Goal: Task Accomplishment & Management: Complete application form

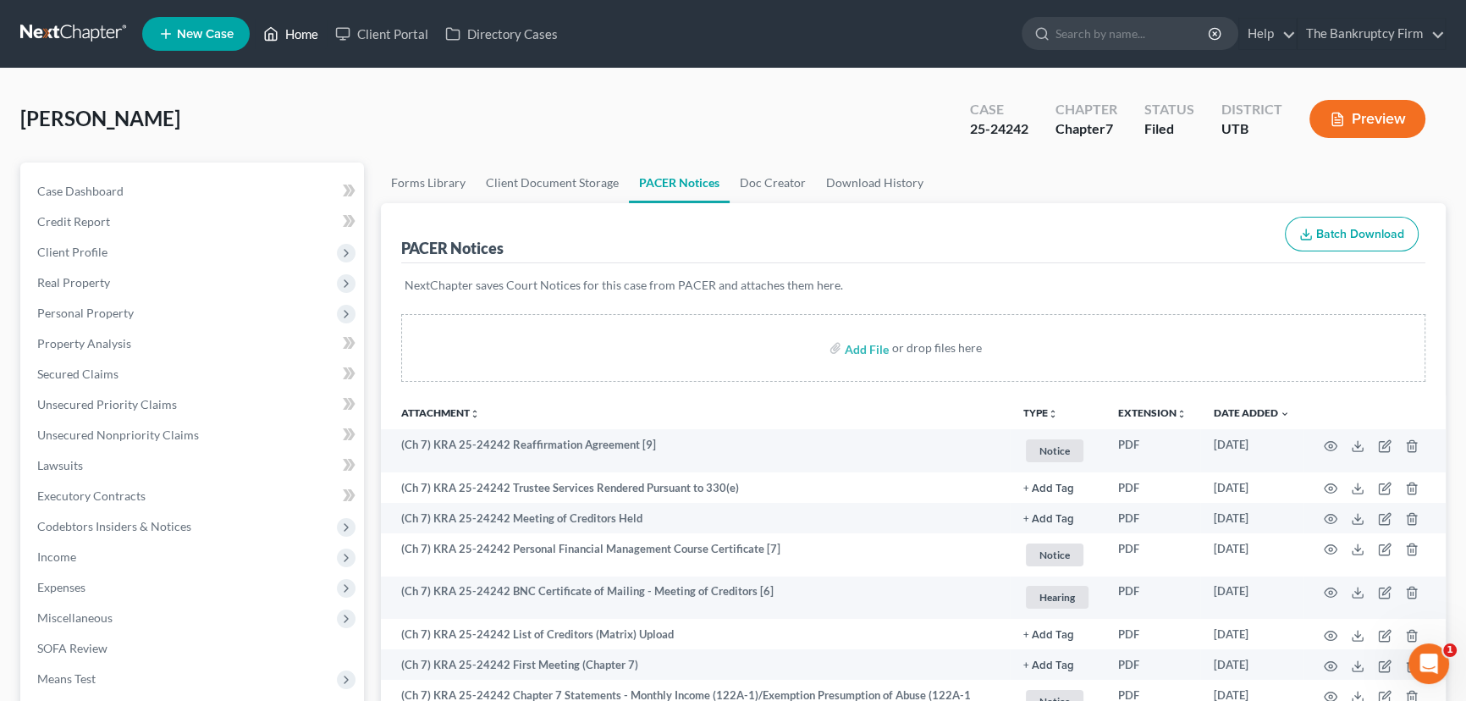
click at [300, 35] on link "Home" at bounding box center [291, 34] width 72 height 30
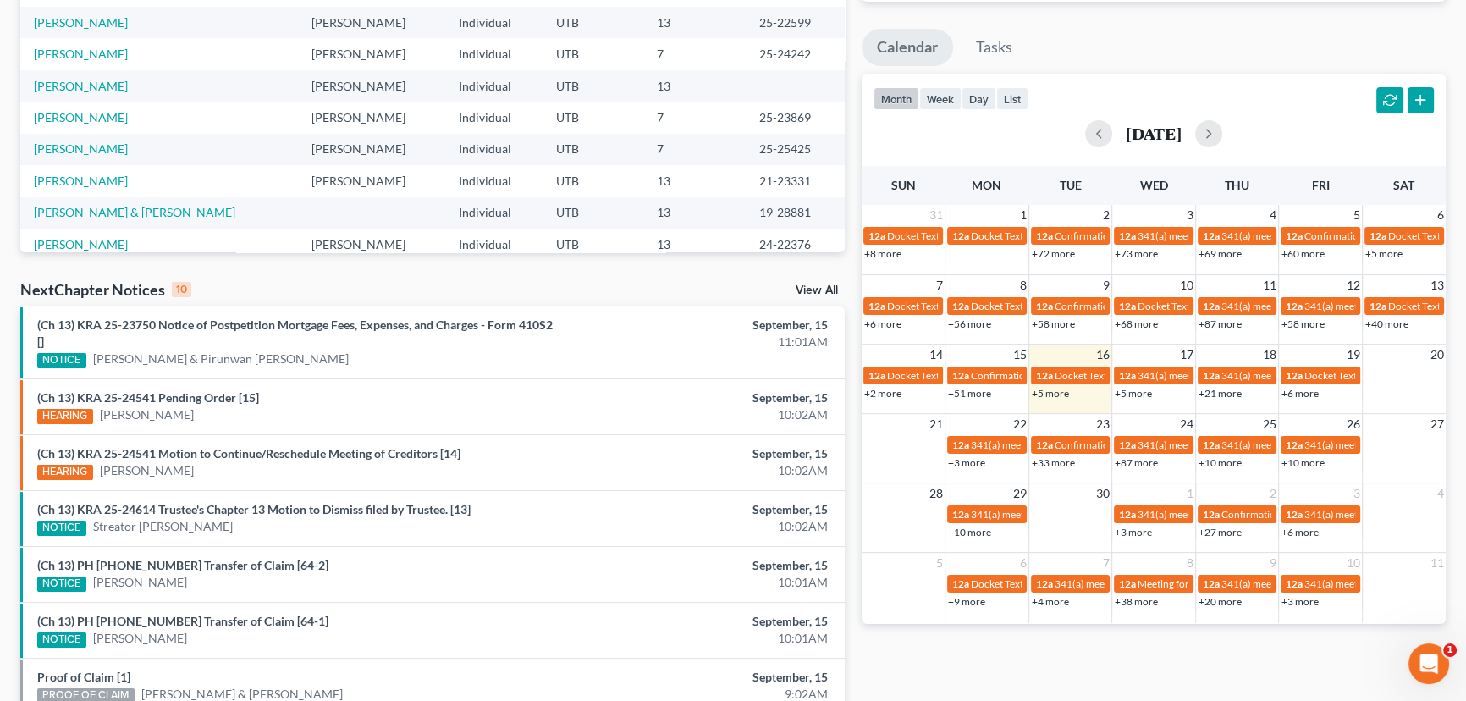
scroll to position [531, 0]
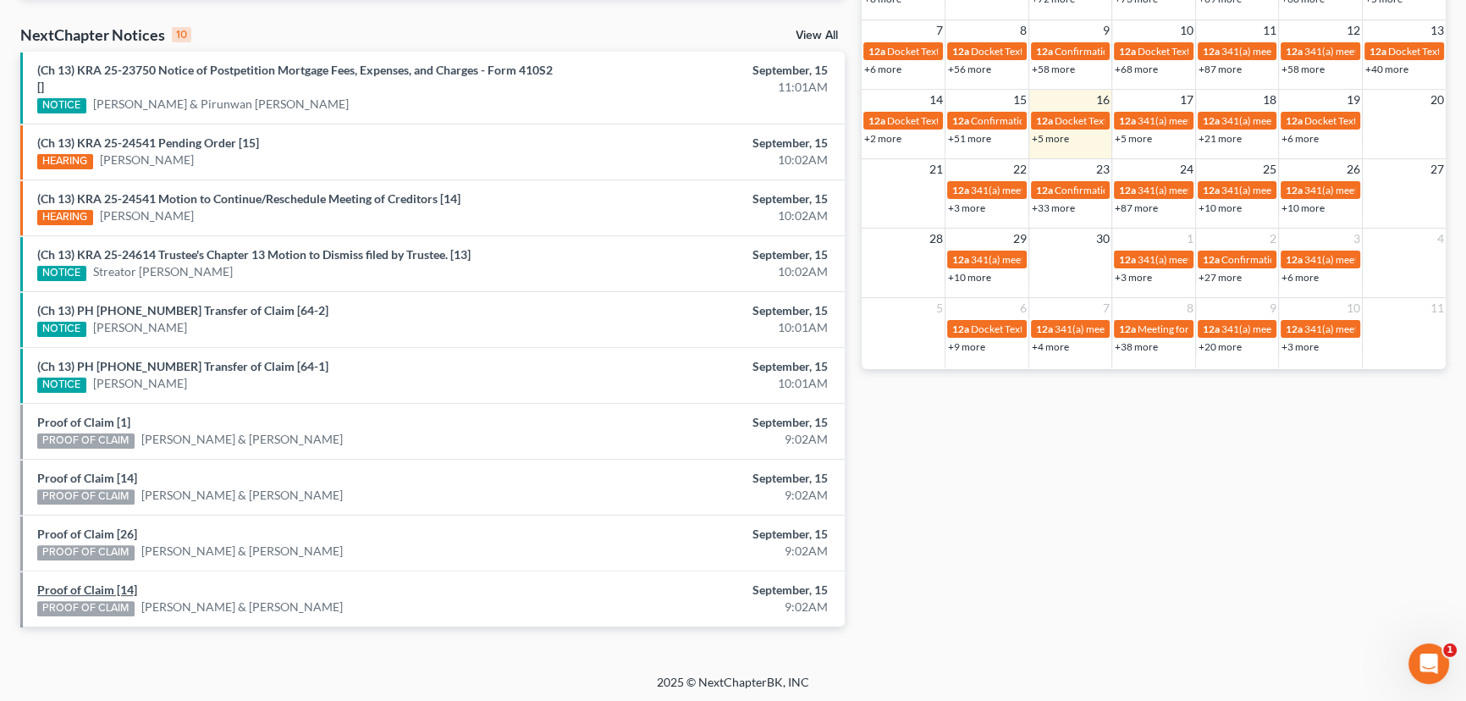
click at [76, 588] on link "Proof of Claim [14]" at bounding box center [87, 589] width 100 height 14
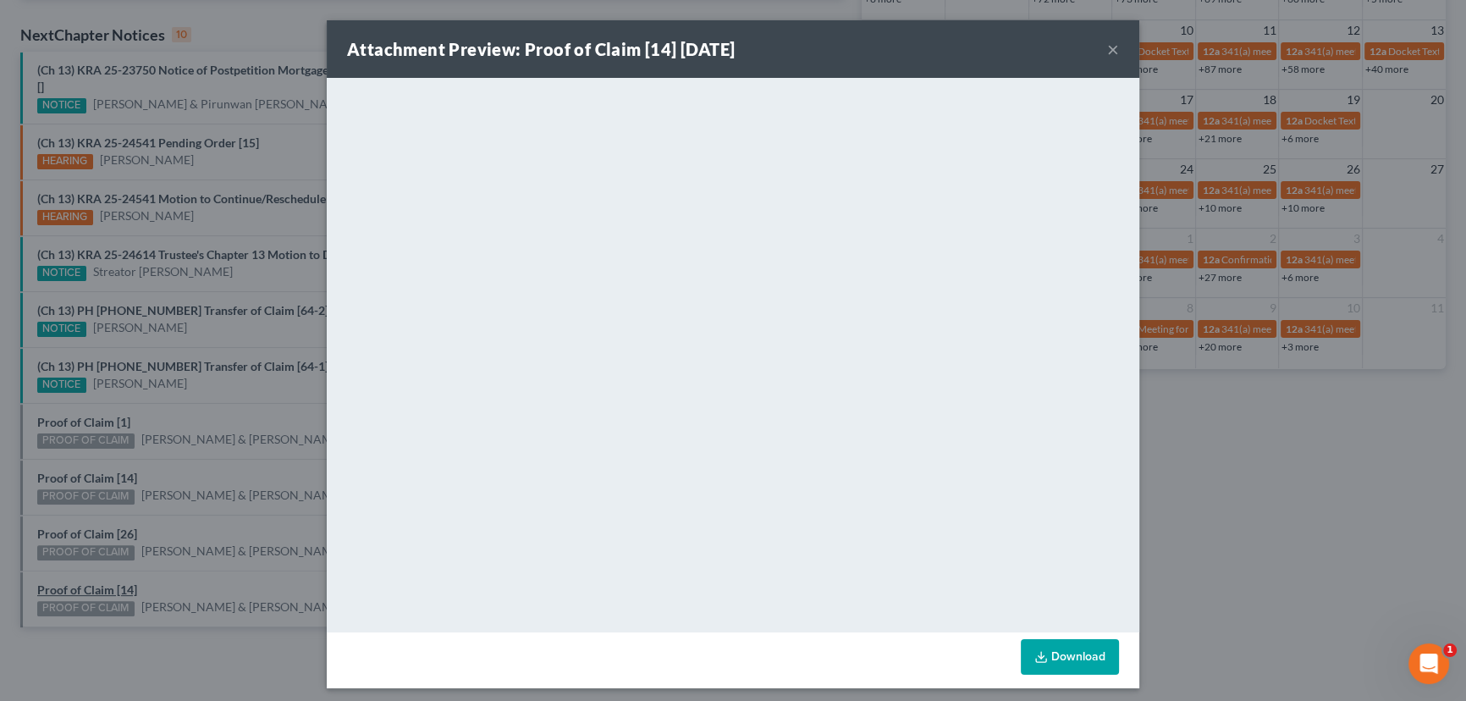
scroll to position [514, 0]
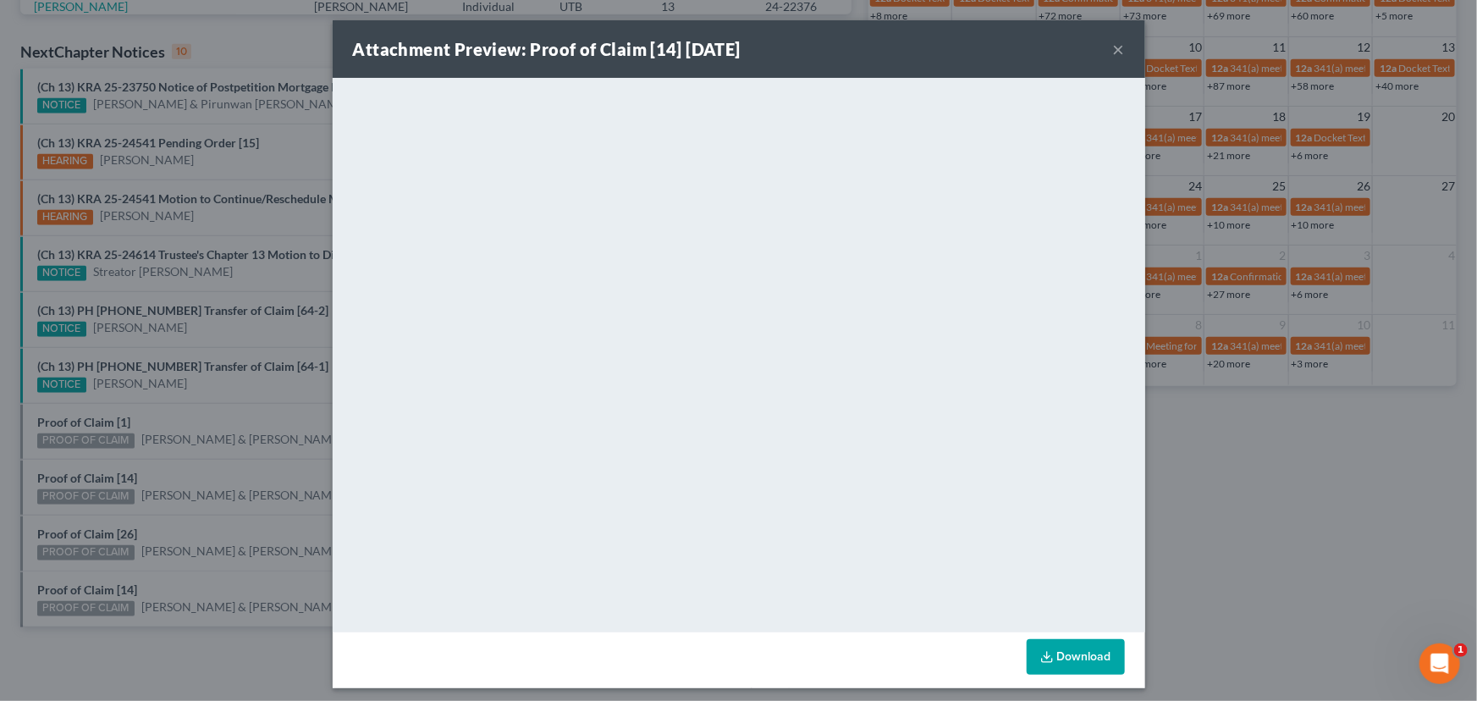
click at [118, 575] on div "Attachment Preview: Proof of Claim [14] 09/15/2025 × <object ng-attr-data='http…" at bounding box center [738, 350] width 1477 height 701
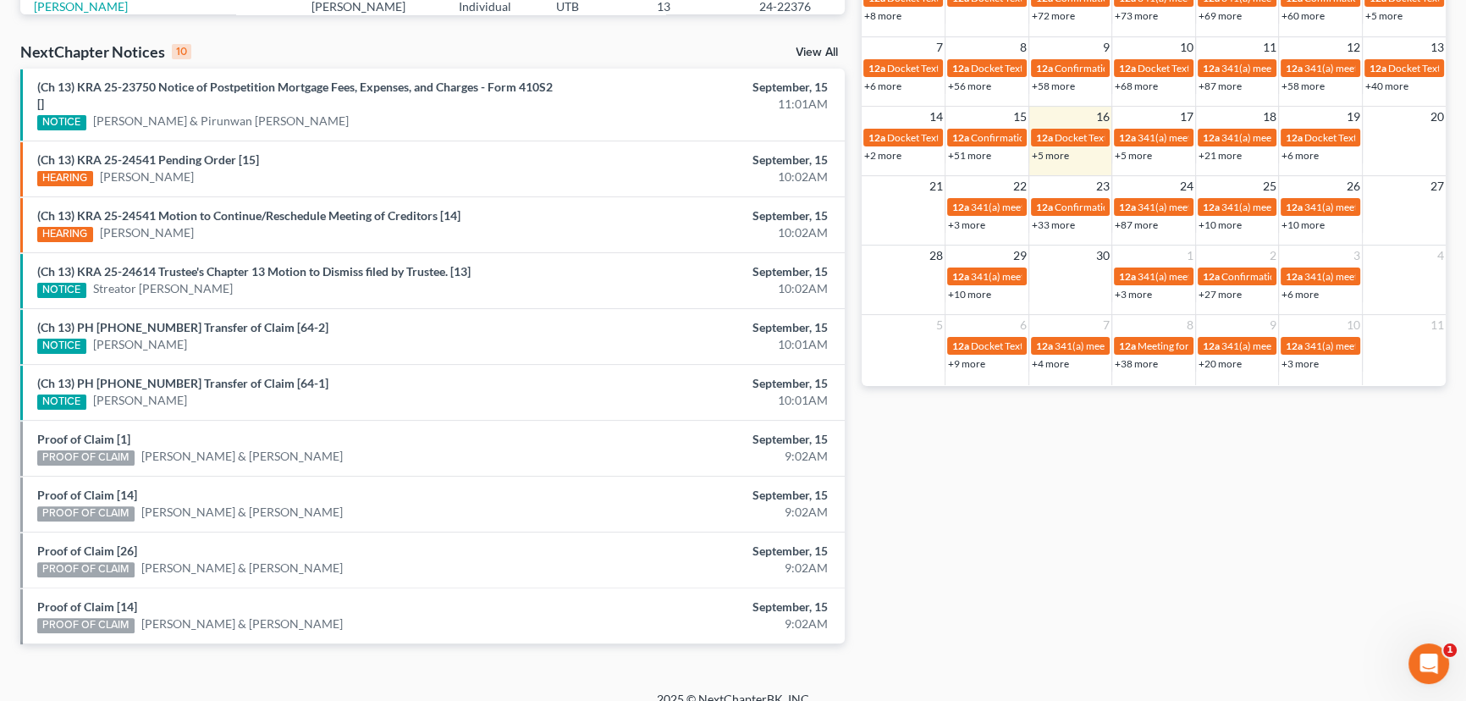
click at [91, 531] on li "Proof of Claim [26] PROOF OF CLAIM Brittney Larkins & Matthew Green September, …" at bounding box center [432, 559] width 824 height 56
click at [96, 544] on link "Proof of Claim [26]" at bounding box center [87, 550] width 100 height 14
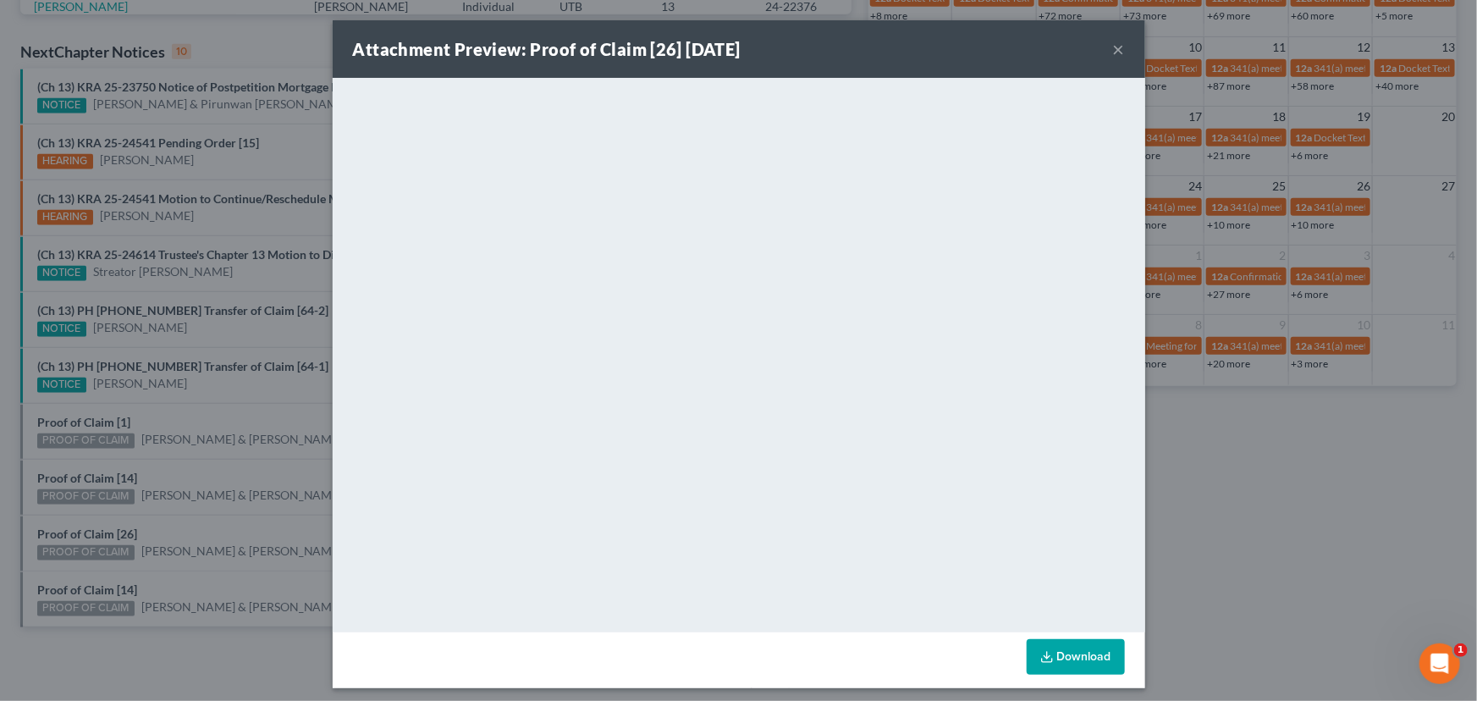
click at [104, 524] on div "Attachment Preview: Proof of Claim [26] 09/15/2025 × <object ng-attr-data='http…" at bounding box center [738, 350] width 1477 height 701
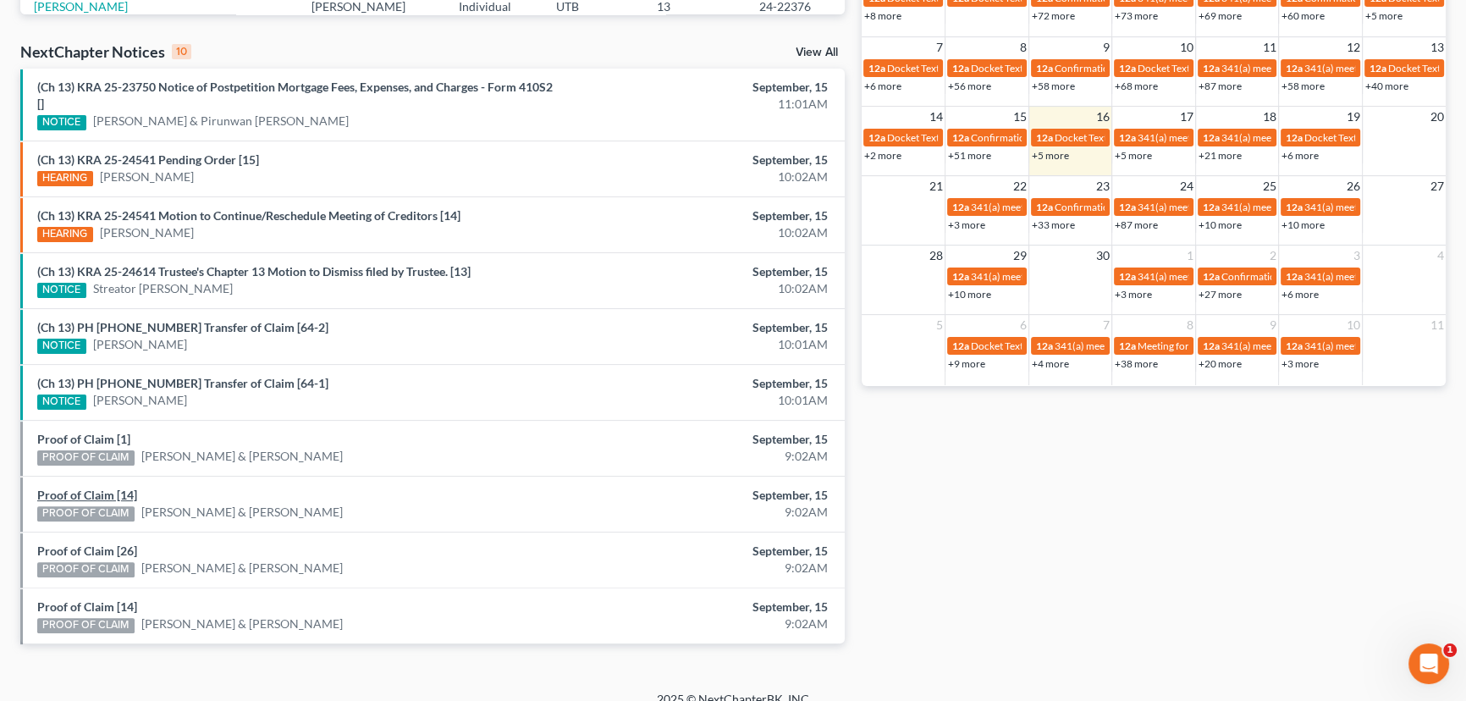
click at [92, 496] on link "Proof of Claim [14]" at bounding box center [87, 494] width 100 height 14
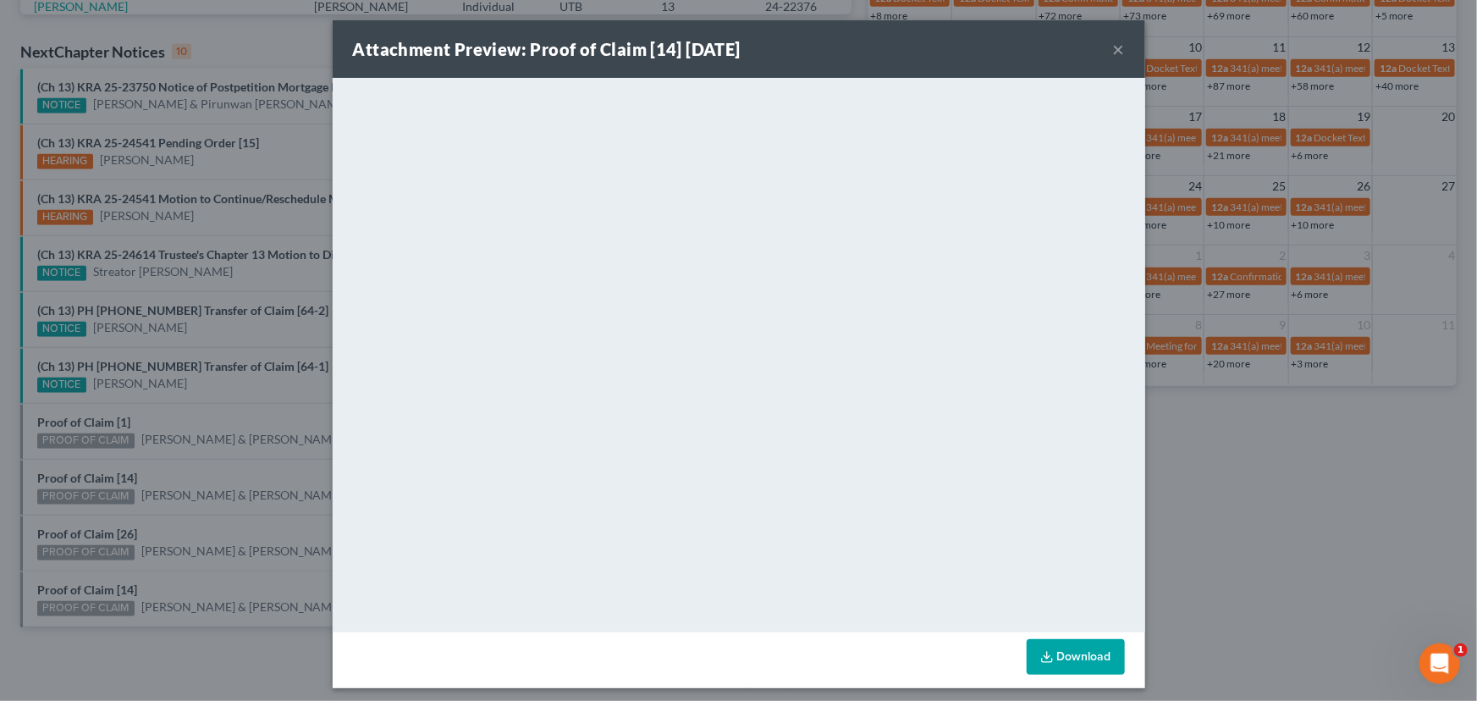
drag, startPoint x: 95, startPoint y: 473, endPoint x: 92, endPoint y: 452, distance: 21.3
click at [95, 472] on div "Attachment Preview: Proof of Claim [14] 09/15/2025 × <object ng-attr-data='http…" at bounding box center [738, 350] width 1477 height 701
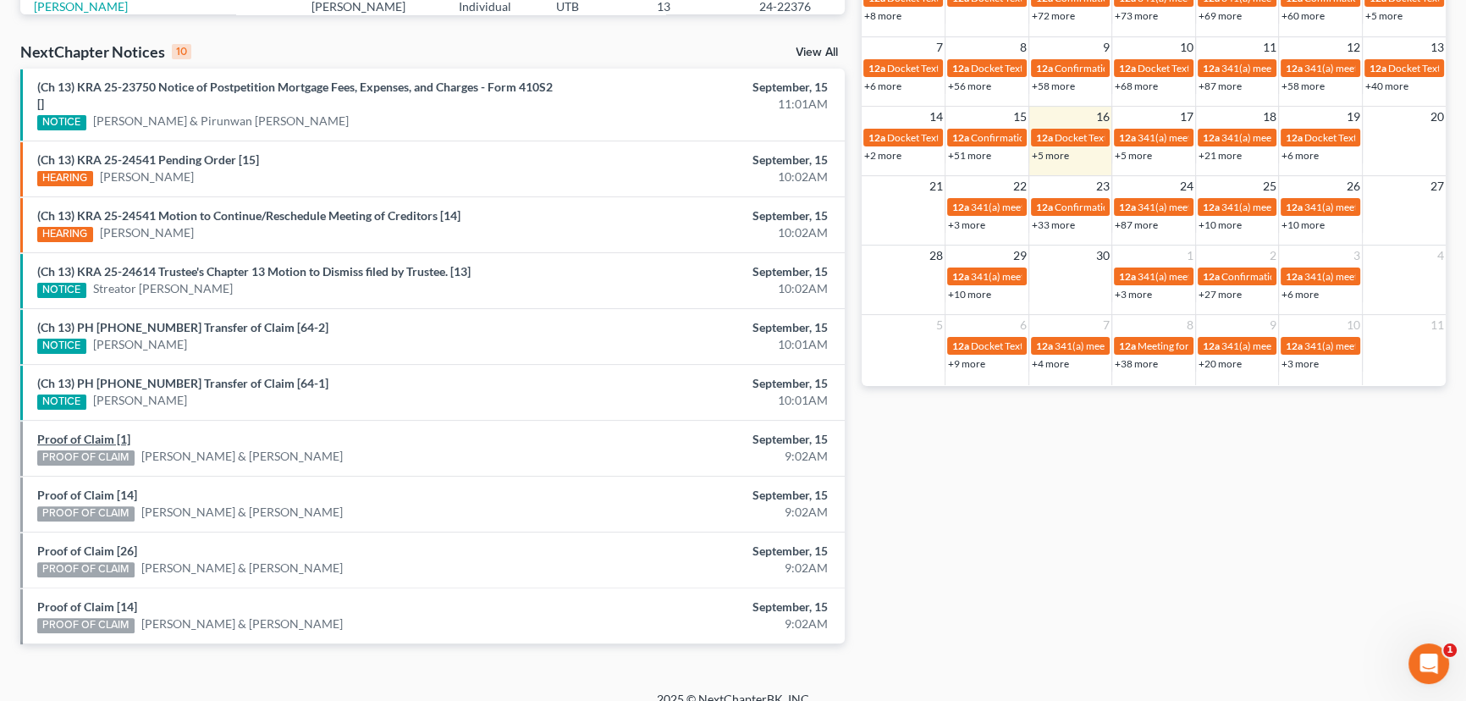
click at [85, 440] on link "Proof of Claim [1]" at bounding box center [83, 439] width 93 height 14
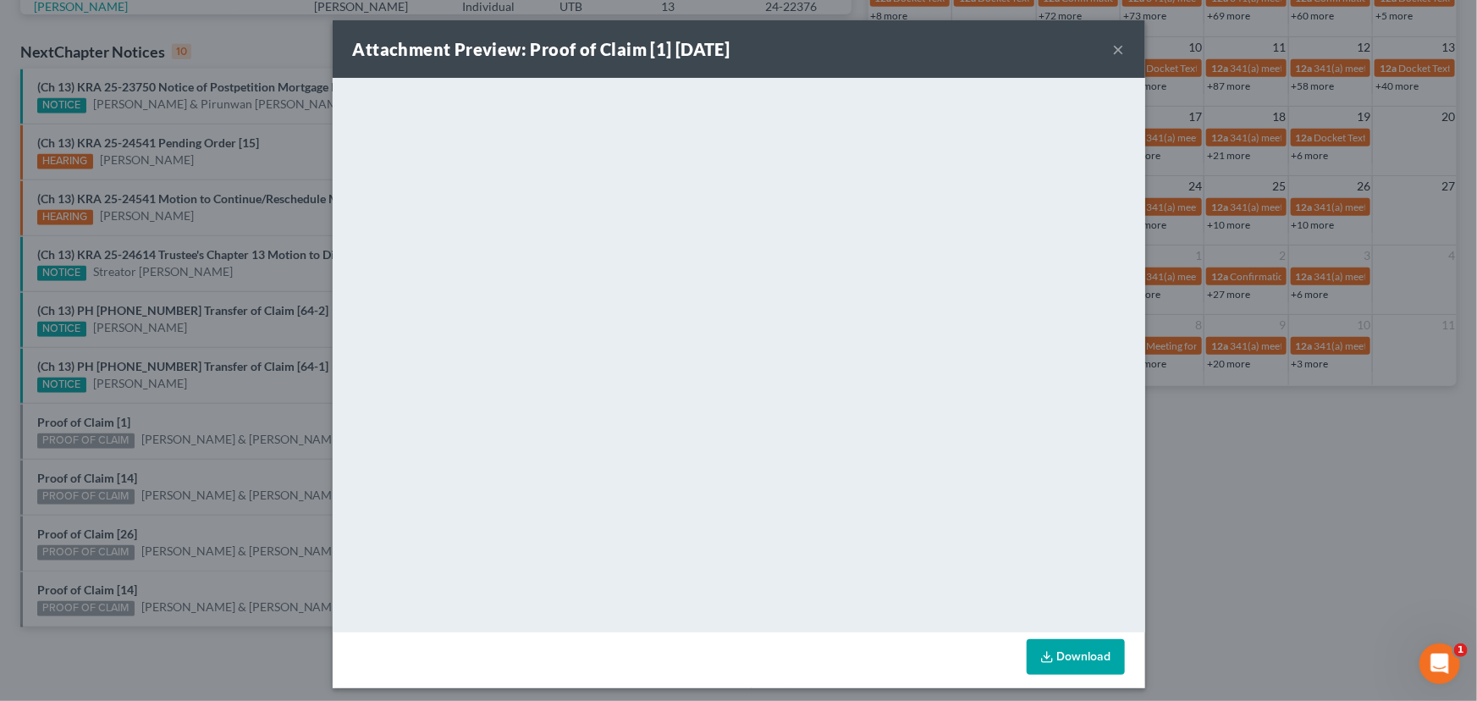
drag, startPoint x: 126, startPoint y: 421, endPoint x: 135, endPoint y: 415, distance: 10.8
click at [130, 417] on div "Attachment Preview: Proof of Claim [1] 09/15/2025 × <object ng-attr-data='https…" at bounding box center [738, 350] width 1477 height 701
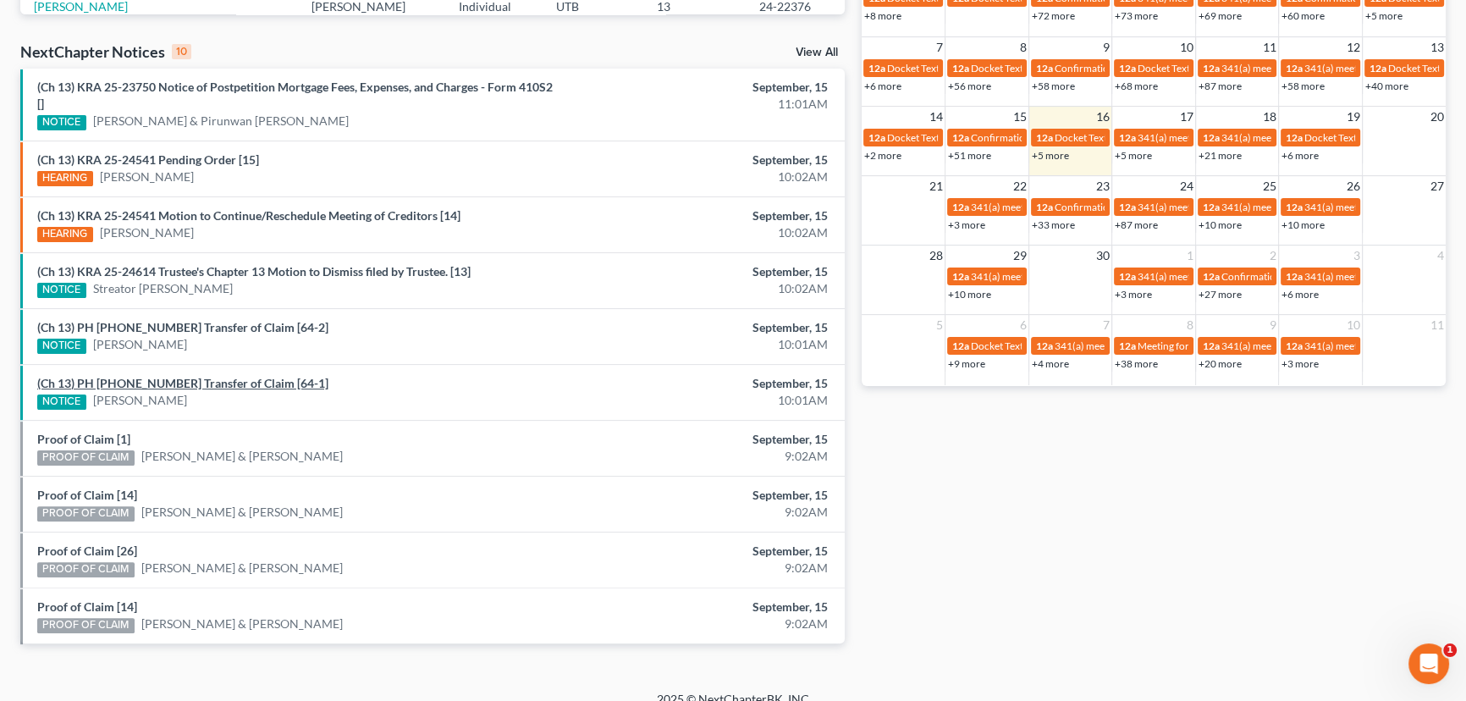
click at [186, 377] on link "(Ch 13) PH 22-24779 Transfer of Claim [64-1]" at bounding box center [182, 383] width 291 height 14
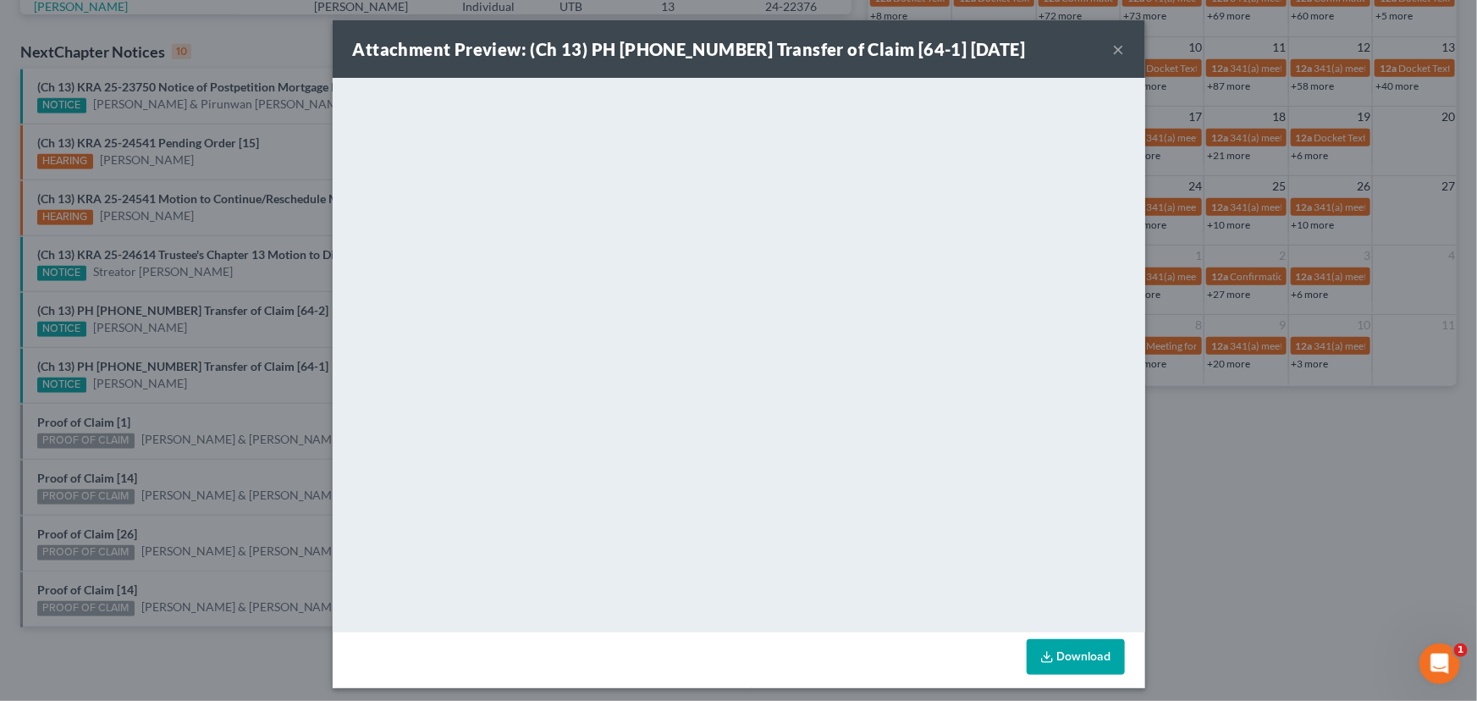
drag, startPoint x: 208, startPoint y: 322, endPoint x: 204, endPoint y: 296, distance: 25.7
click at [208, 322] on div "Attachment Preview: (Ch 13) PH 22-24779 Transfer of Claim [64-1] 09/15/2025 × <…" at bounding box center [738, 350] width 1477 height 701
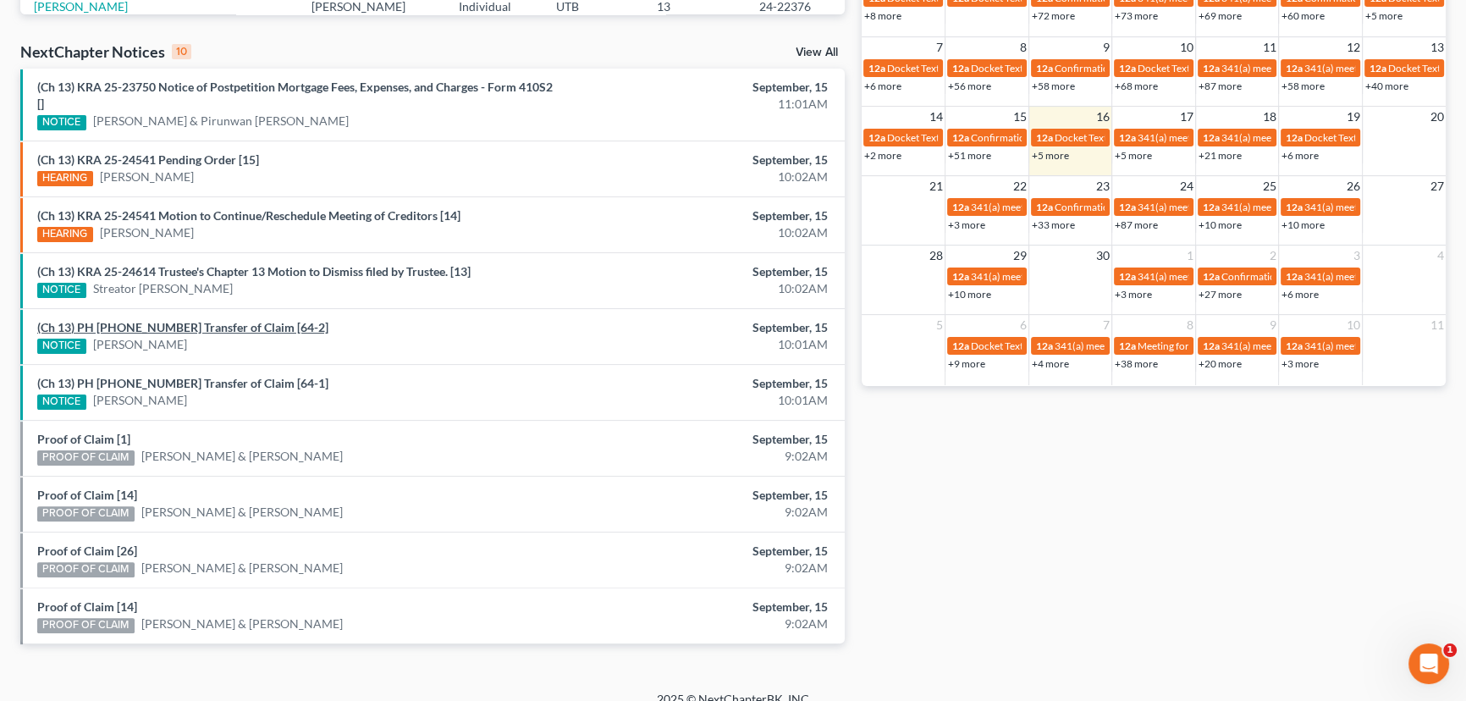
click at [195, 327] on link "(Ch 13) PH 22-24779 Transfer of Claim [64-2]" at bounding box center [182, 327] width 291 height 14
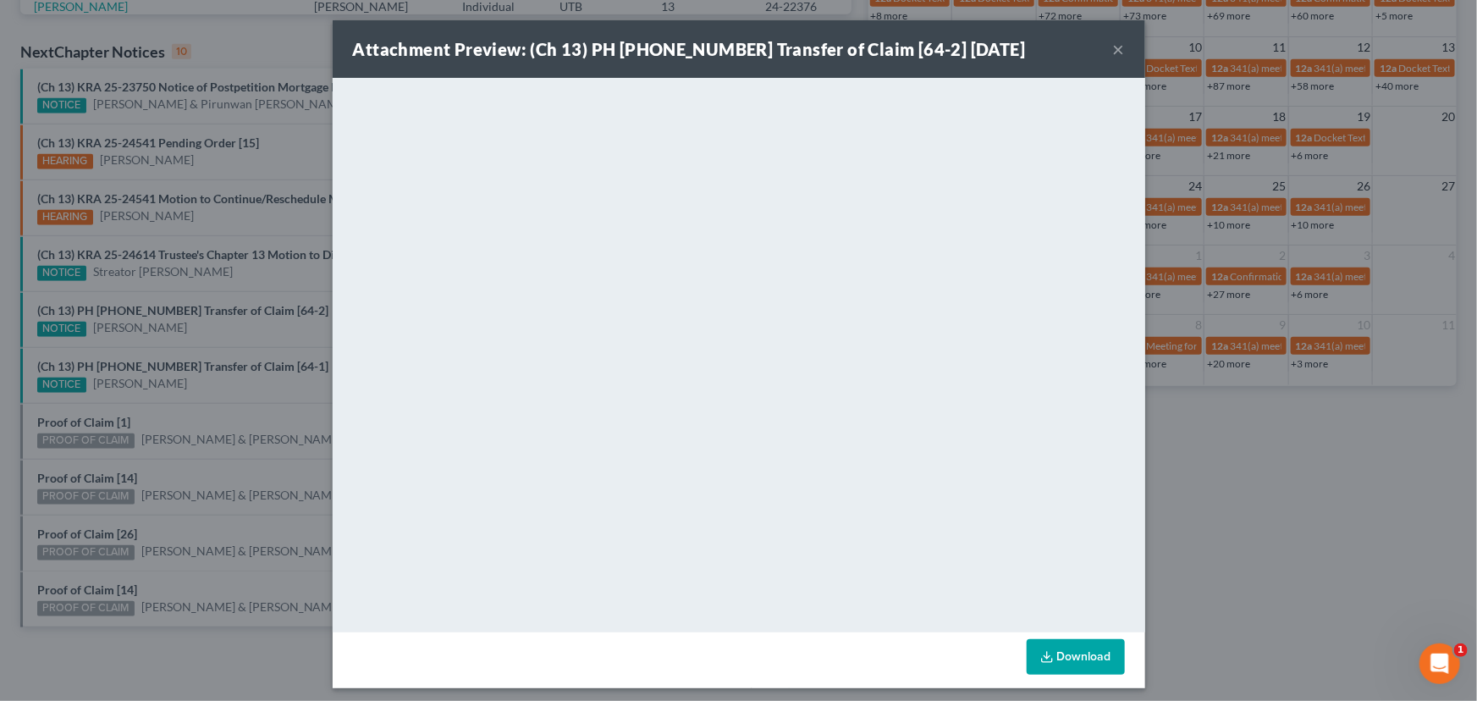
click at [210, 342] on div "Attachment Preview: (Ch 13) PH 22-24779 Transfer of Claim [64-2] 09/15/2025 × <…" at bounding box center [738, 350] width 1477 height 701
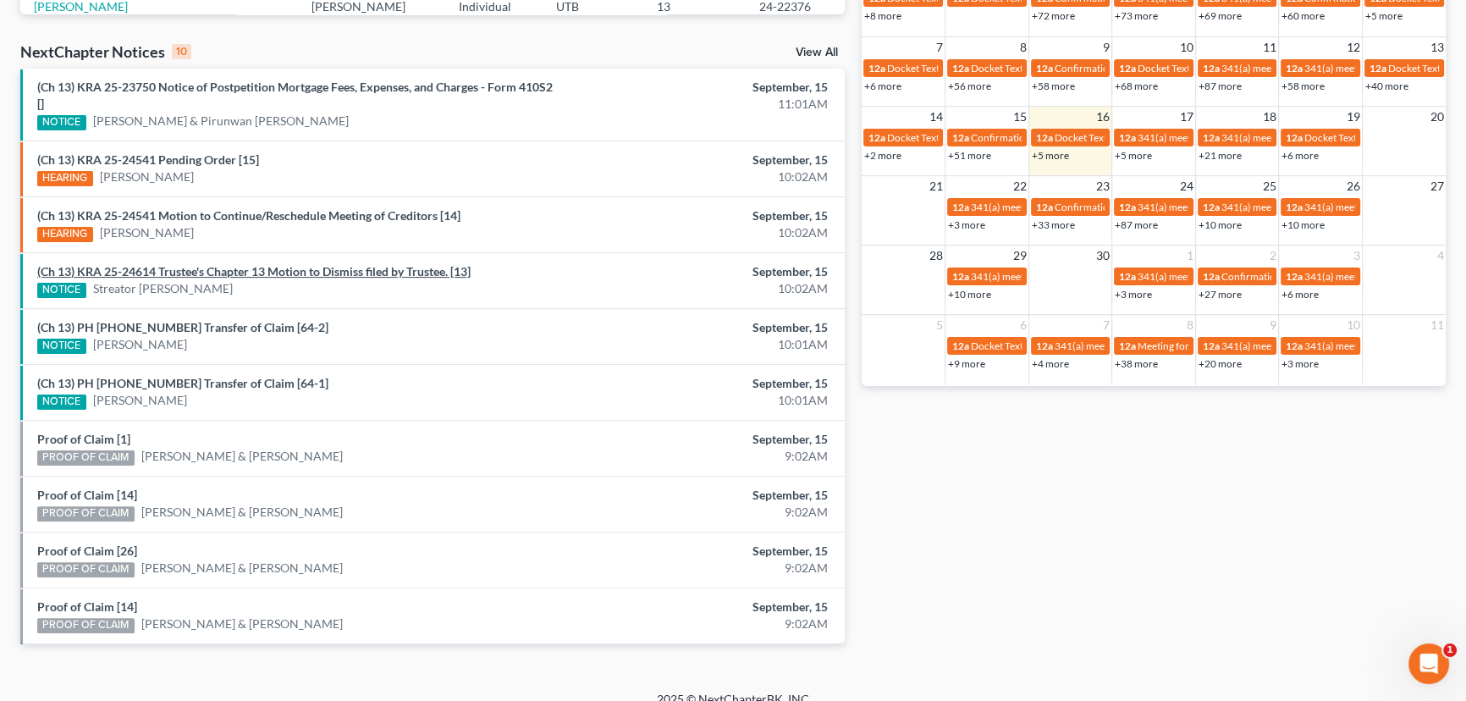
click at [228, 271] on link "(Ch 13) KRA 25-24614 Trustee's Chapter 13 Motion to Dismiss filed by Trustee. […" at bounding box center [253, 271] width 433 height 14
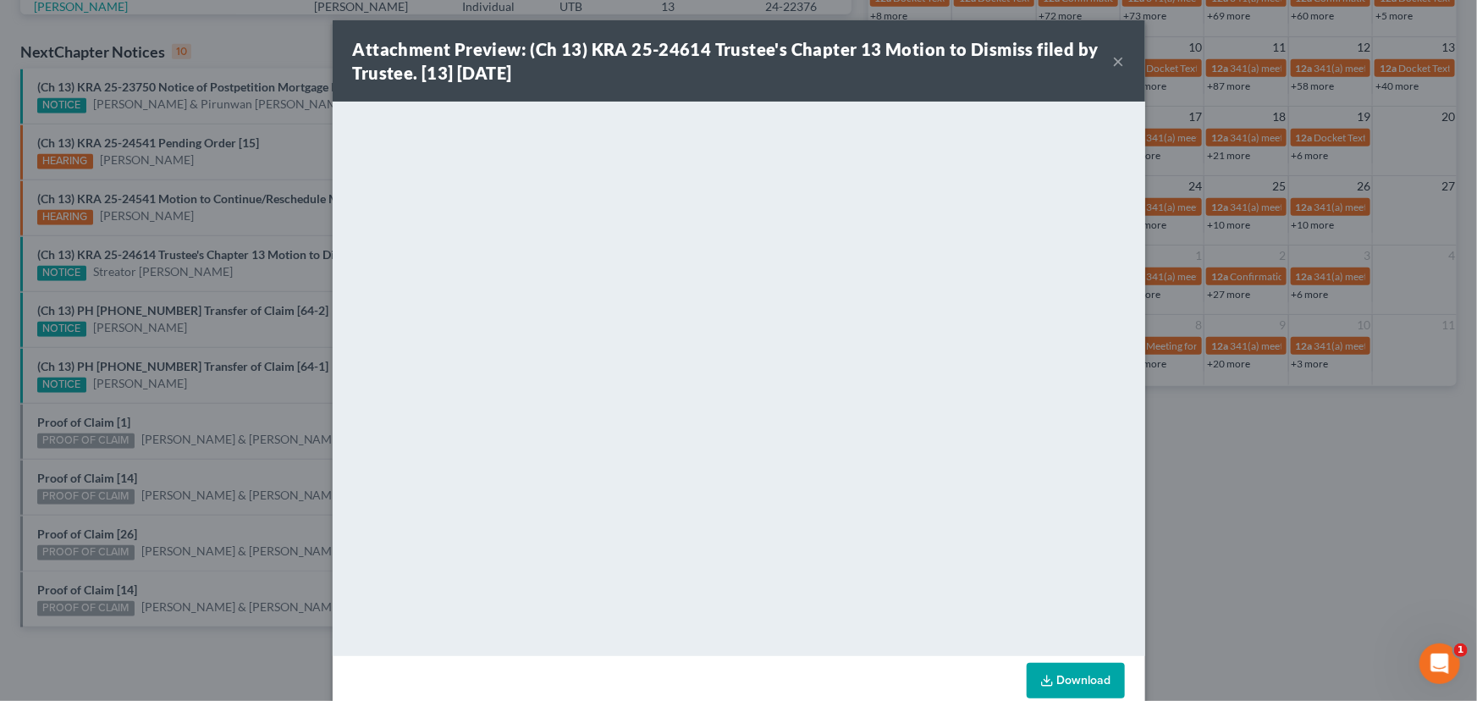
click at [1114, 63] on button "×" at bounding box center [1119, 61] width 12 height 20
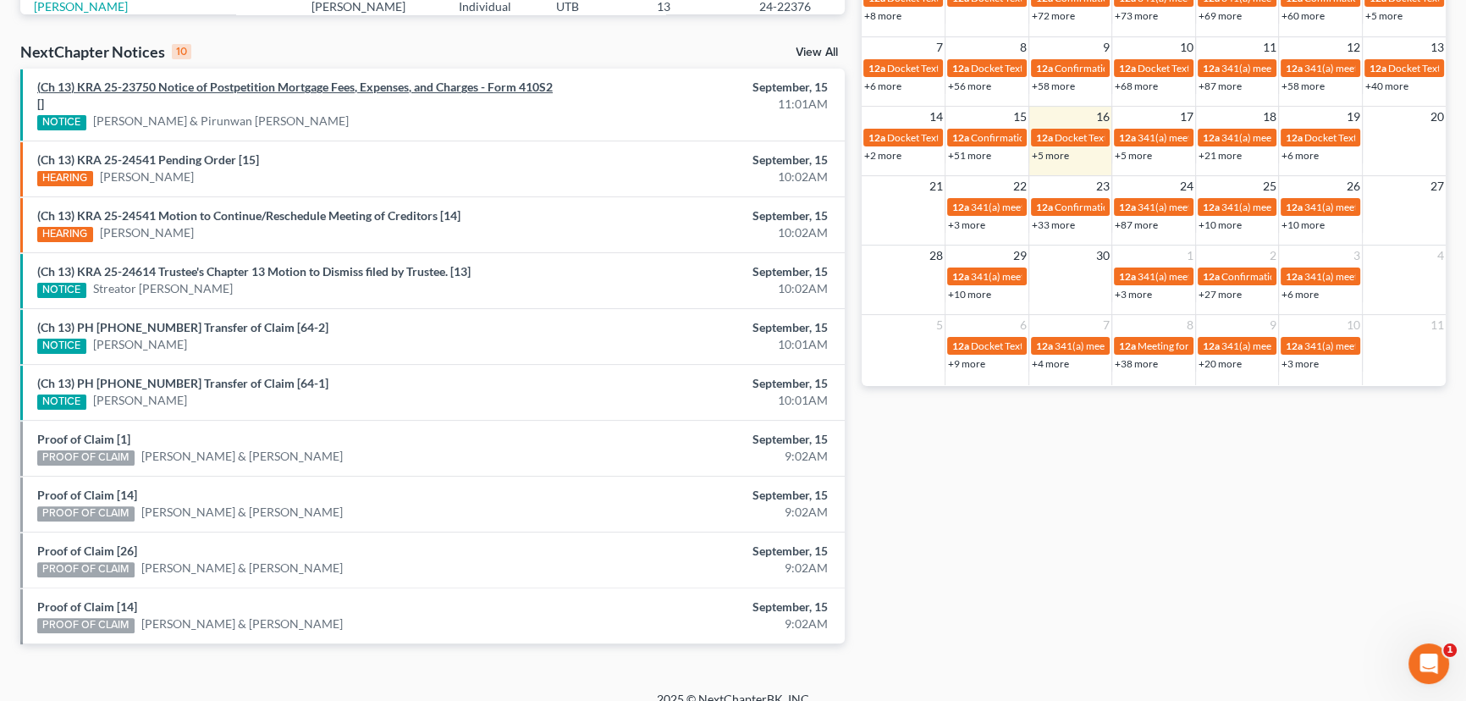
click at [334, 85] on link "(Ch 13) KRA 25-23750 Notice of Postpetition Mortgage Fees, Expenses, and Charge…" at bounding box center [294, 95] width 515 height 31
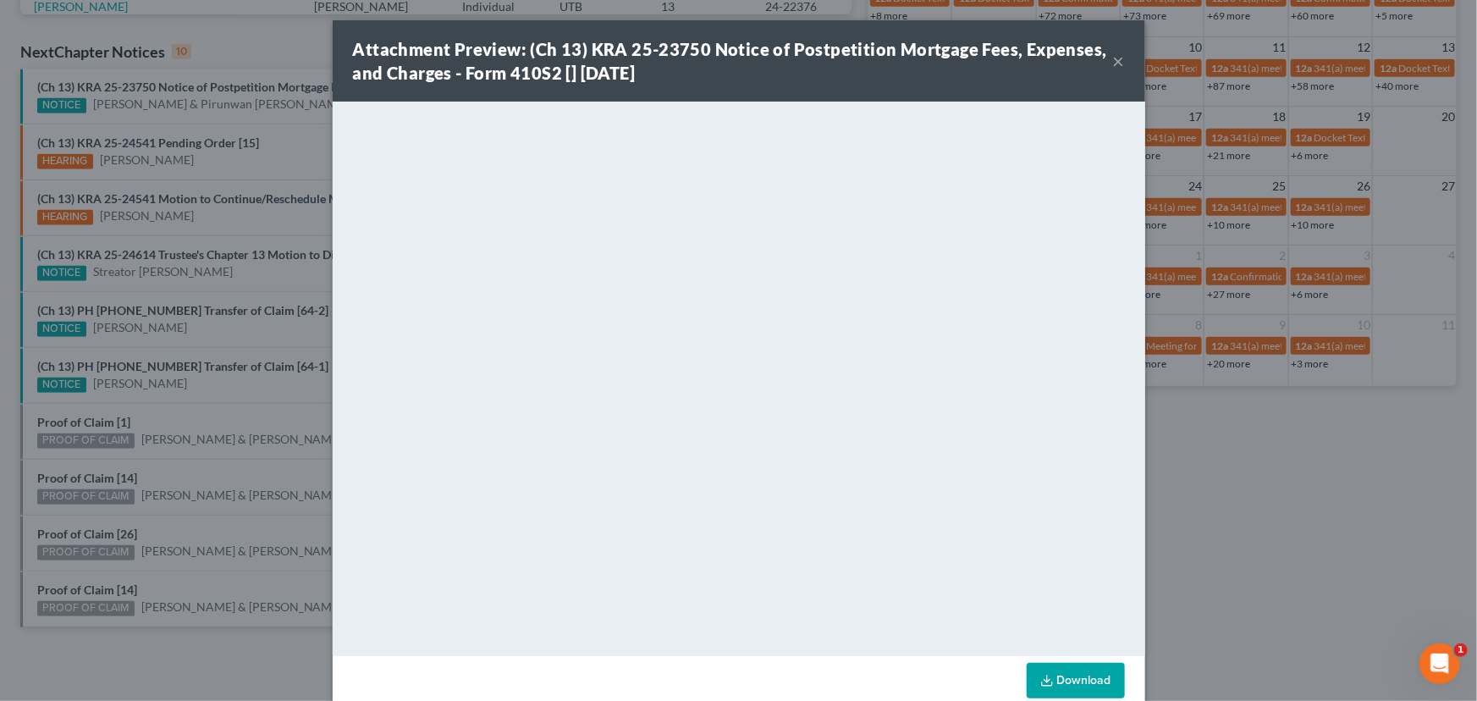
click at [200, 102] on div "Attachment Preview: (Ch 13) KRA 25-23750 Notice of Postpetition Mortgage Fees, …" at bounding box center [738, 350] width 1477 height 701
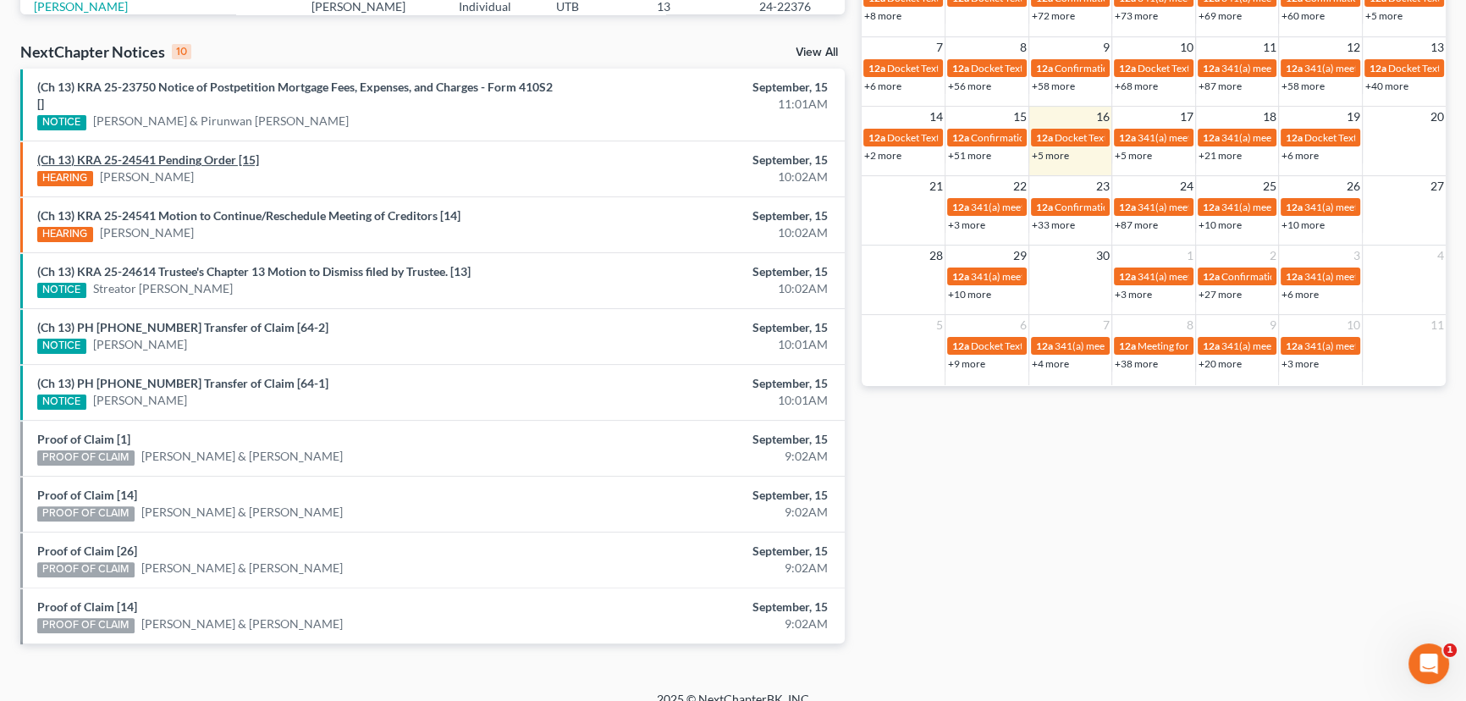
click at [173, 162] on link "(Ch 13) KRA 25-24541 Pending Order [15]" at bounding box center [148, 159] width 222 height 14
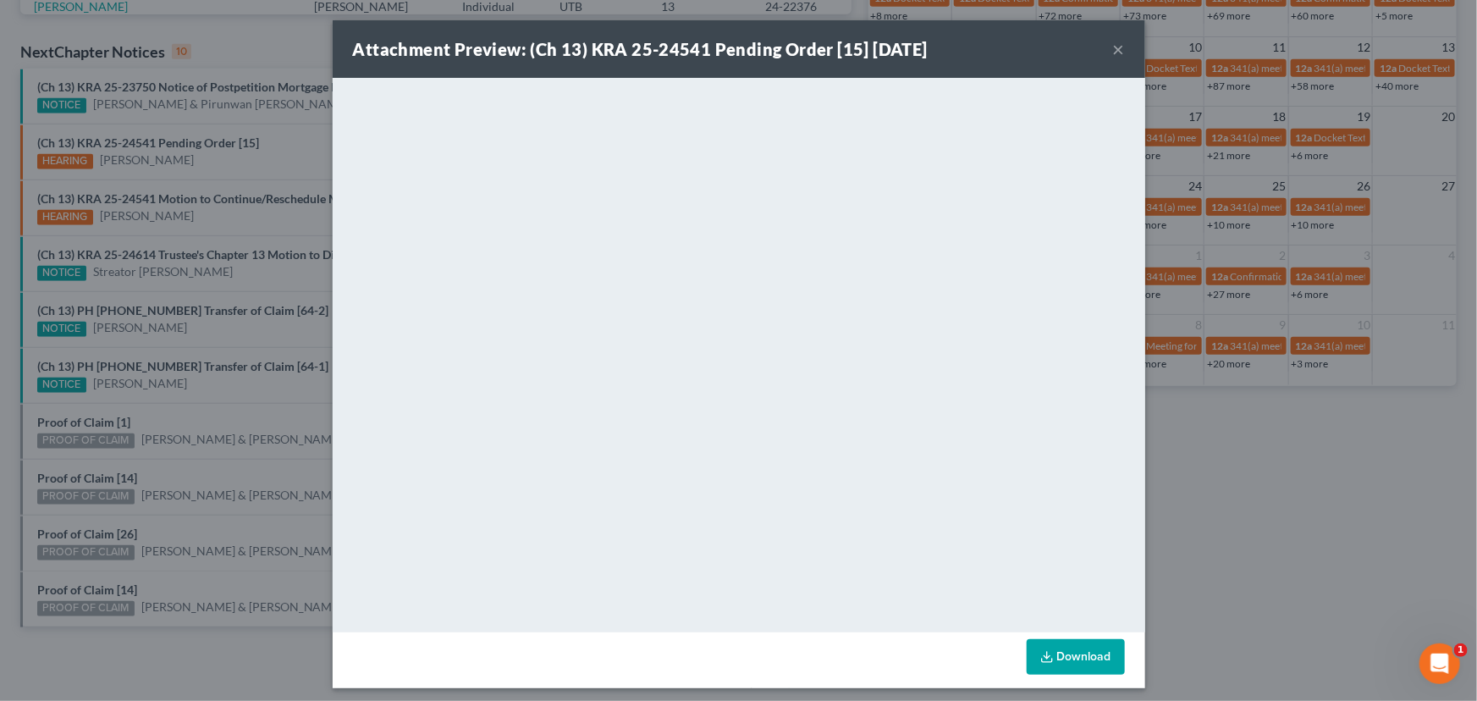
click at [220, 178] on div "Attachment Preview: (Ch 13) KRA 25-24541 Pending Order [15] 09/15/2025 × <objec…" at bounding box center [738, 350] width 1477 height 701
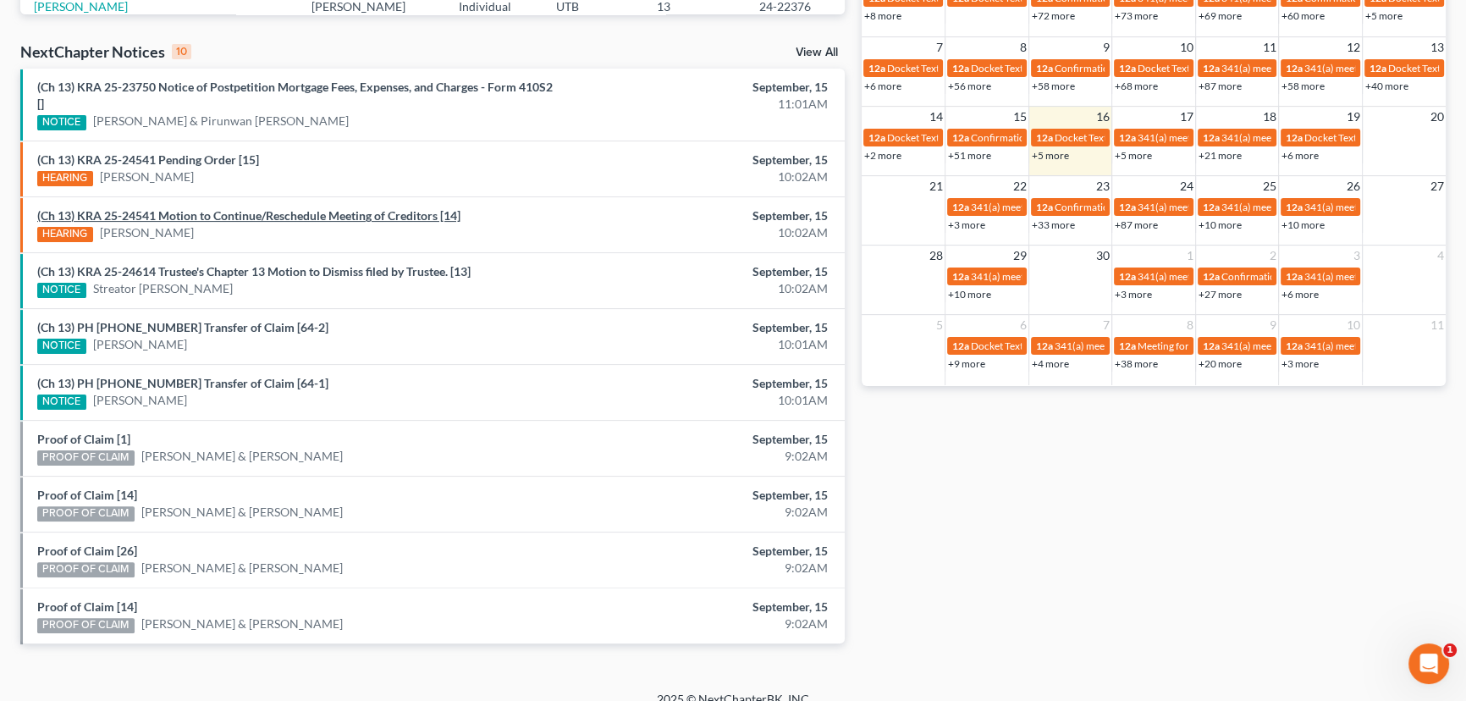
click at [211, 215] on link "(Ch 13) KRA 25-24541 Motion to Continue/Reschedule Meeting of Creditors [14]" at bounding box center [248, 215] width 423 height 14
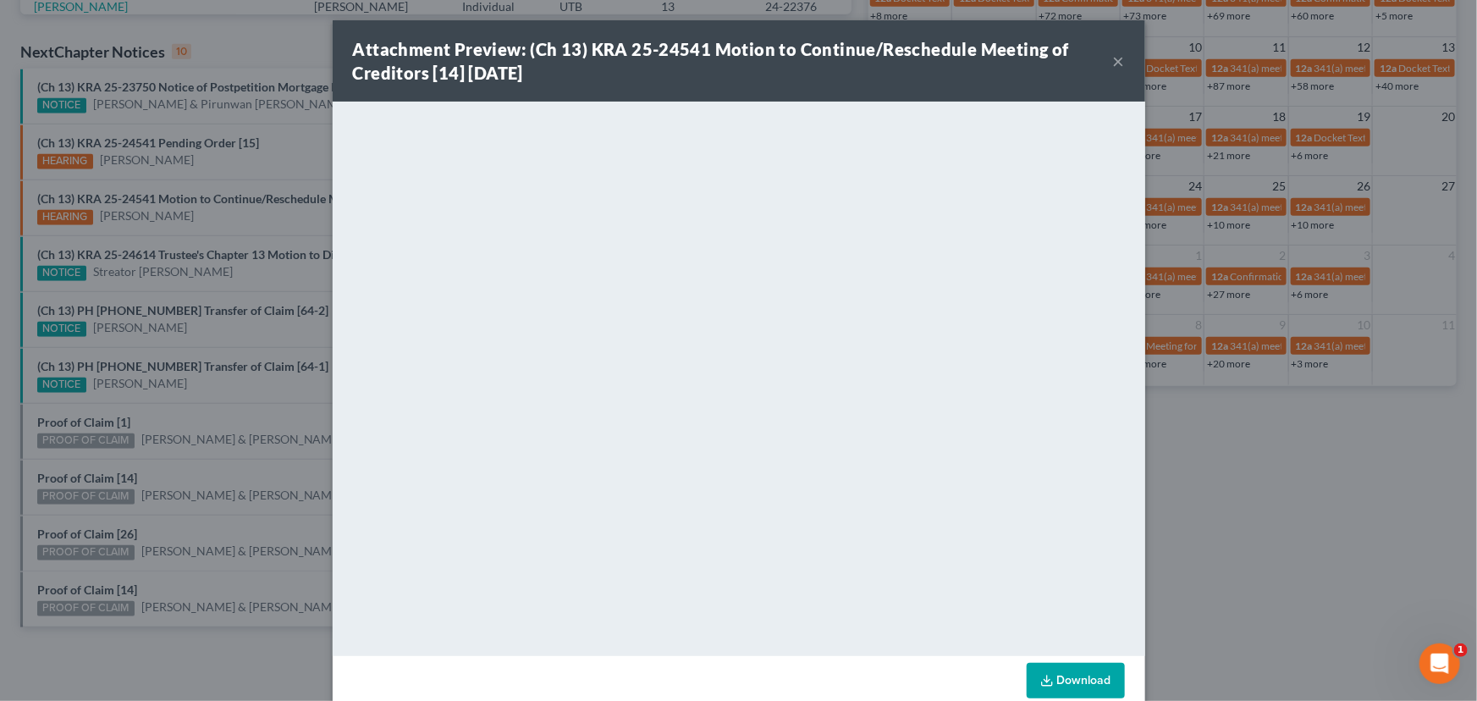
click at [233, 183] on div "Attachment Preview: (Ch 13) KRA 25-24541 Motion to Continue/Reschedule Meeting …" at bounding box center [738, 350] width 1477 height 701
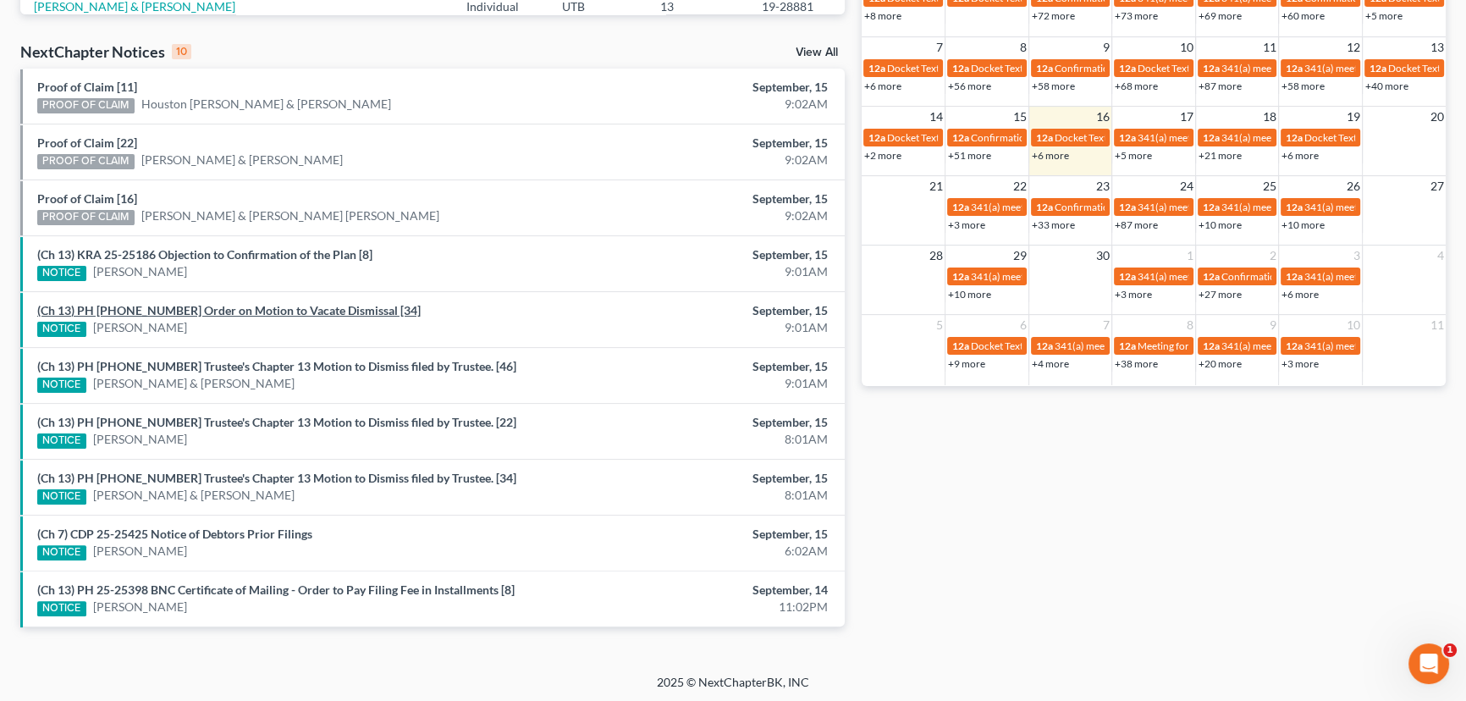
click at [193, 310] on link "(Ch 13) PH 25-20872 Order on Motion to Vacate Dismissal [34]" at bounding box center [228, 310] width 383 height 14
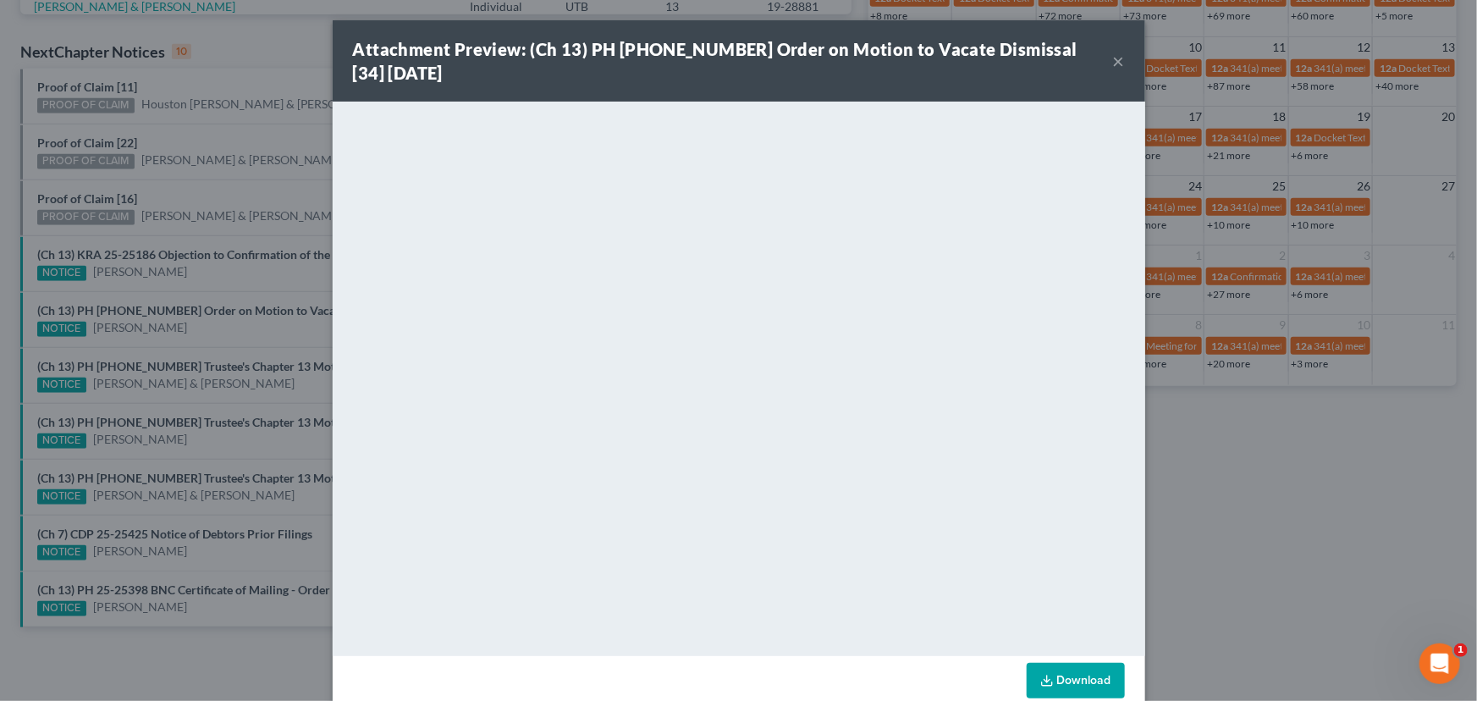
click at [188, 333] on div "Attachment Preview: (Ch 13) PH 25-20872 Order on Motion to Vacate Dismissal [34…" at bounding box center [738, 350] width 1477 height 701
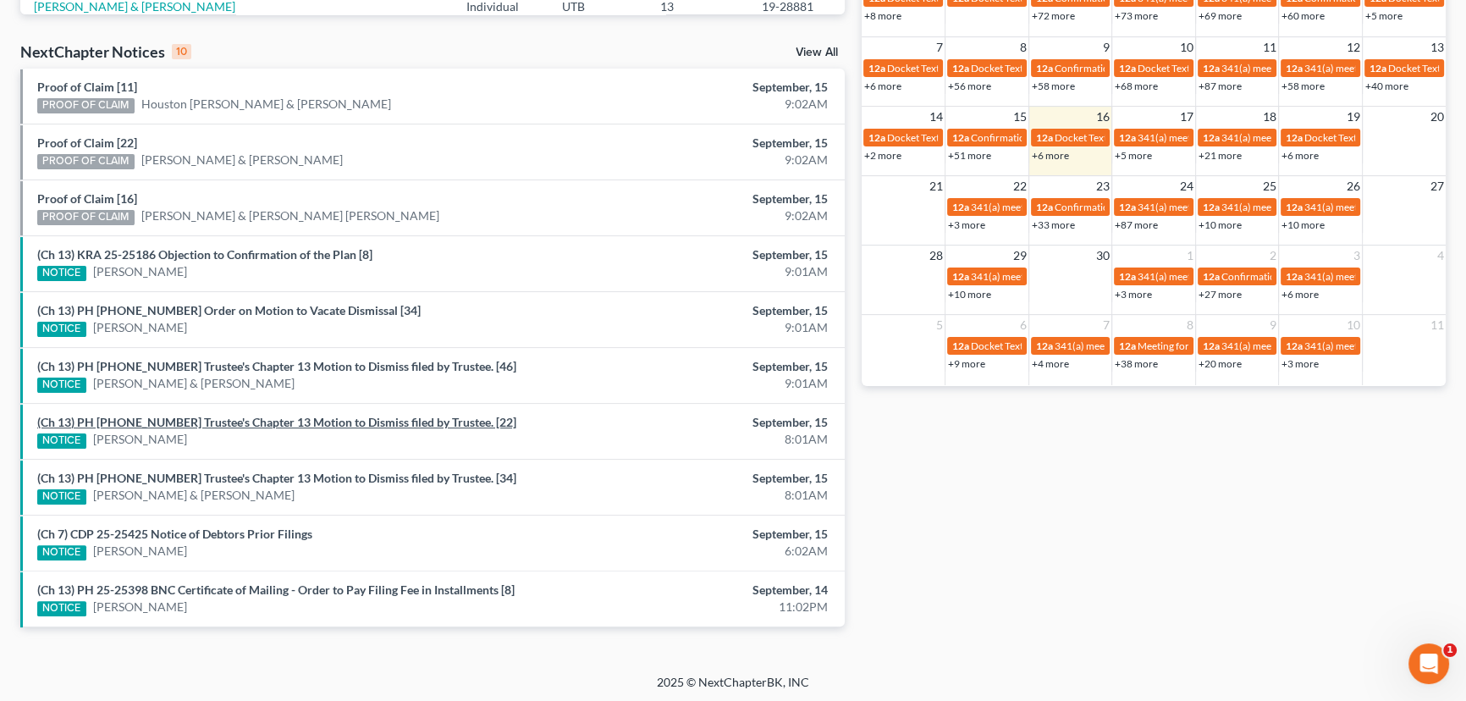
click at [236, 415] on link "(Ch 13) PH 24-25860 Trustee's Chapter 13 Motion to Dismiss filed by Trustee. [2…" at bounding box center [276, 422] width 479 height 14
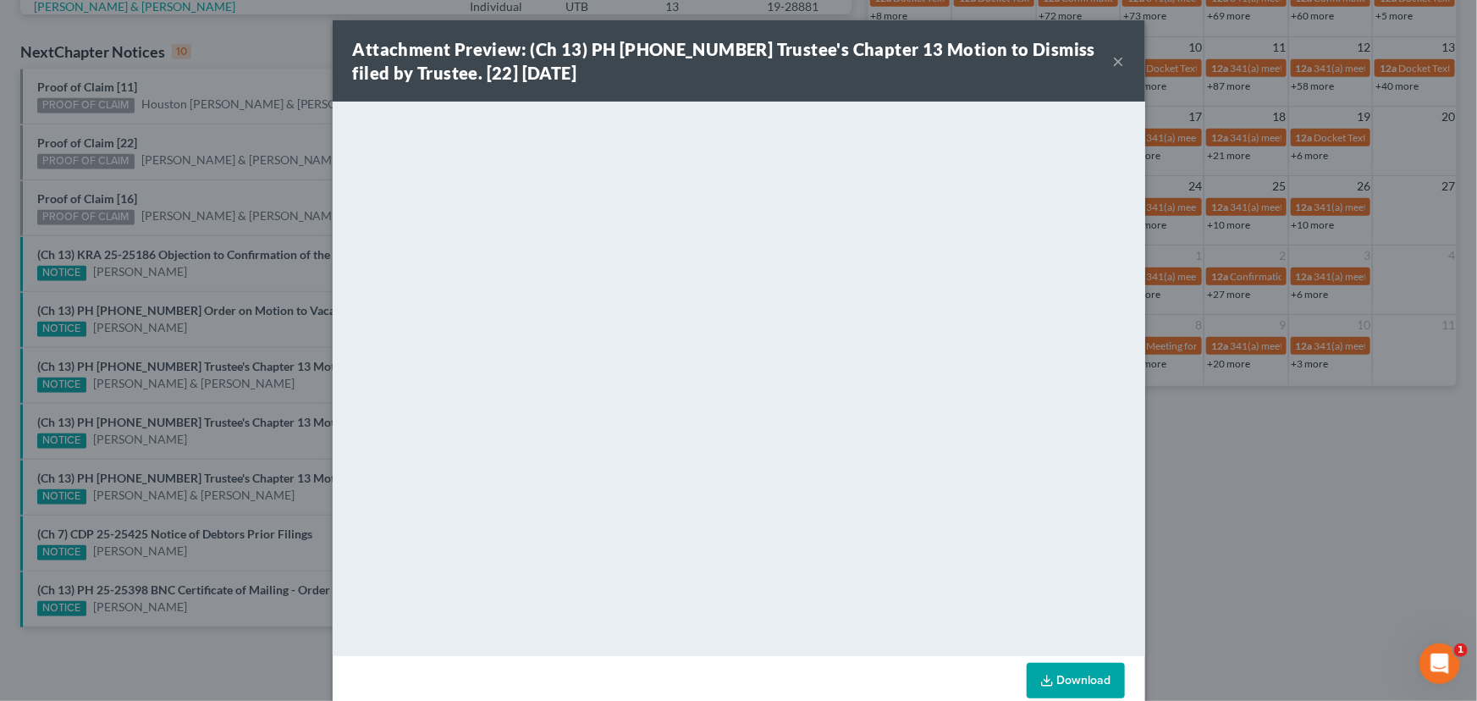
click at [291, 399] on div "Attachment Preview: (Ch 13) PH 24-25860 Trustee's Chapter 13 Motion to Dismiss …" at bounding box center [738, 350] width 1477 height 701
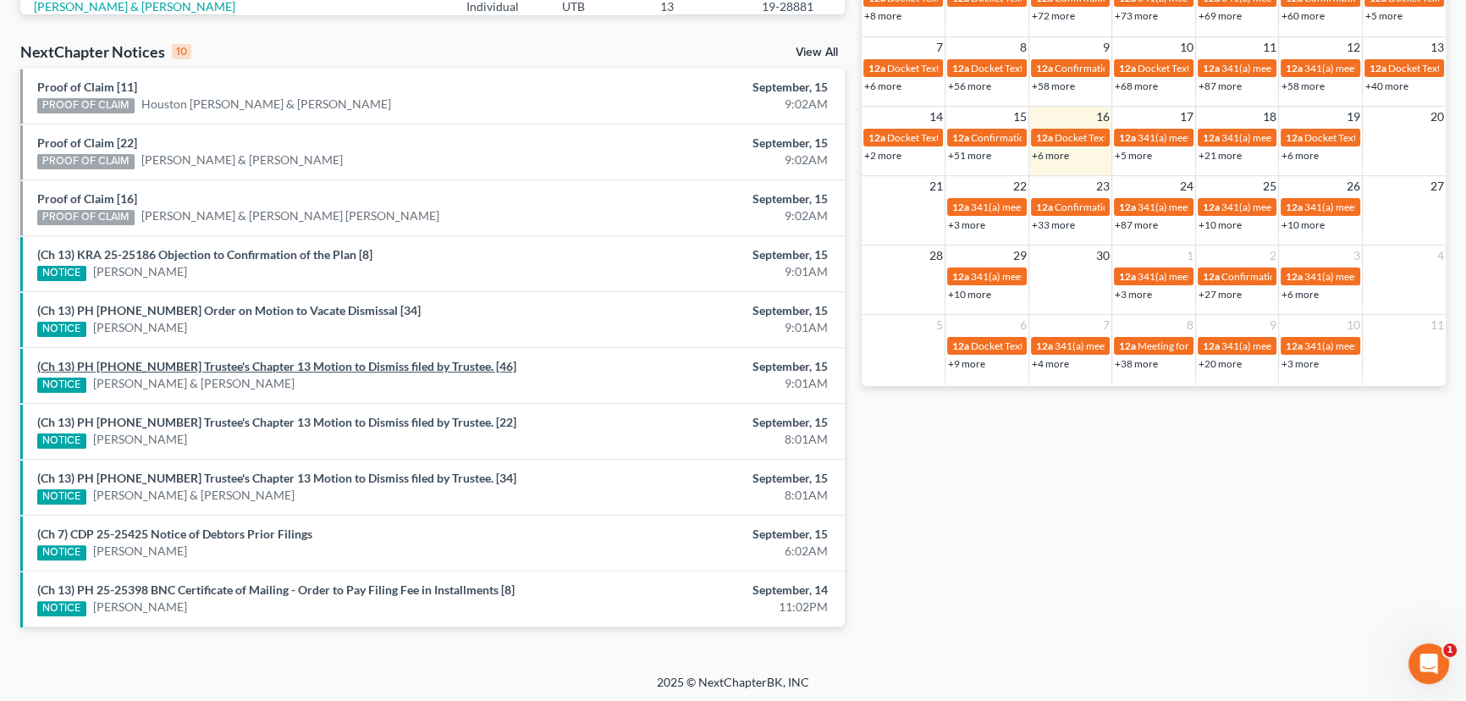
click at [289, 365] on link "(Ch 13) PH 24-25128 Trustee's Chapter 13 Motion to Dismiss filed by Trustee. [4…" at bounding box center [276, 366] width 479 height 14
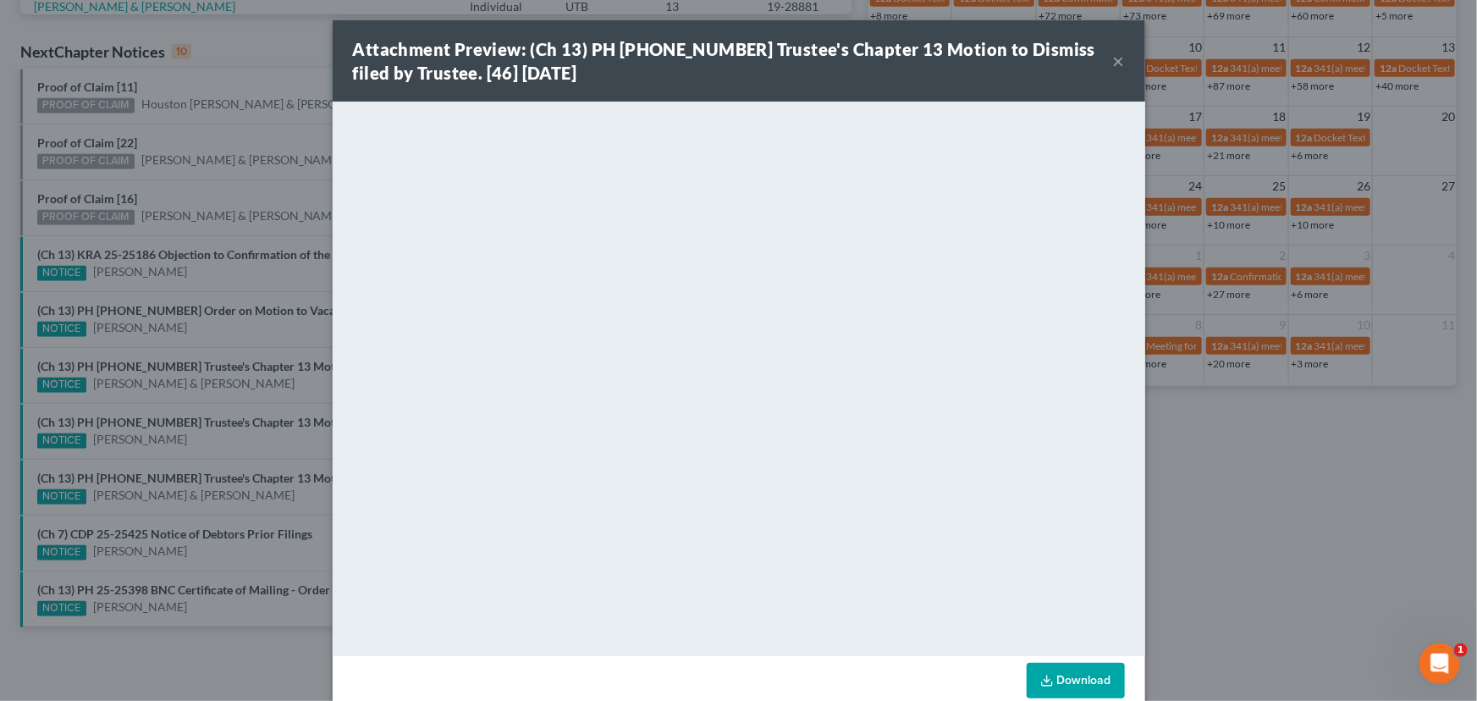
click at [216, 463] on div "Attachment Preview: (Ch 13) PH 24-25128 Trustee's Chapter 13 Motion to Dismiss …" at bounding box center [738, 350] width 1477 height 701
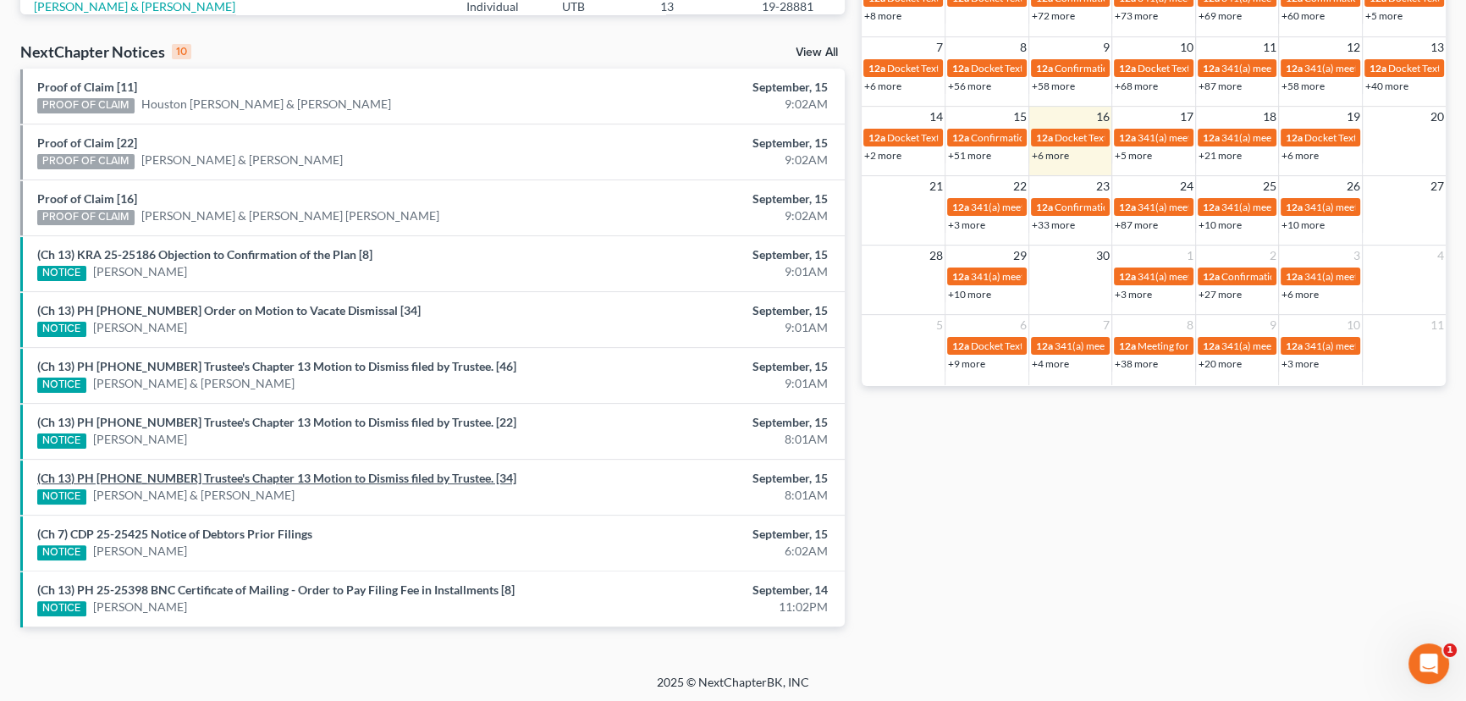
click at [212, 476] on link "(Ch 13) PH 24-25790 Trustee's Chapter 13 Motion to Dismiss filed by Trustee. [3…" at bounding box center [276, 478] width 479 height 14
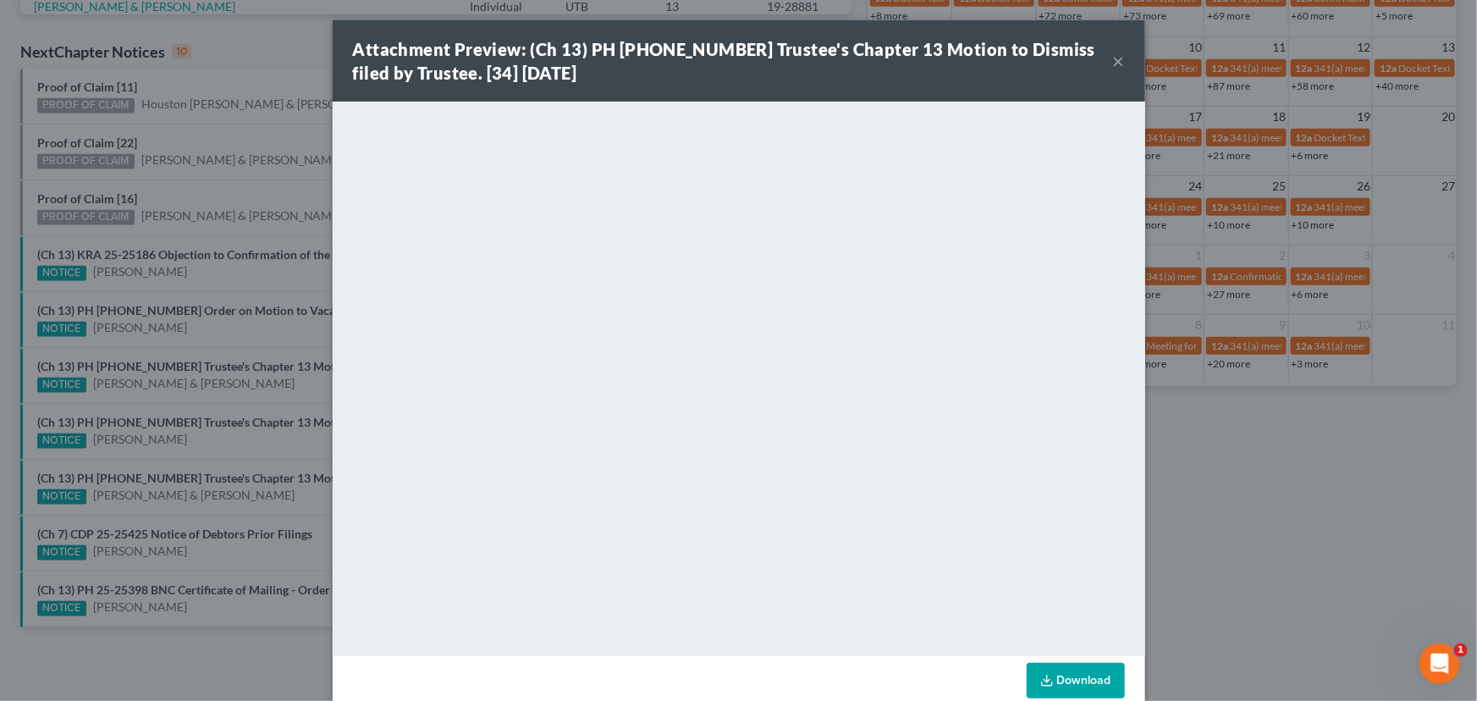
drag, startPoint x: 259, startPoint y: 495, endPoint x: 254, endPoint y: 506, distance: 12.1
click at [259, 495] on div "Attachment Preview: (Ch 13) PH 24-25790 Trustee's Chapter 13 Motion to Dismiss …" at bounding box center [738, 350] width 1477 height 701
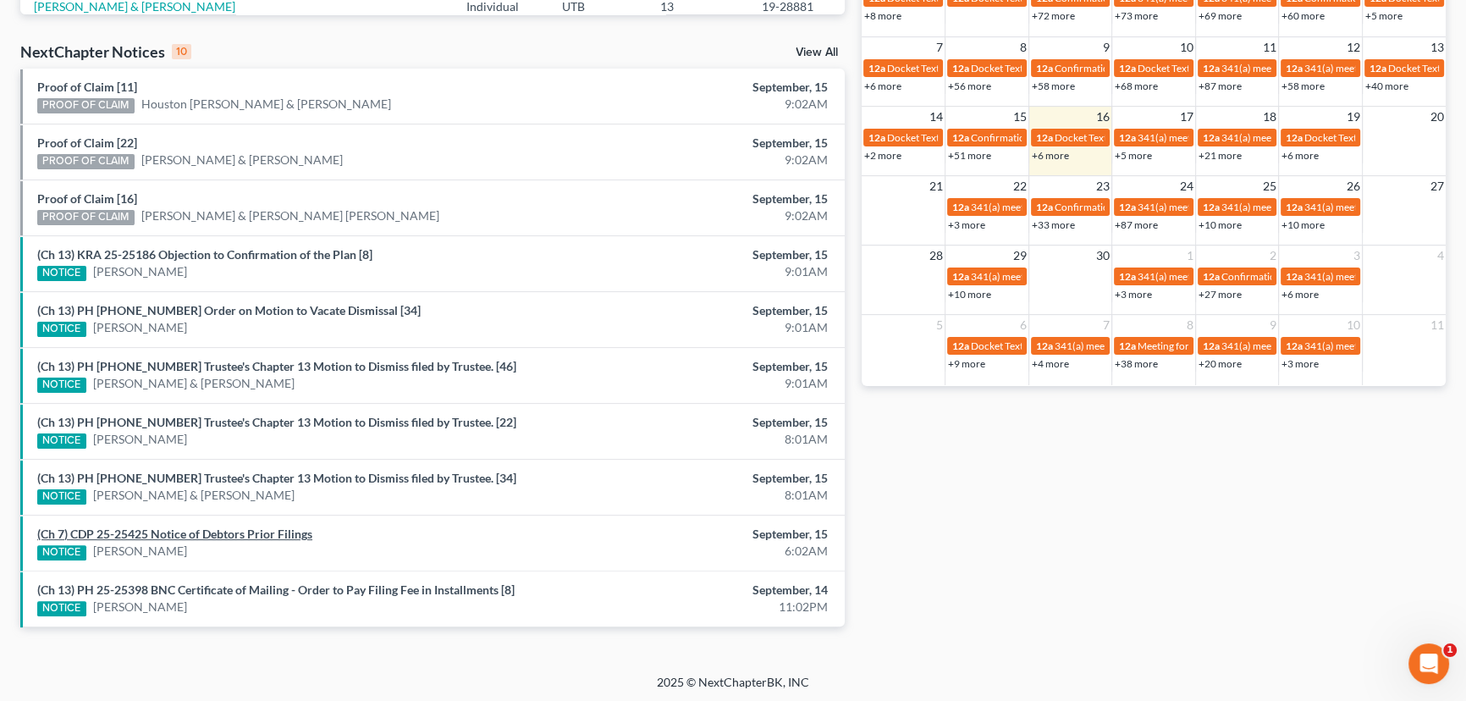
click at [234, 532] on link "(Ch 7) CDP 25-25425 Notice of Debtors Prior Filings" at bounding box center [174, 533] width 275 height 14
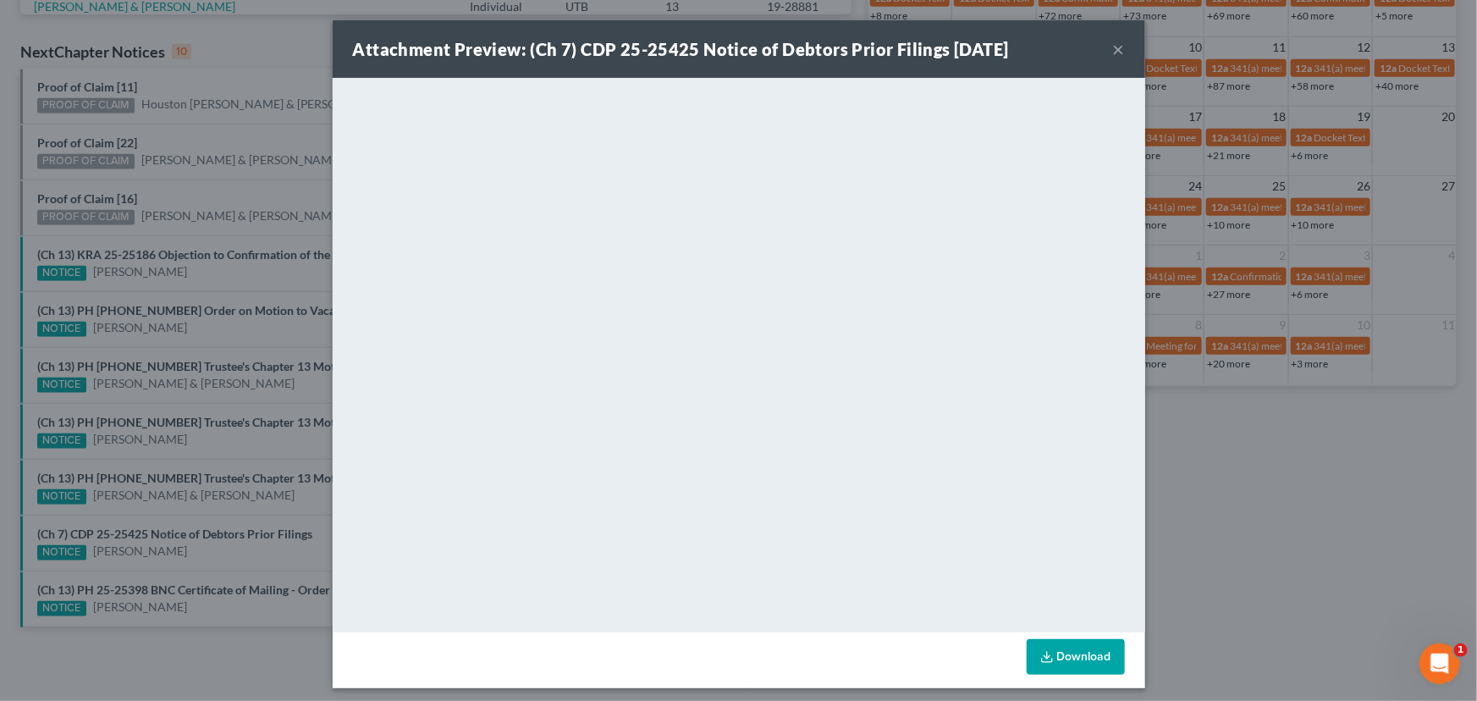
click at [263, 488] on div "Attachment Preview: (Ch 7) CDP 25-25425 Notice of Debtors Prior Filings 09/15/2…" at bounding box center [738, 350] width 1477 height 701
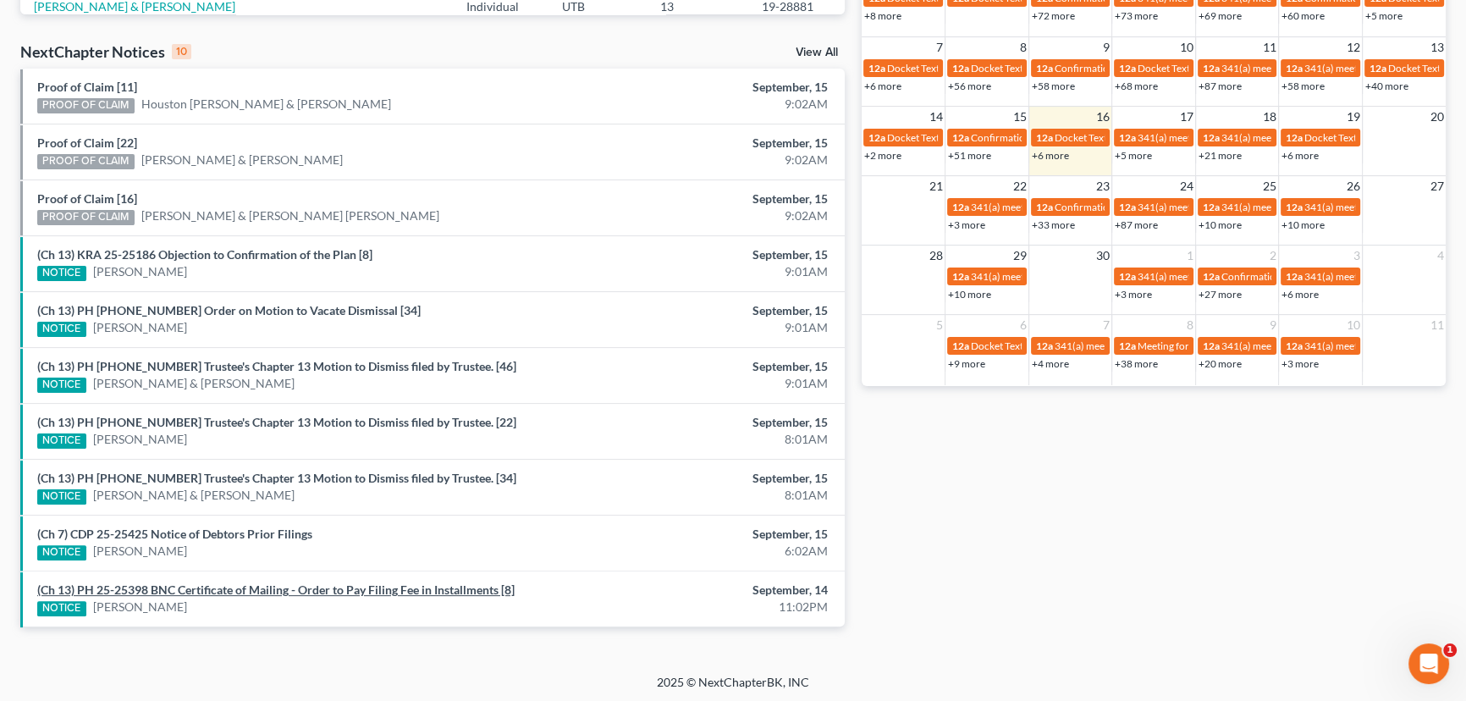
click at [235, 585] on link "(Ch 13) PH 25-25398 BNC Certificate of Mailing - Order to Pay Filing Fee in Ins…" at bounding box center [275, 589] width 477 height 14
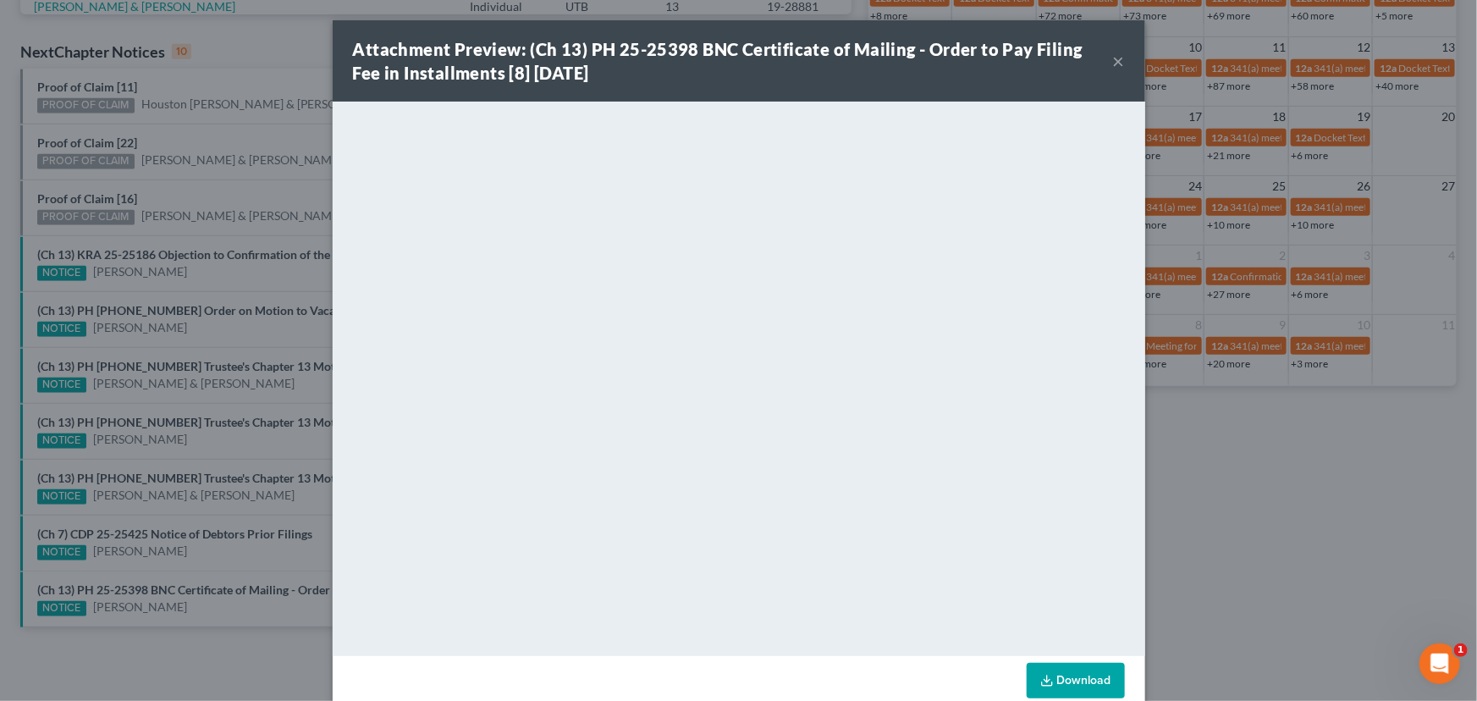
click at [1113, 59] on button "×" at bounding box center [1119, 61] width 12 height 20
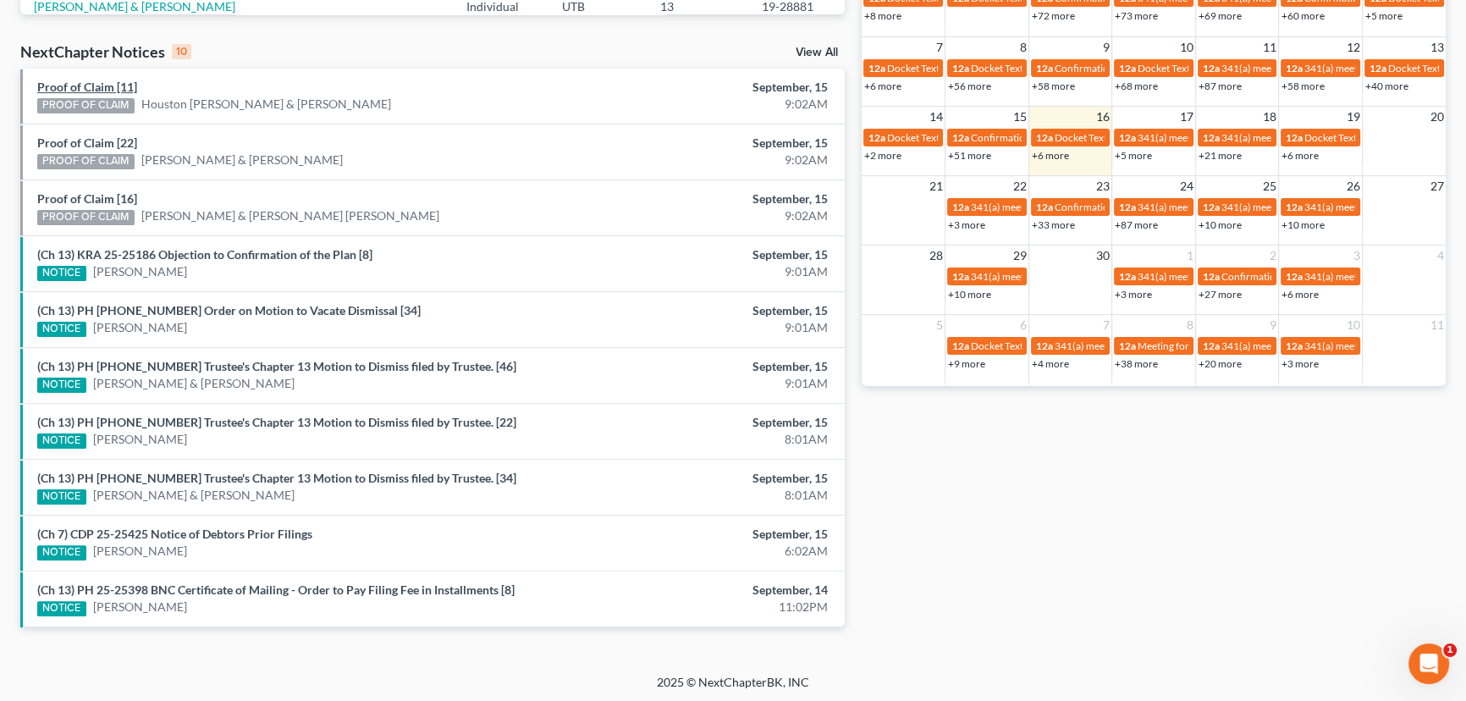
click at [89, 91] on link "Proof of Claim [11]" at bounding box center [87, 87] width 100 height 14
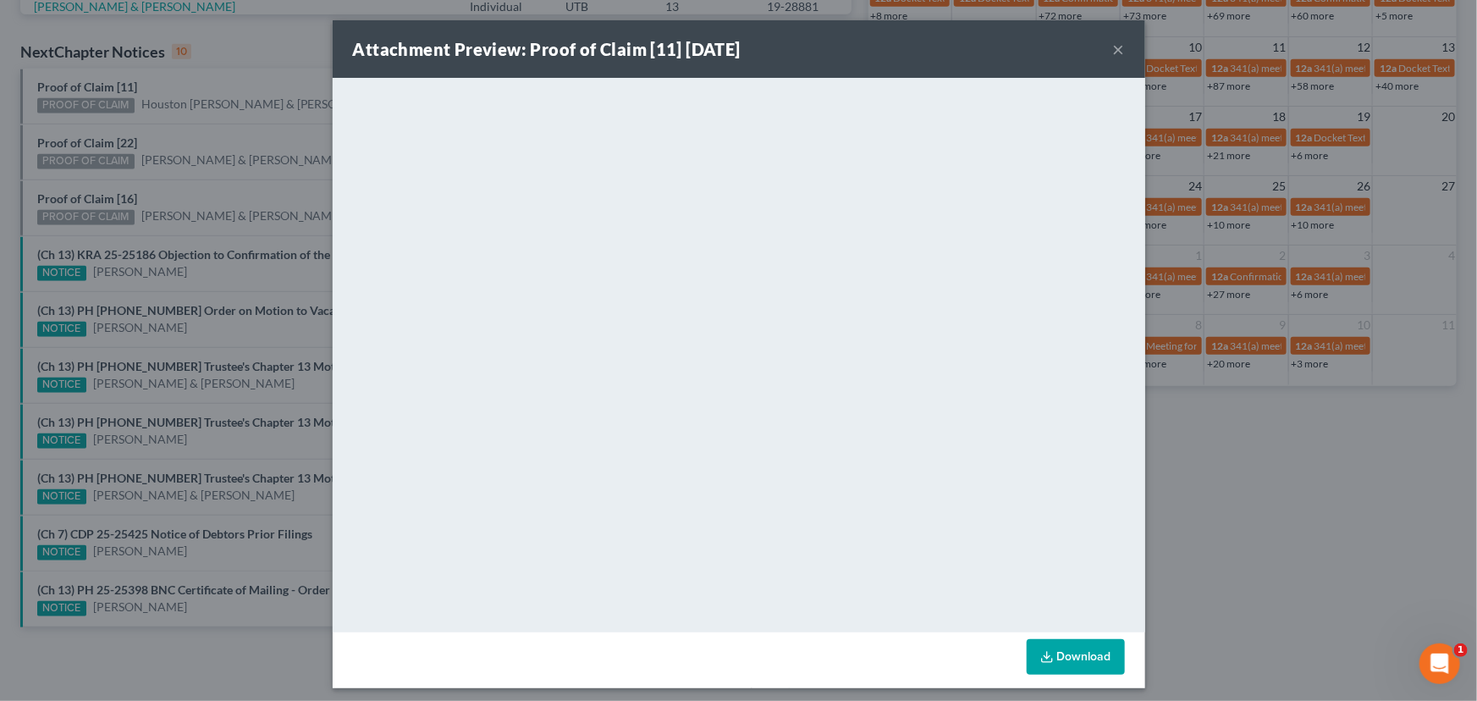
click at [83, 122] on div "Attachment Preview: Proof of Claim [11] 09/15/2025 × <object ng-attr-data='http…" at bounding box center [738, 350] width 1477 height 701
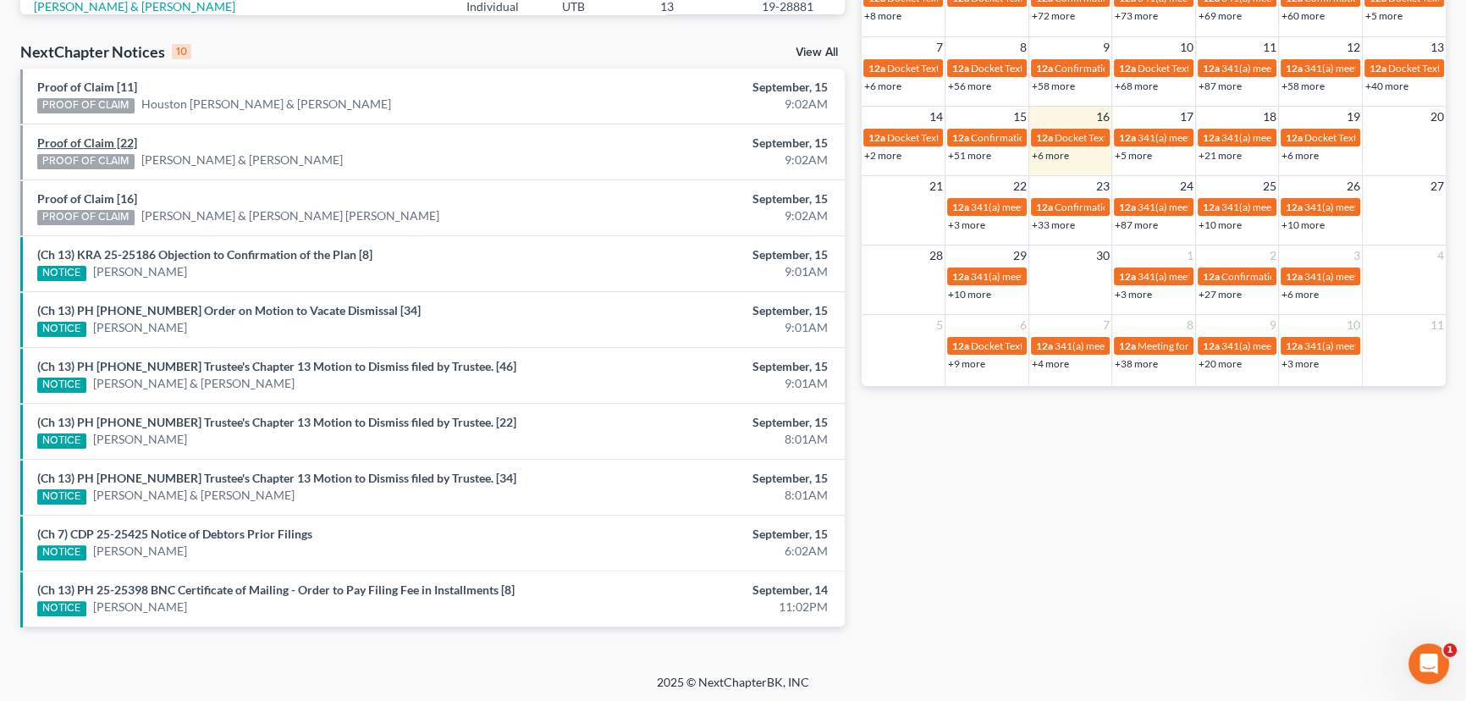
click at [85, 137] on link "Proof of Claim [22]" at bounding box center [87, 142] width 100 height 14
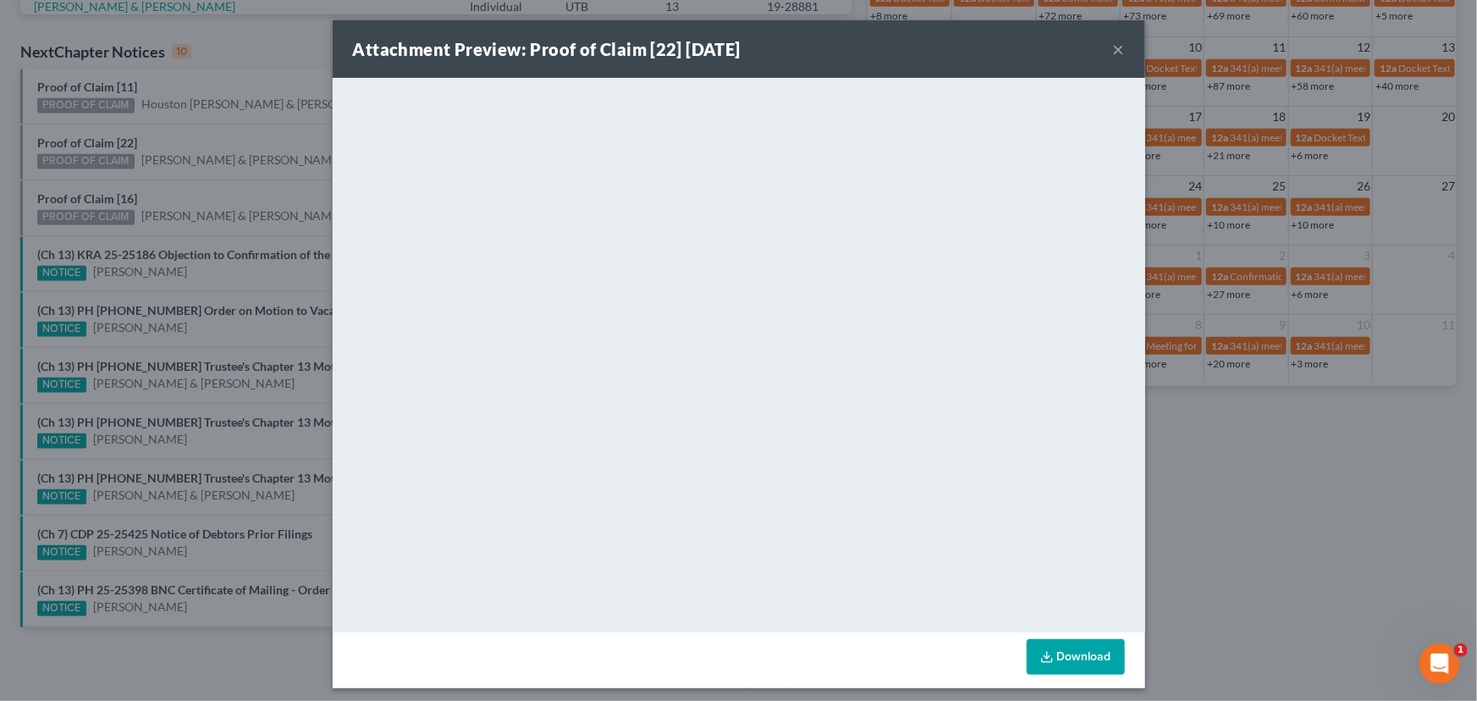
click at [82, 162] on div "Attachment Preview: Proof of Claim [22] 09/15/2025 × <object ng-attr-data='http…" at bounding box center [738, 350] width 1477 height 701
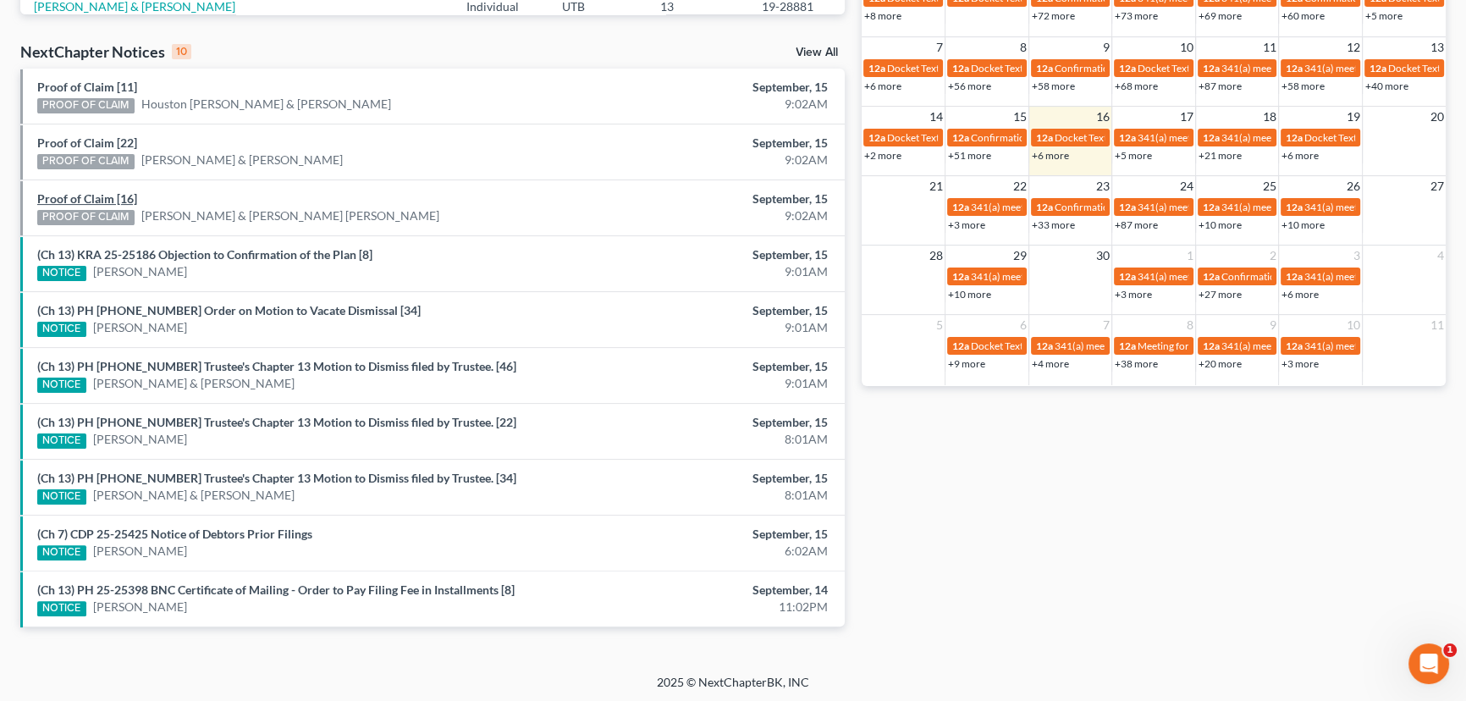
click at [93, 199] on link "Proof of Claim [16]" at bounding box center [87, 198] width 100 height 14
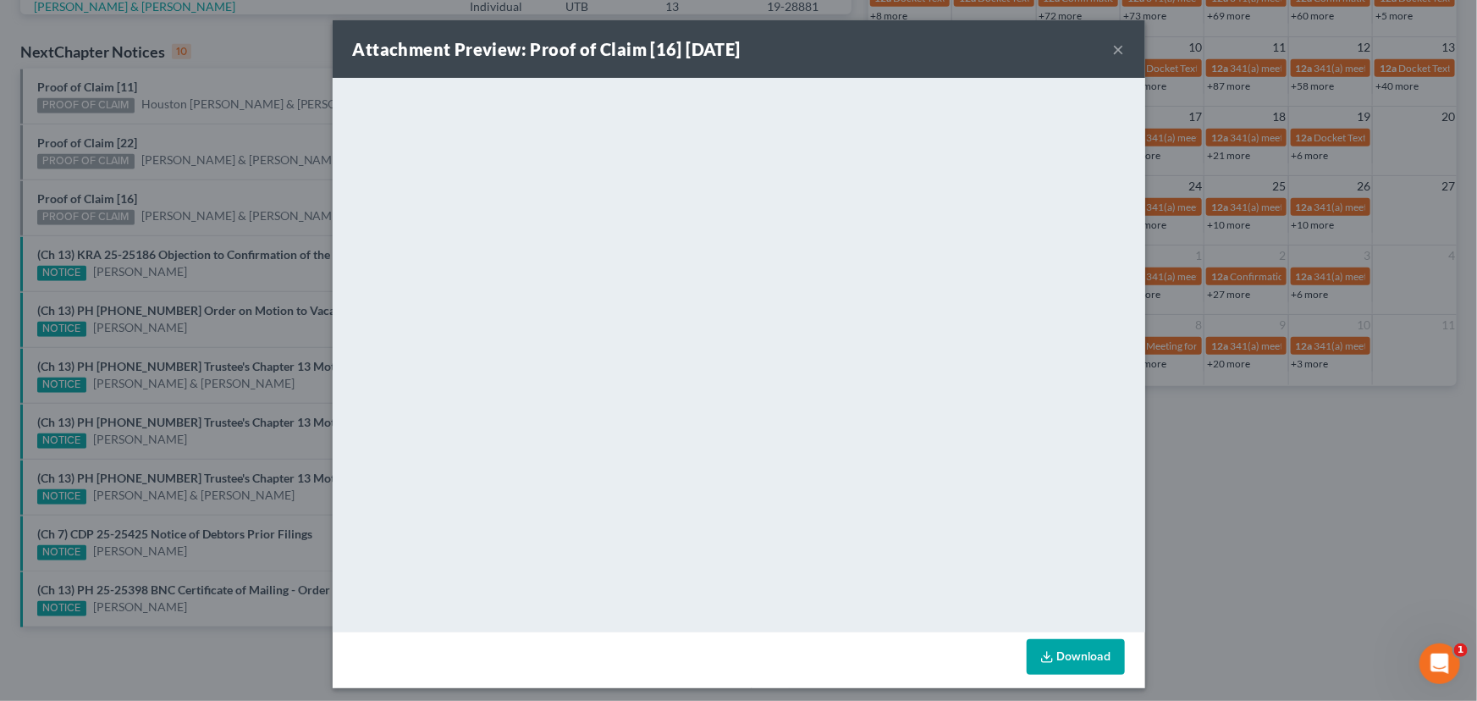
drag, startPoint x: 101, startPoint y: 179, endPoint x: 110, endPoint y: 178, distance: 9.3
click at [107, 178] on div "Attachment Preview: Proof of Claim [16] 09/15/2025 × <object ng-attr-data='http…" at bounding box center [738, 350] width 1477 height 701
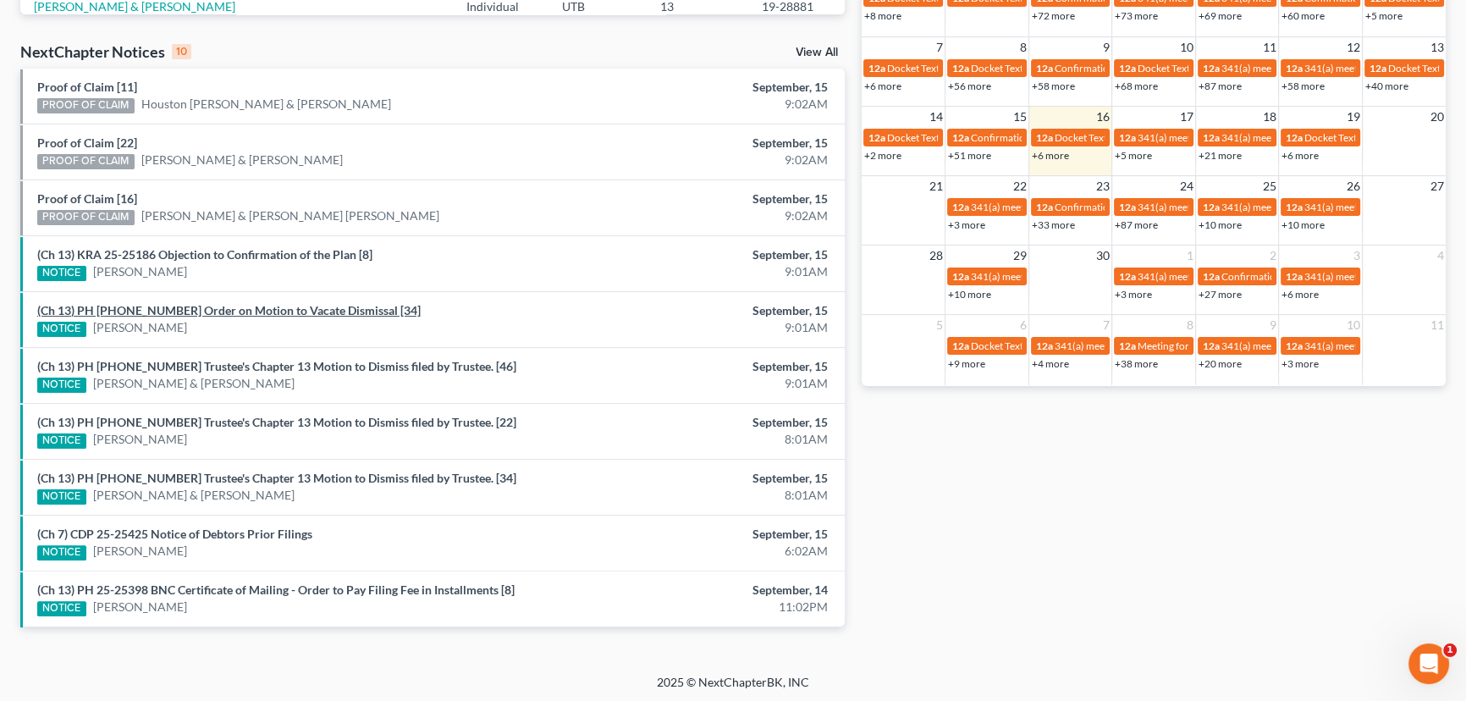
click at [201, 312] on link "(Ch 13) PH 25-20872 Order on Motion to Vacate Dismissal [34]" at bounding box center [228, 310] width 383 height 14
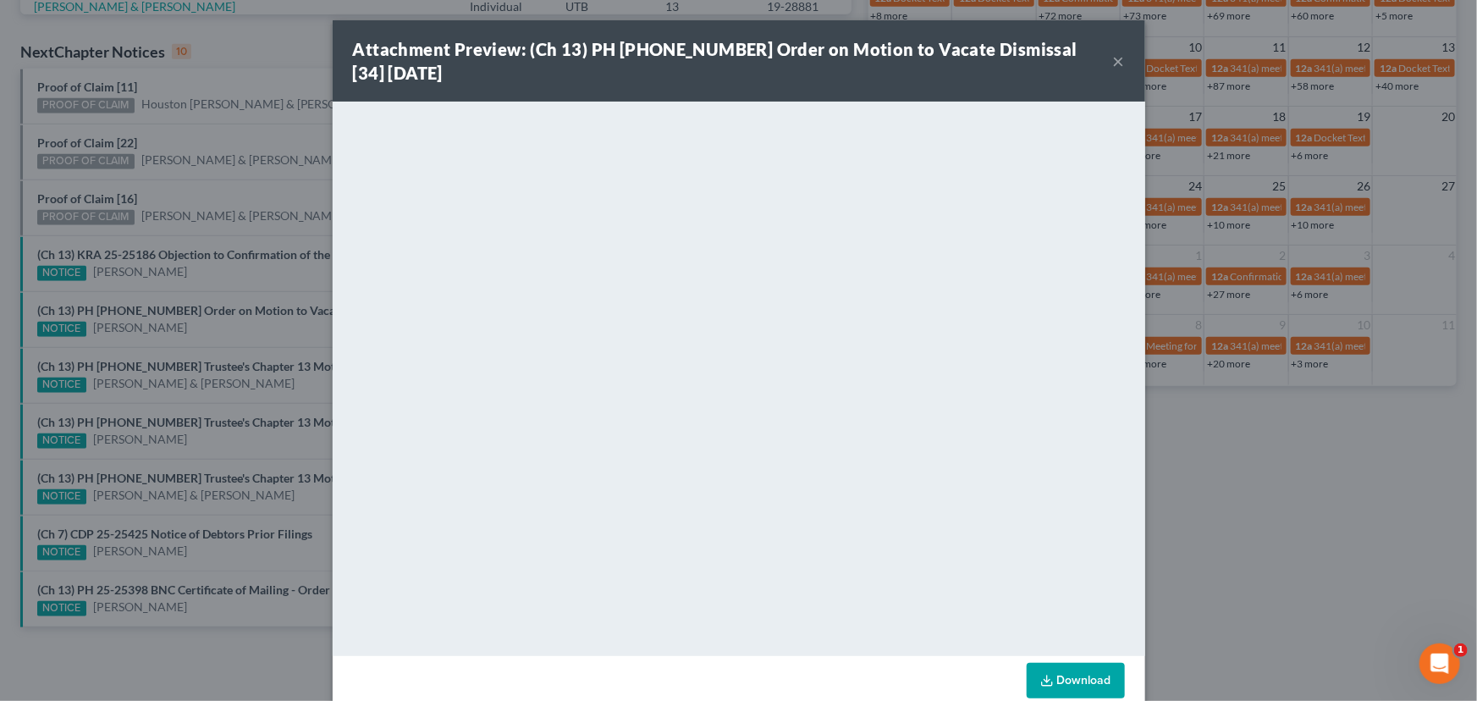
click at [203, 326] on div "Attachment Preview: (Ch 13) PH 25-20872 Order on Motion to Vacate Dismissal [34…" at bounding box center [738, 350] width 1477 height 701
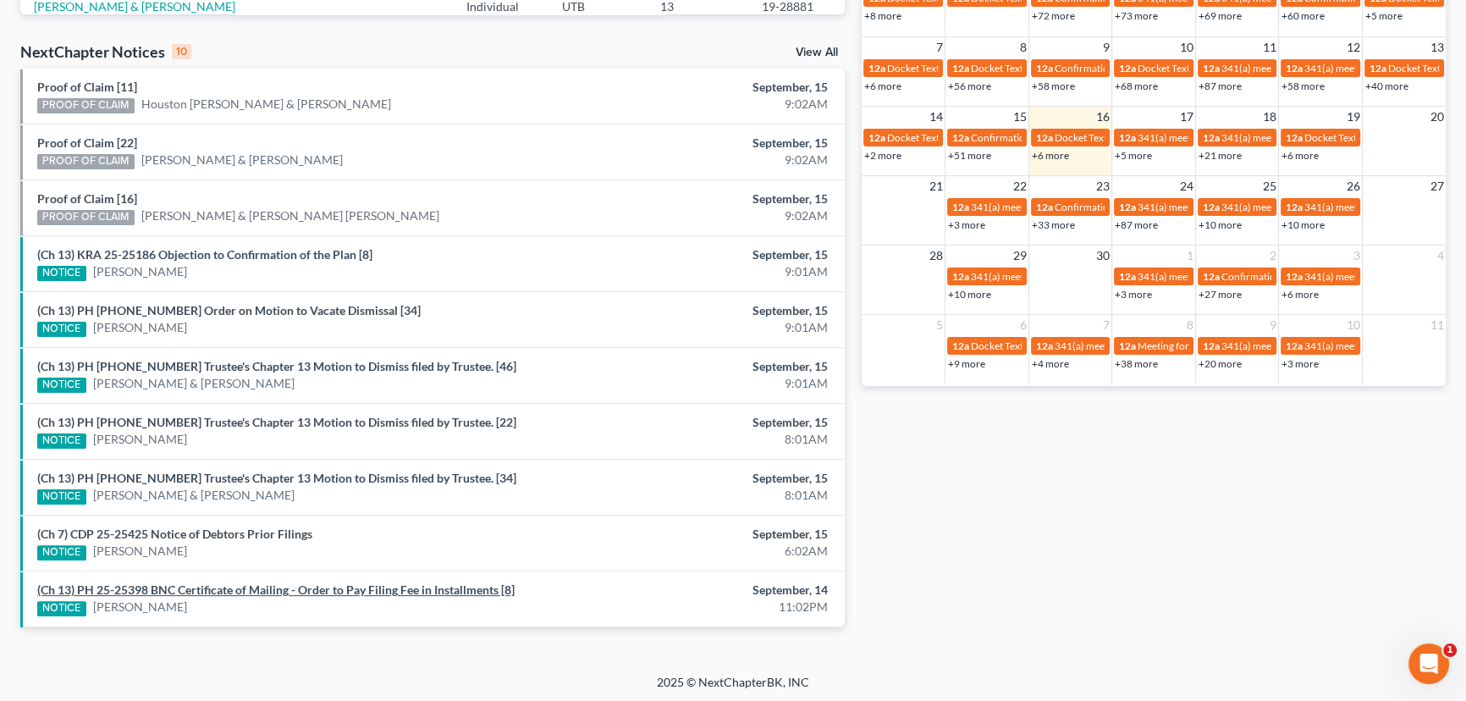
click at [228, 590] on link "(Ch 13) PH 25-25398 BNC Certificate of Mailing - Order to Pay Filing Fee in Ins…" at bounding box center [275, 589] width 477 height 14
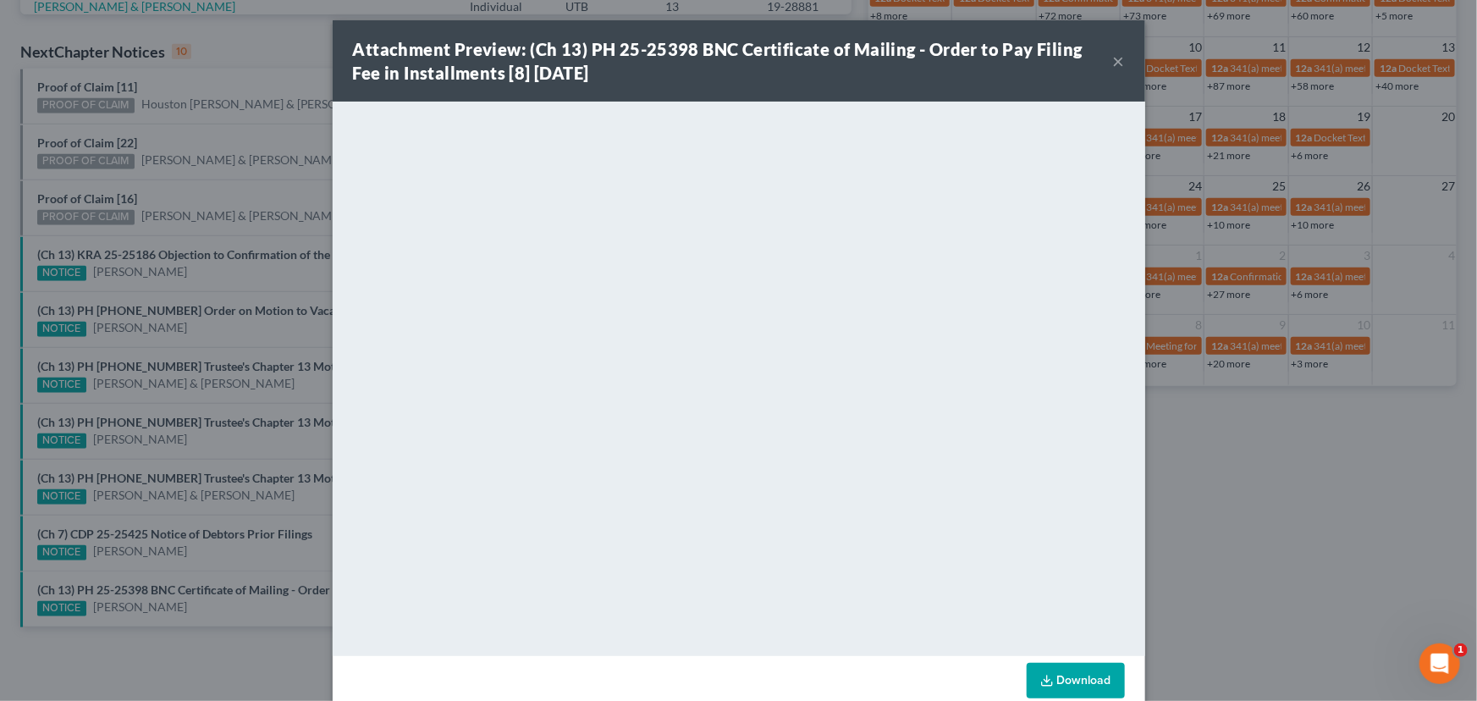
drag, startPoint x: 201, startPoint y: 567, endPoint x: 215, endPoint y: 518, distance: 51.1
click at [201, 567] on div "Attachment Preview: (Ch 13) PH 25-25398 BNC Certificate of Mailing - Order to P…" at bounding box center [738, 350] width 1477 height 701
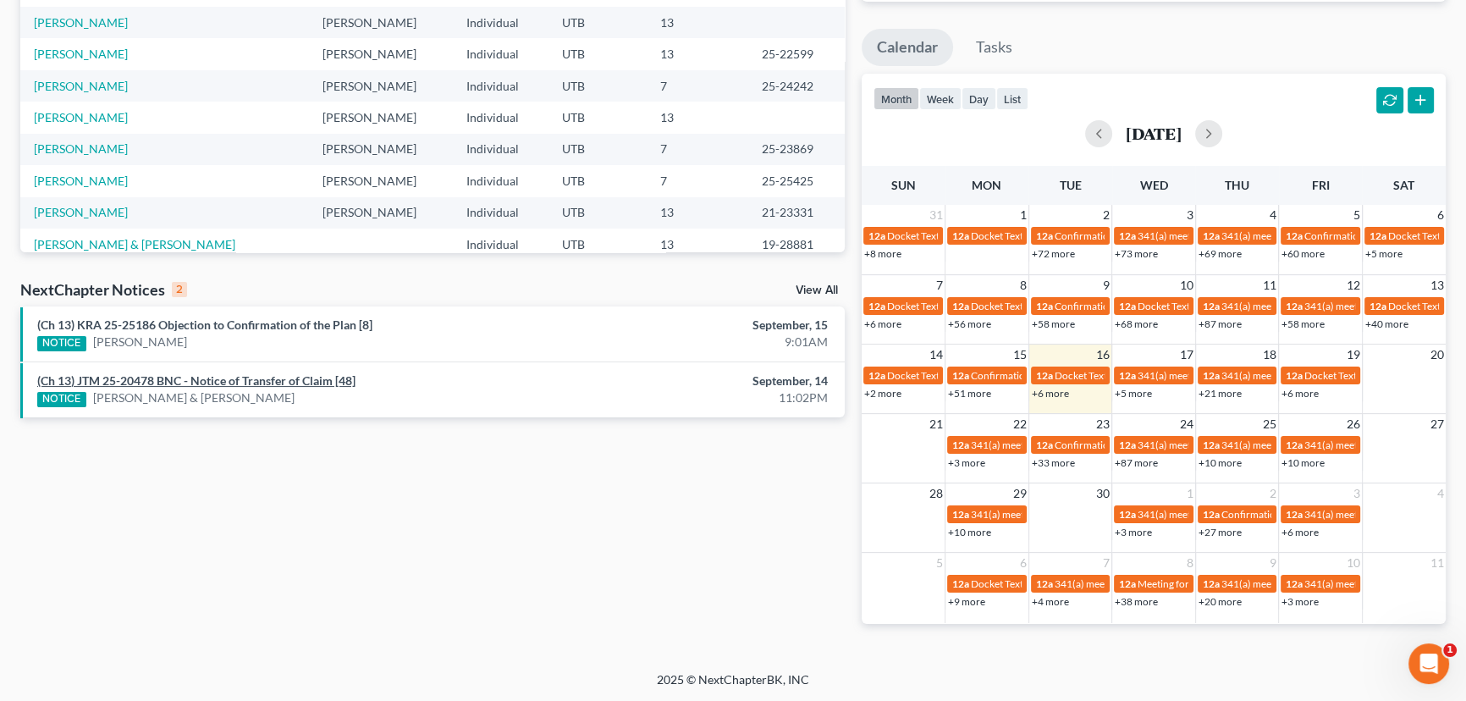
click at [255, 382] on link "(Ch 13) JTM 25-20478 BNC - Notice of Transfer of Claim [48]" at bounding box center [196, 380] width 318 height 14
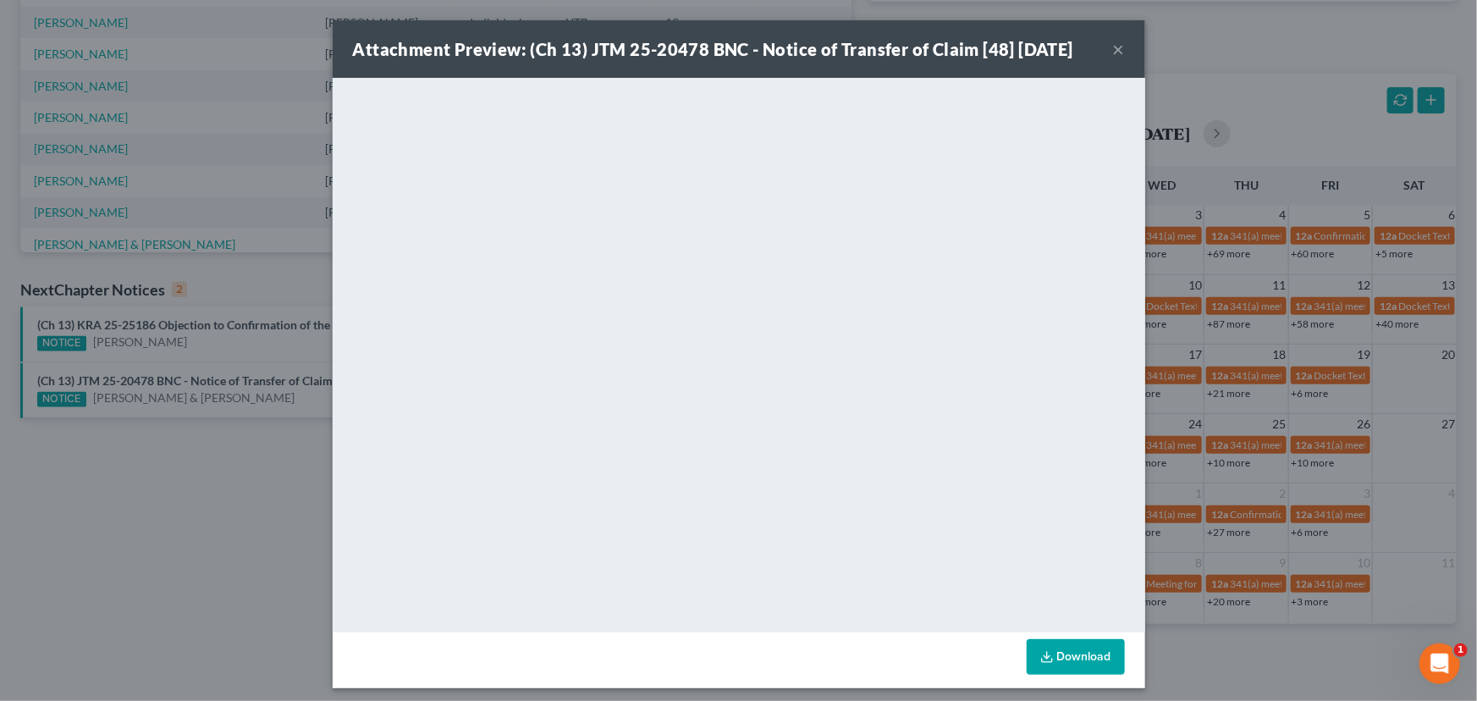
click at [229, 363] on div "Attachment Preview: (Ch 13) JTM 25-20478 BNC - Notice of Transfer of Claim [48]…" at bounding box center [738, 350] width 1477 height 701
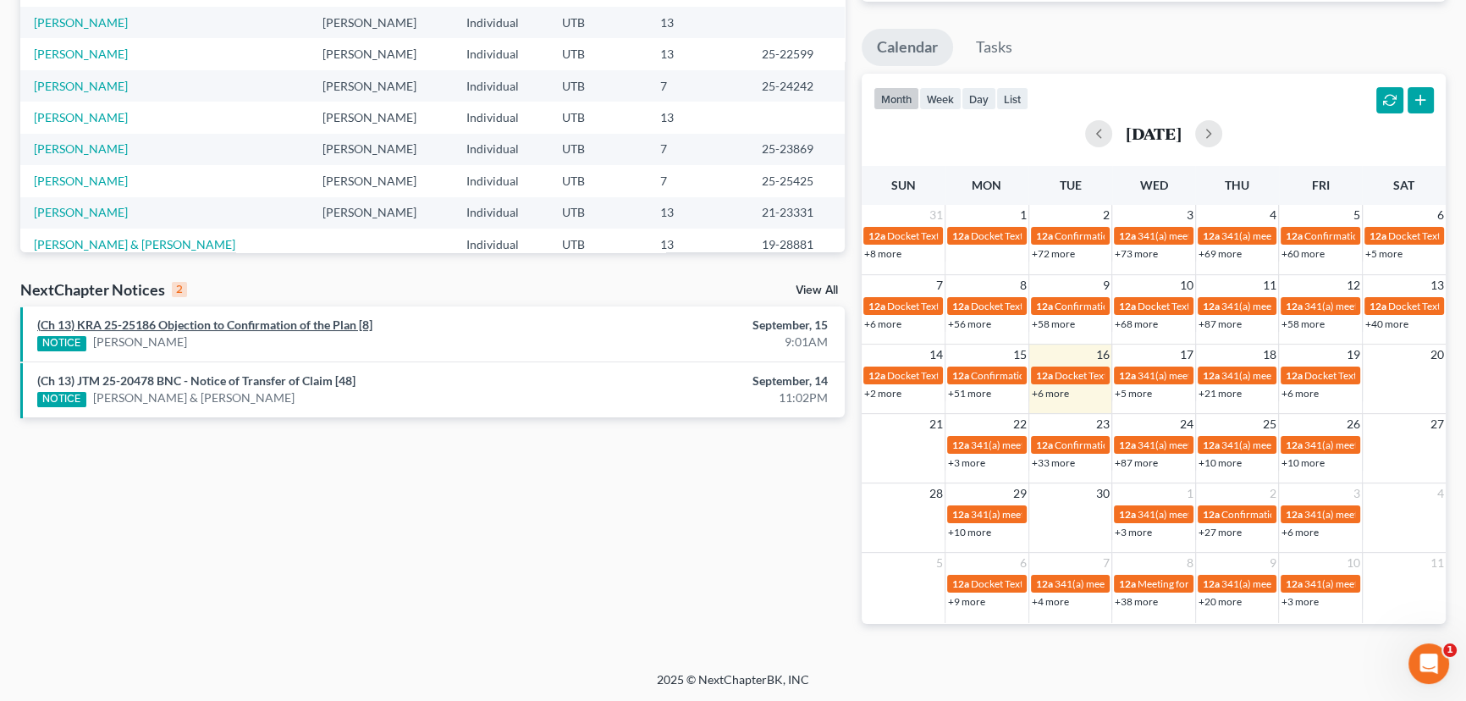
click at [230, 329] on link "(Ch 13) KRA 25-25186 Objection to Confirmation of the Plan [8]" at bounding box center [204, 324] width 335 height 14
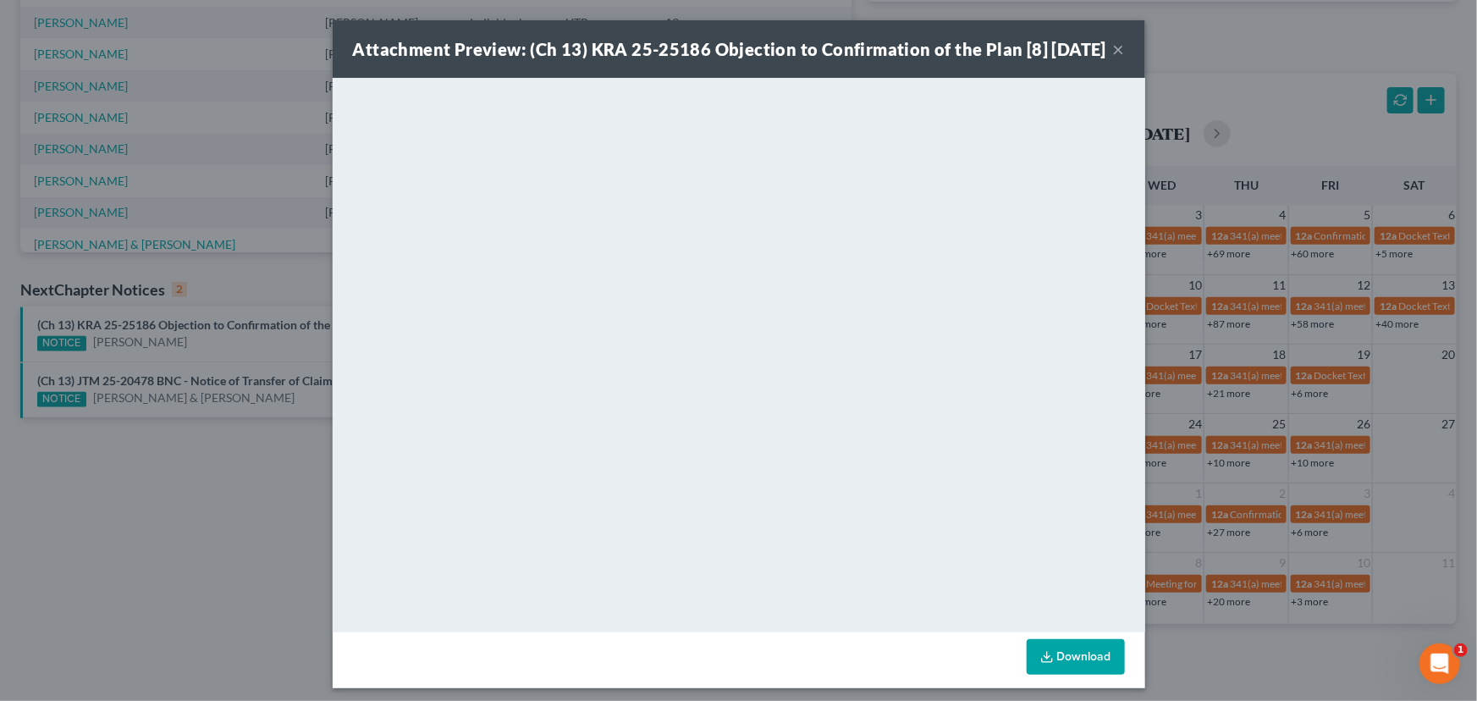
click at [1113, 59] on button "×" at bounding box center [1119, 49] width 12 height 20
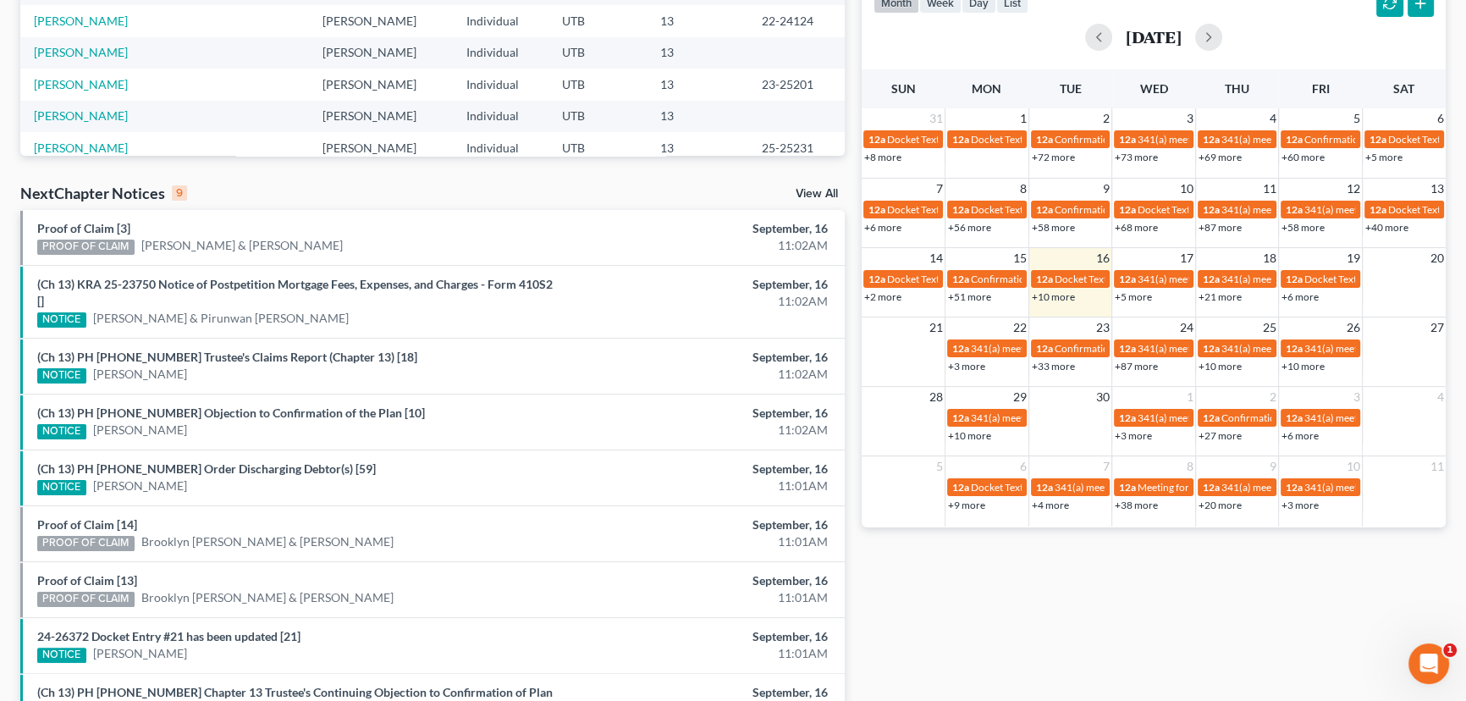
scroll to position [384, 0]
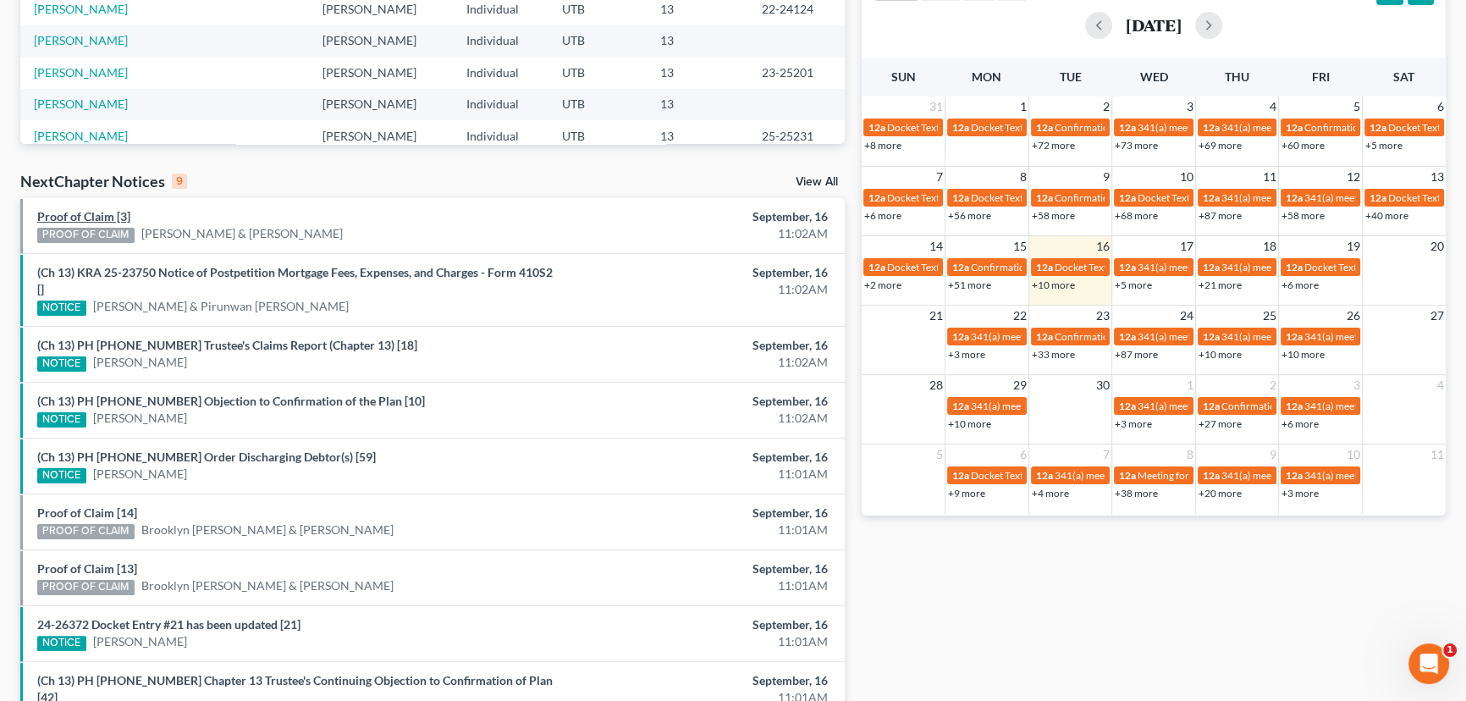
click at [95, 213] on link "Proof of Claim [3]" at bounding box center [83, 216] width 93 height 14
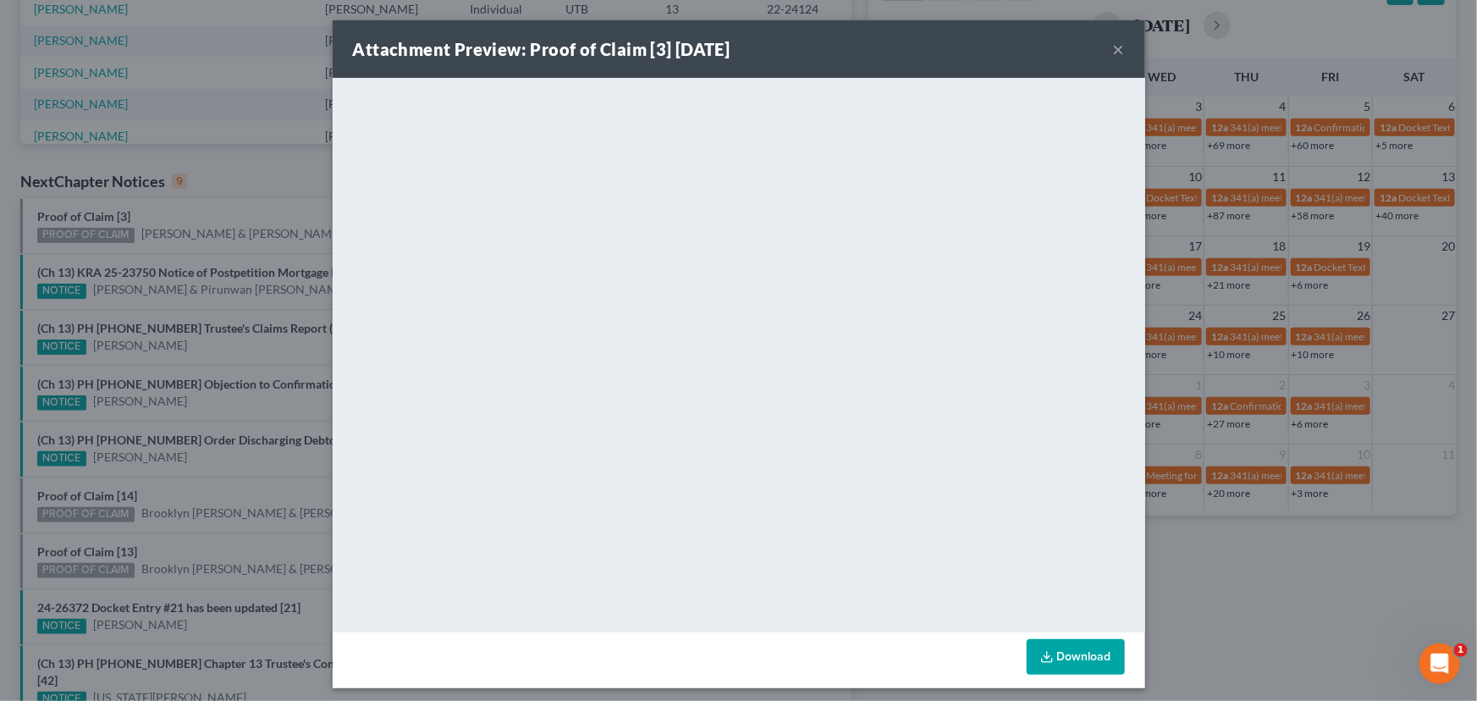
click at [194, 246] on div "Attachment Preview: Proof of Claim [3] 09/16/2025 × <object ng-attr-data='https…" at bounding box center [738, 350] width 1477 height 701
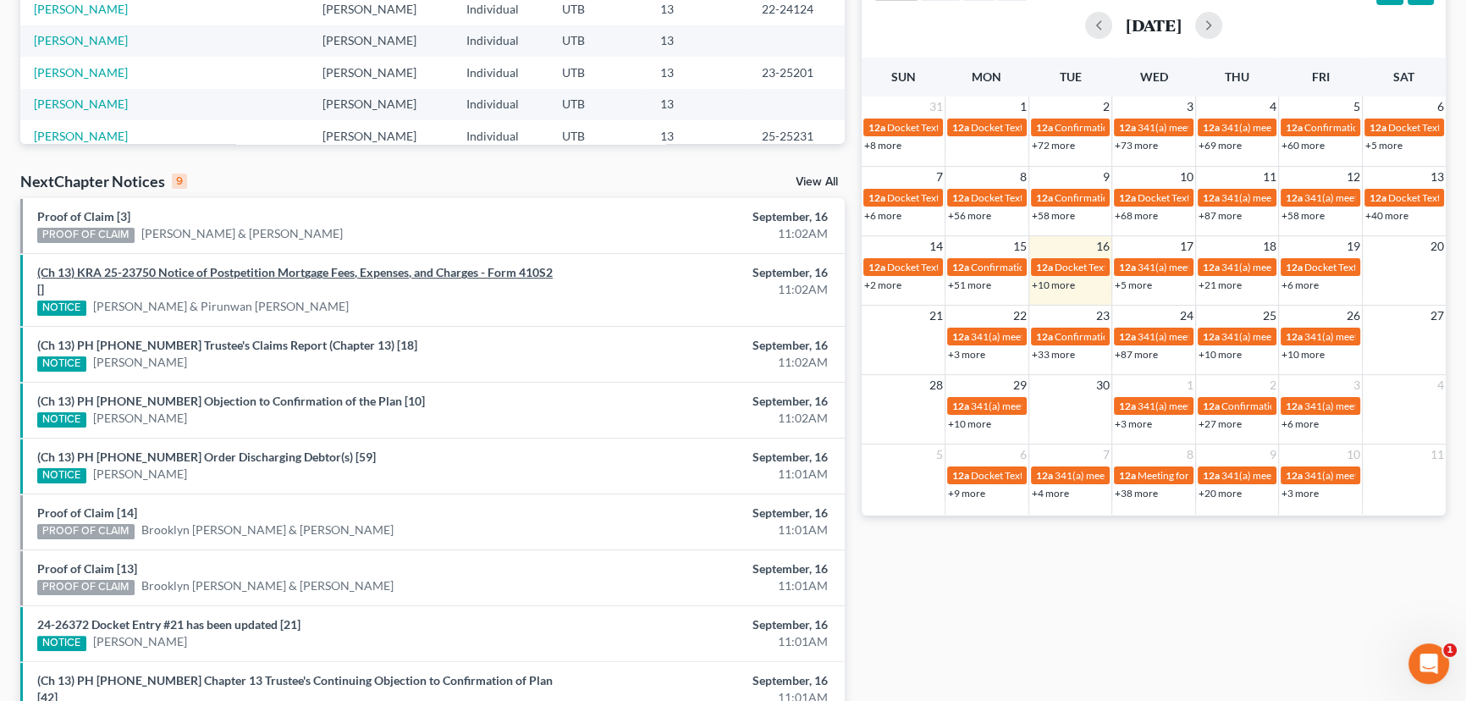
click at [195, 271] on link "(Ch 13) KRA 25-23750 Notice of Postpetition Mortgage Fees, Expenses, and Charge…" at bounding box center [294, 280] width 515 height 31
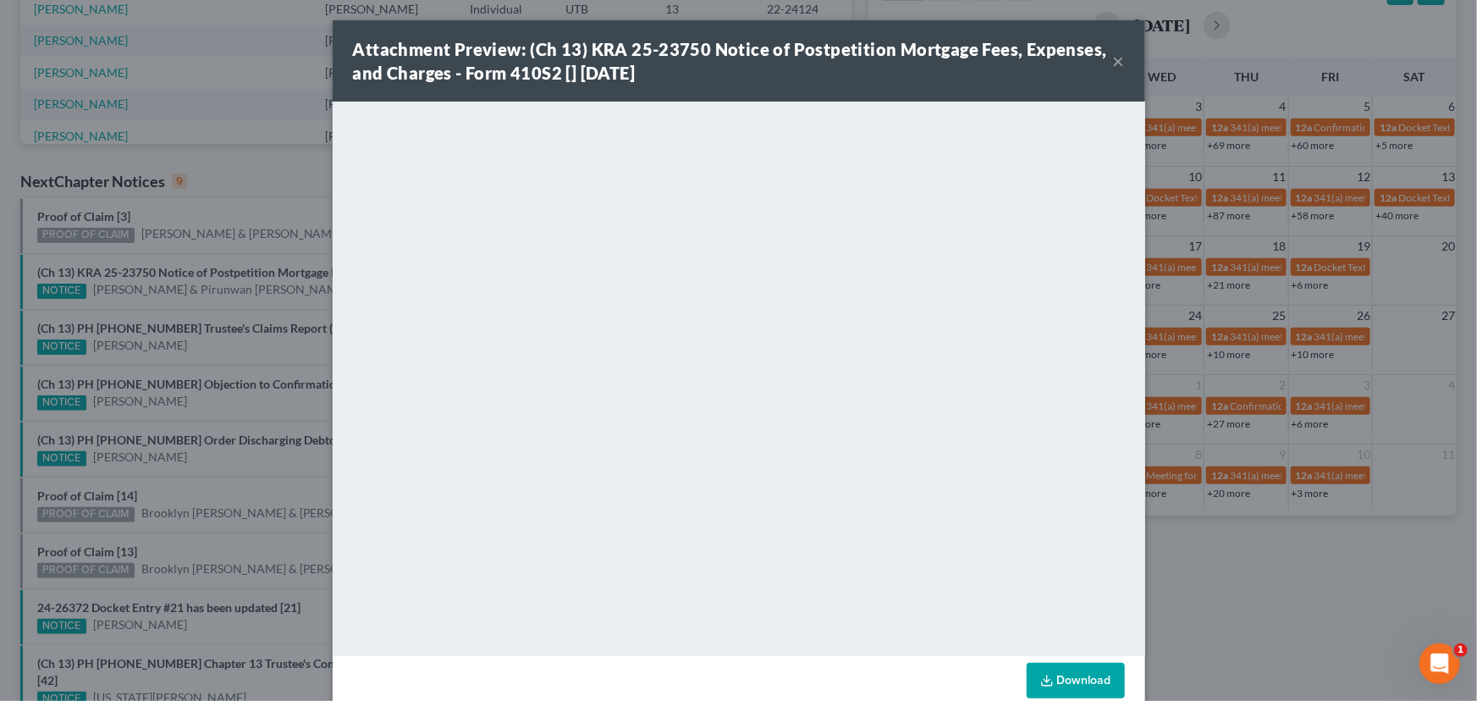
click at [216, 312] on div "Attachment Preview: (Ch 13) KRA 25-23750 Notice of Postpetition Mortgage Fees, …" at bounding box center [738, 350] width 1477 height 701
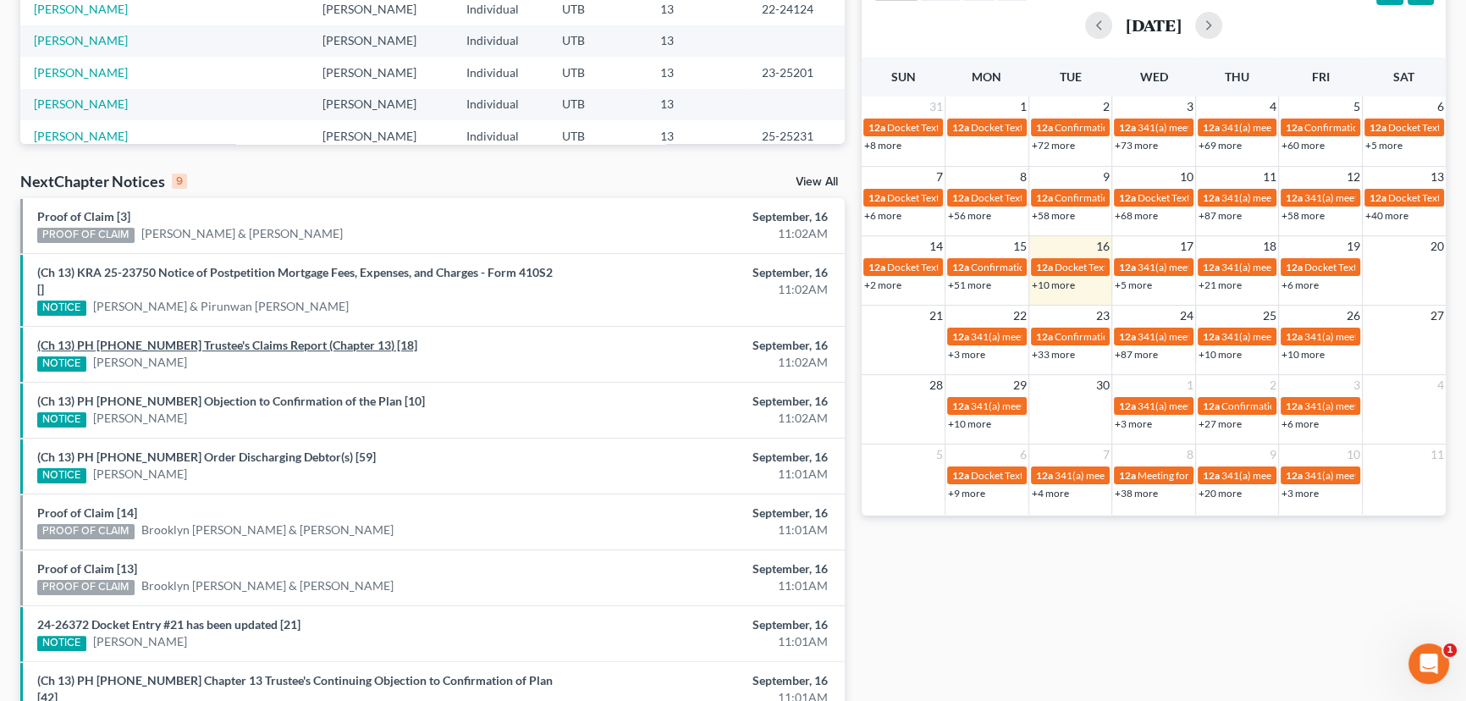
click at [212, 347] on link "(Ch 13) PH 24-26586 Trustee's Claims Report (Chapter 13) [18]" at bounding box center [227, 345] width 380 height 14
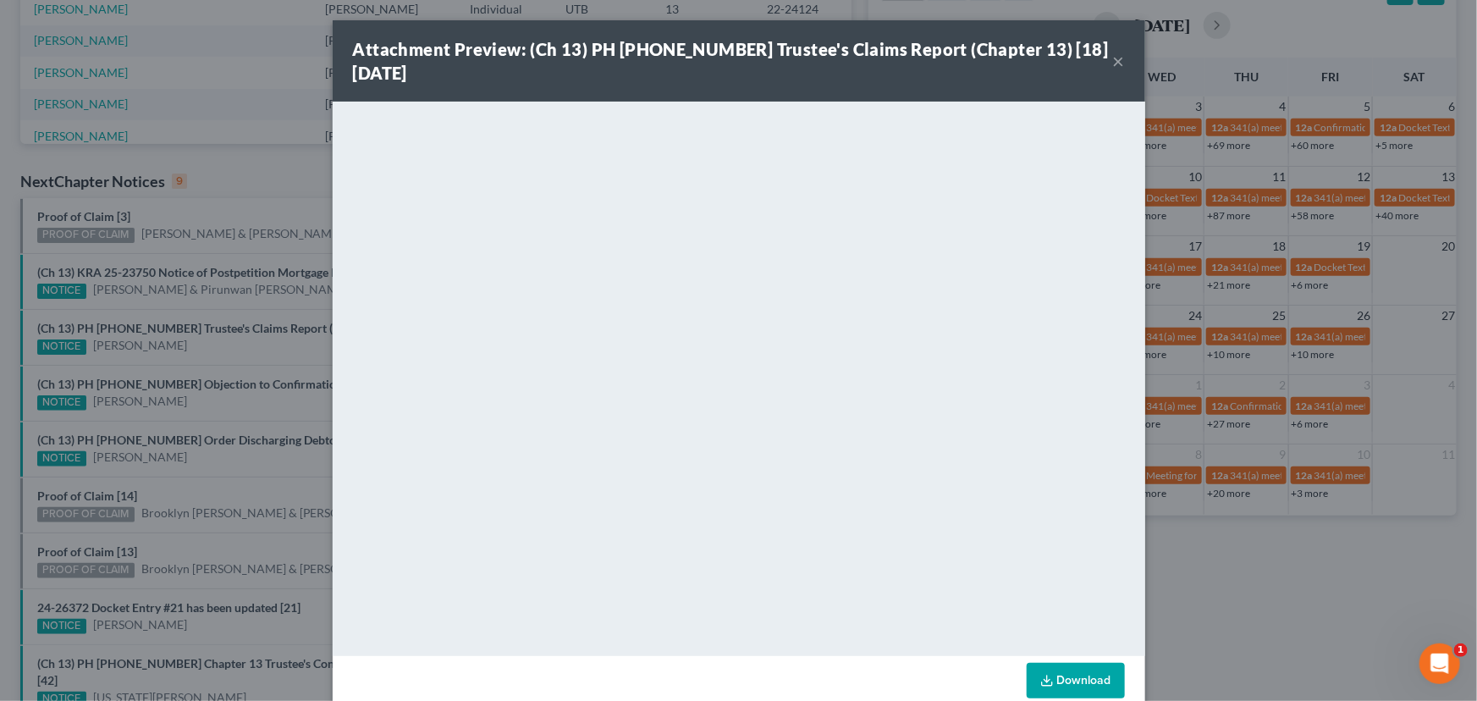
click at [209, 361] on div "Attachment Preview: (Ch 13) PH 24-26586 Trustee's Claims Report (Chapter 13) [1…" at bounding box center [738, 350] width 1477 height 701
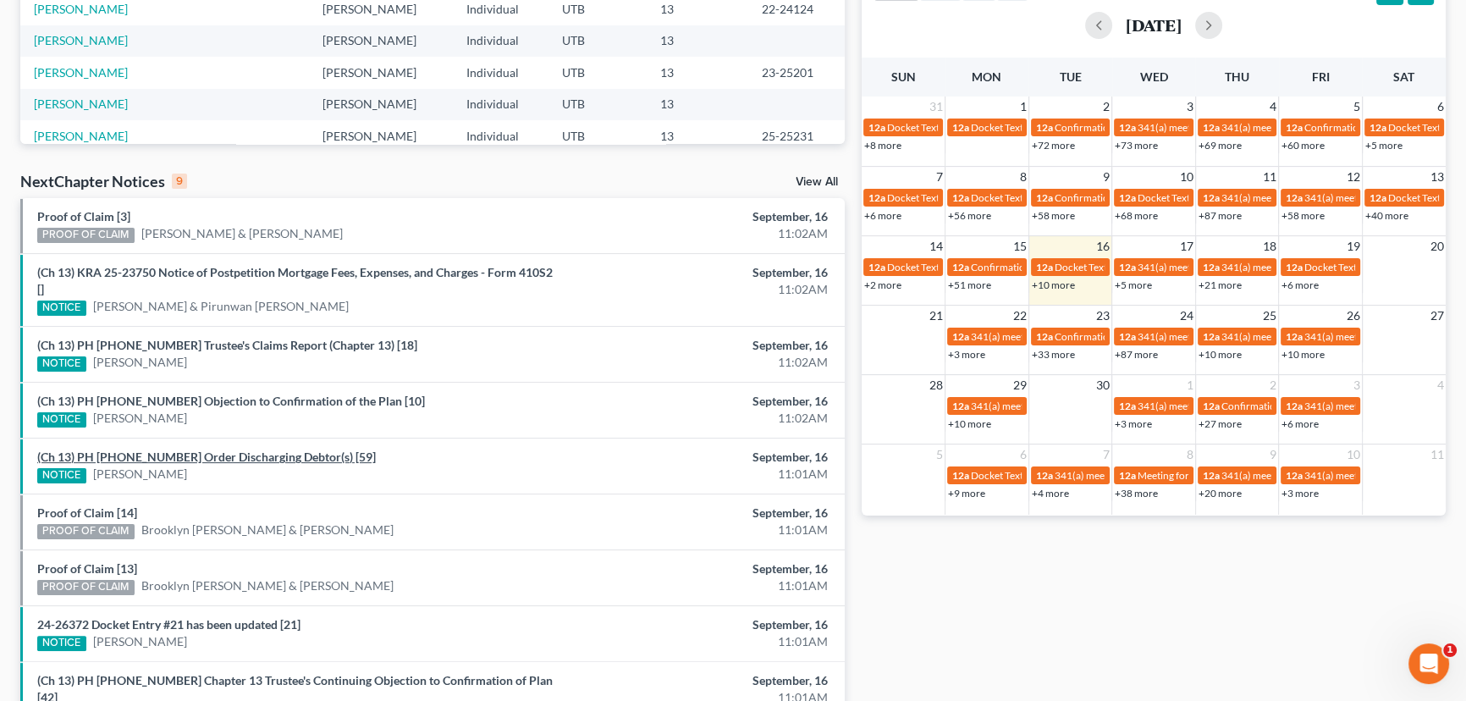
click at [207, 459] on link "(Ch 13) PH 20-27253 Order Discharging Debtor(s) [59]" at bounding box center [206, 456] width 338 height 14
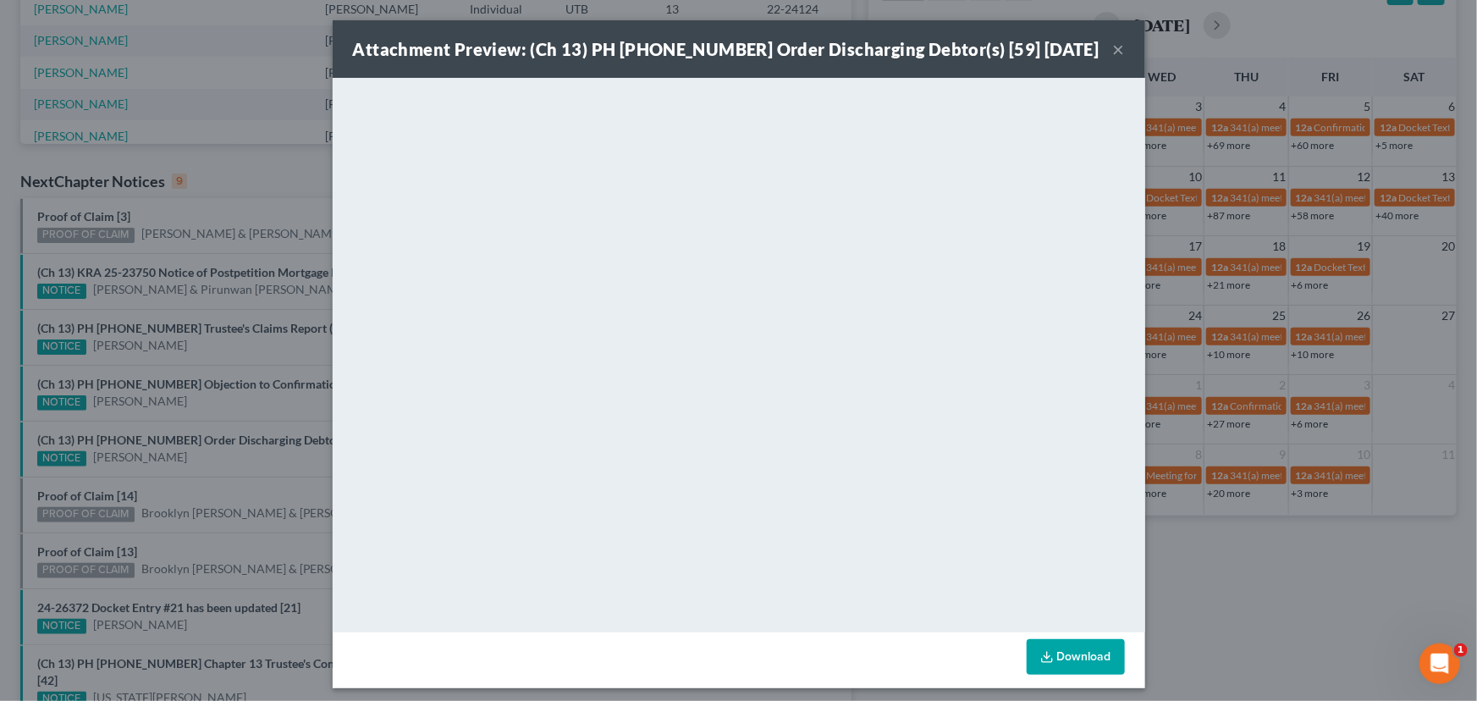
click at [202, 482] on div "Attachment Preview: (Ch 13) PH 20-27253 Order Discharging Debtor(s) [59] 09/16/…" at bounding box center [738, 350] width 1477 height 701
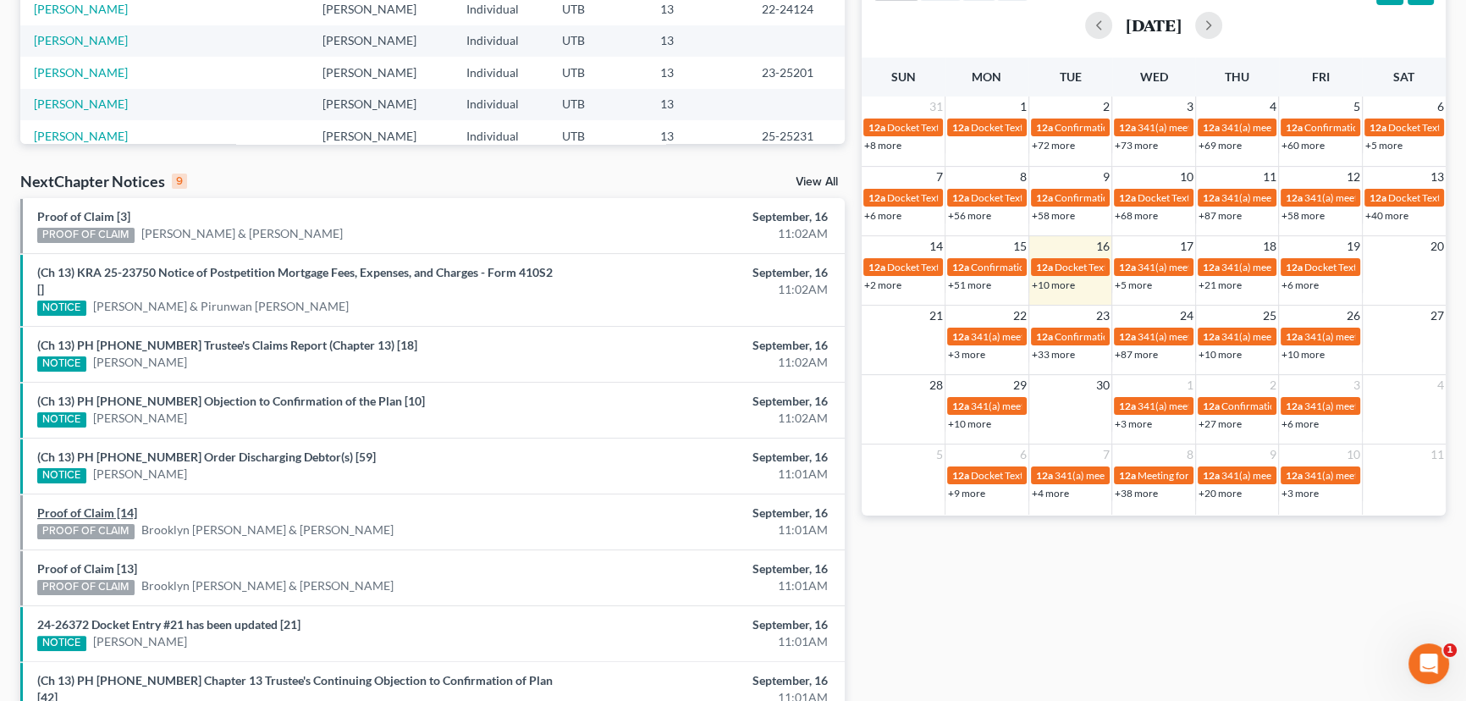
click at [92, 516] on link "Proof of Claim [14]" at bounding box center [87, 512] width 100 height 14
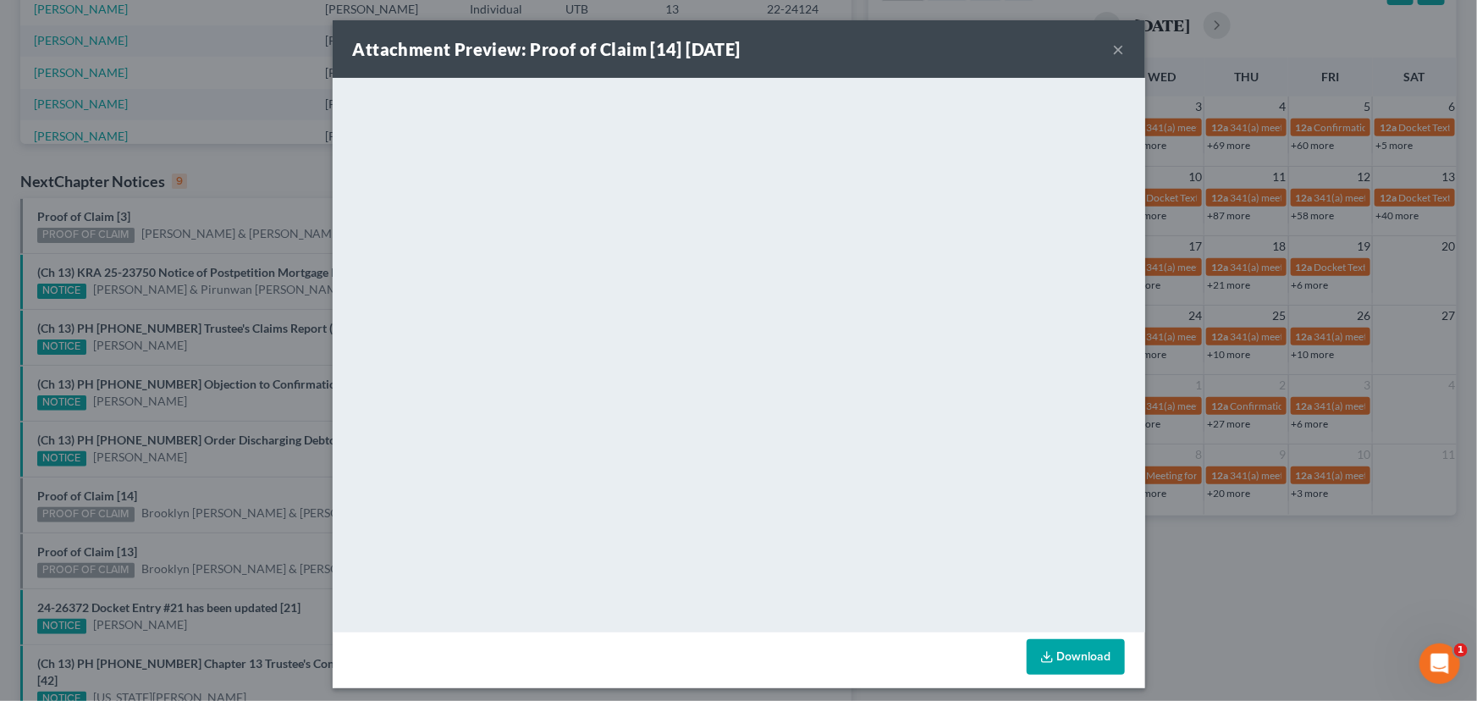
drag, startPoint x: 204, startPoint y: 489, endPoint x: 173, endPoint y: 505, distance: 35.2
click at [204, 488] on div "Attachment Preview: Proof of Claim [14] 09/16/2025 × <object ng-attr-data='http…" at bounding box center [738, 350] width 1477 height 701
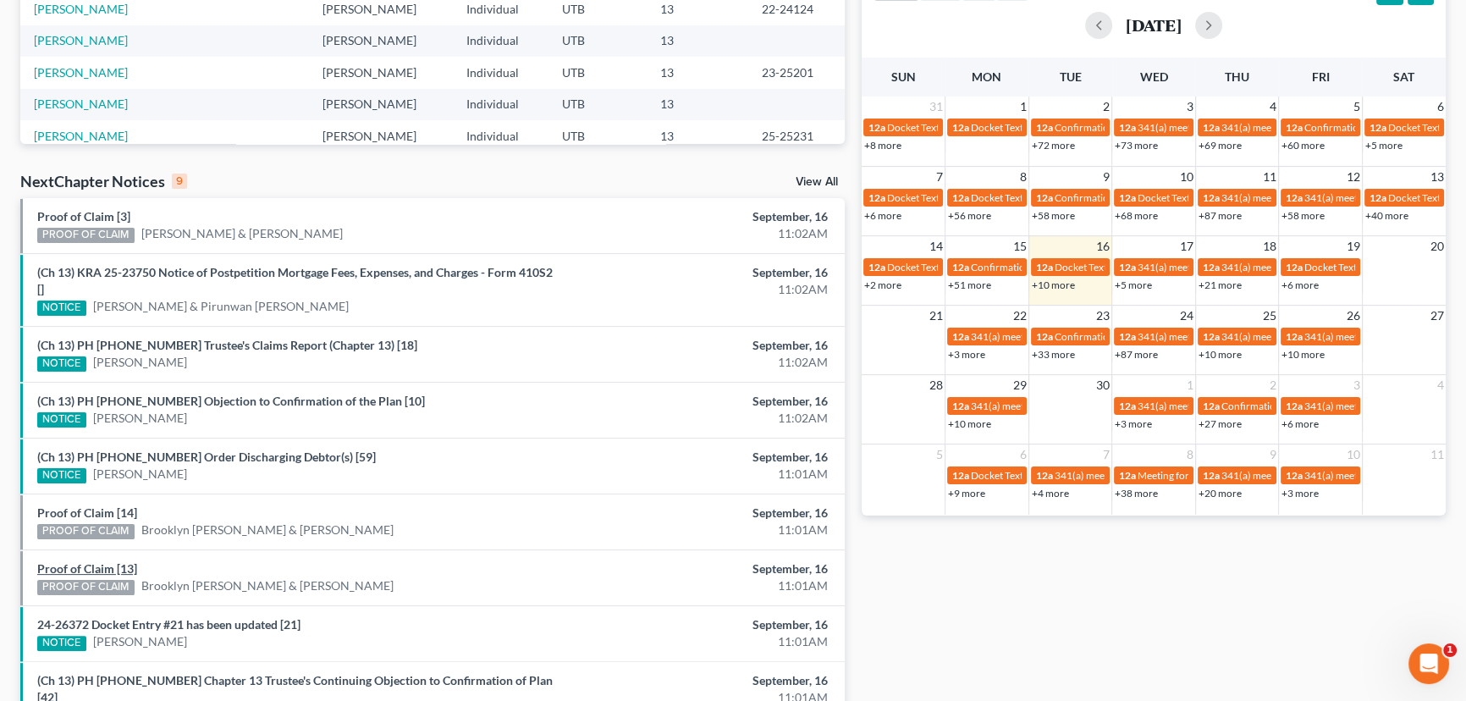
click at [86, 565] on link "Proof of Claim [13]" at bounding box center [87, 568] width 100 height 14
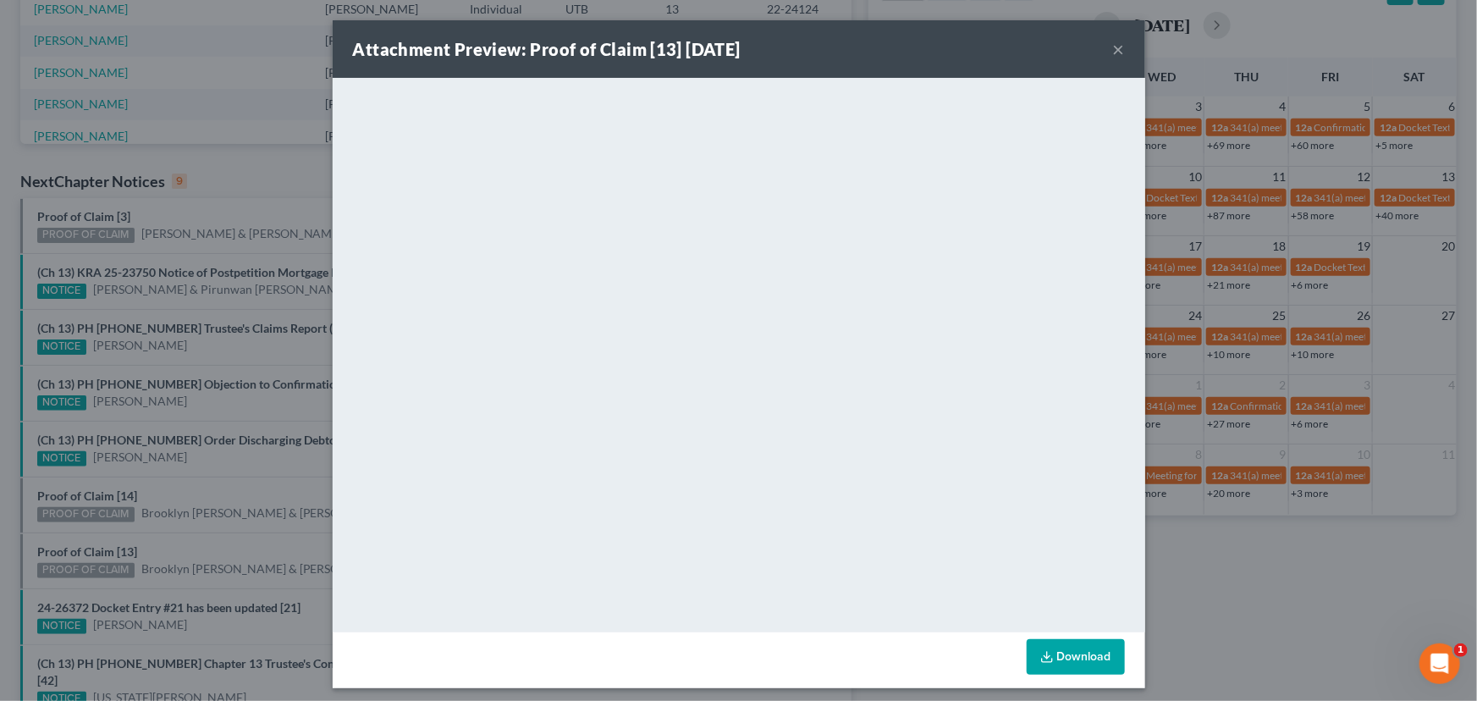
click at [196, 528] on div "Attachment Preview: Proof of Claim [13] 09/16/2025 × <object ng-attr-data='http…" at bounding box center [738, 350] width 1477 height 701
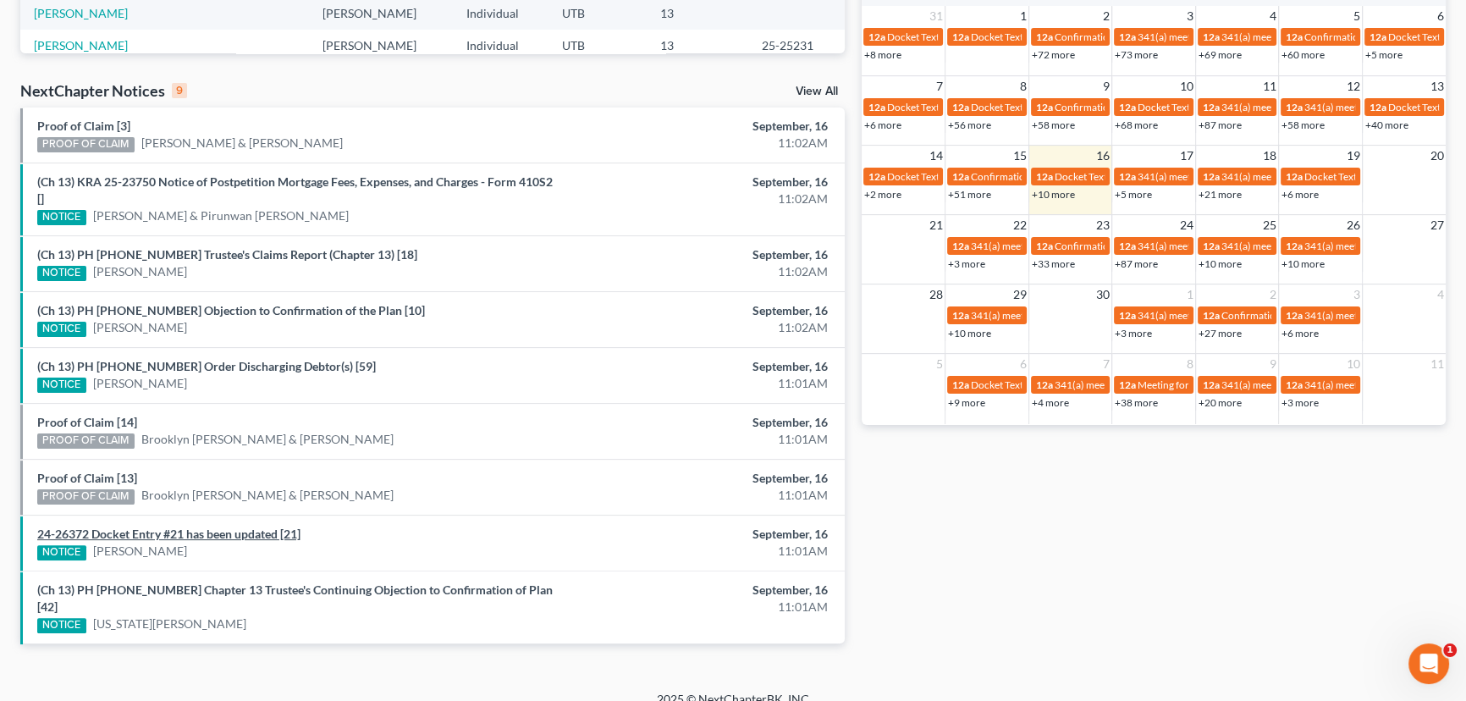
click at [199, 532] on link "24-26372 Docket Entry #21 has been updated [21]" at bounding box center [168, 533] width 263 height 14
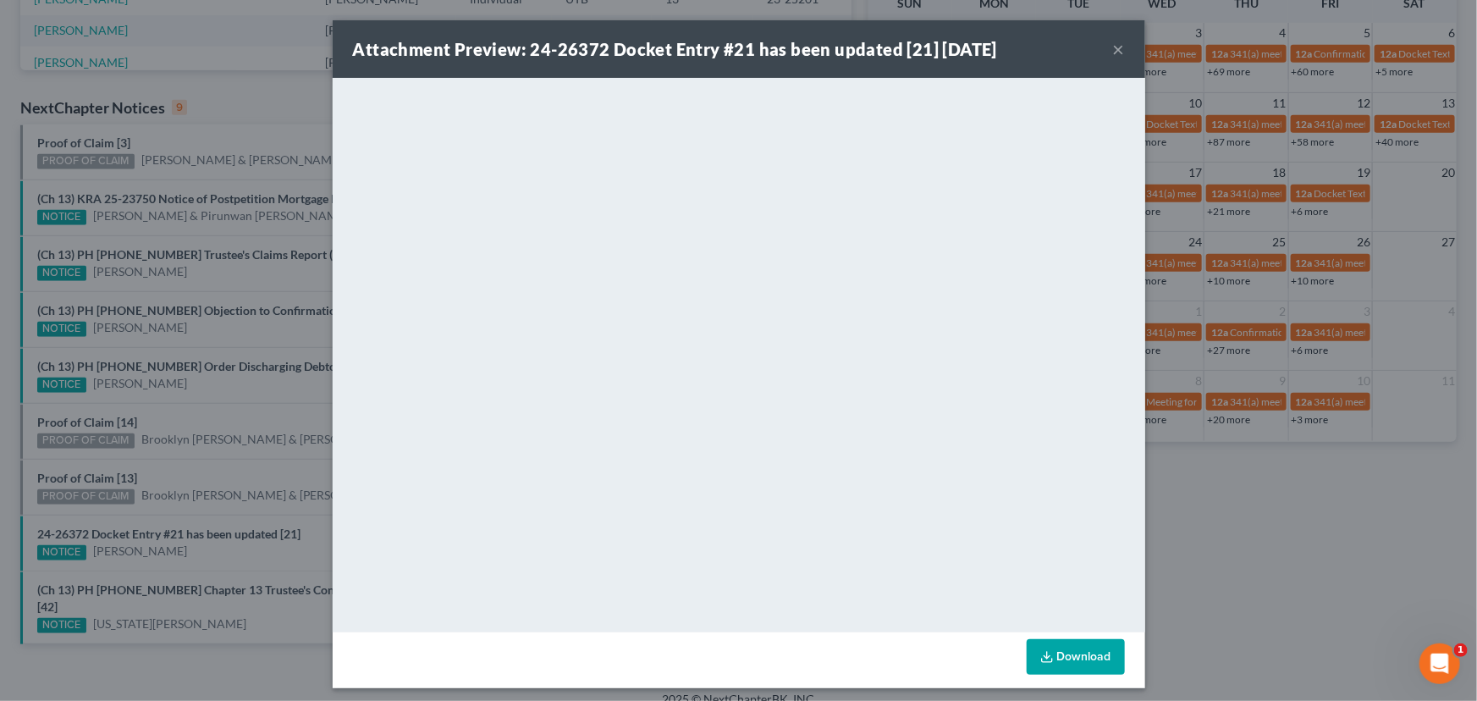
click at [242, 457] on div "Attachment Preview: 24-26372 Docket Entry #21 has been updated [21] 09/16/2025 …" at bounding box center [738, 350] width 1477 height 701
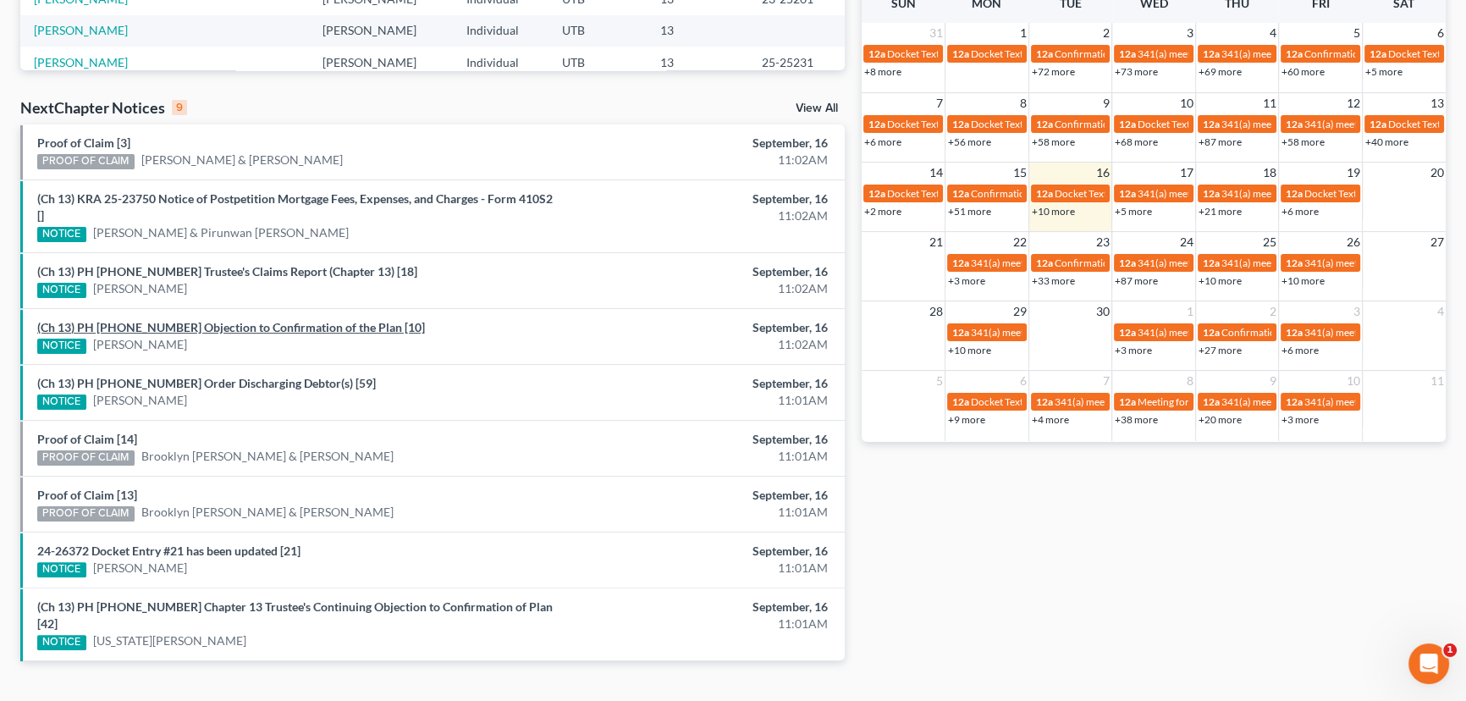
click at [214, 327] on link "(Ch 13) PH 25-25231 Objection to Confirmation of the Plan [10]" at bounding box center [231, 327] width 388 height 14
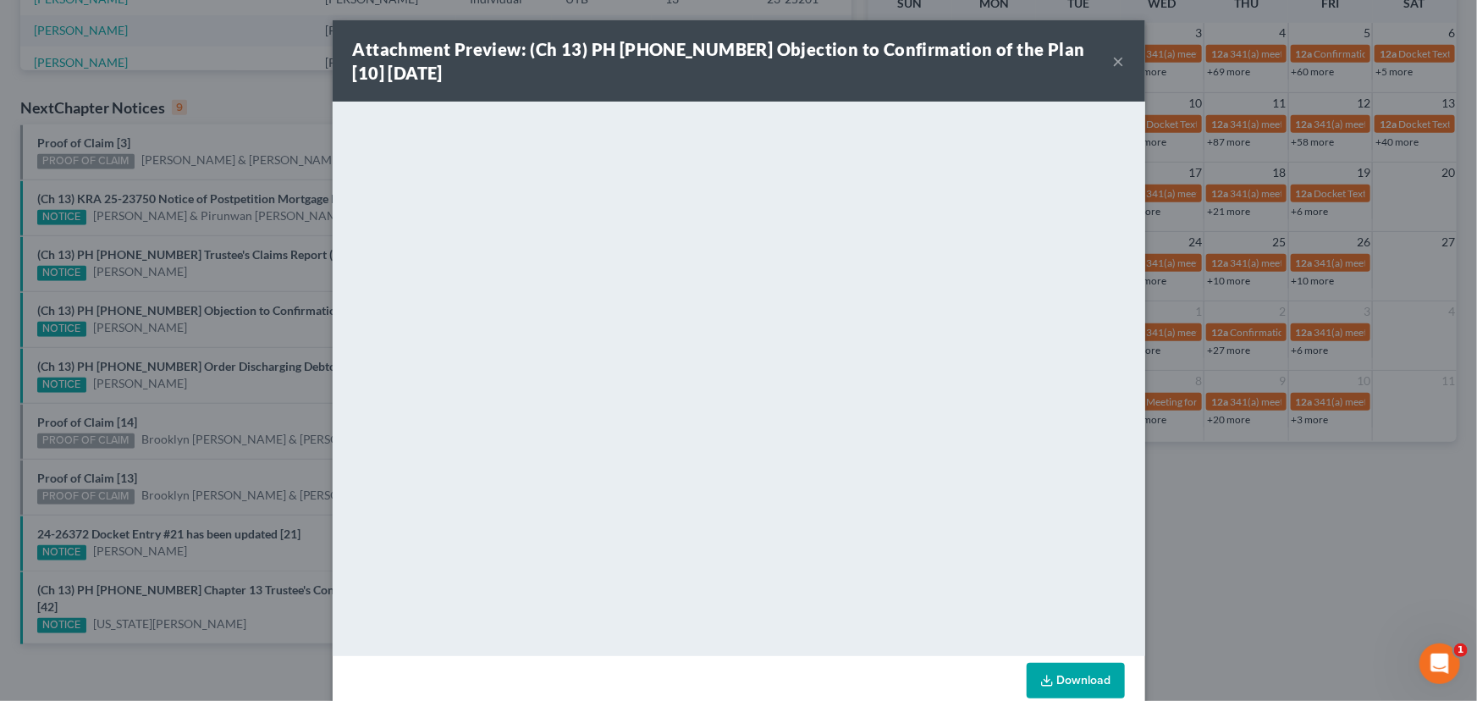
click at [1113, 62] on button "×" at bounding box center [1119, 61] width 12 height 20
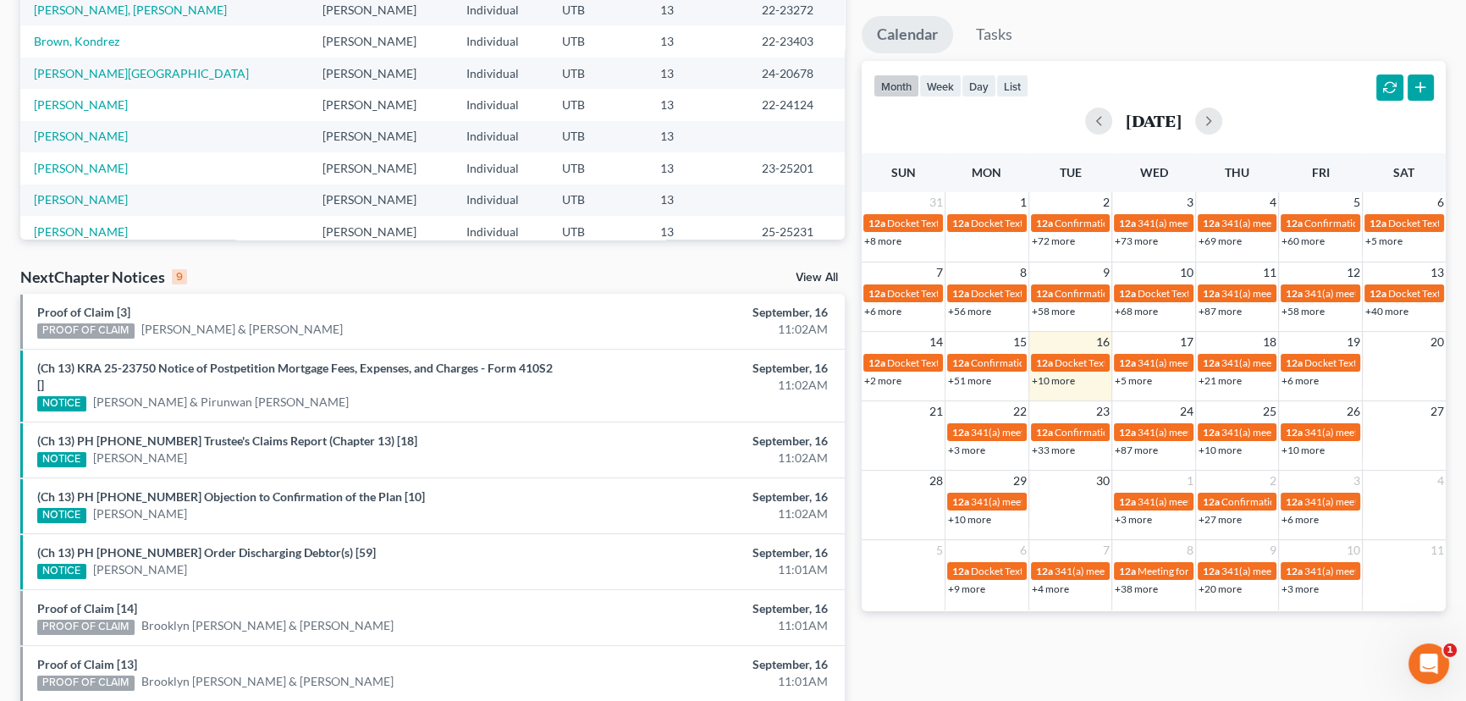
scroll to position [0, 0]
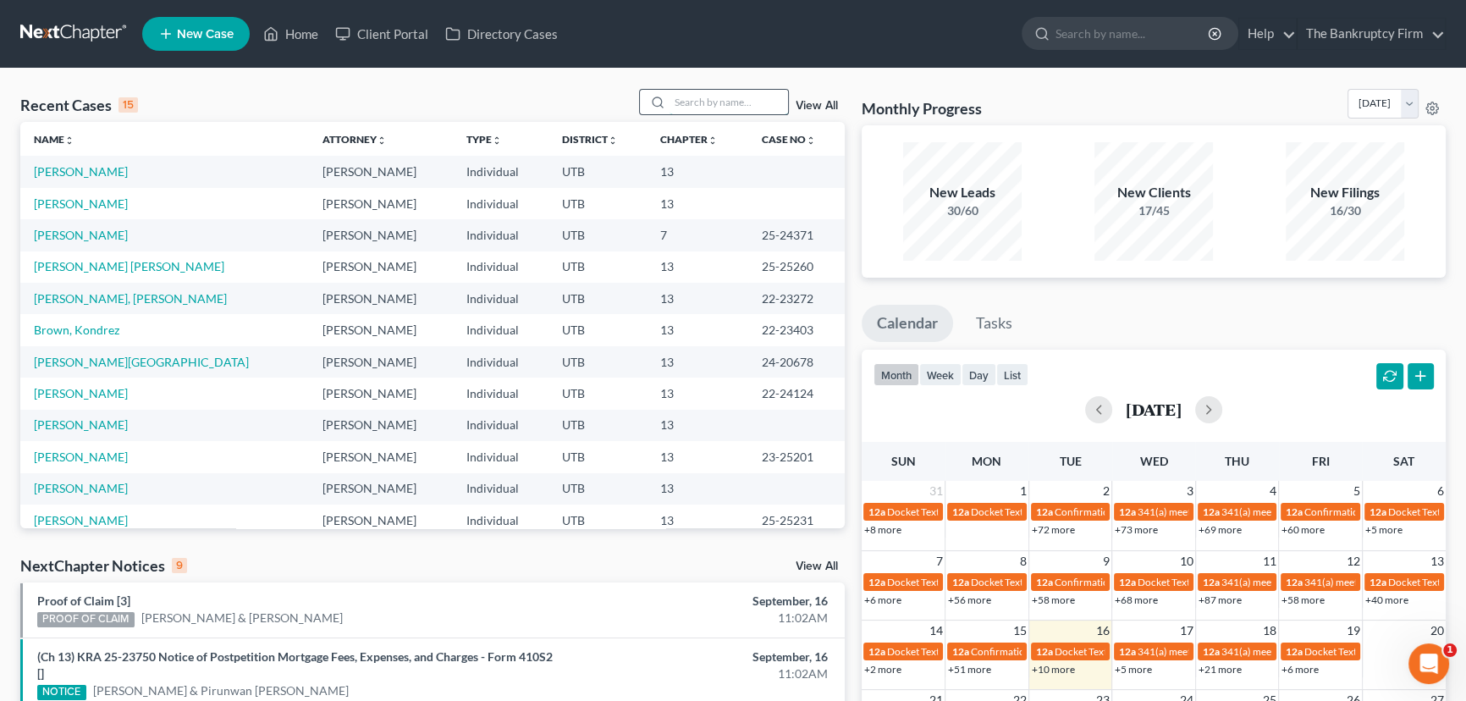
click at [703, 100] on input "search" at bounding box center [728, 102] width 118 height 25
type input "Barber"
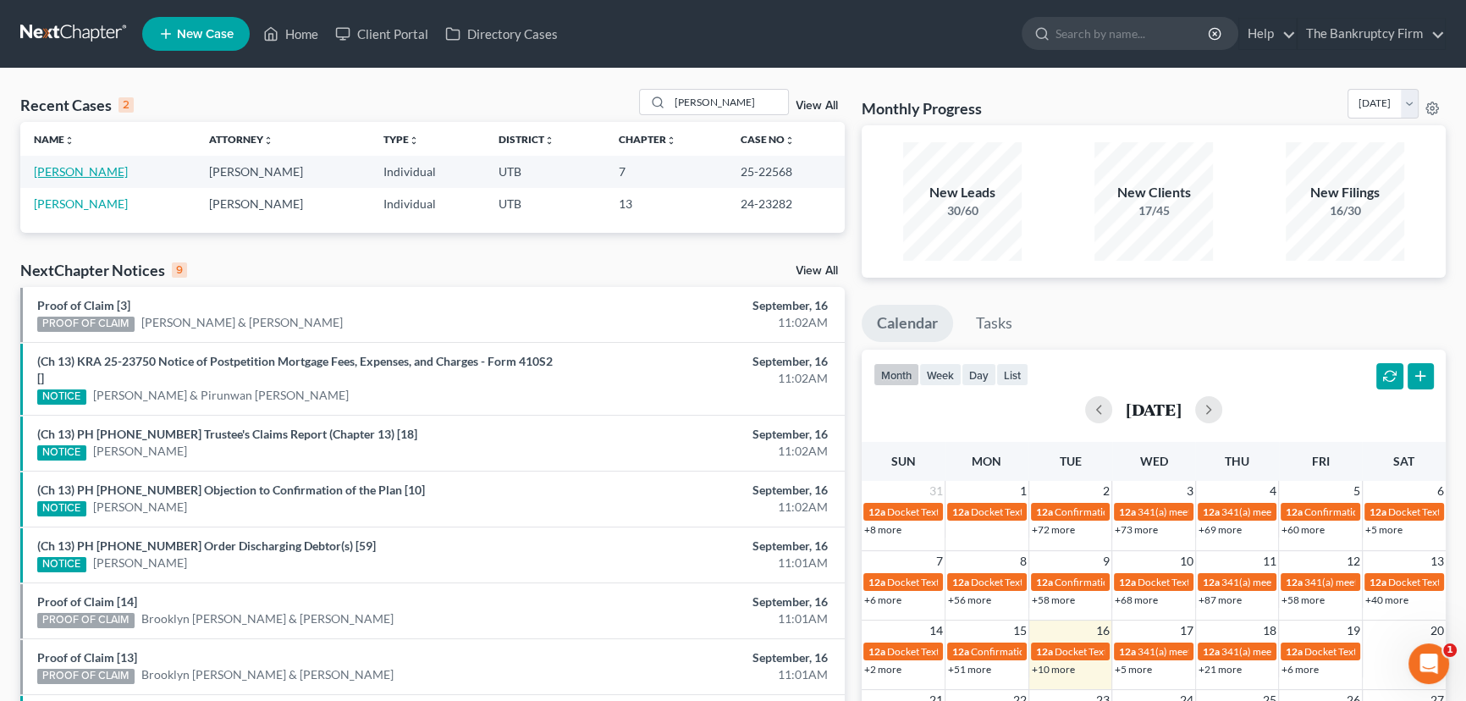
click at [45, 169] on link "[PERSON_NAME]" at bounding box center [81, 171] width 94 height 14
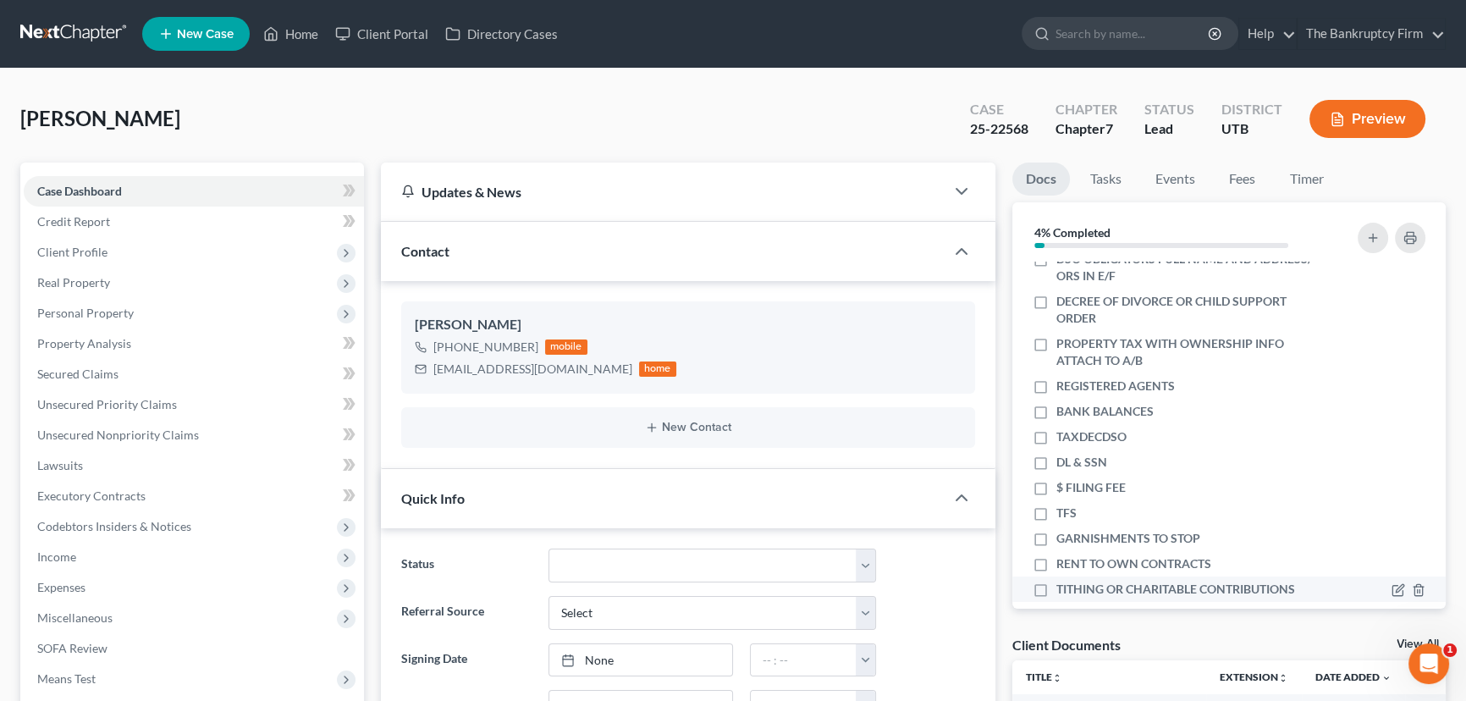
scroll to position [263, 0]
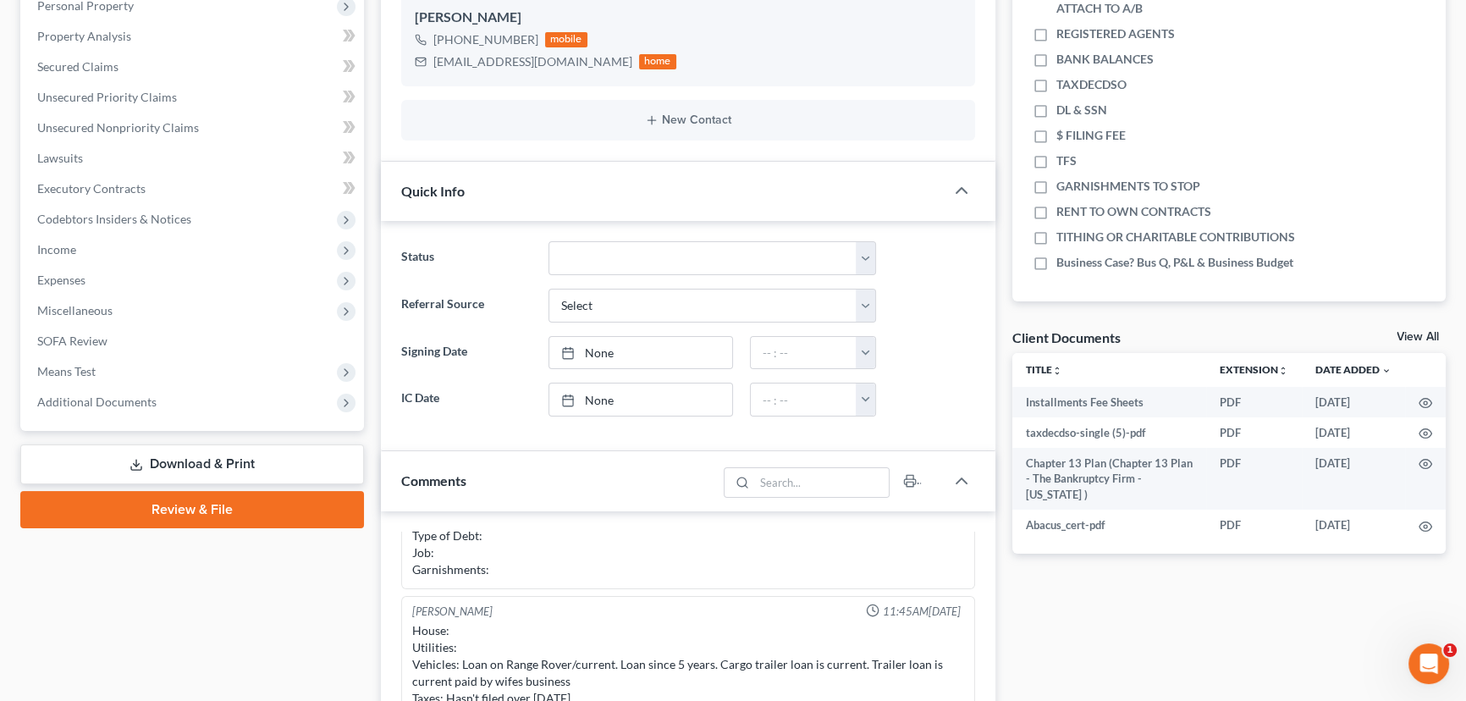
click at [1402, 335] on link "View All" at bounding box center [1417, 337] width 42 height 12
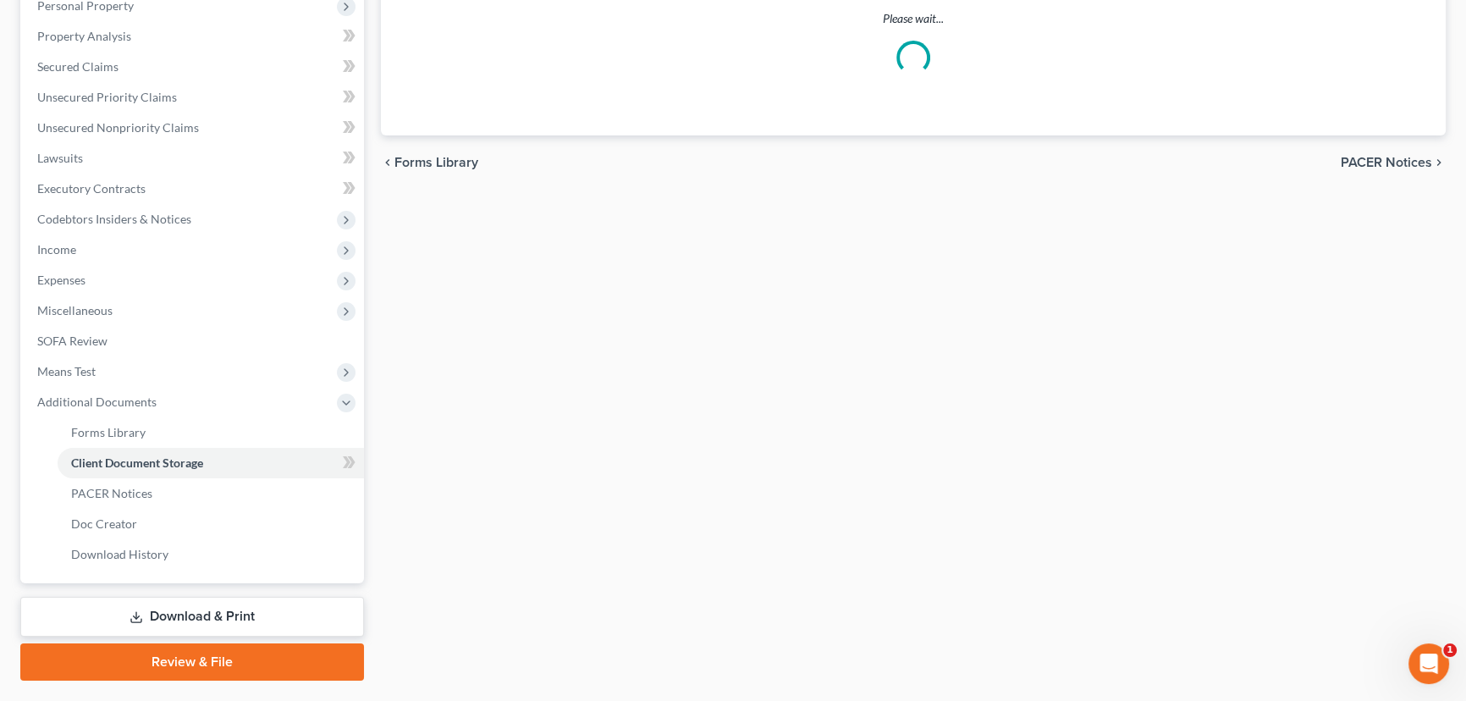
scroll to position [53, 0]
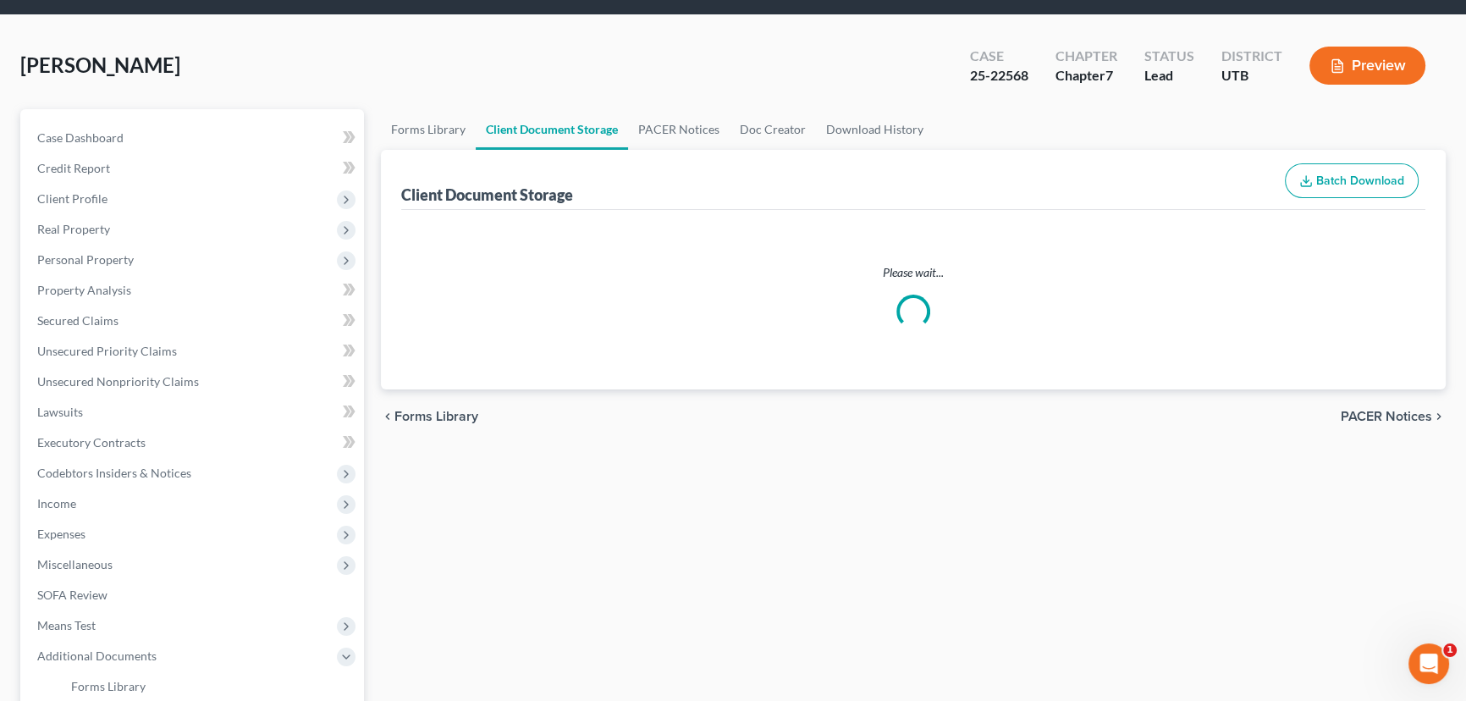
select select "30"
select select "26"
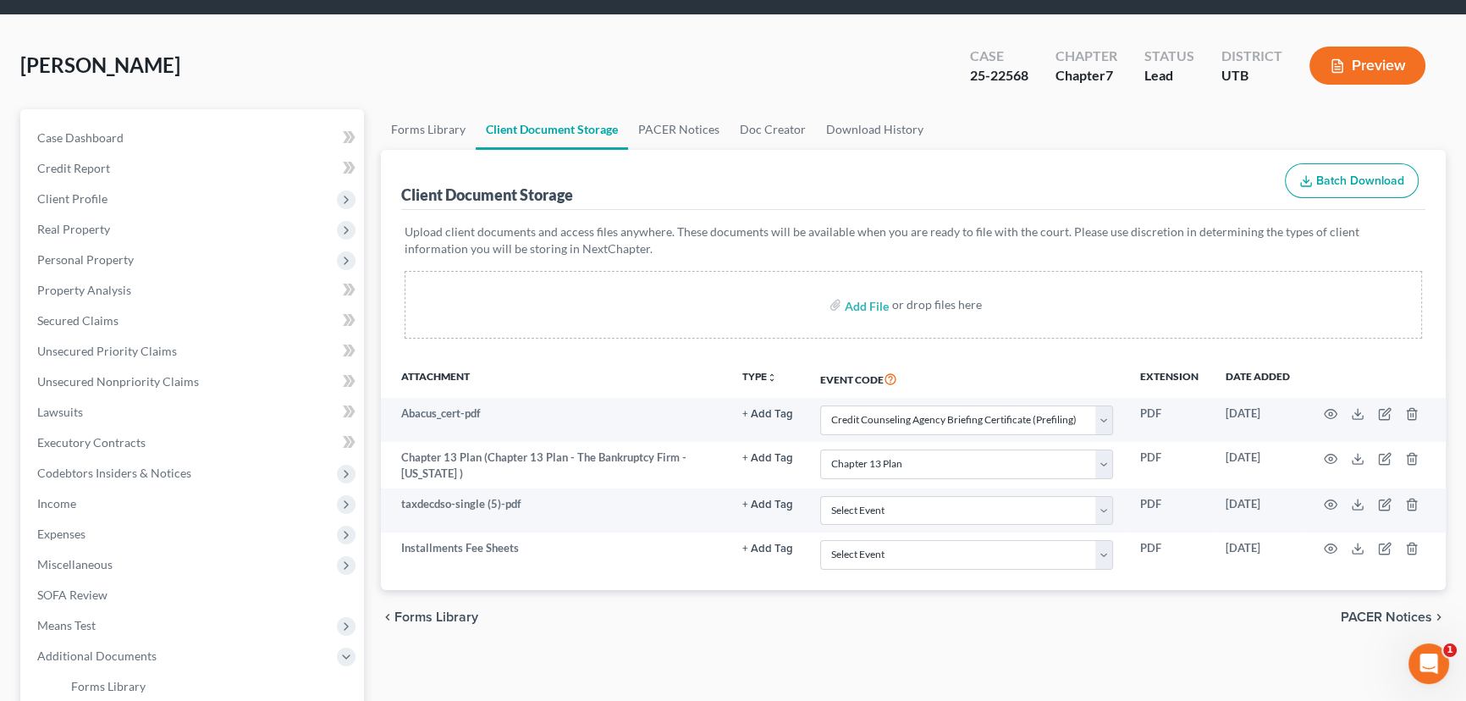
scroll to position [0, 0]
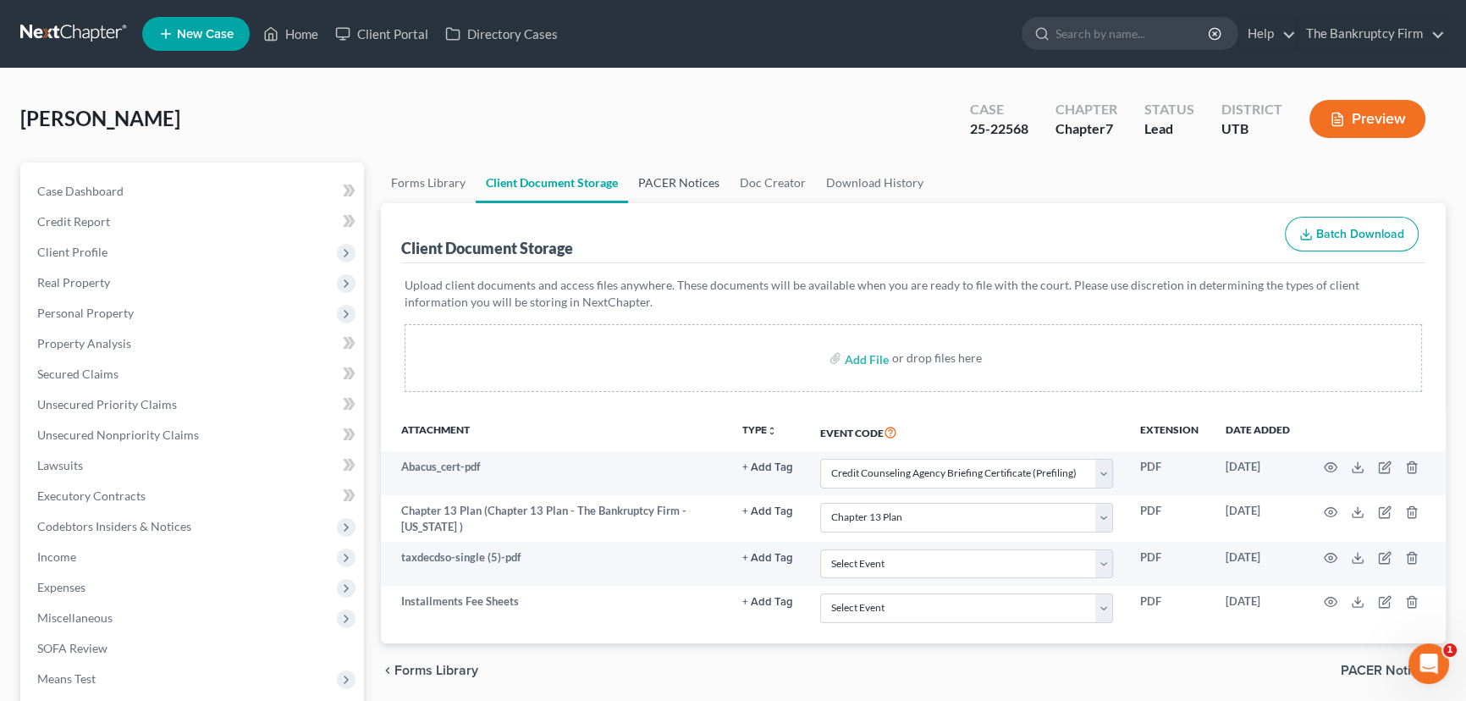
click at [658, 179] on link "PACER Notices" at bounding box center [679, 182] width 102 height 41
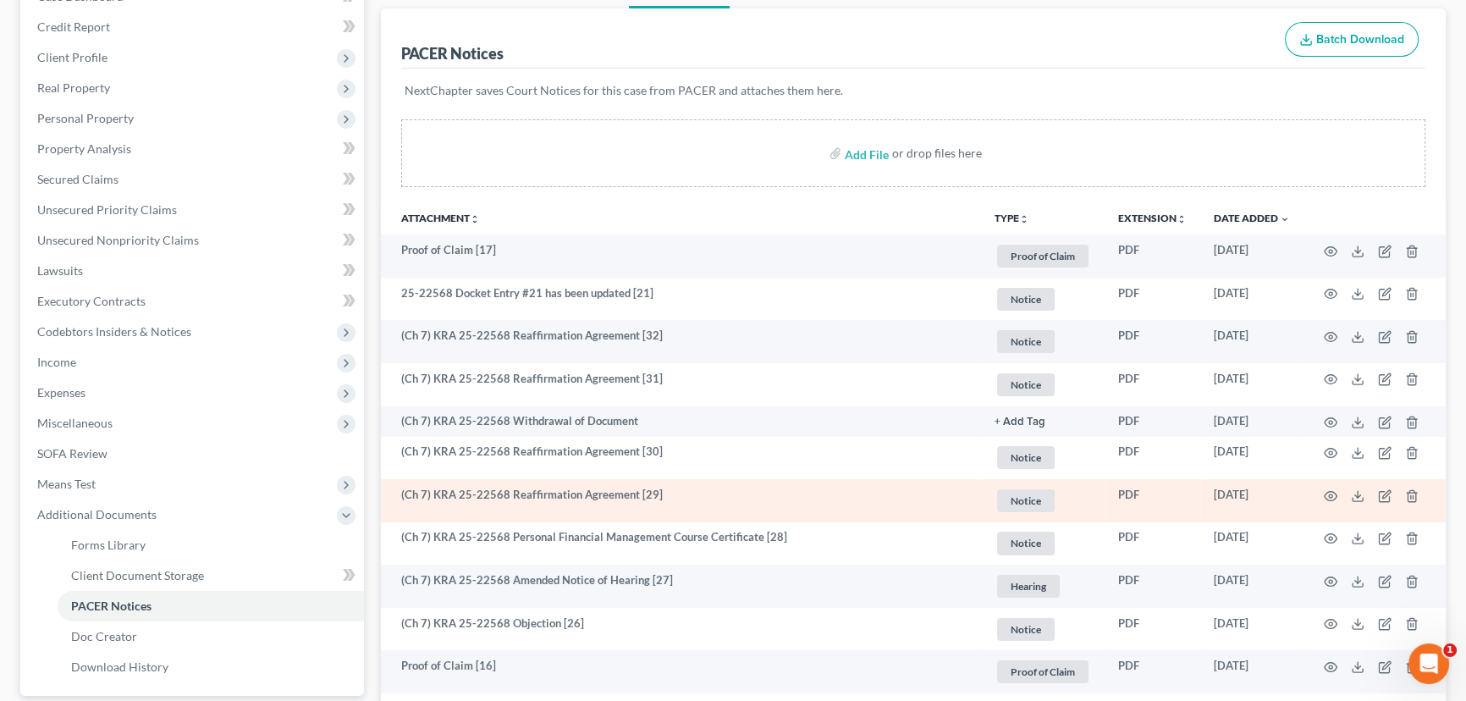
scroll to position [153, 0]
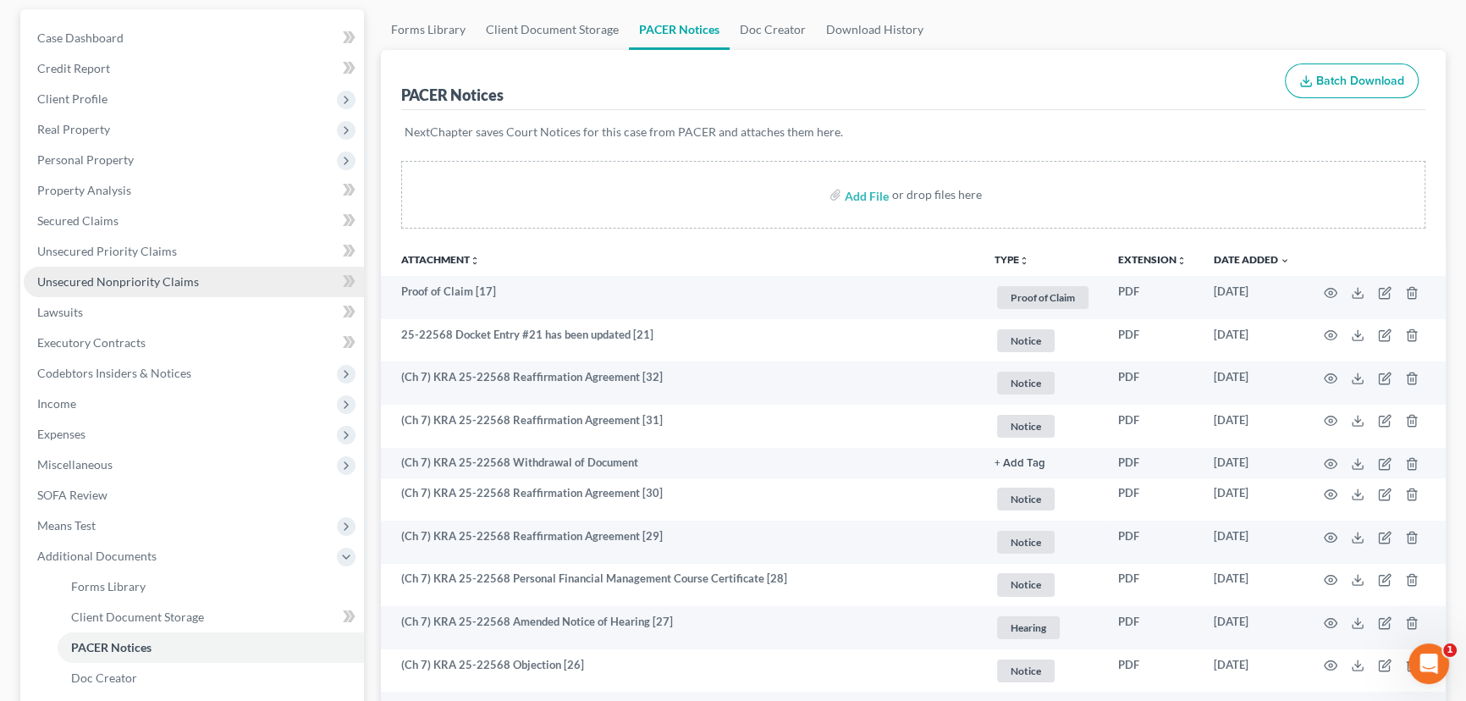
click at [108, 280] on span "Unsecured Nonpriority Claims" at bounding box center [118, 281] width 162 height 14
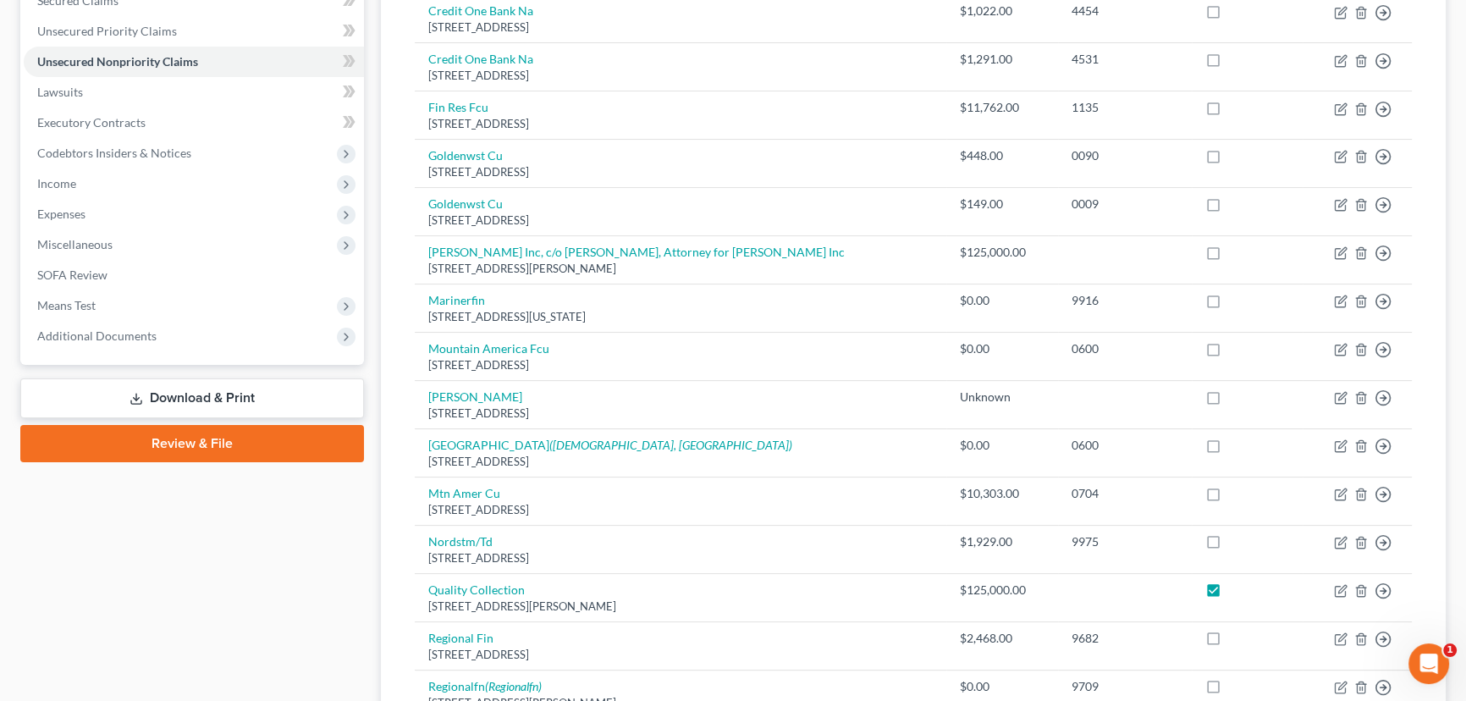
scroll to position [384, 0]
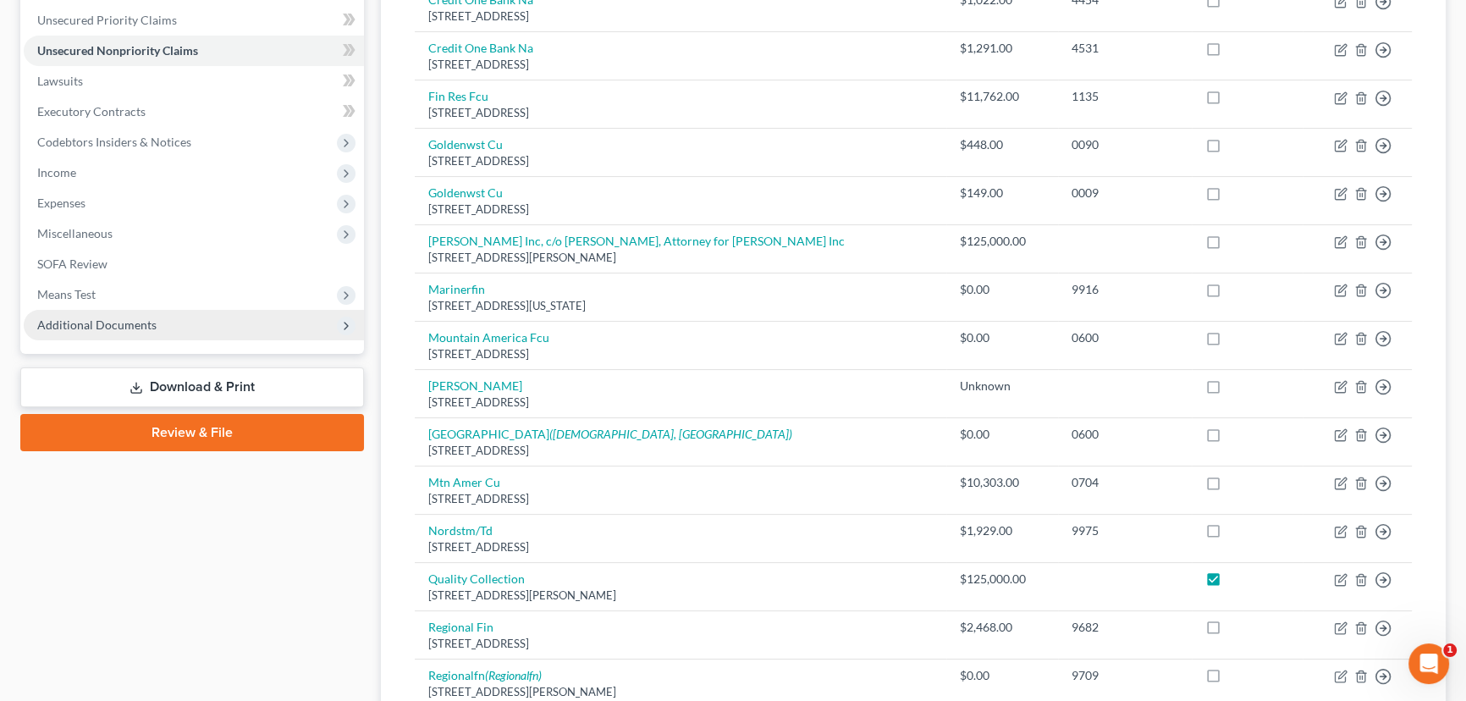
click at [122, 322] on span "Additional Documents" at bounding box center [96, 324] width 119 height 14
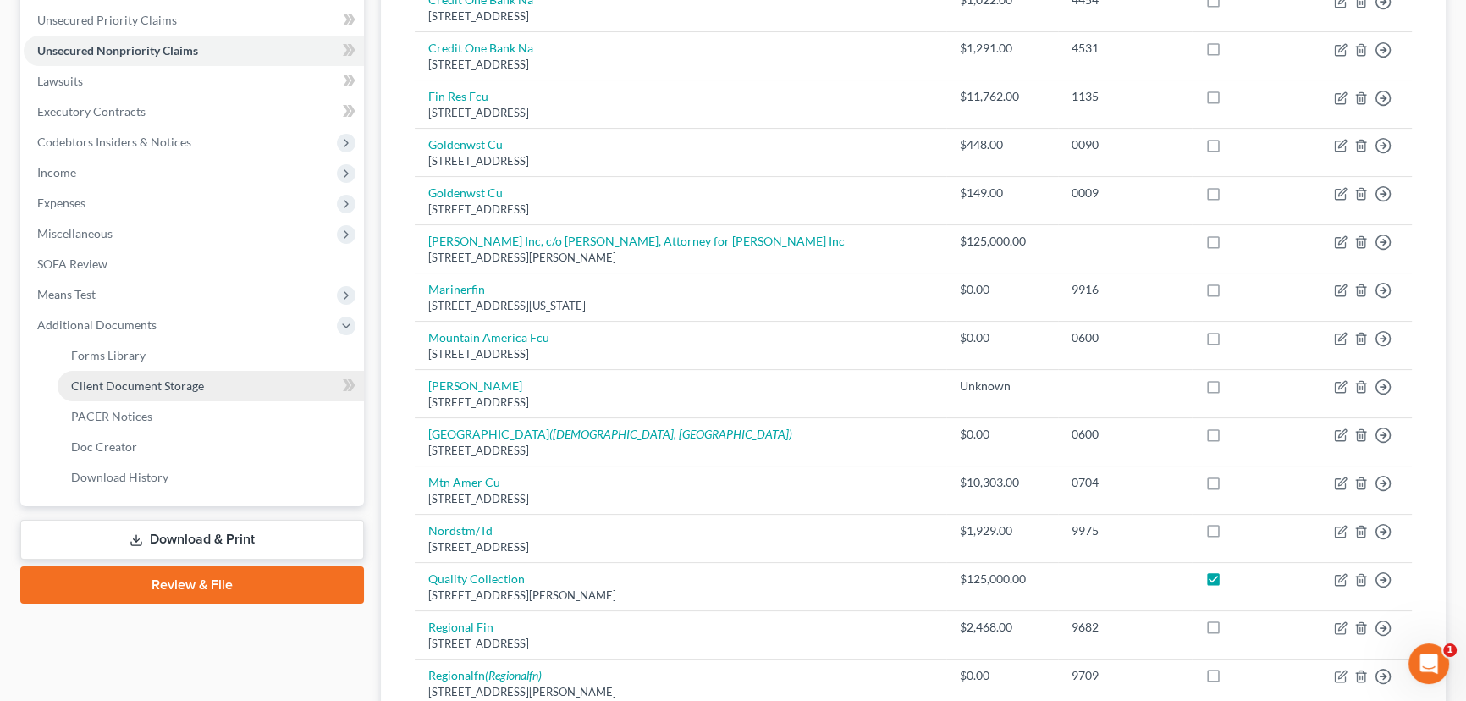
click at [144, 382] on span "Client Document Storage" at bounding box center [137, 385] width 133 height 14
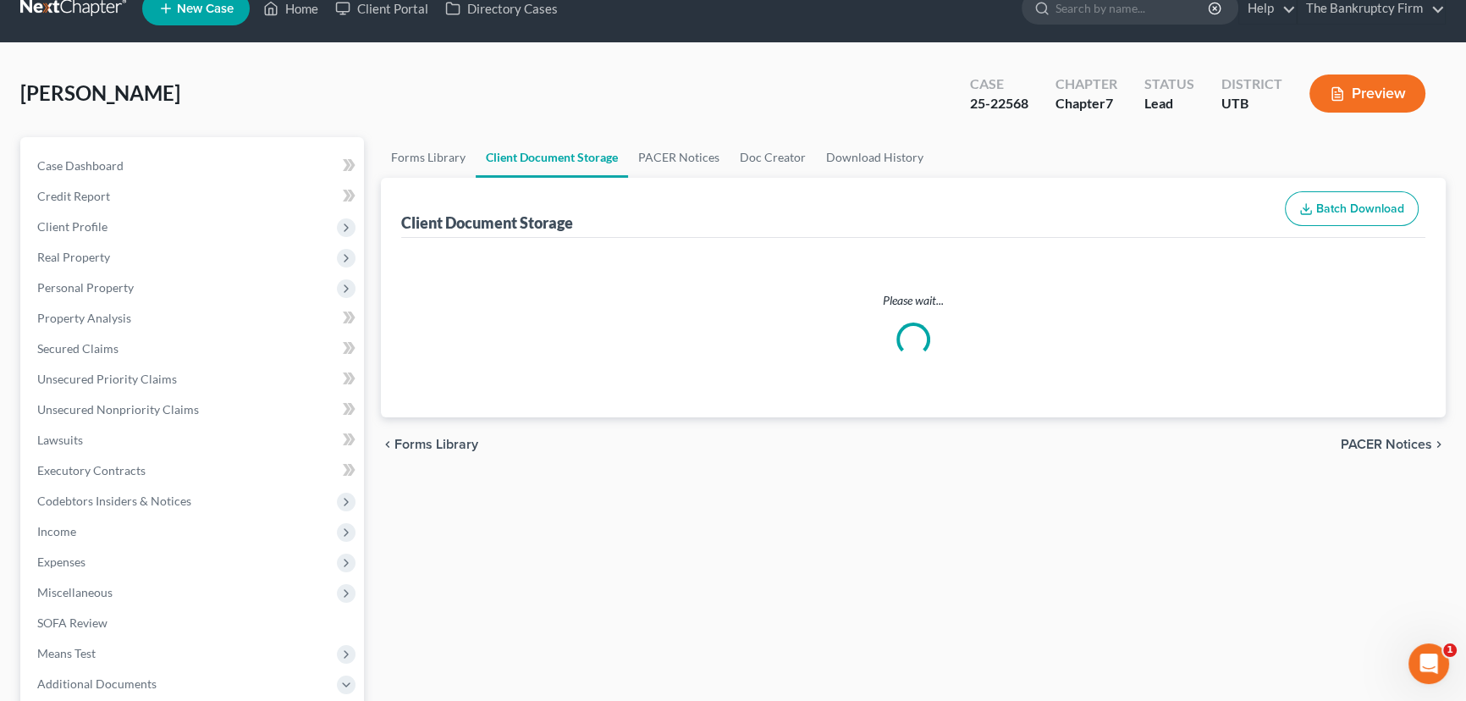
scroll to position [8, 0]
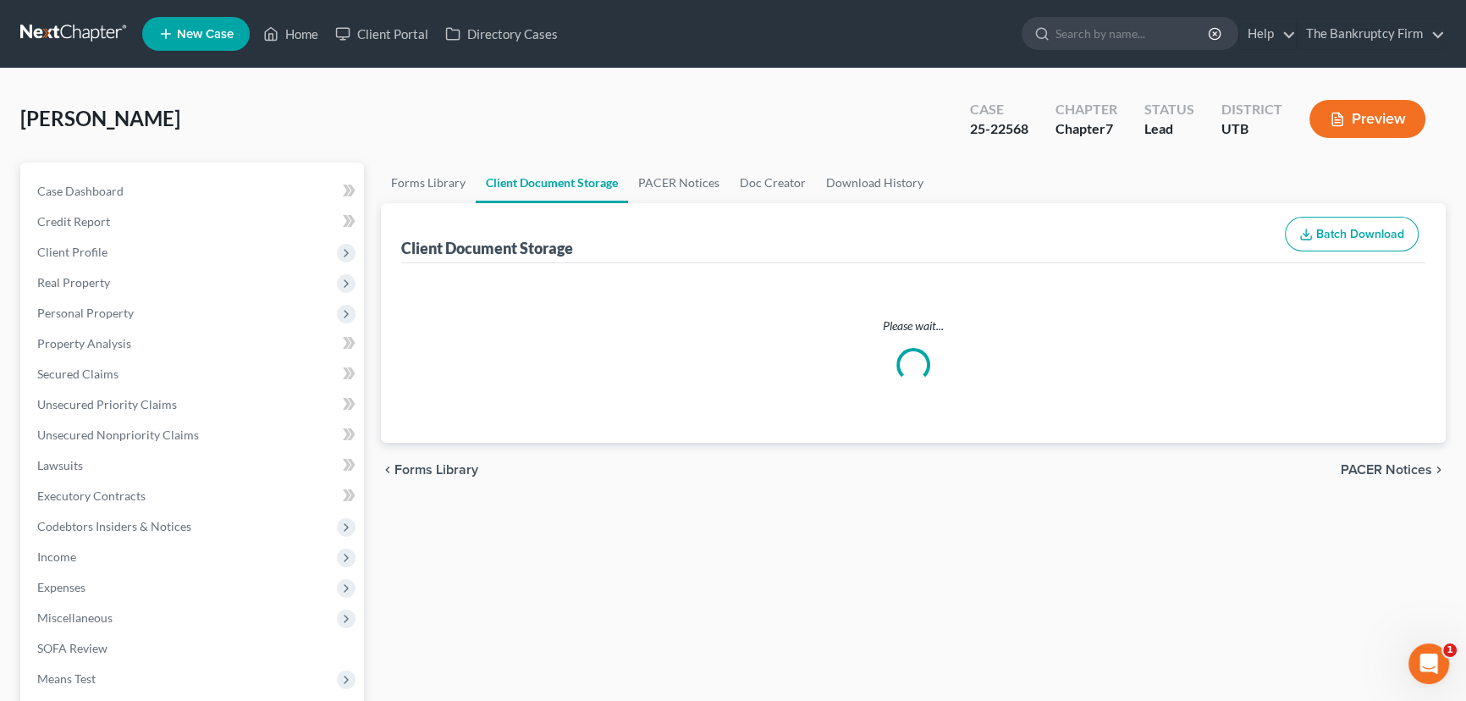
select select "30"
select select "26"
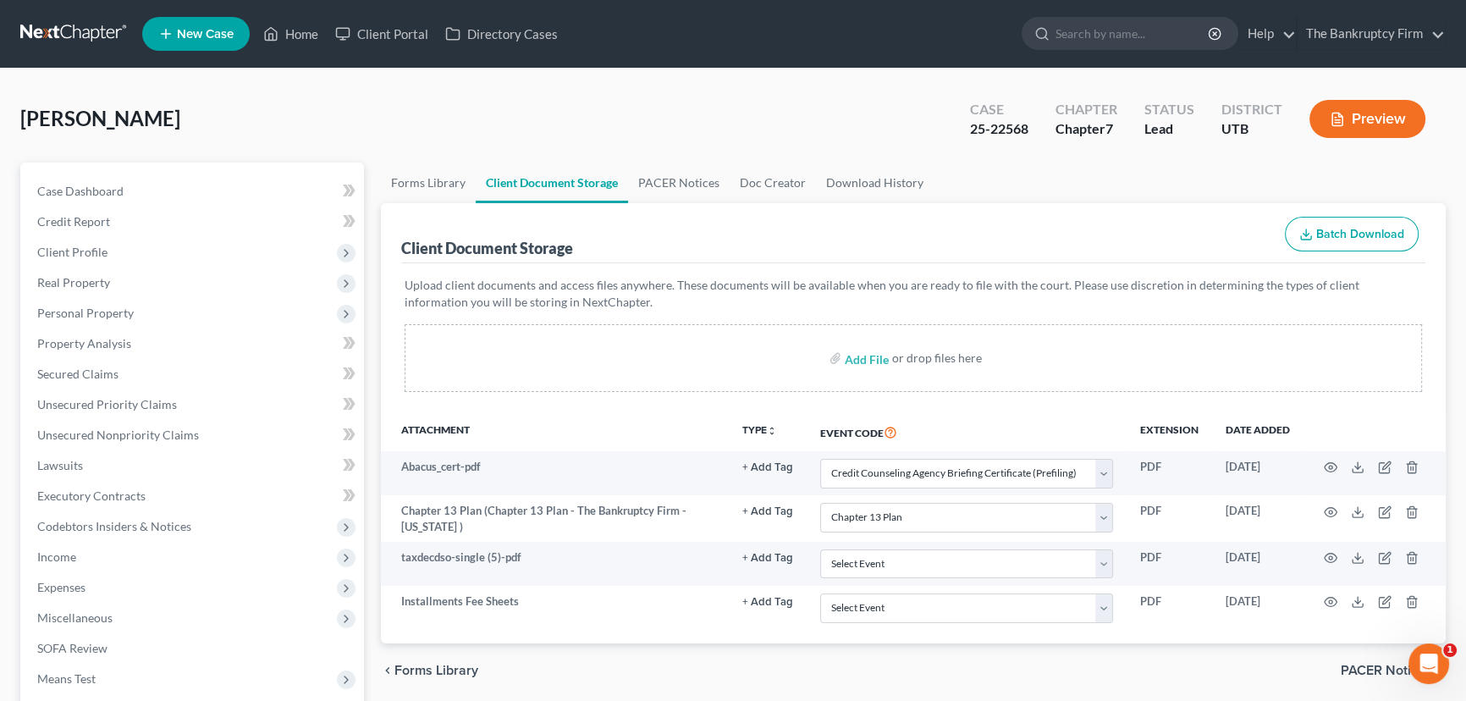
scroll to position [0, 0]
click at [663, 180] on link "PACER Notices" at bounding box center [679, 182] width 102 height 41
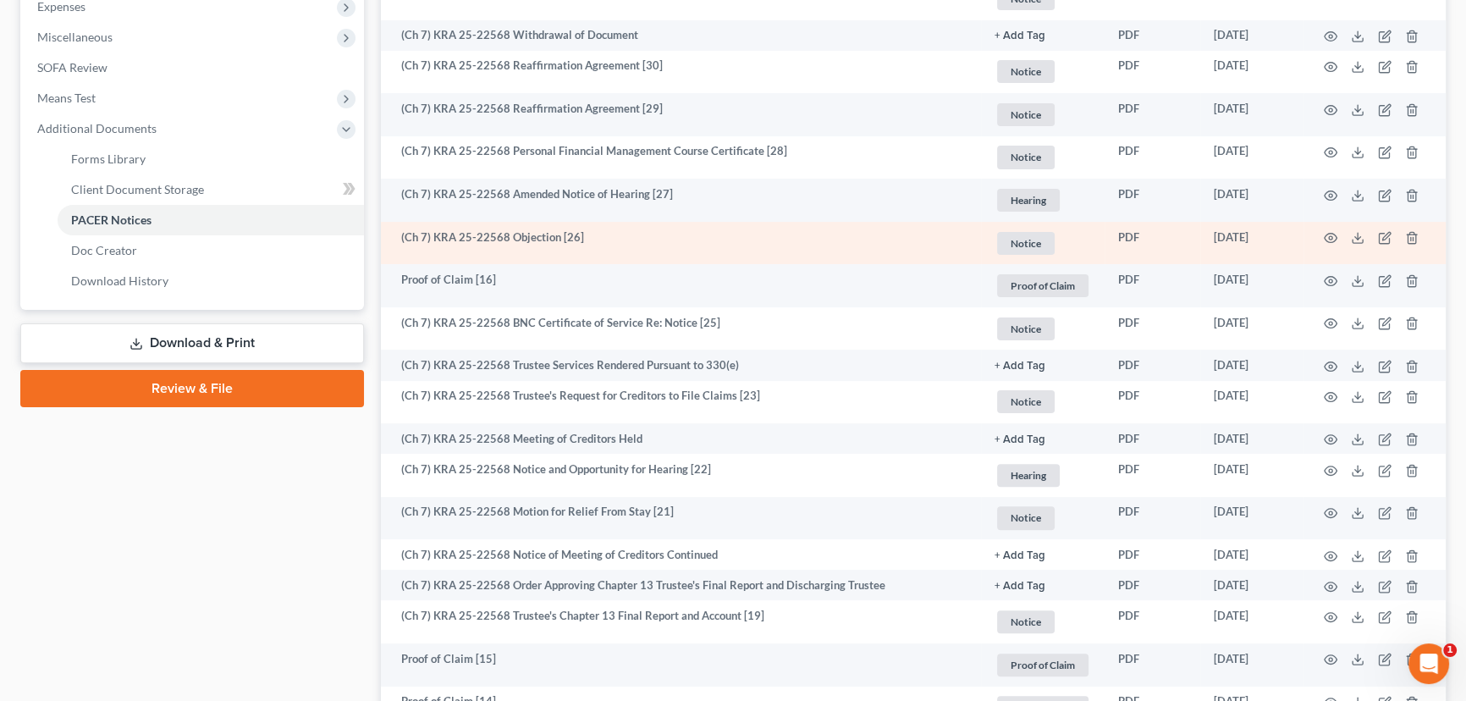
scroll to position [615, 0]
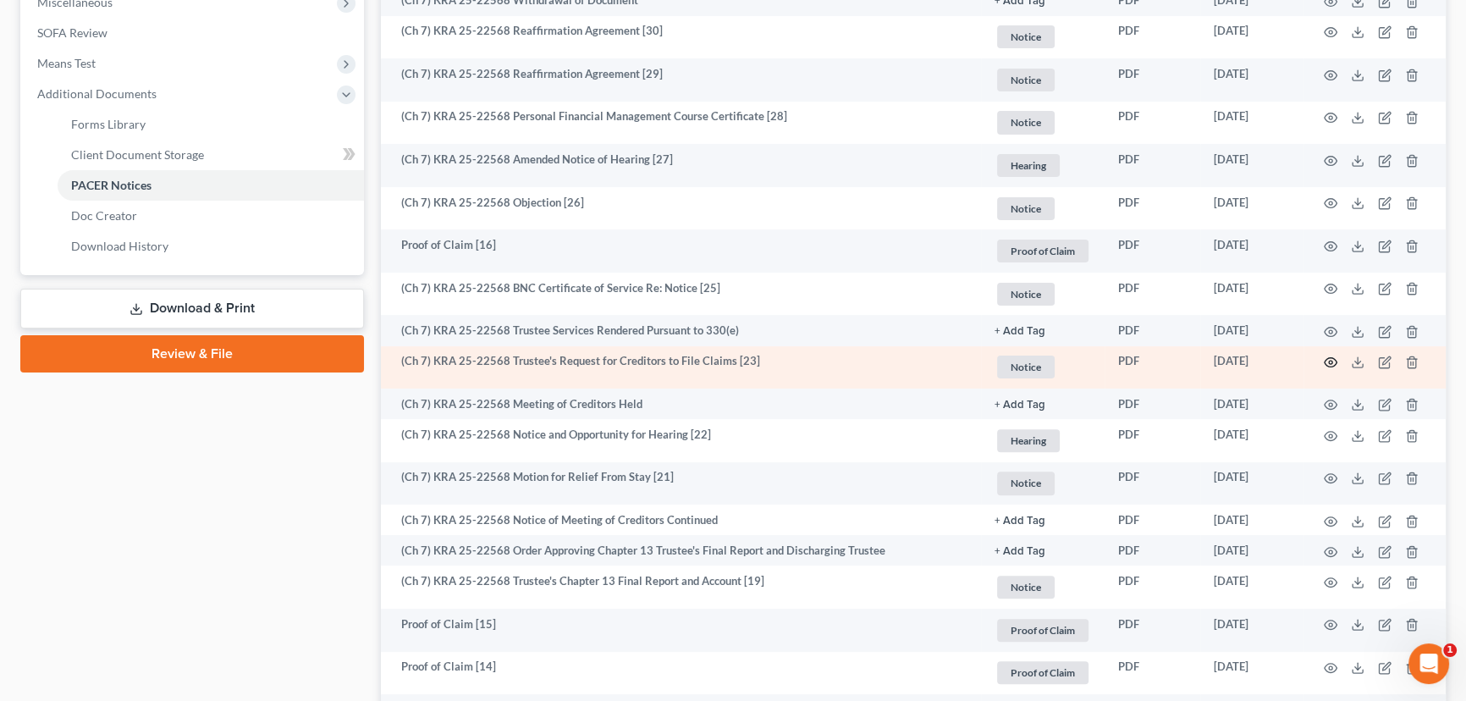
click at [1329, 361] on circle "button" at bounding box center [1330, 362] width 3 height 3
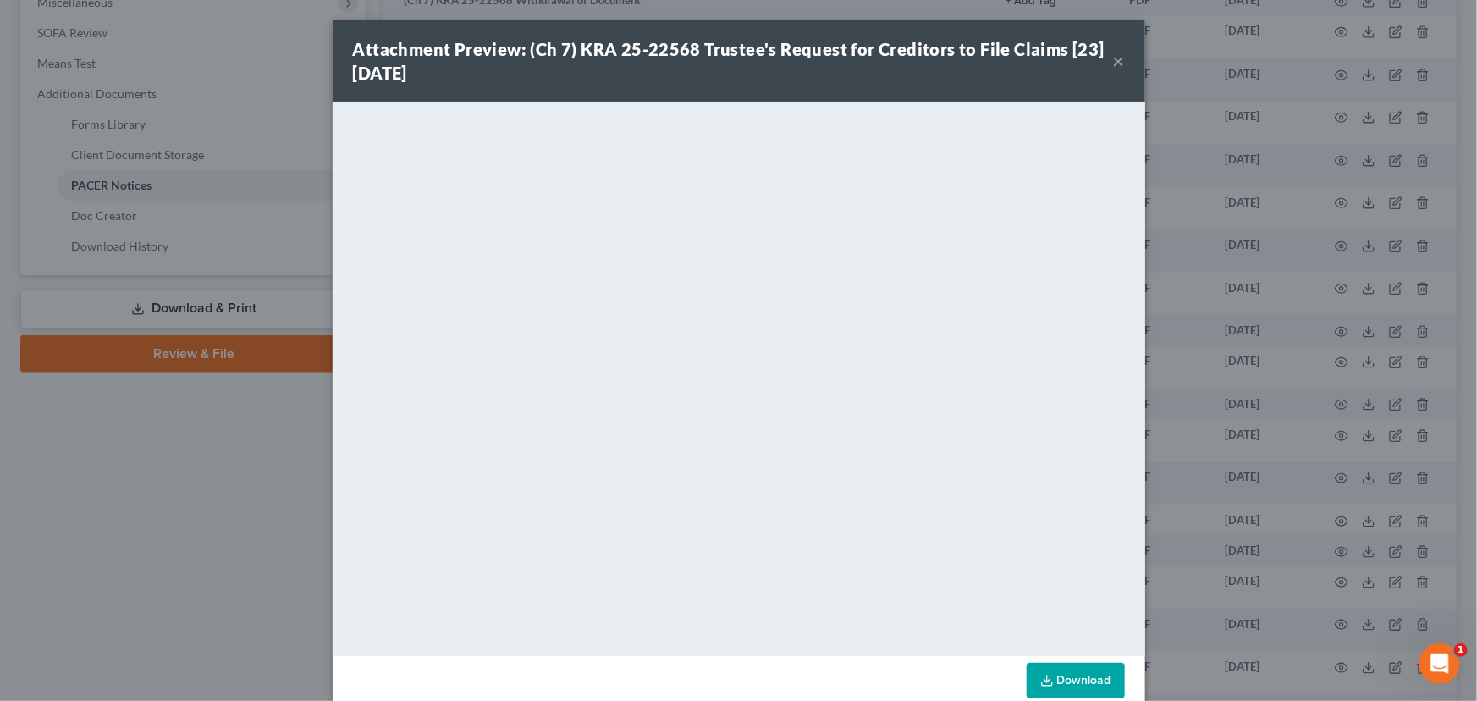
click at [1114, 61] on button "×" at bounding box center [1119, 61] width 12 height 20
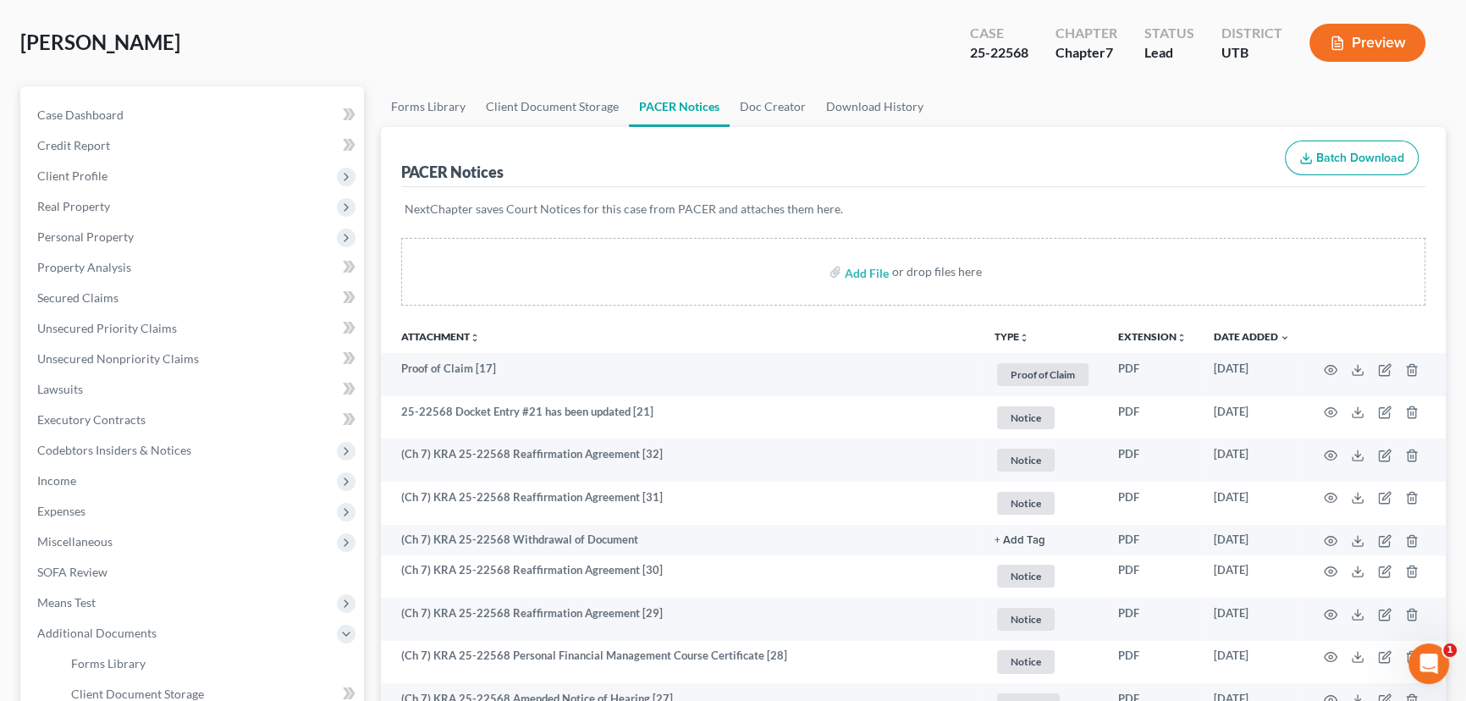
scroll to position [0, 0]
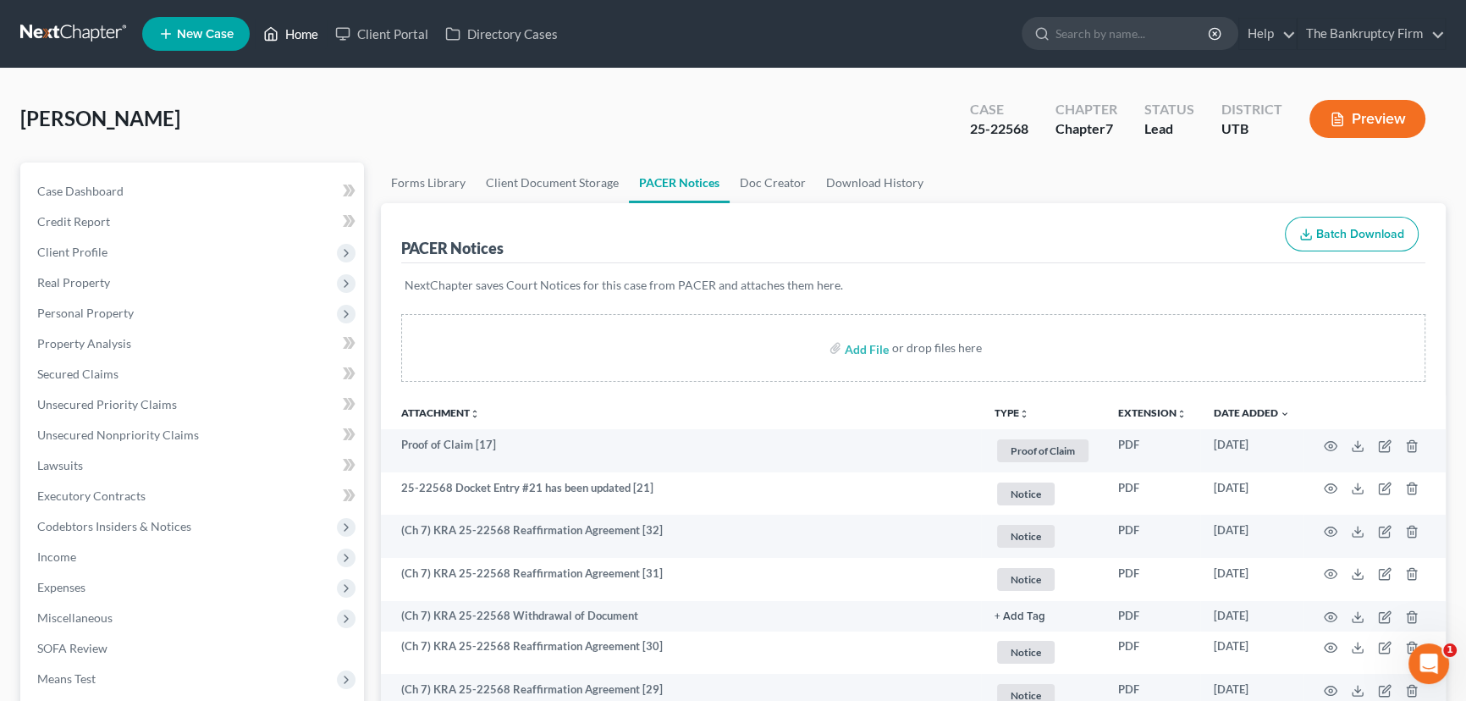
drag, startPoint x: 305, startPoint y: 33, endPoint x: 363, endPoint y: 65, distance: 65.9
click at [305, 33] on link "Home" at bounding box center [291, 34] width 72 height 30
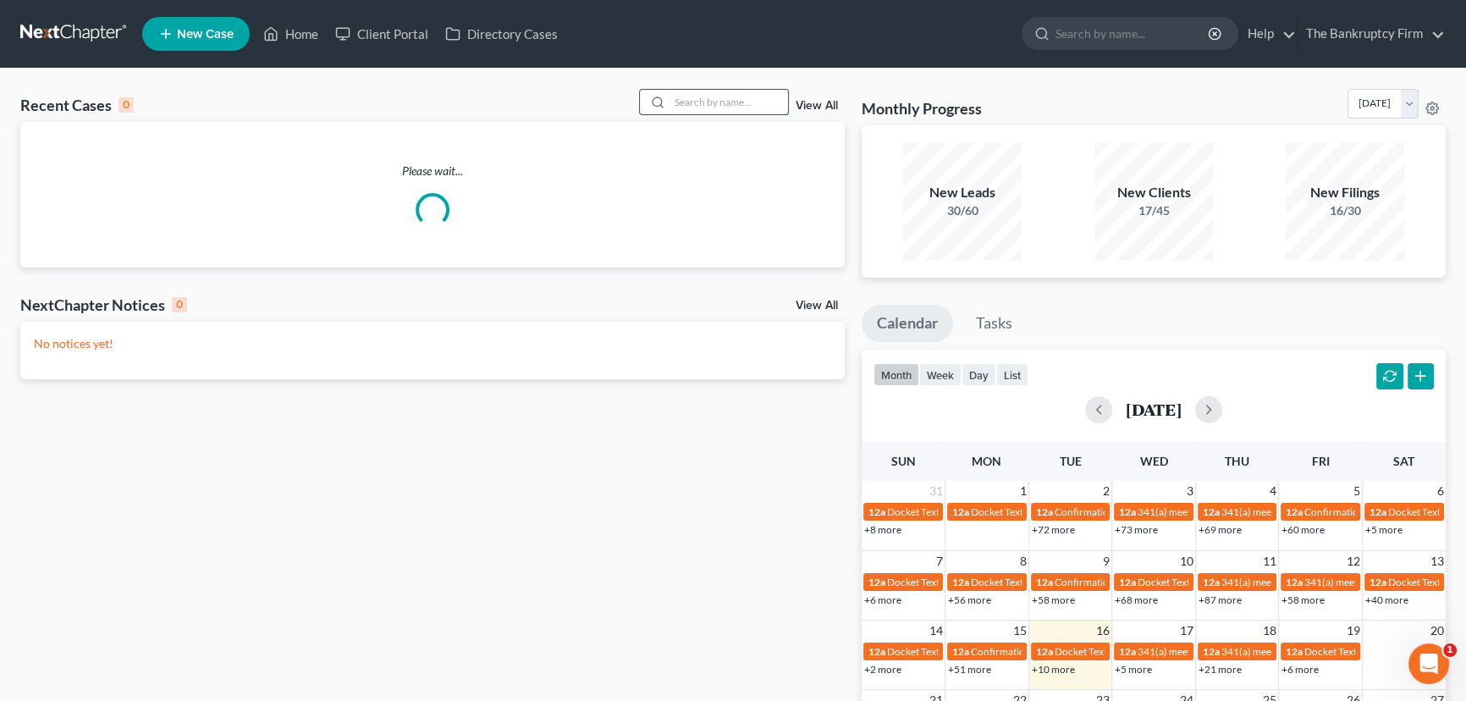
click at [683, 101] on input "search" at bounding box center [728, 102] width 118 height 25
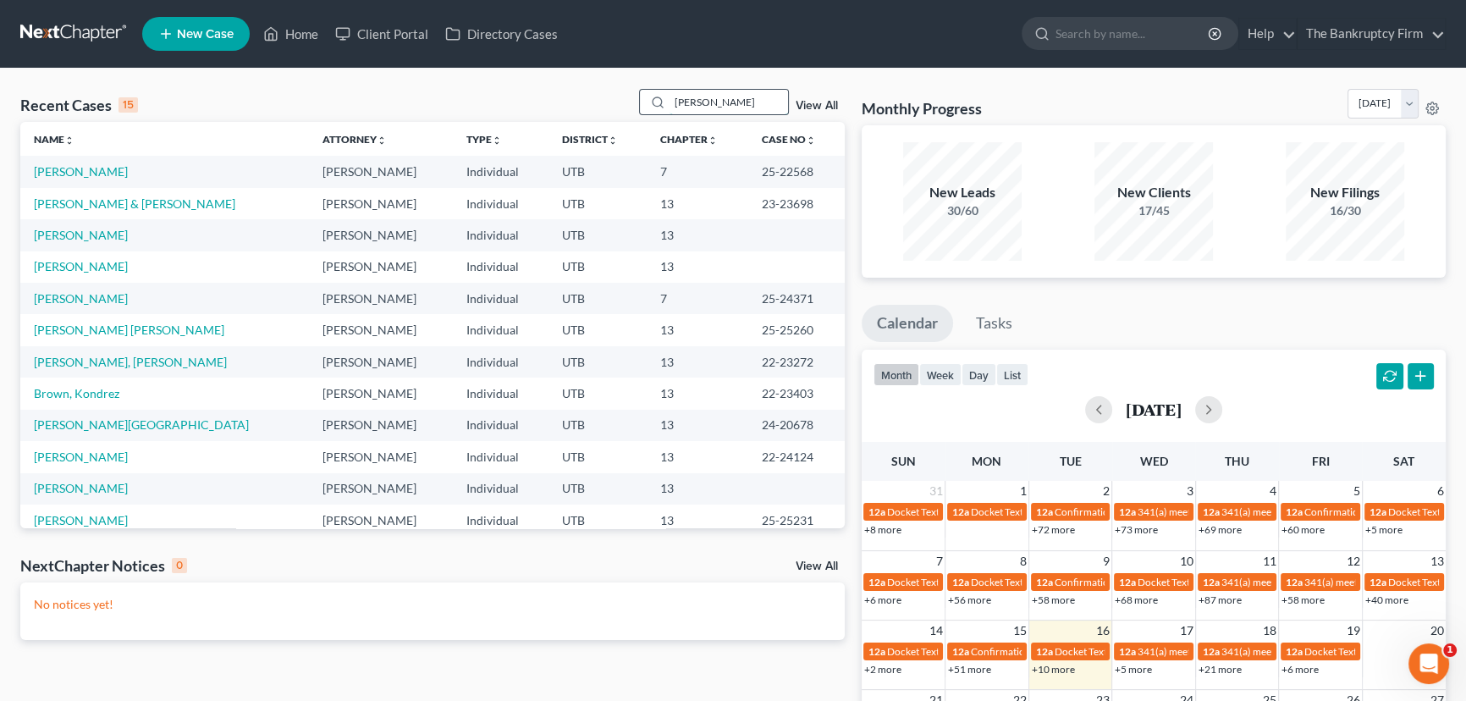
type input "Skeen"
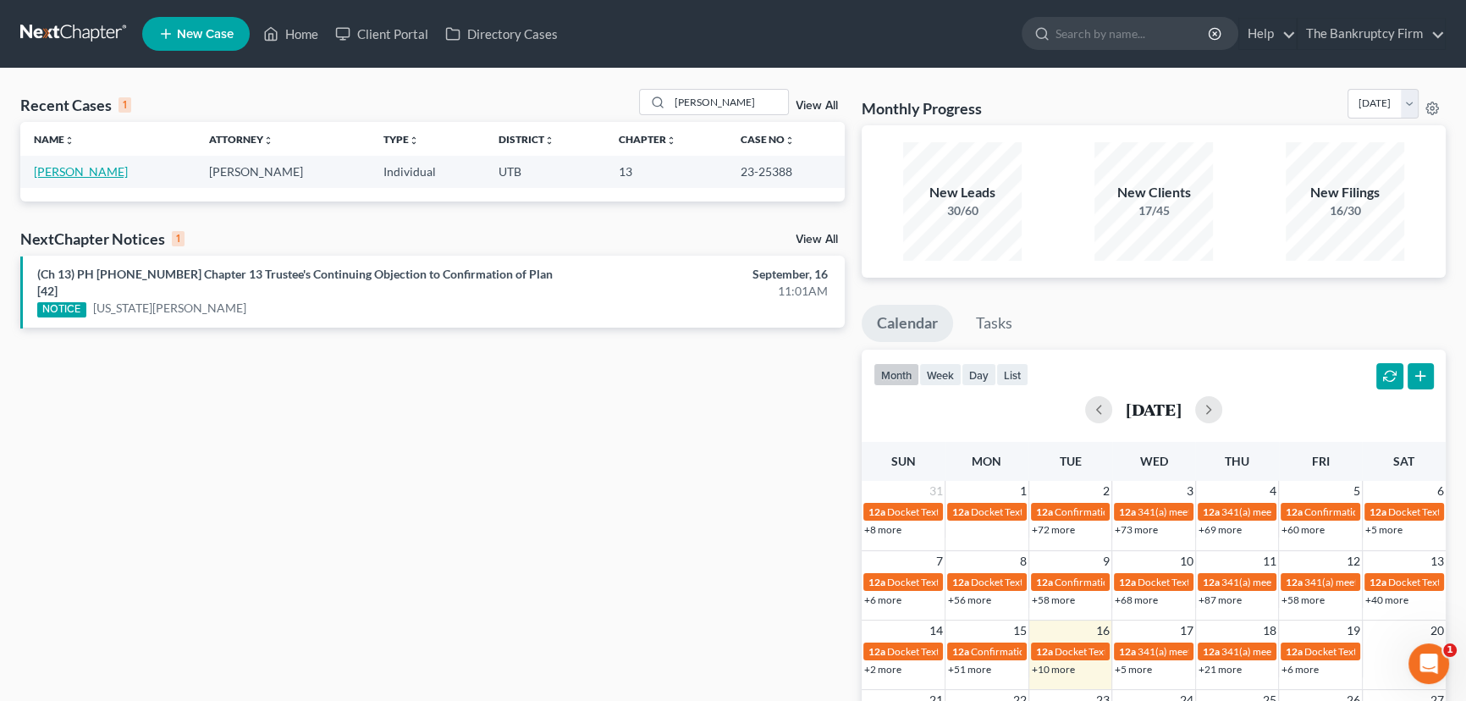
click at [50, 174] on link "[PERSON_NAME]" at bounding box center [81, 171] width 94 height 14
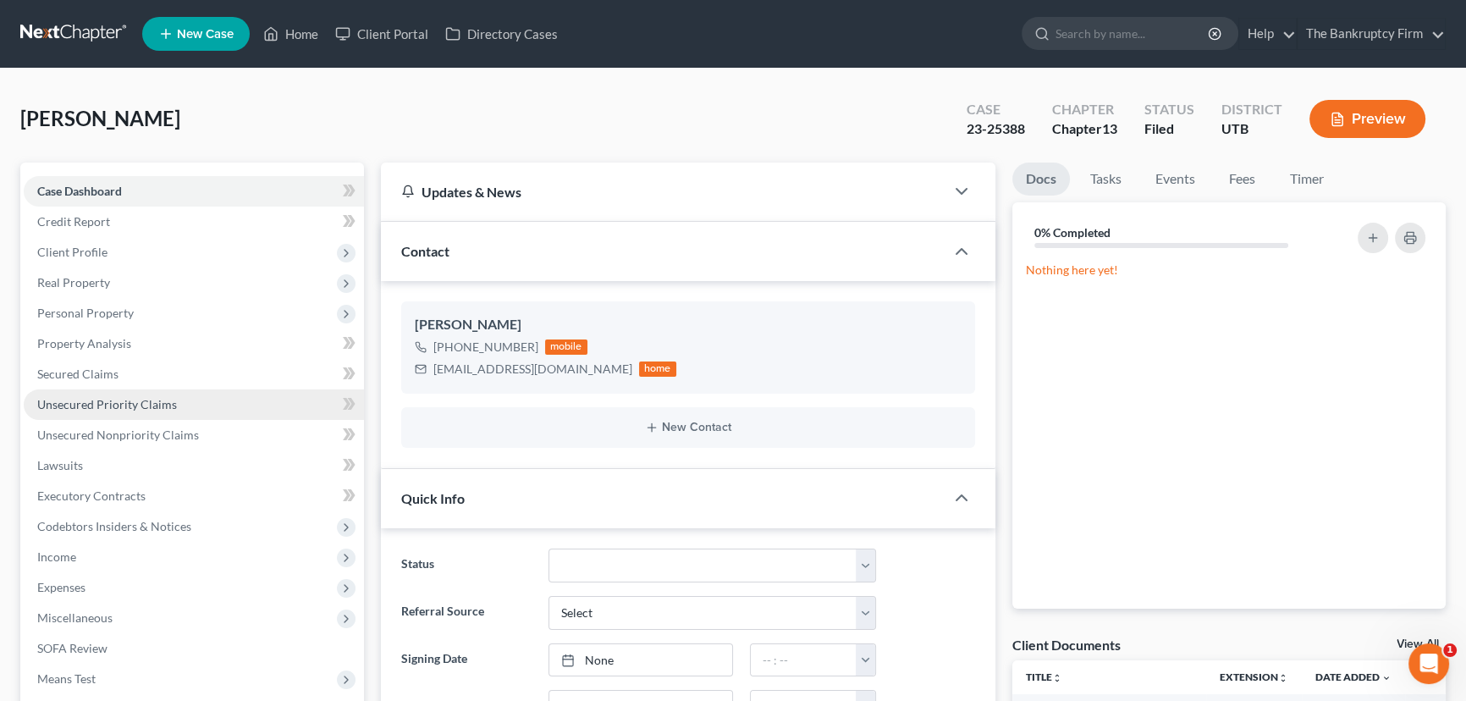
scroll to position [239, 0]
click at [102, 434] on span "Unsecured Nonpriority Claims" at bounding box center [118, 434] width 162 height 14
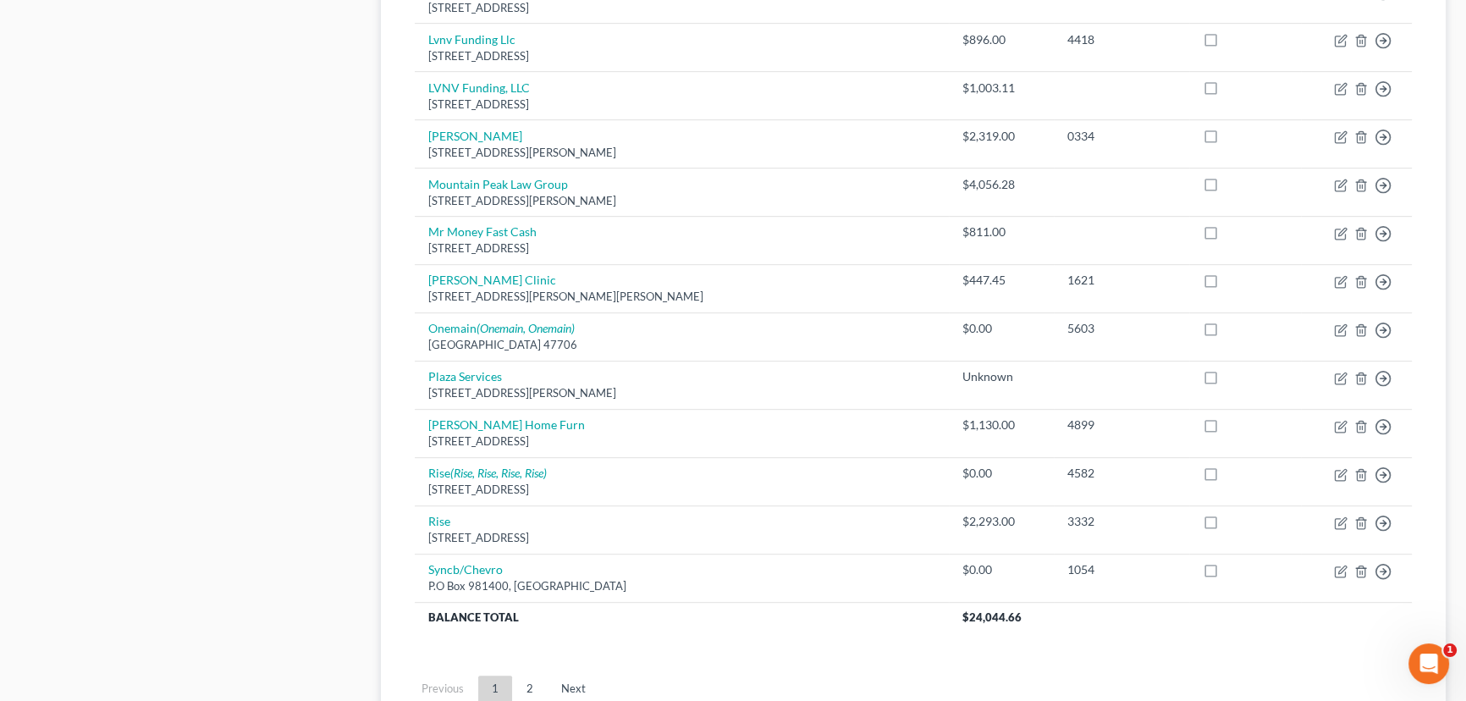
scroll to position [1230, 0]
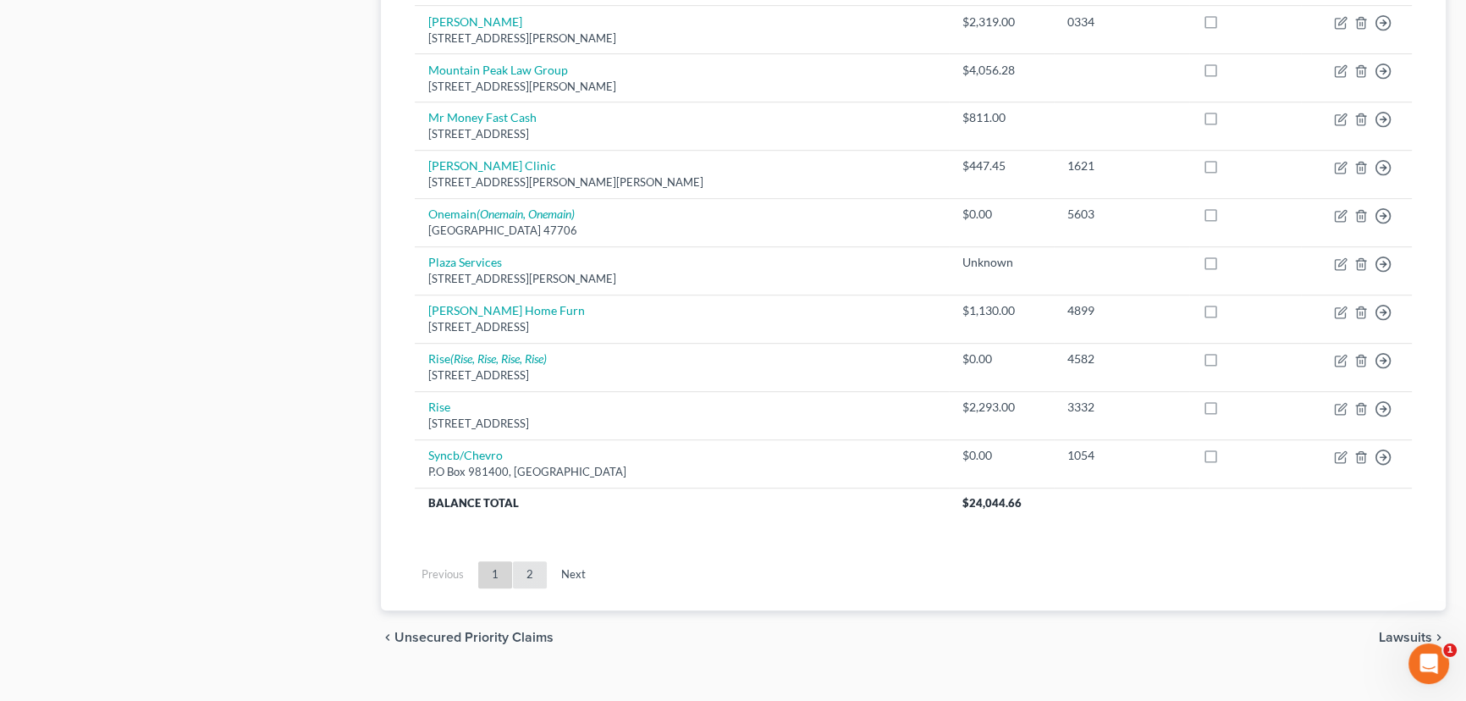
click at [530, 564] on link "2" at bounding box center [530, 574] width 34 height 27
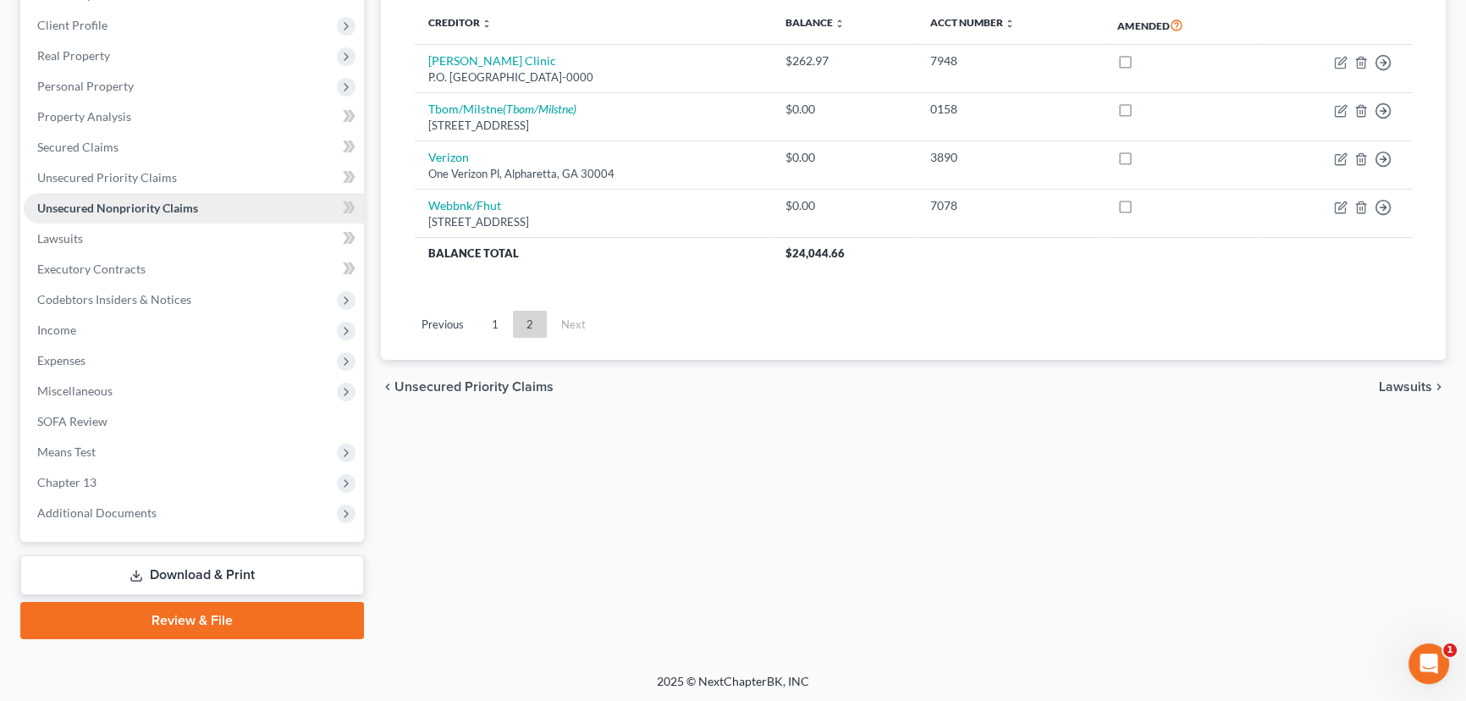
click at [90, 210] on span "Unsecured Nonpriority Claims" at bounding box center [117, 208] width 161 height 14
click at [88, 150] on span "Secured Claims" at bounding box center [77, 147] width 81 height 14
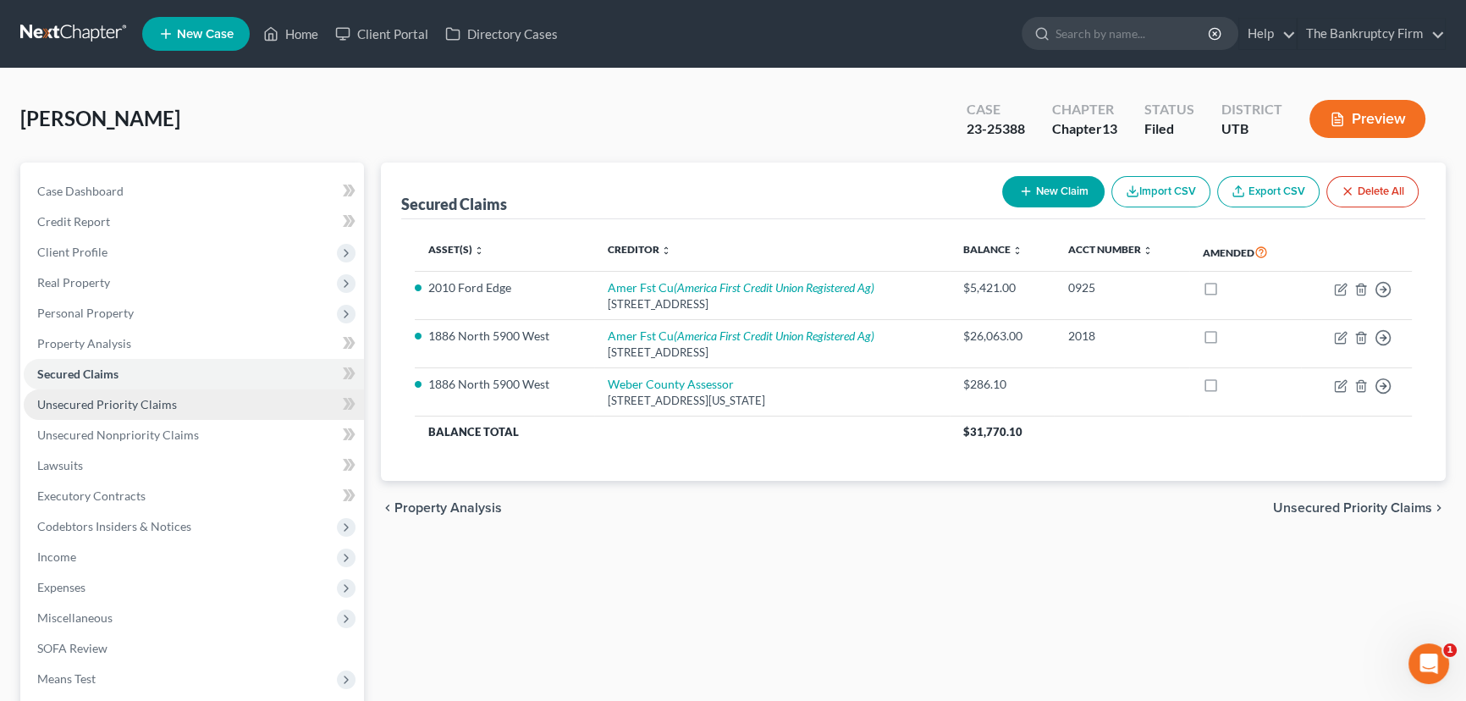
click at [121, 409] on span "Unsecured Priority Claims" at bounding box center [107, 404] width 140 height 14
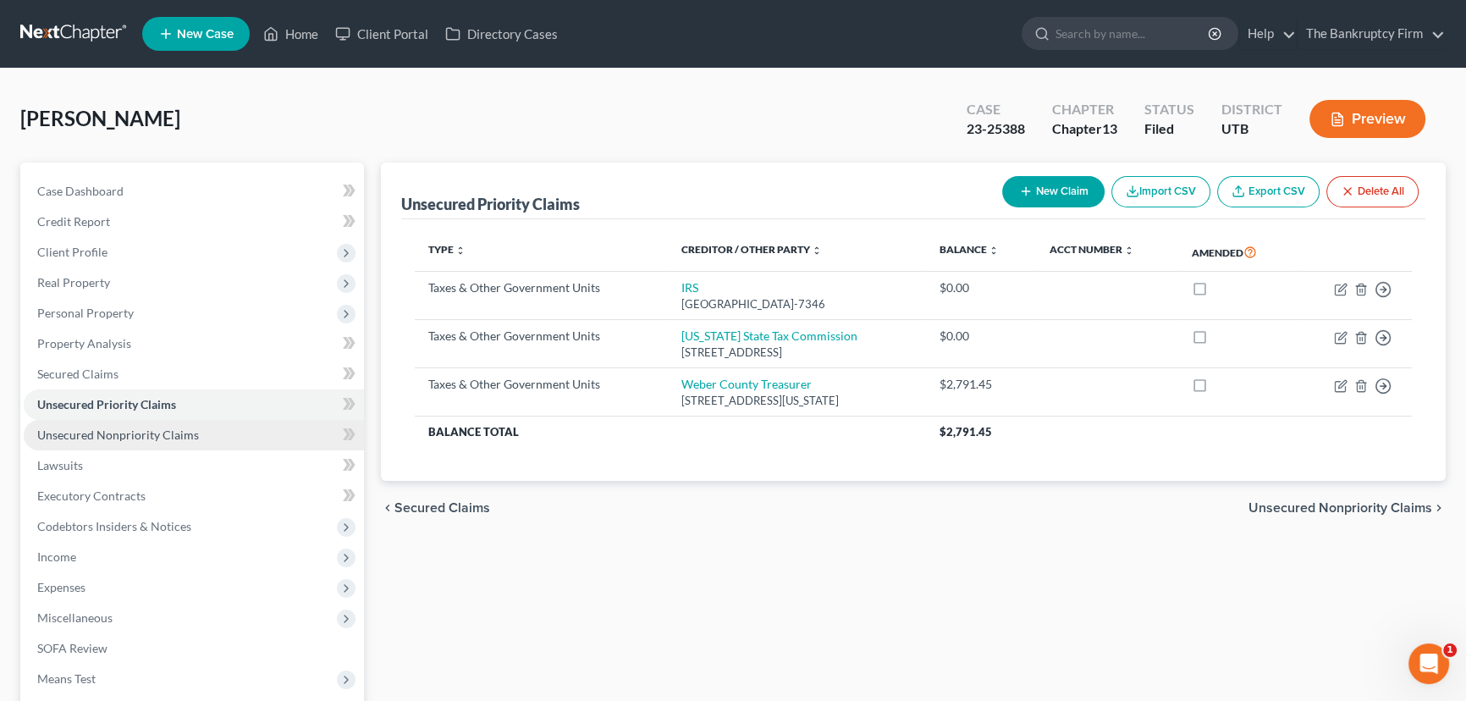
click at [153, 435] on span "Unsecured Nonpriority Claims" at bounding box center [118, 434] width 162 height 14
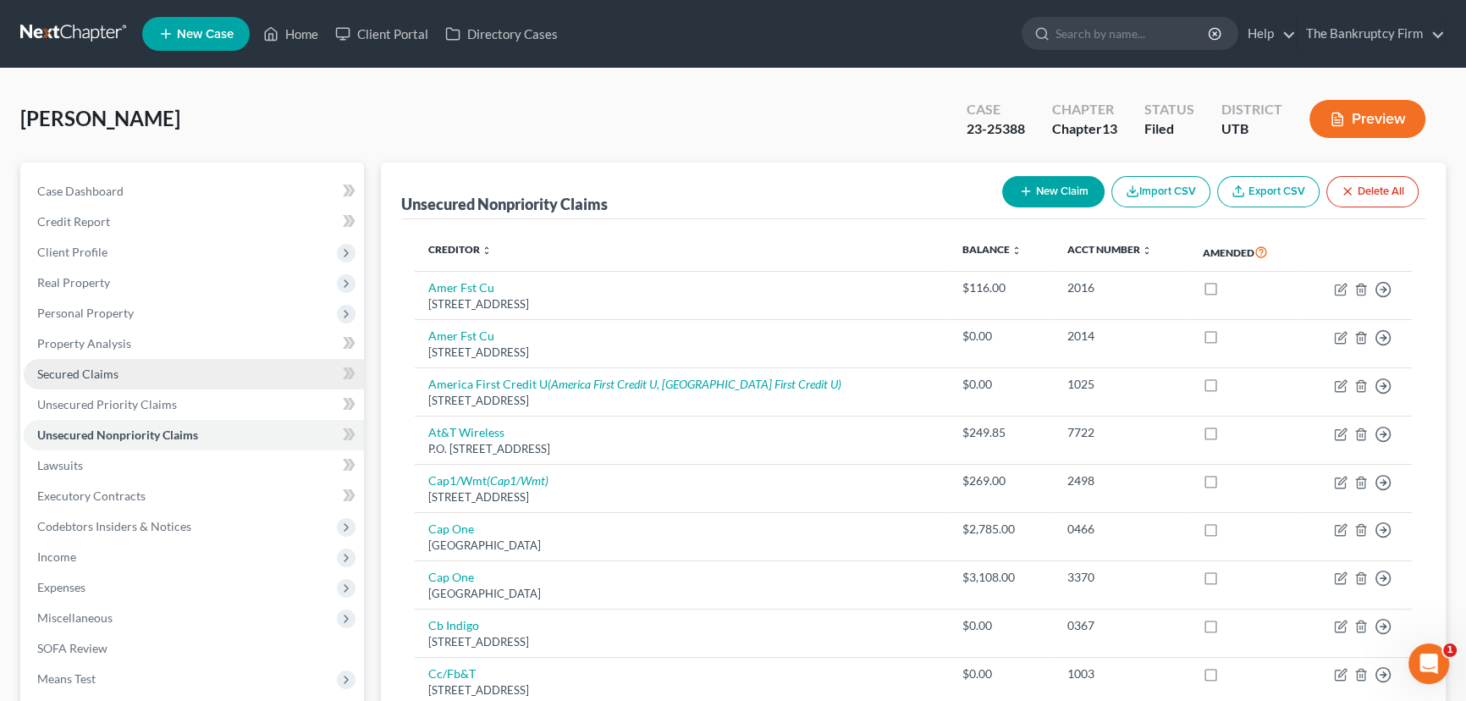
click at [94, 372] on span "Secured Claims" at bounding box center [77, 373] width 81 height 14
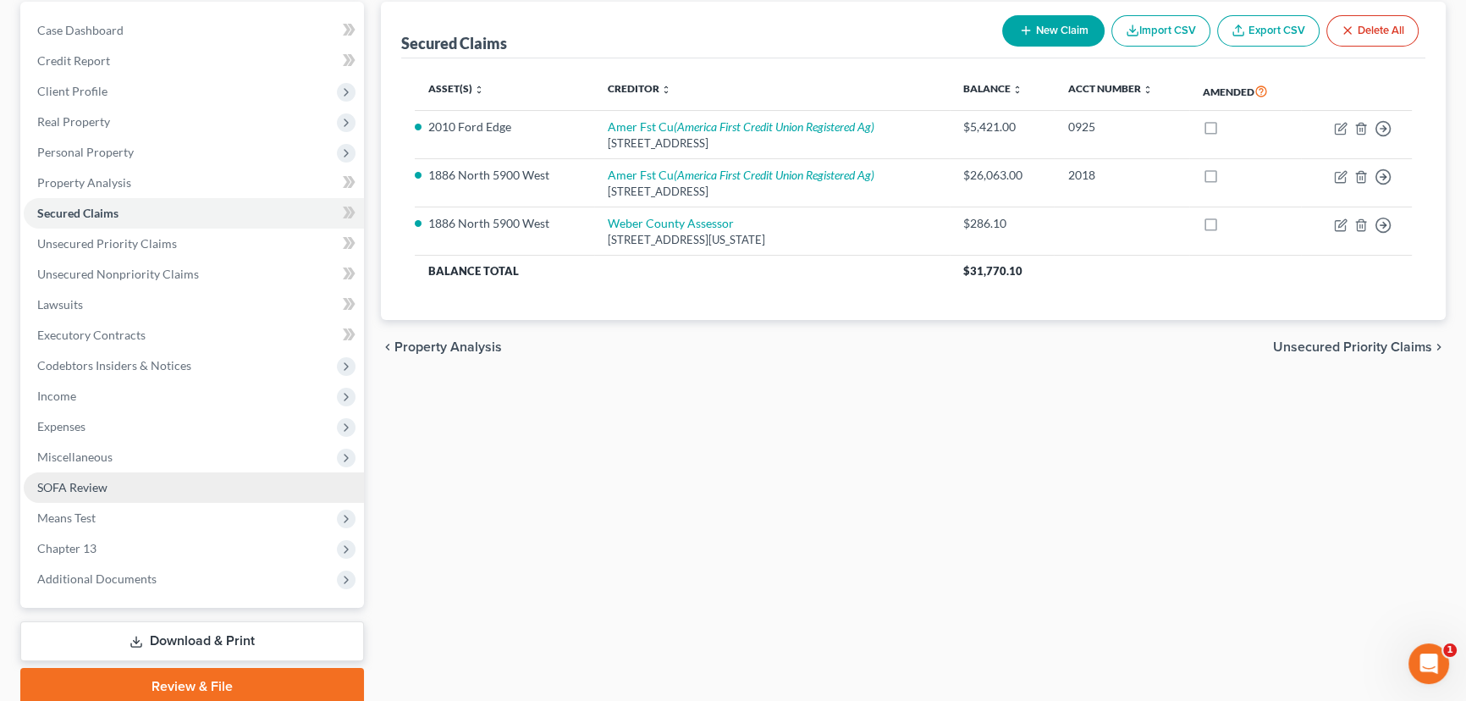
scroll to position [227, 0]
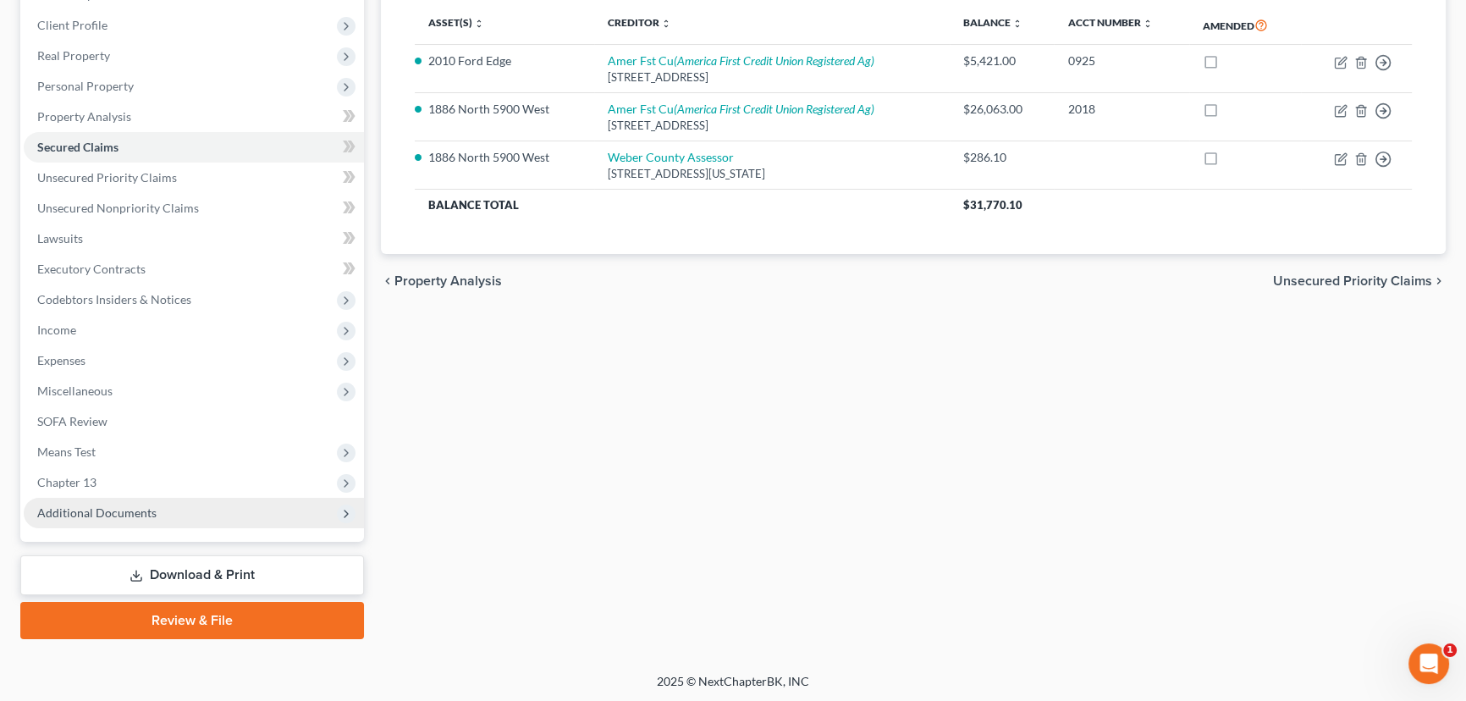
click at [119, 515] on span "Additional Documents" at bounding box center [96, 512] width 119 height 14
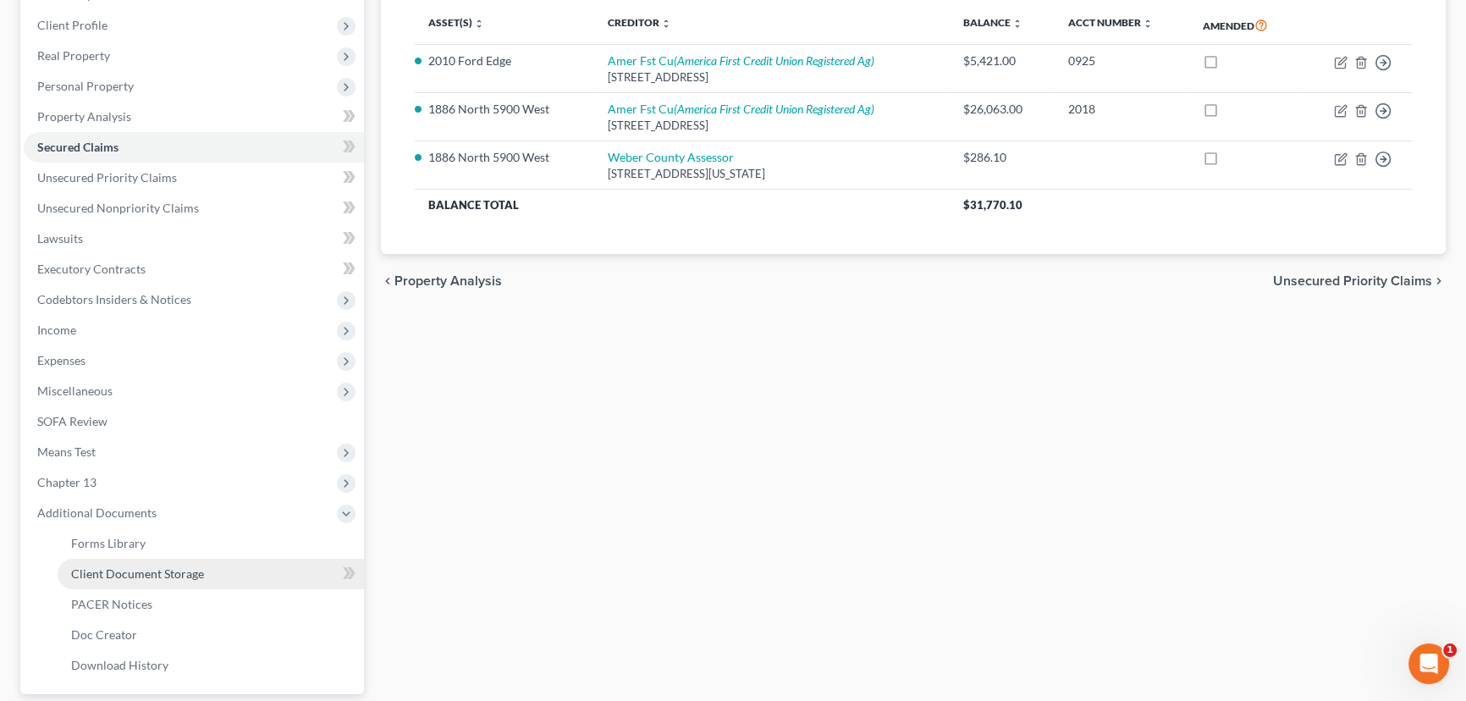
click at [159, 574] on span "Client Document Storage" at bounding box center [137, 573] width 133 height 14
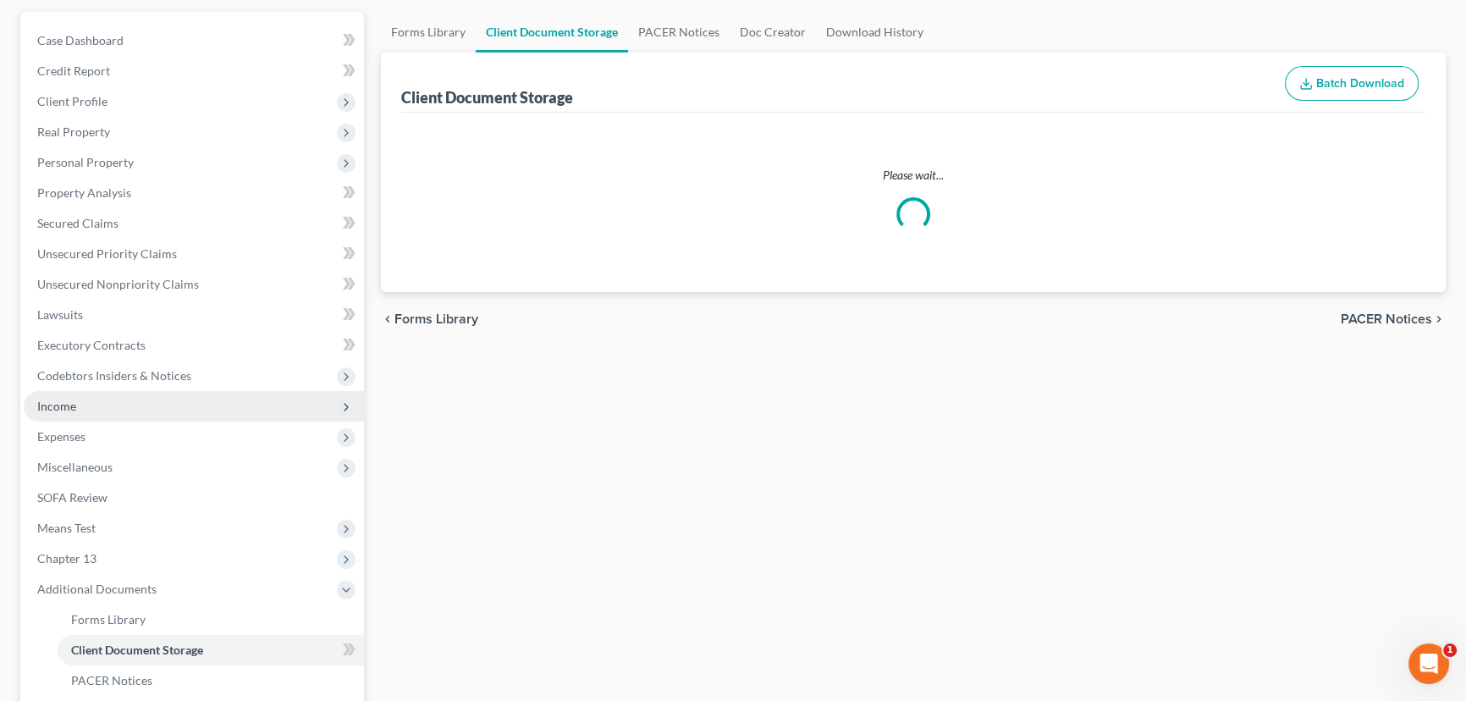
scroll to position [13, 0]
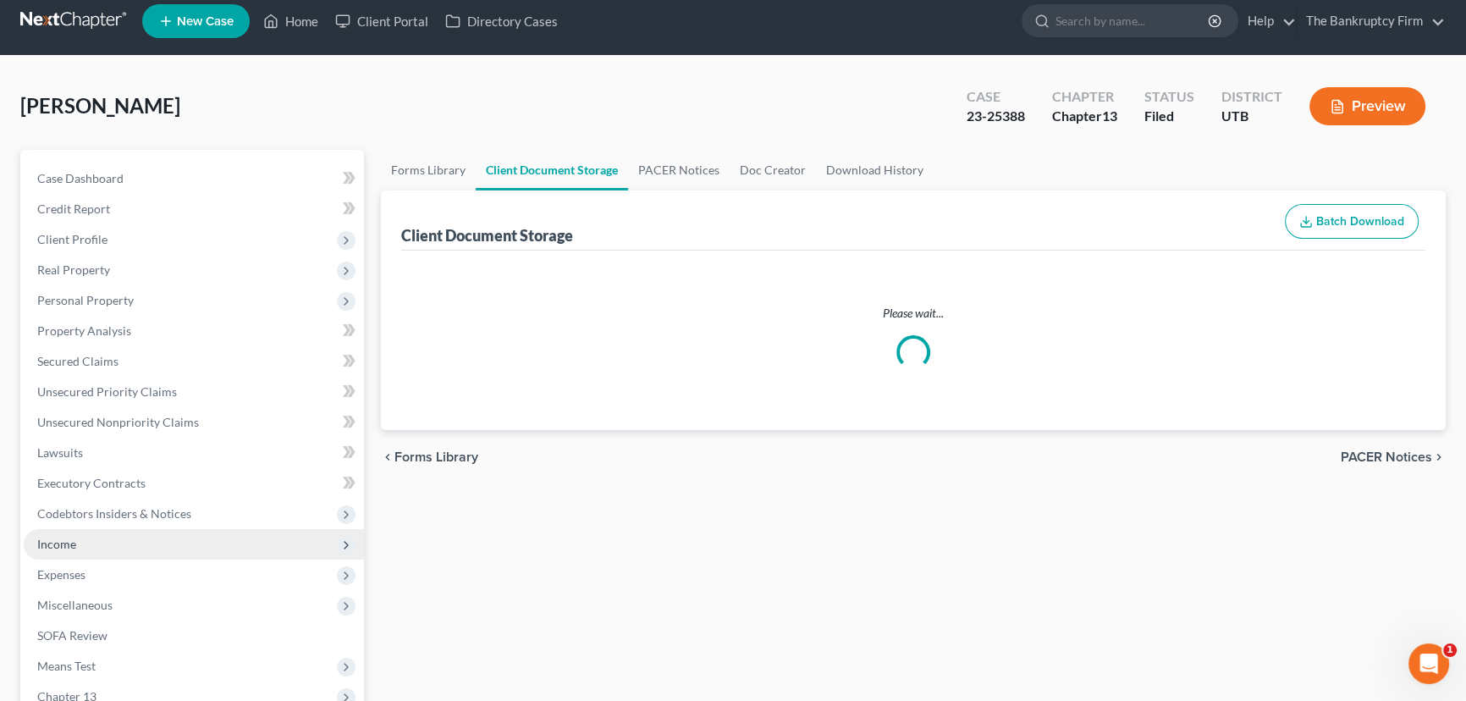
select select "30"
select select "26"
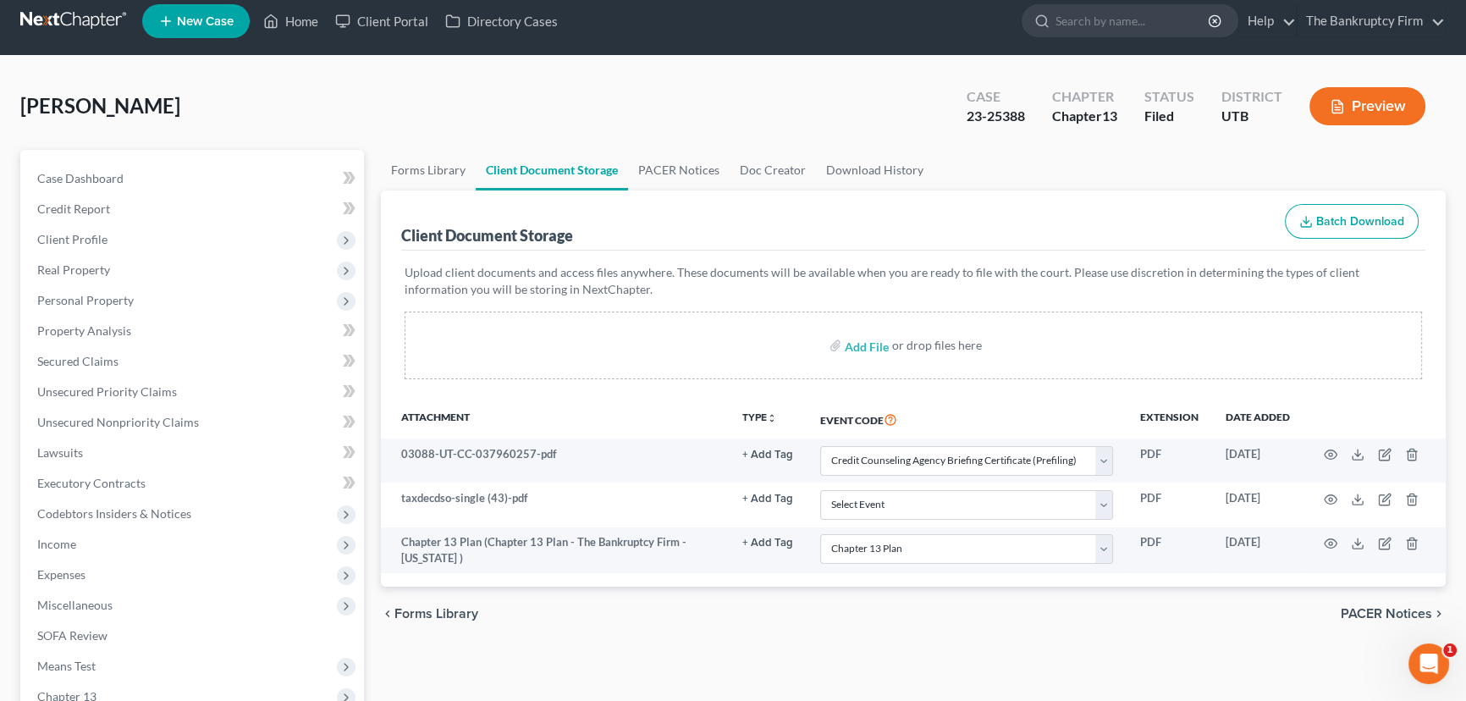
scroll to position [0, 0]
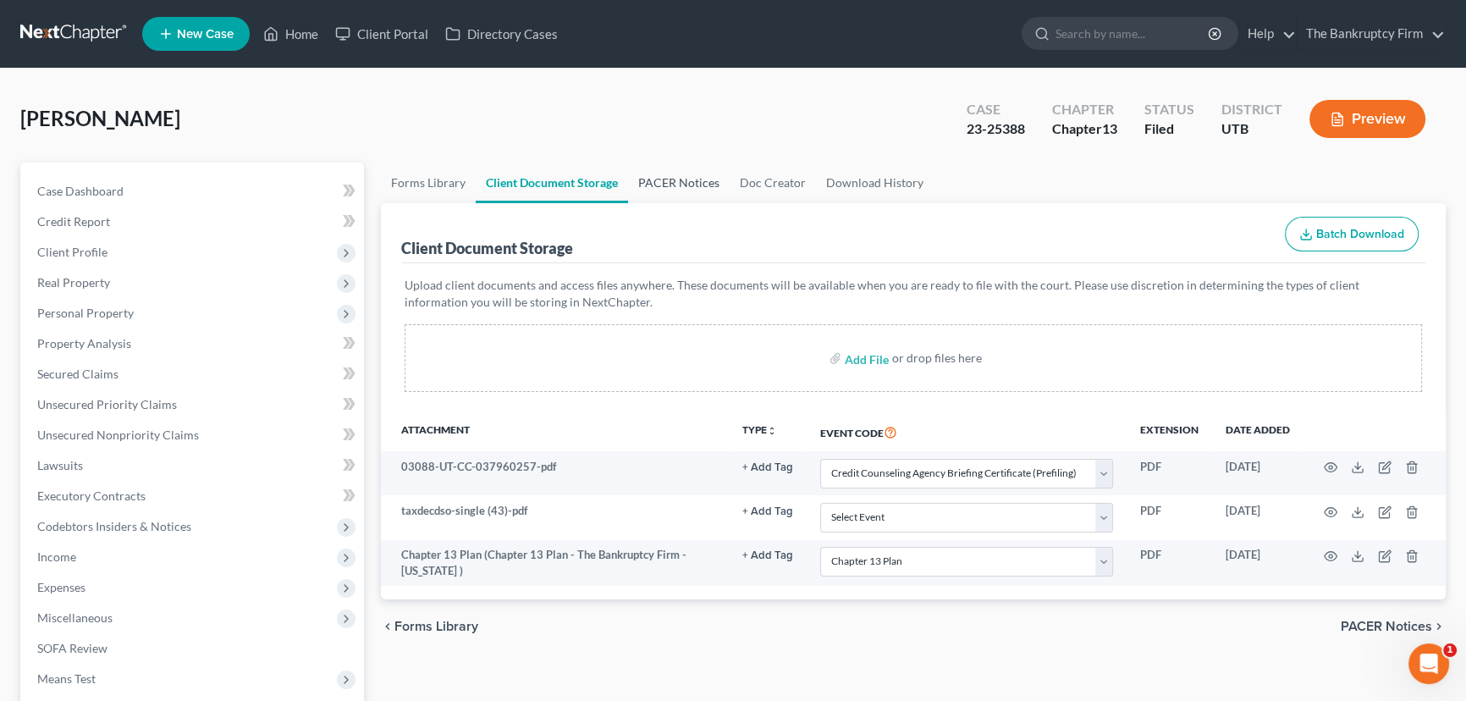
click at [655, 179] on link "PACER Notices" at bounding box center [679, 182] width 102 height 41
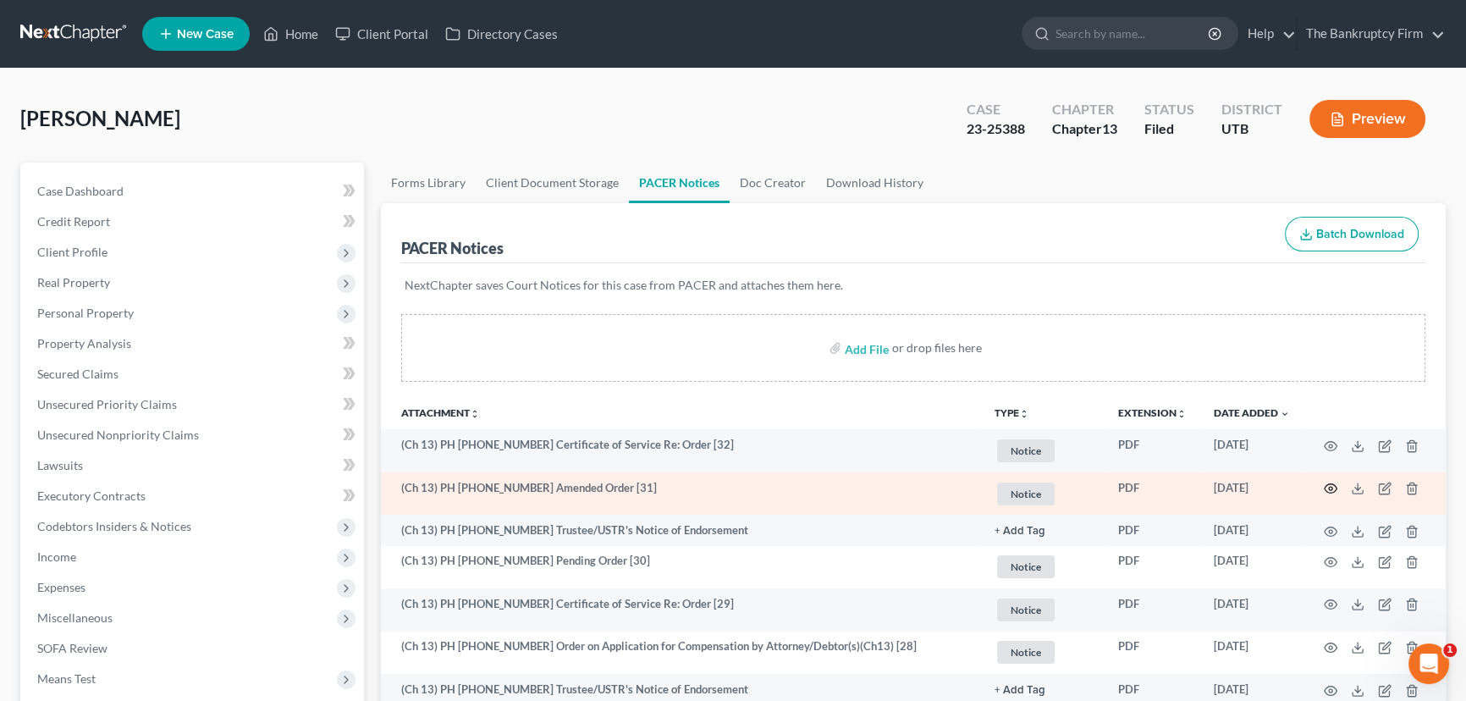
click at [1331, 487] on circle "button" at bounding box center [1330, 488] width 3 height 3
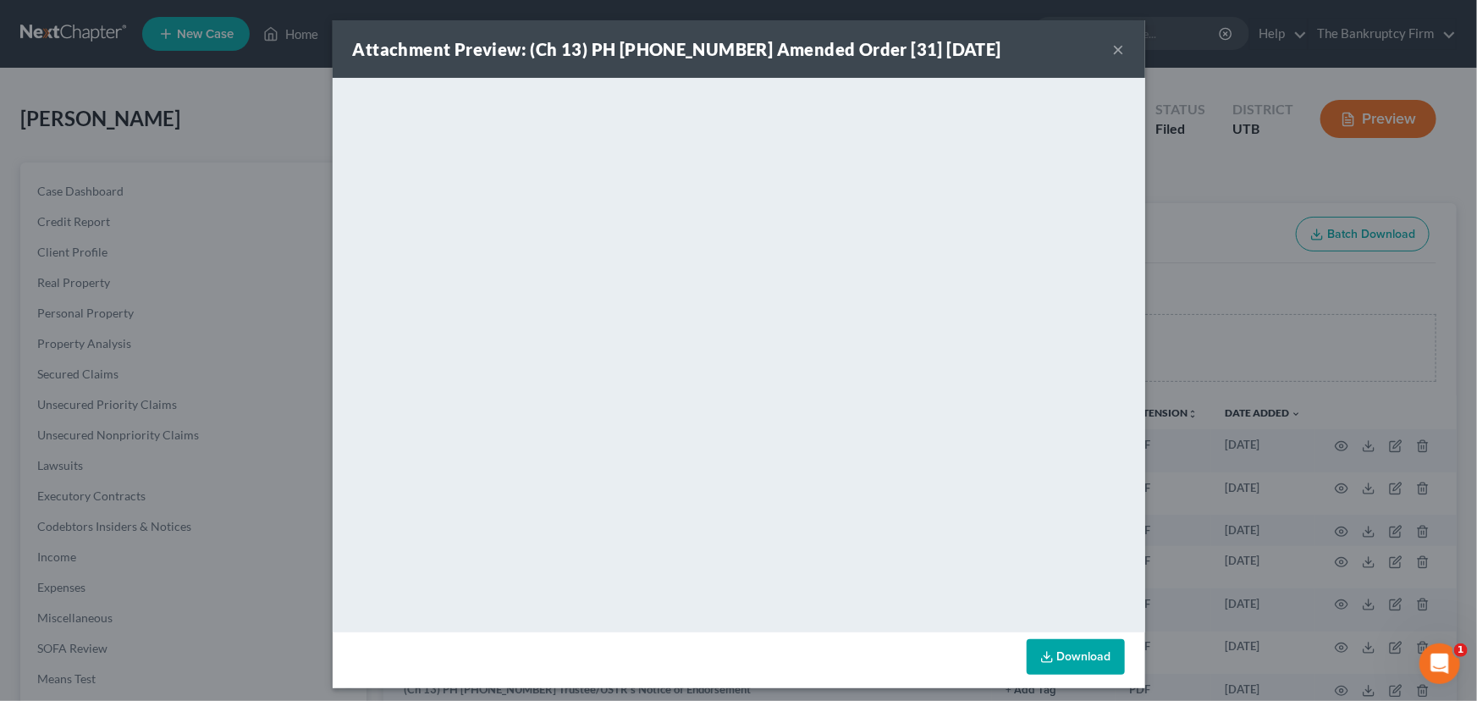
click at [1113, 44] on button "×" at bounding box center [1119, 49] width 12 height 20
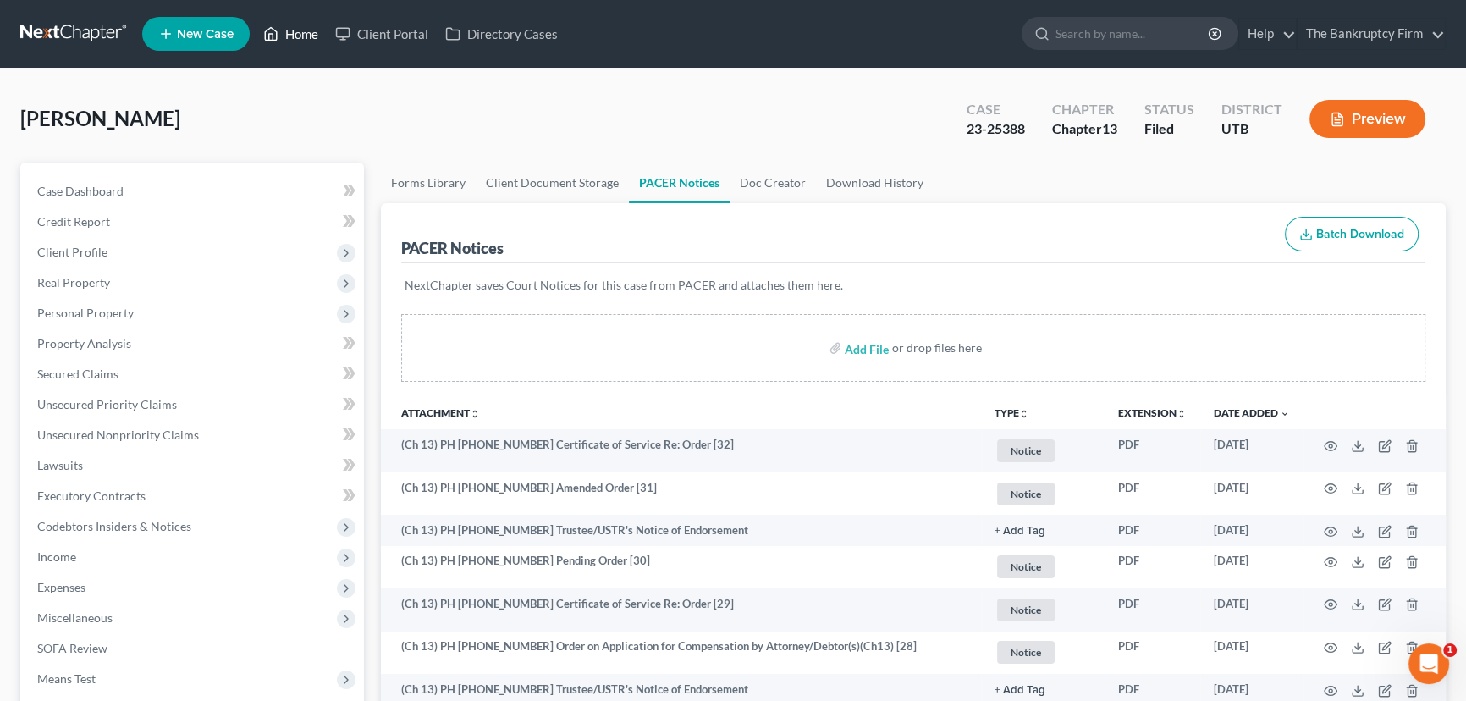
drag, startPoint x: 289, startPoint y: 34, endPoint x: 716, endPoint y: 162, distance: 445.2
click at [289, 34] on link "Home" at bounding box center [291, 34] width 72 height 30
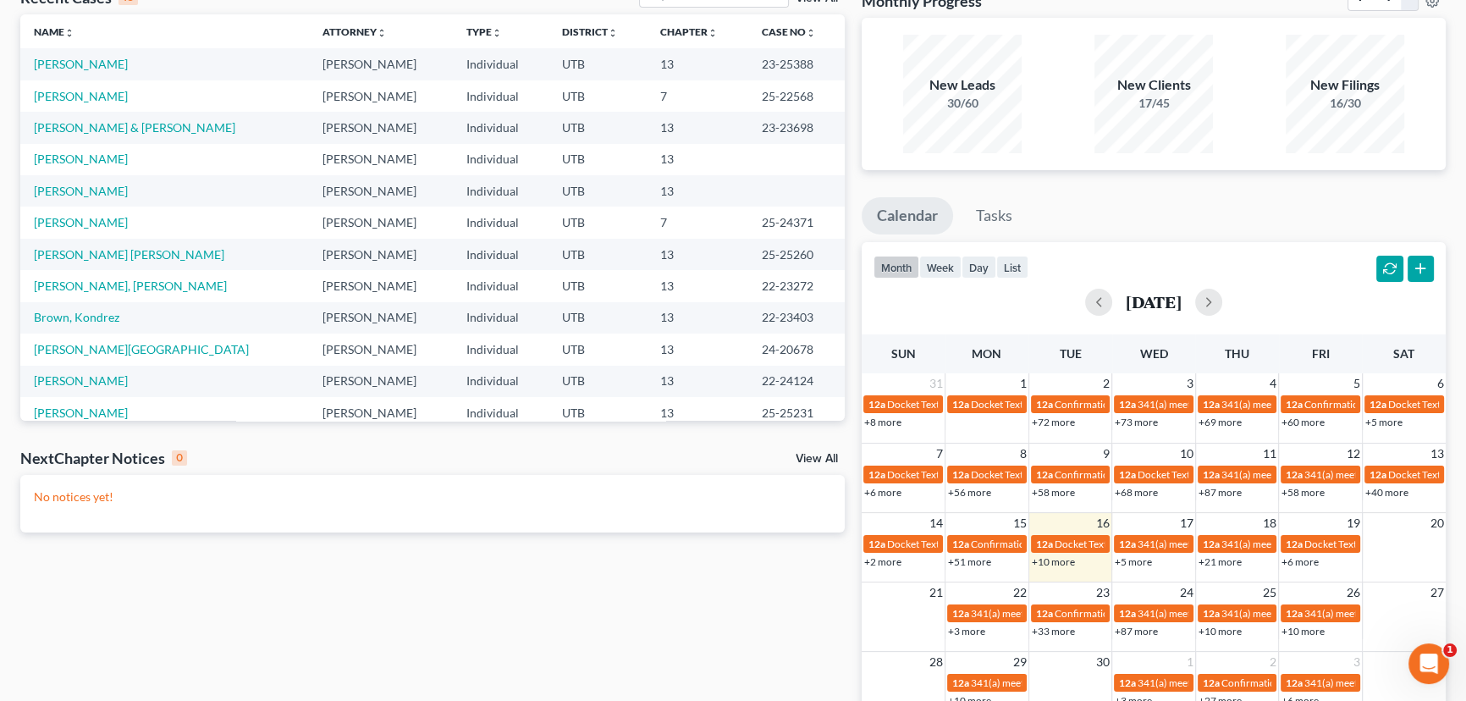
scroll to position [153, 0]
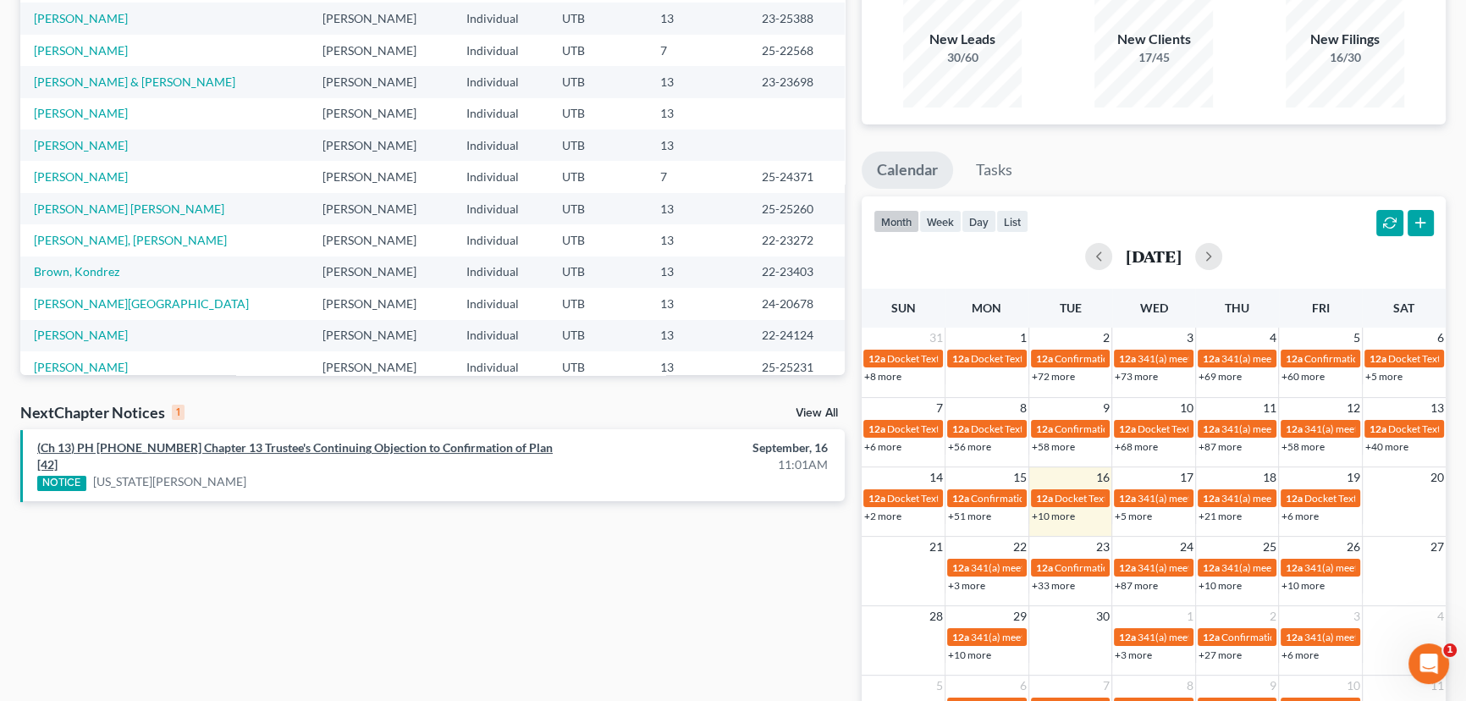
click at [181, 445] on link "(Ch 13) PH [PHONE_NUMBER] Chapter 13 Trustee's Continuing Objection to Confirma…" at bounding box center [294, 455] width 515 height 31
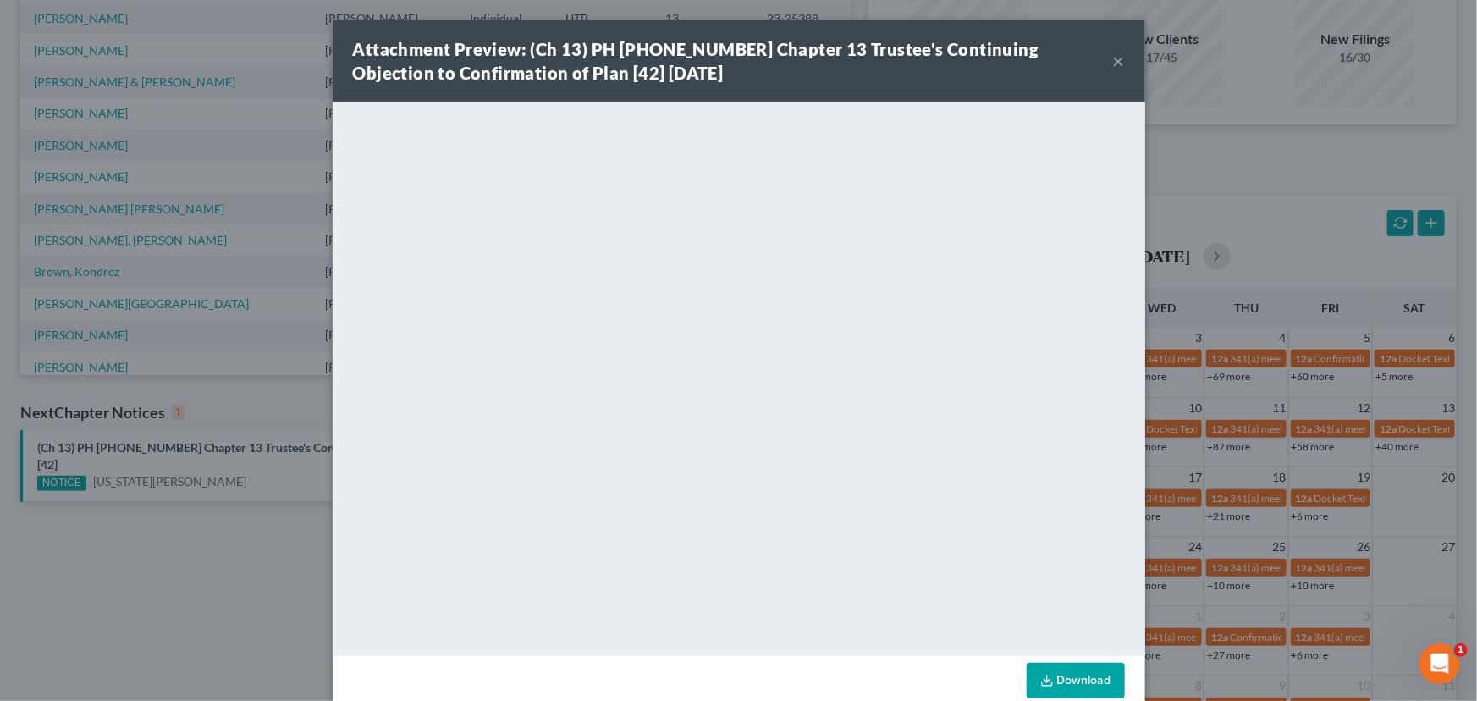
click at [1113, 60] on button "×" at bounding box center [1119, 61] width 12 height 20
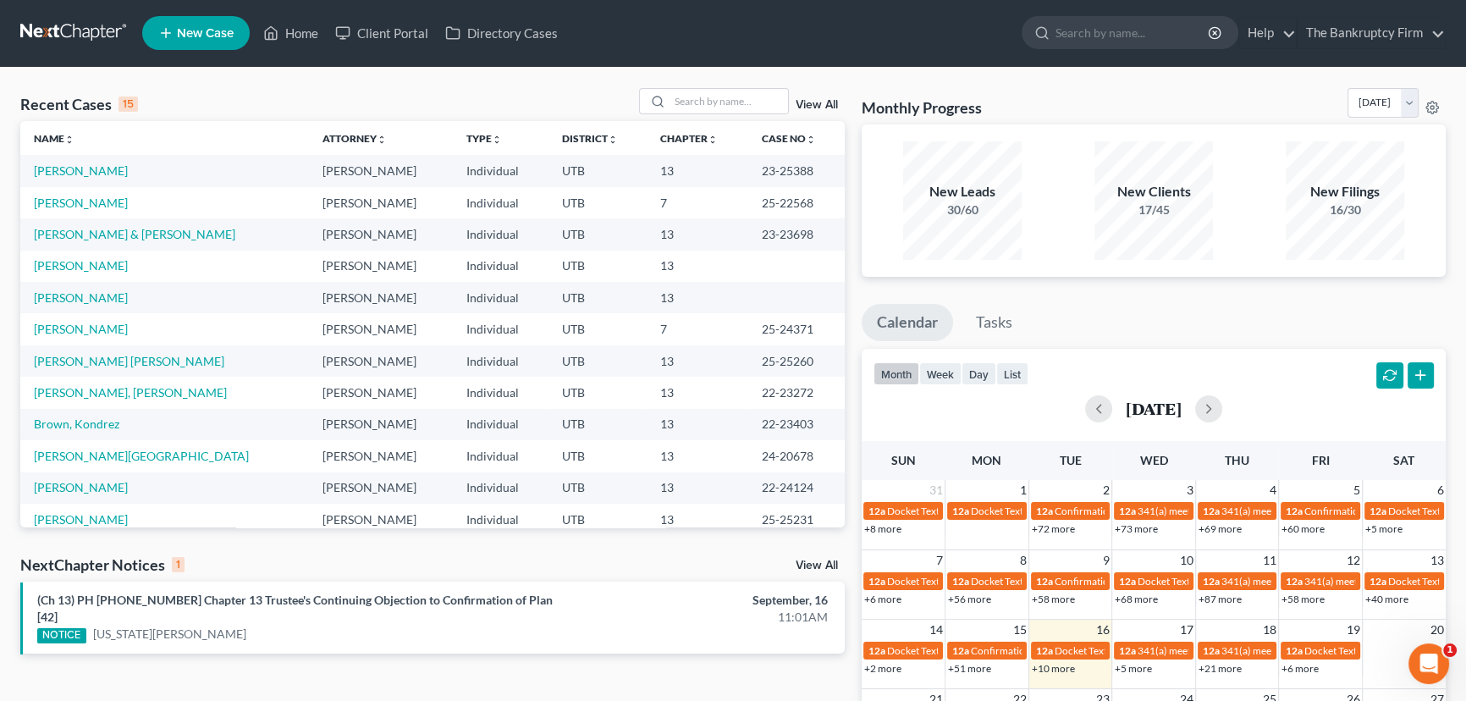
scroll to position [0, 0]
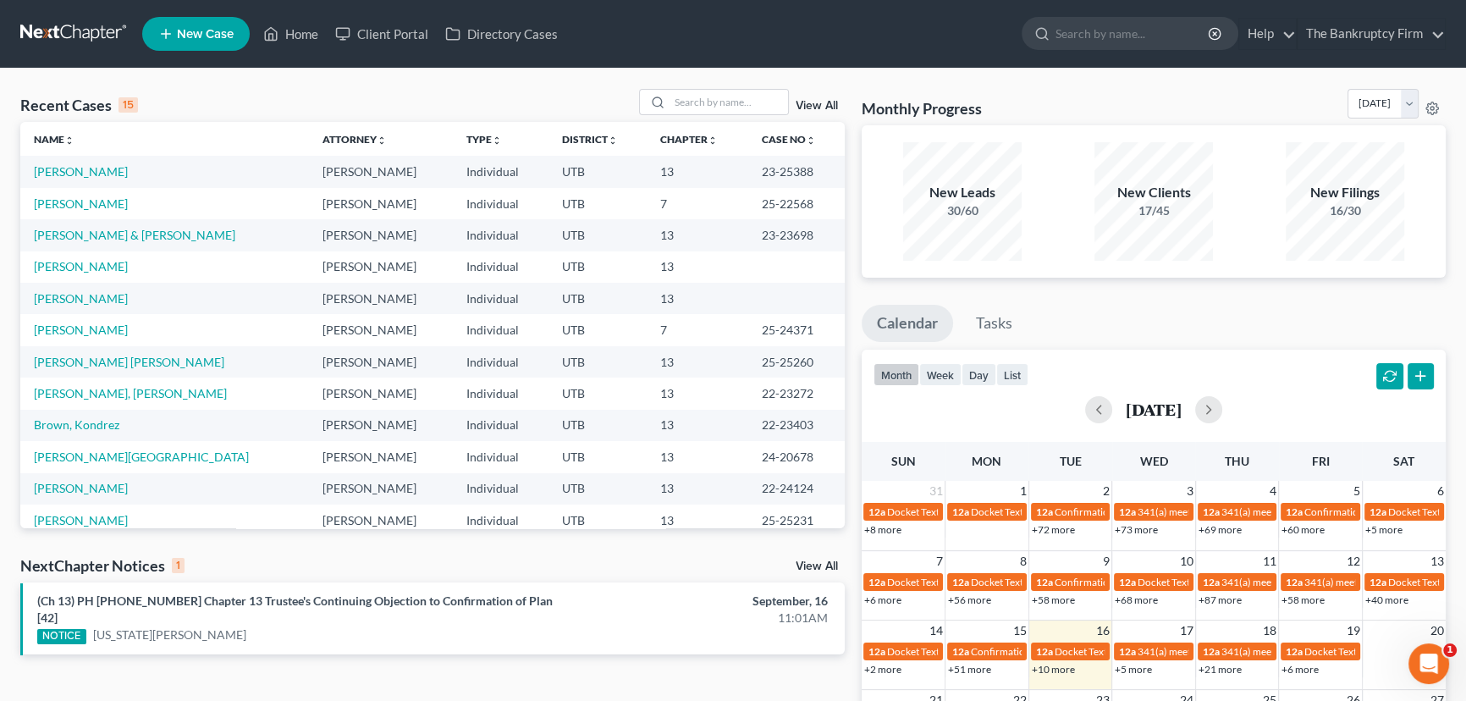
click at [808, 106] on link "View All" at bounding box center [816, 106] width 42 height 12
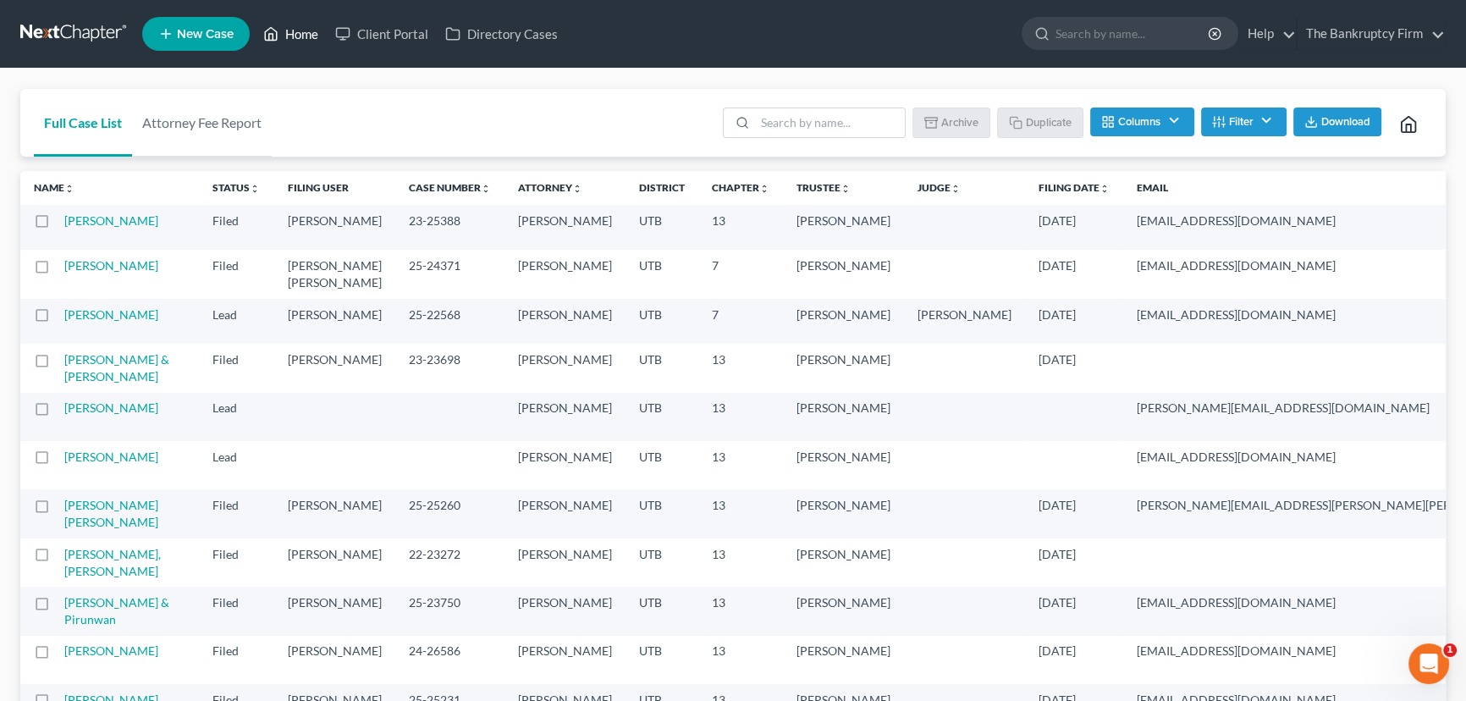
click at [288, 31] on link "Home" at bounding box center [291, 34] width 72 height 30
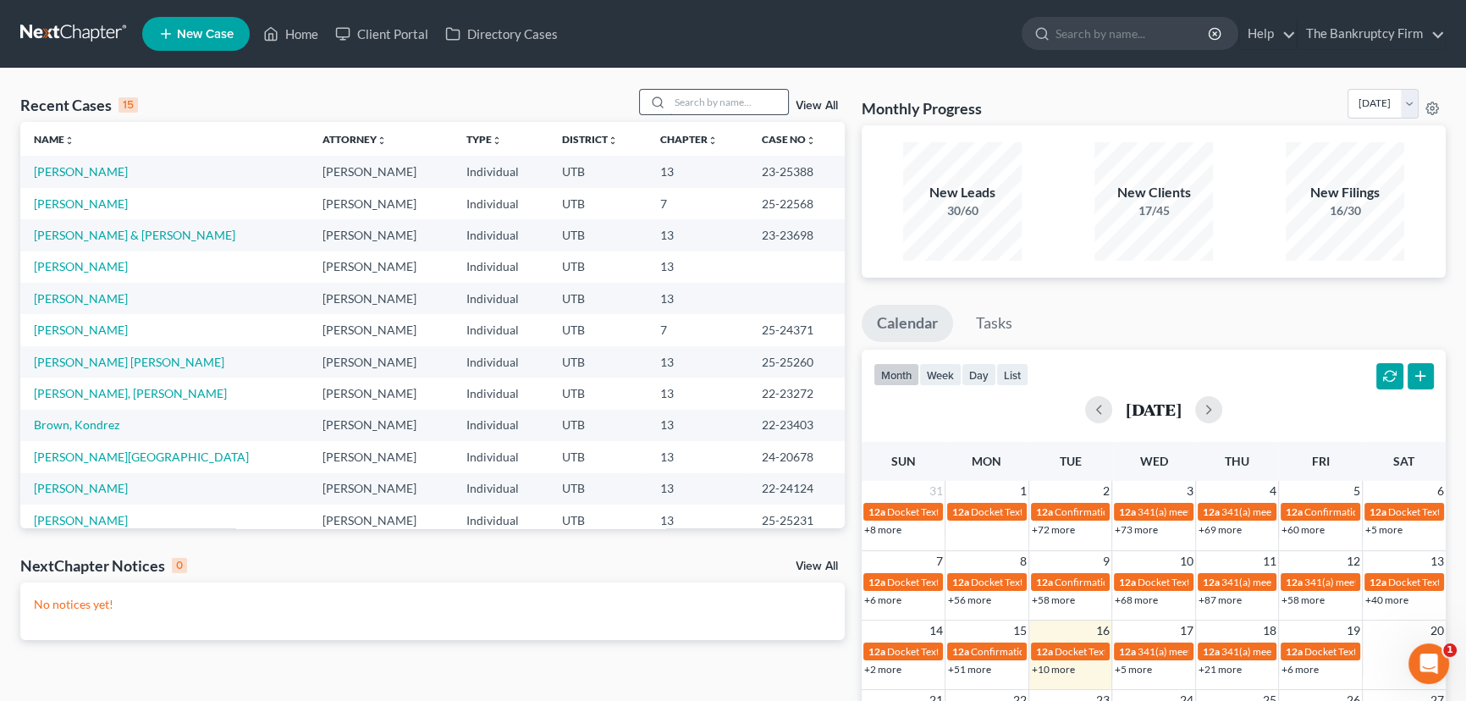
click at [706, 104] on input "search" at bounding box center [728, 102] width 118 height 25
type input "[PERSON_NAME]"
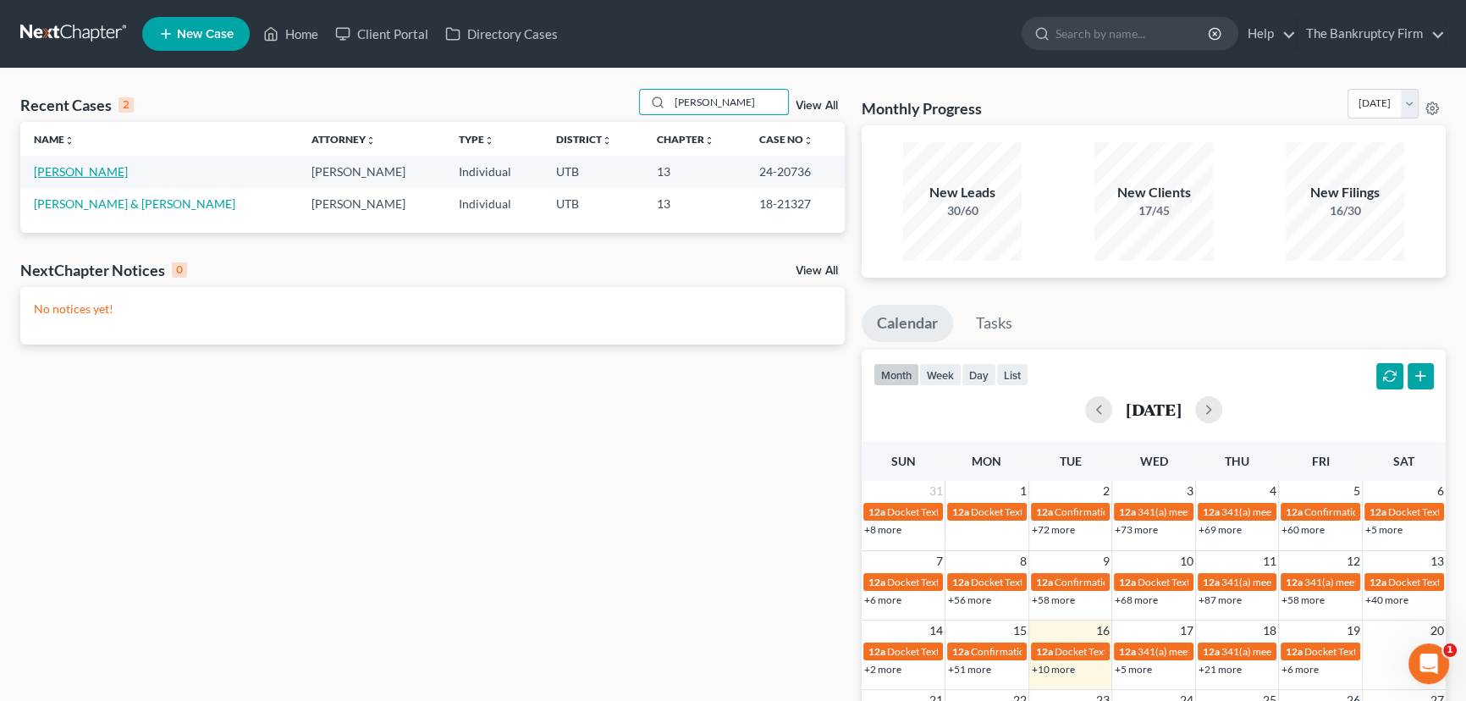
click at [78, 177] on link "[PERSON_NAME]" at bounding box center [81, 171] width 94 height 14
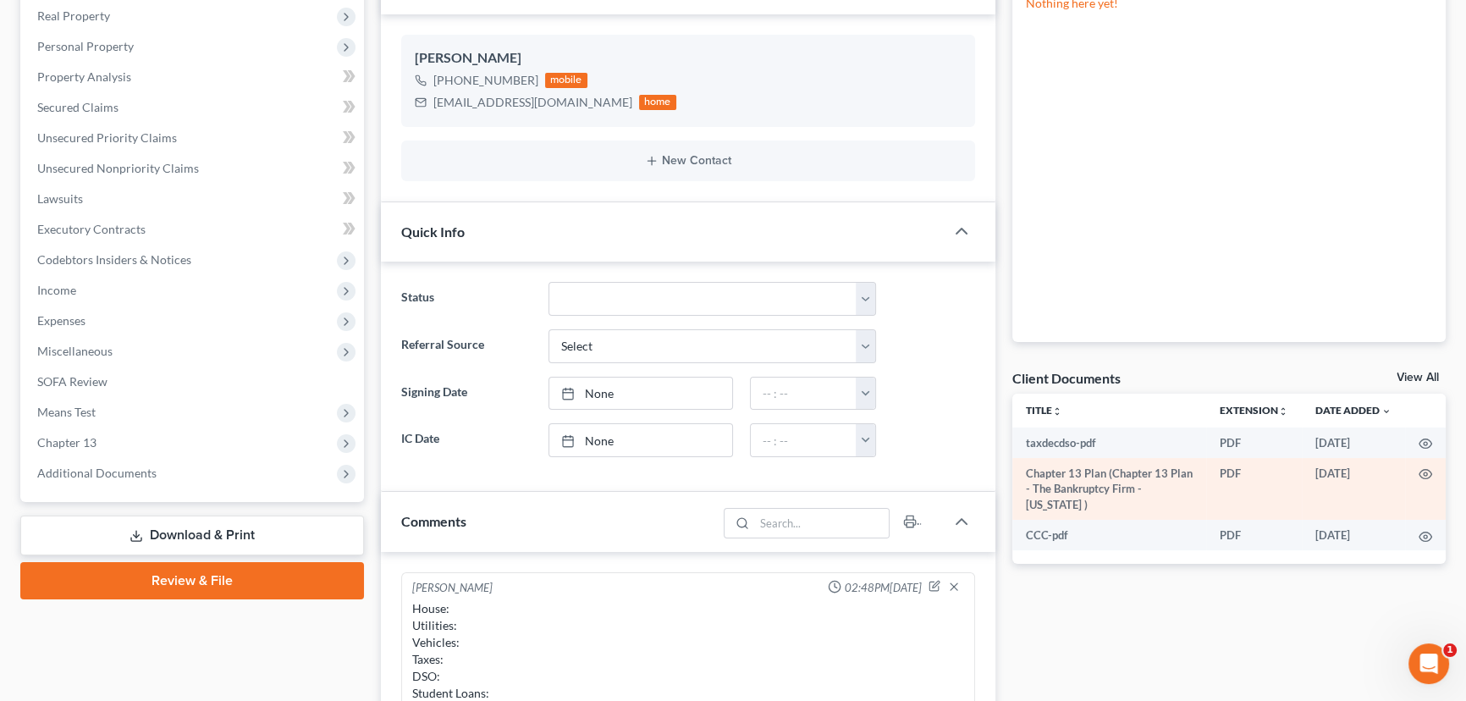
scroll to position [307, 0]
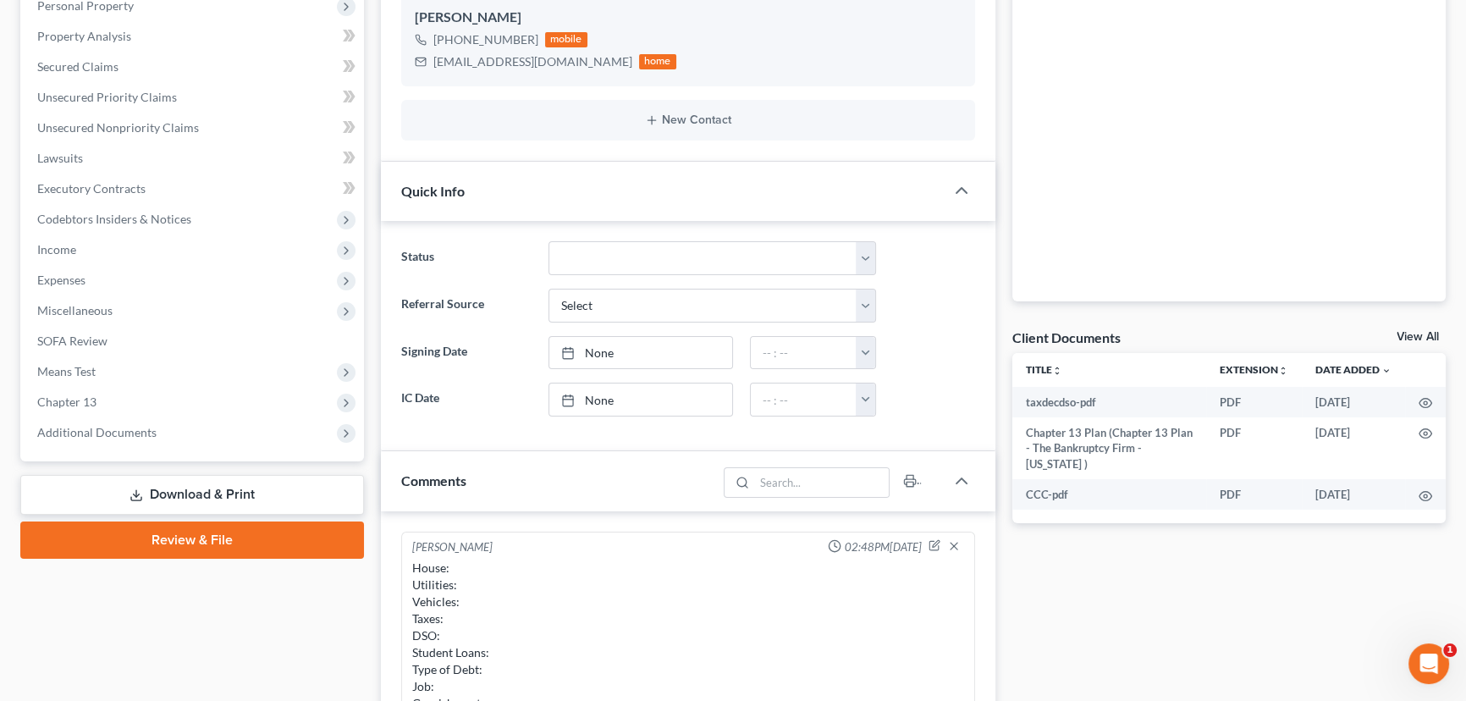
click at [1413, 333] on link "View All" at bounding box center [1417, 337] width 42 height 12
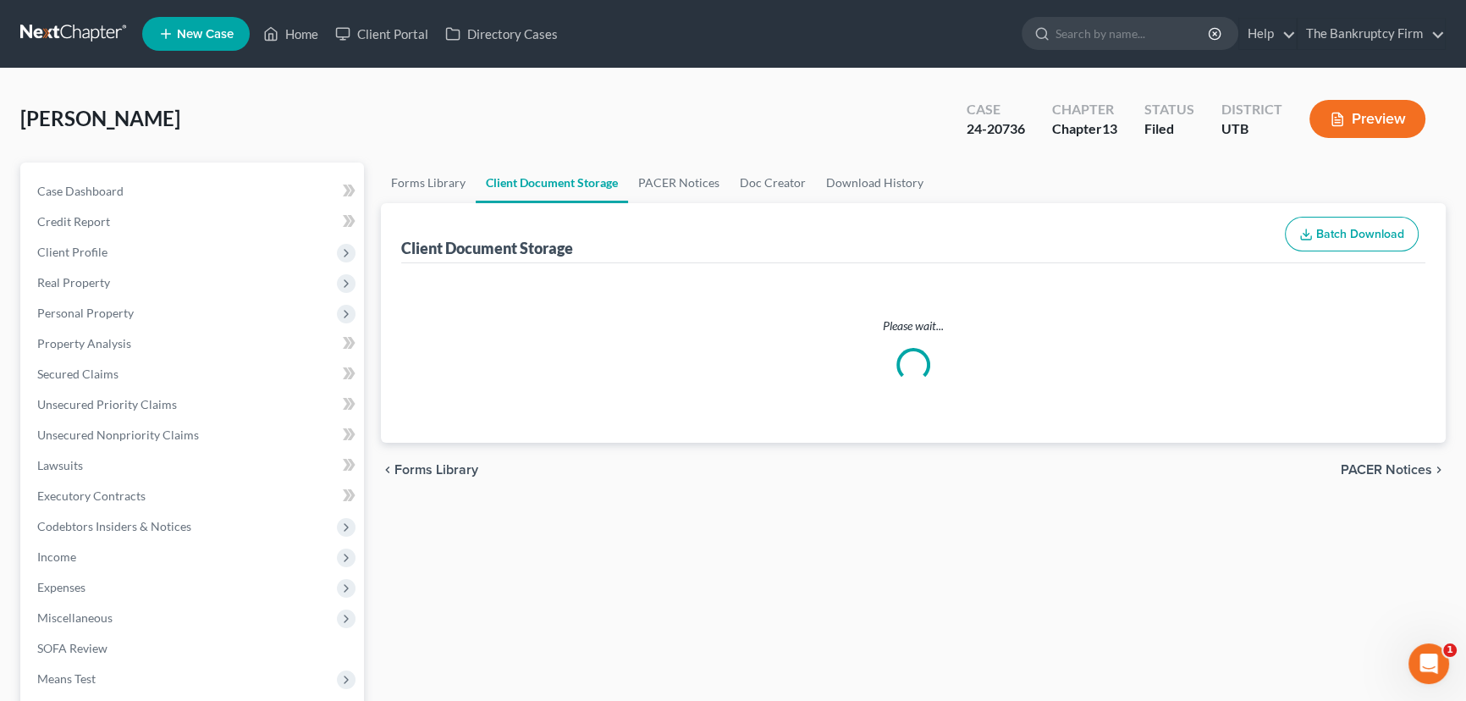
select select "30"
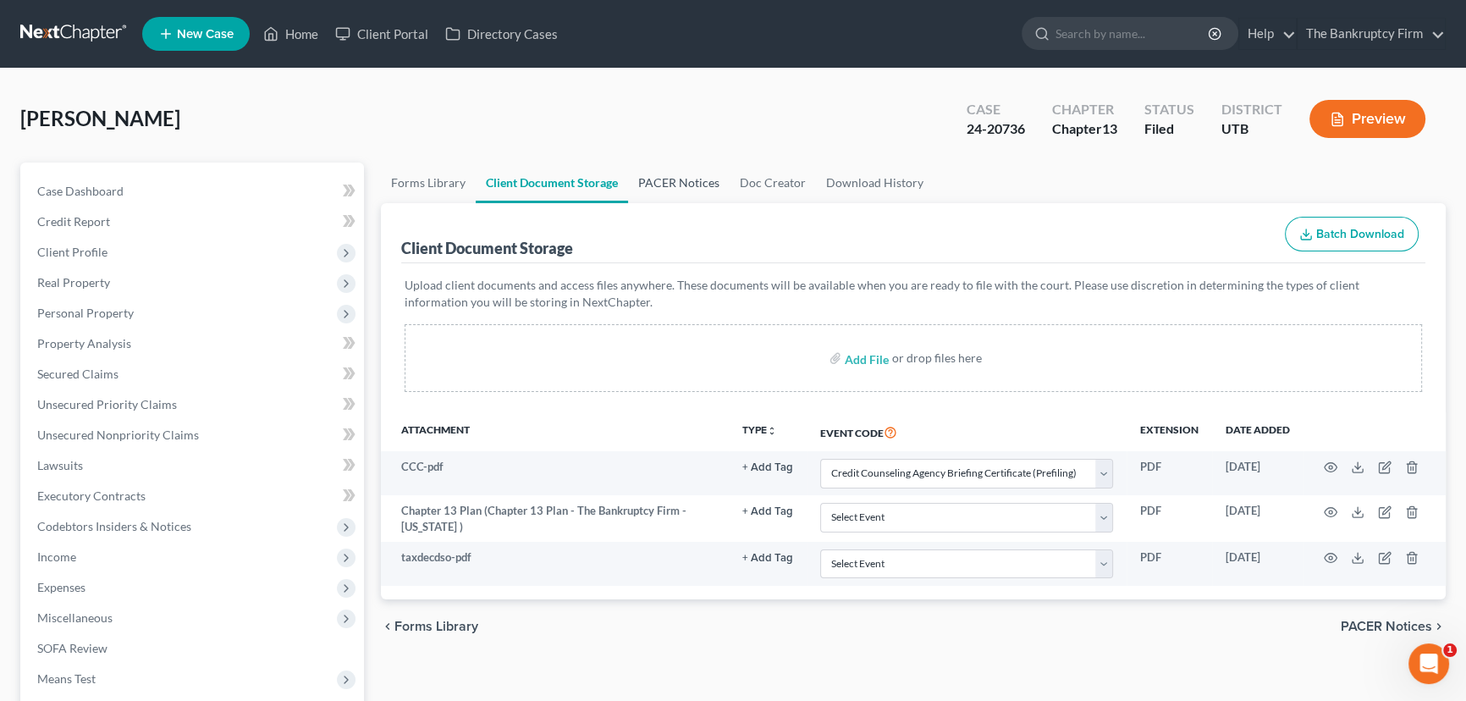
click at [677, 182] on link "PACER Notices" at bounding box center [679, 182] width 102 height 41
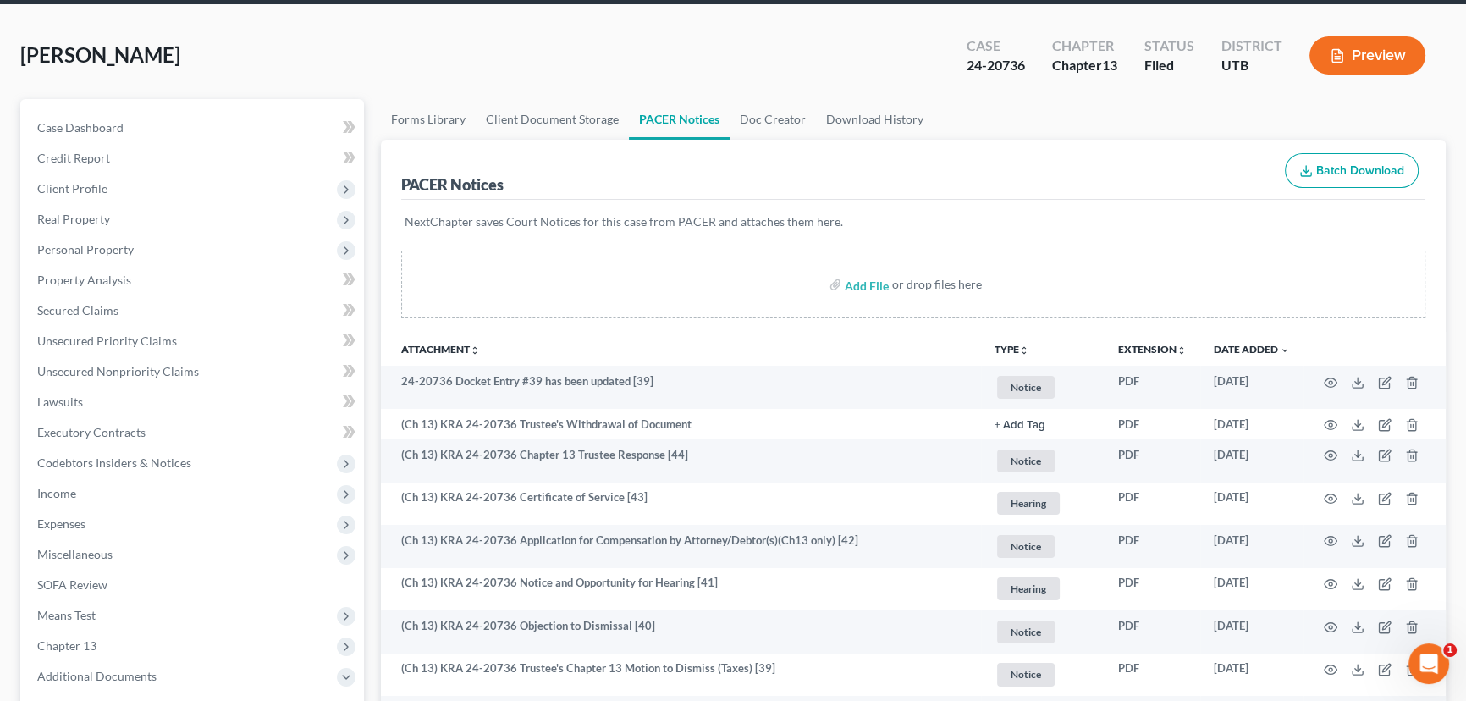
scroll to position [230, 0]
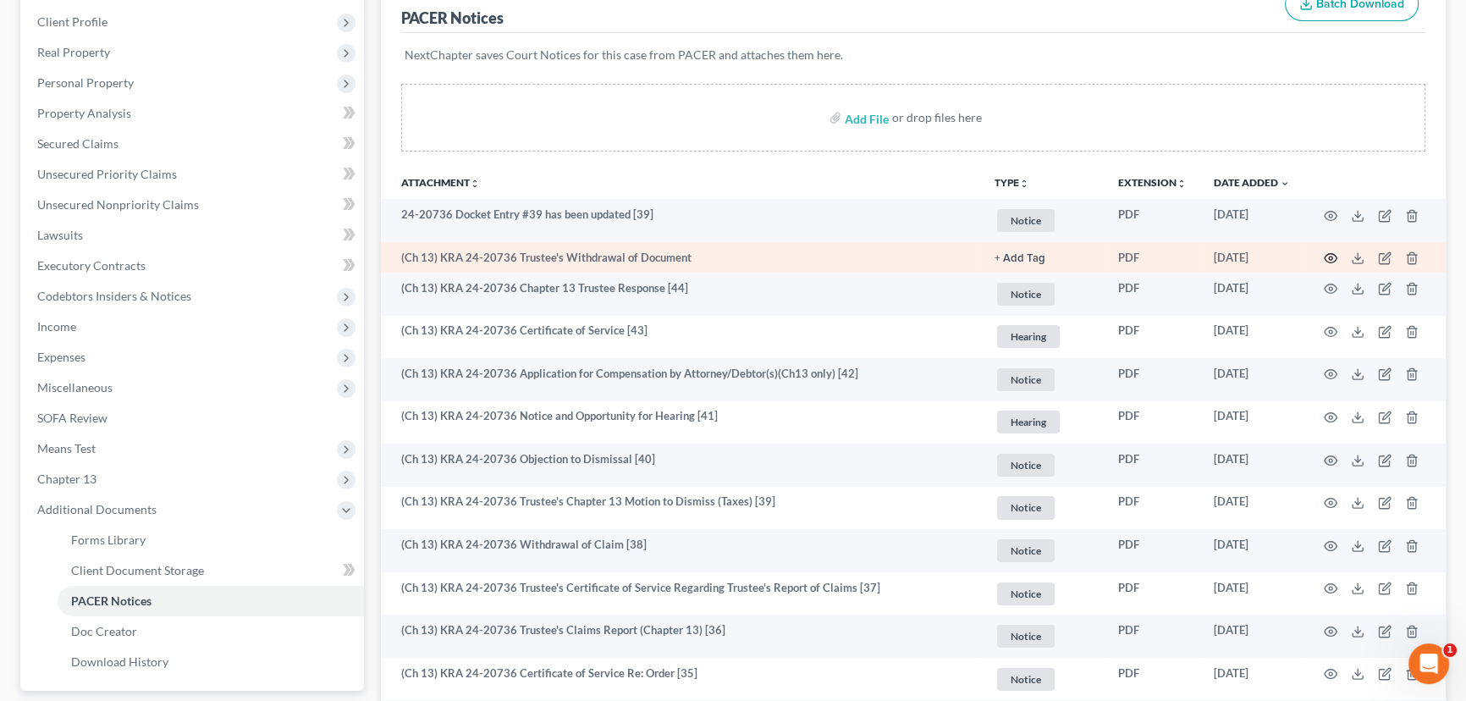
click at [1329, 256] on circle "button" at bounding box center [1330, 257] width 3 height 3
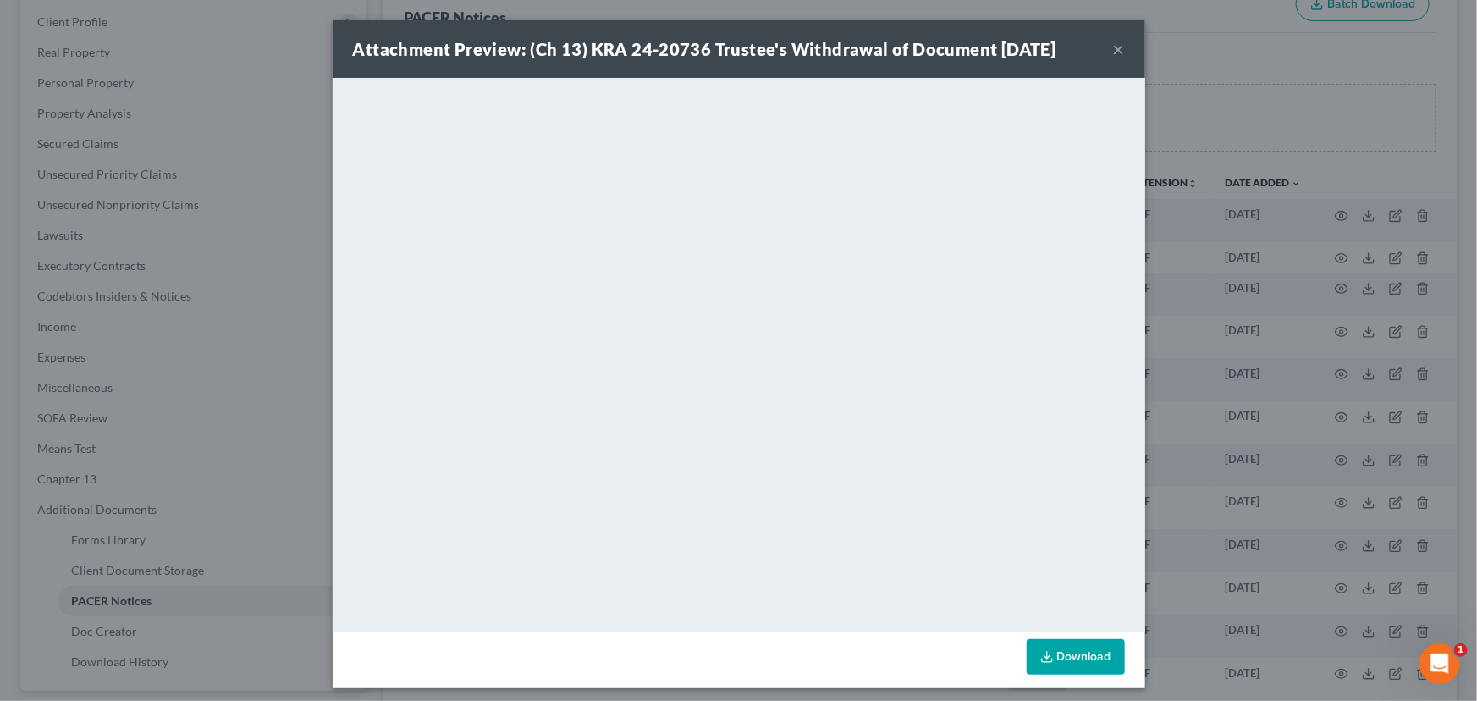
click at [1115, 48] on button "×" at bounding box center [1119, 49] width 12 height 20
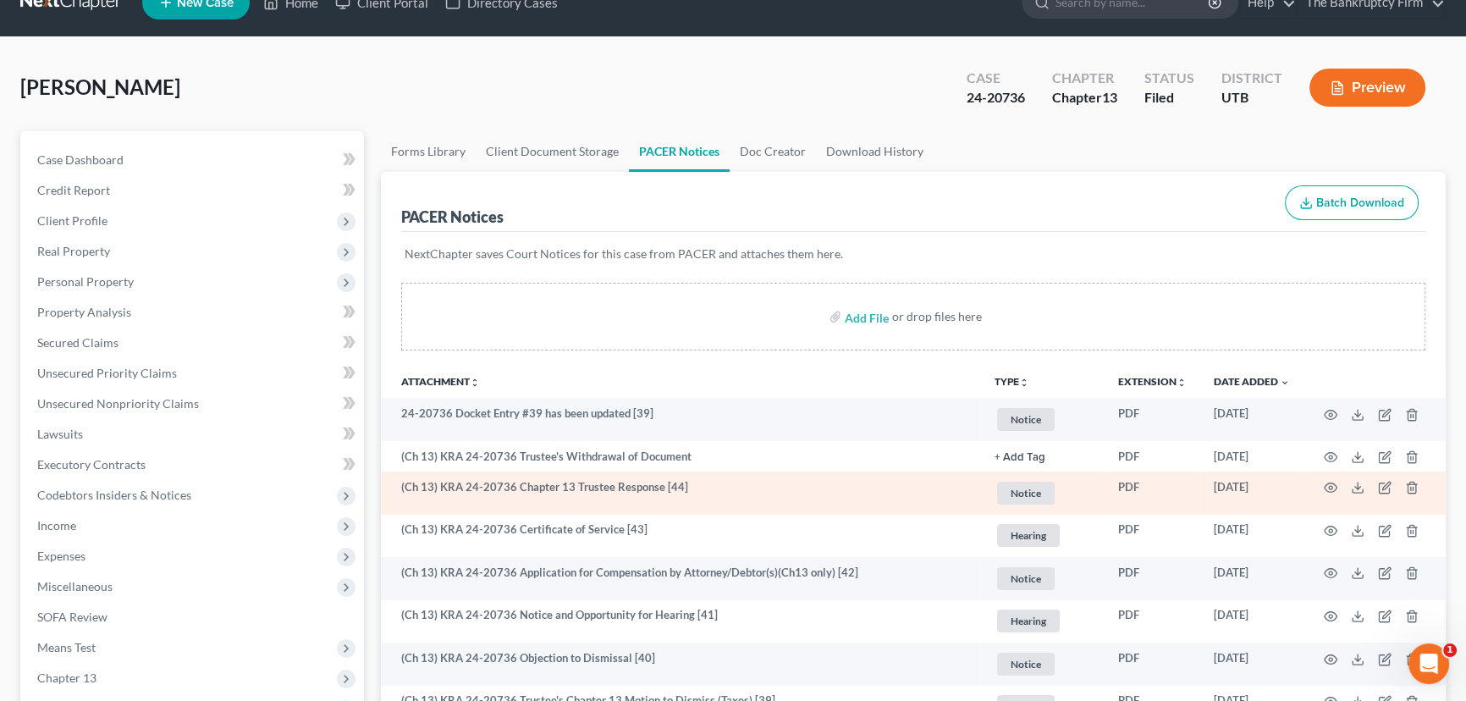
scroll to position [0, 0]
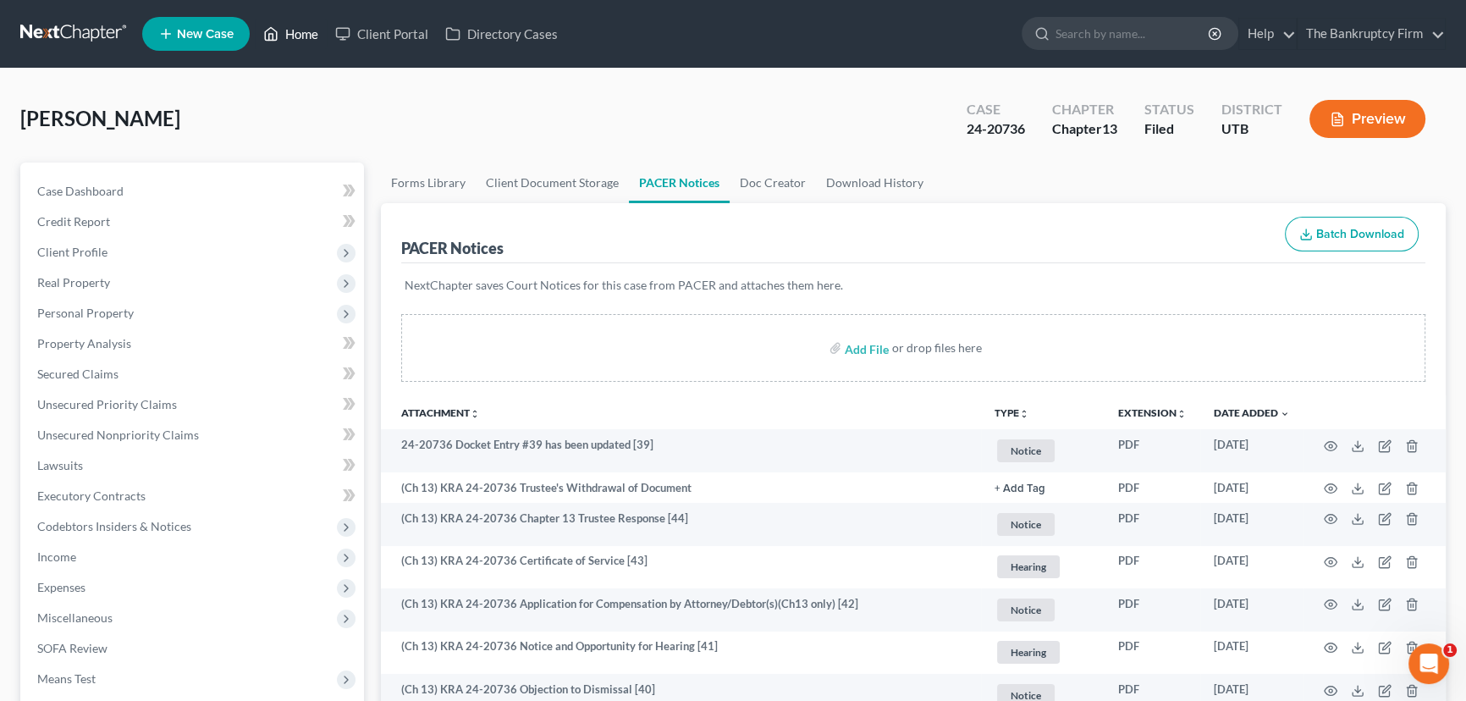
click at [301, 31] on link "Home" at bounding box center [291, 34] width 72 height 30
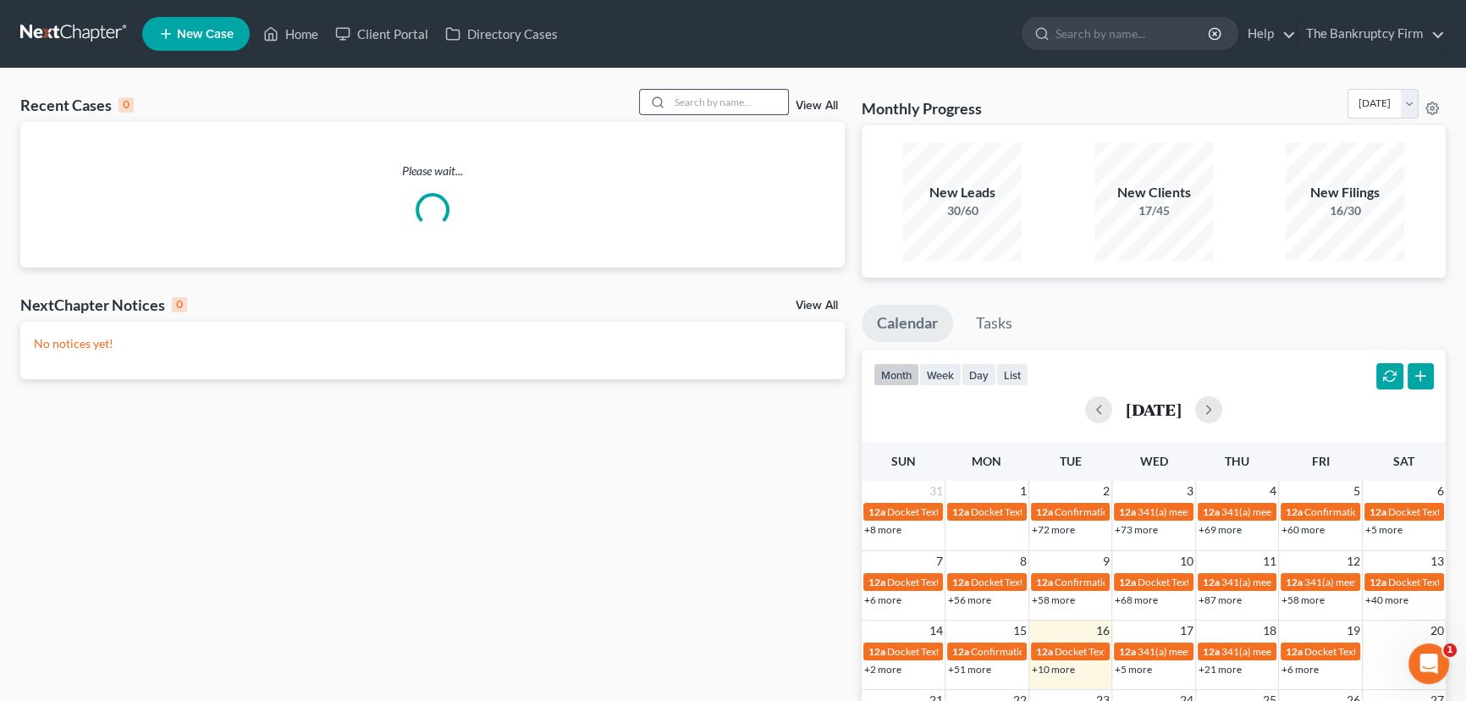
click at [695, 97] on input "search" at bounding box center [728, 102] width 118 height 25
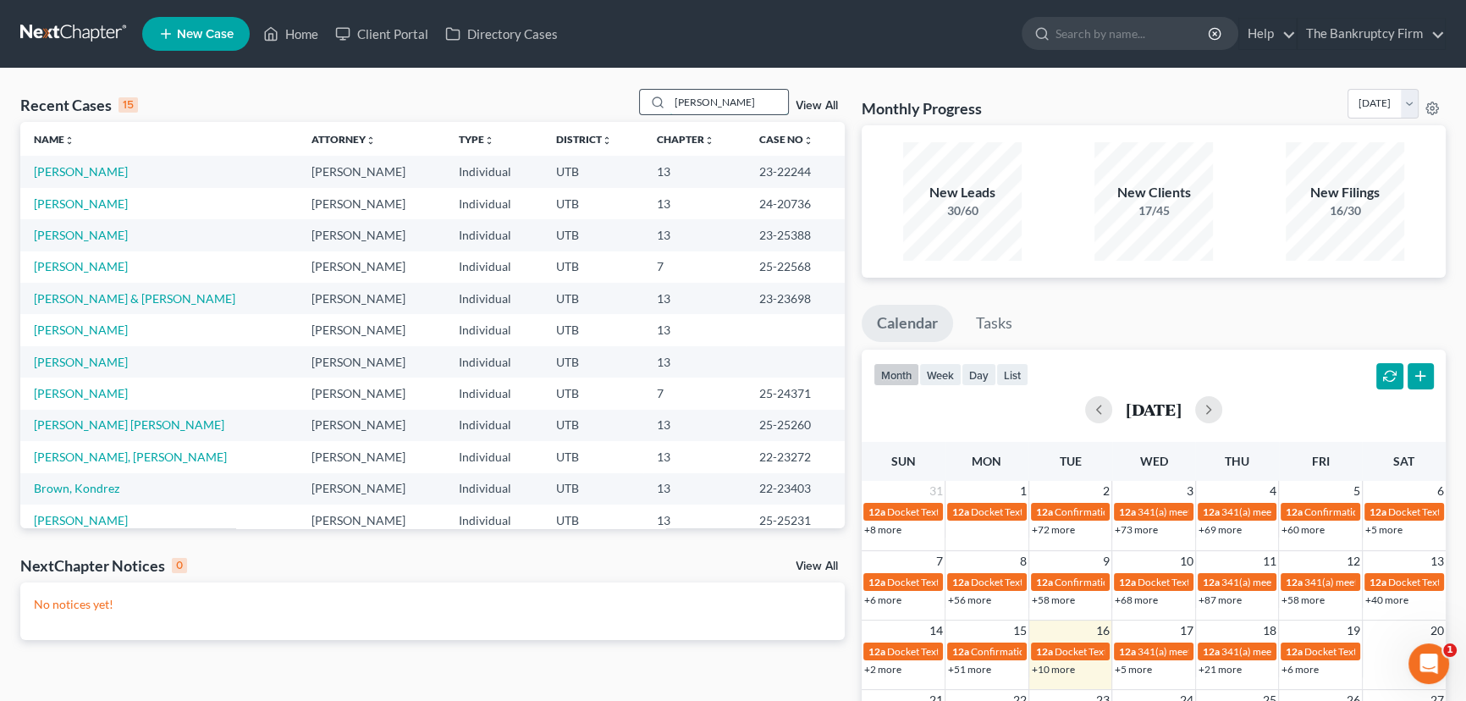
type input "Hamilton"
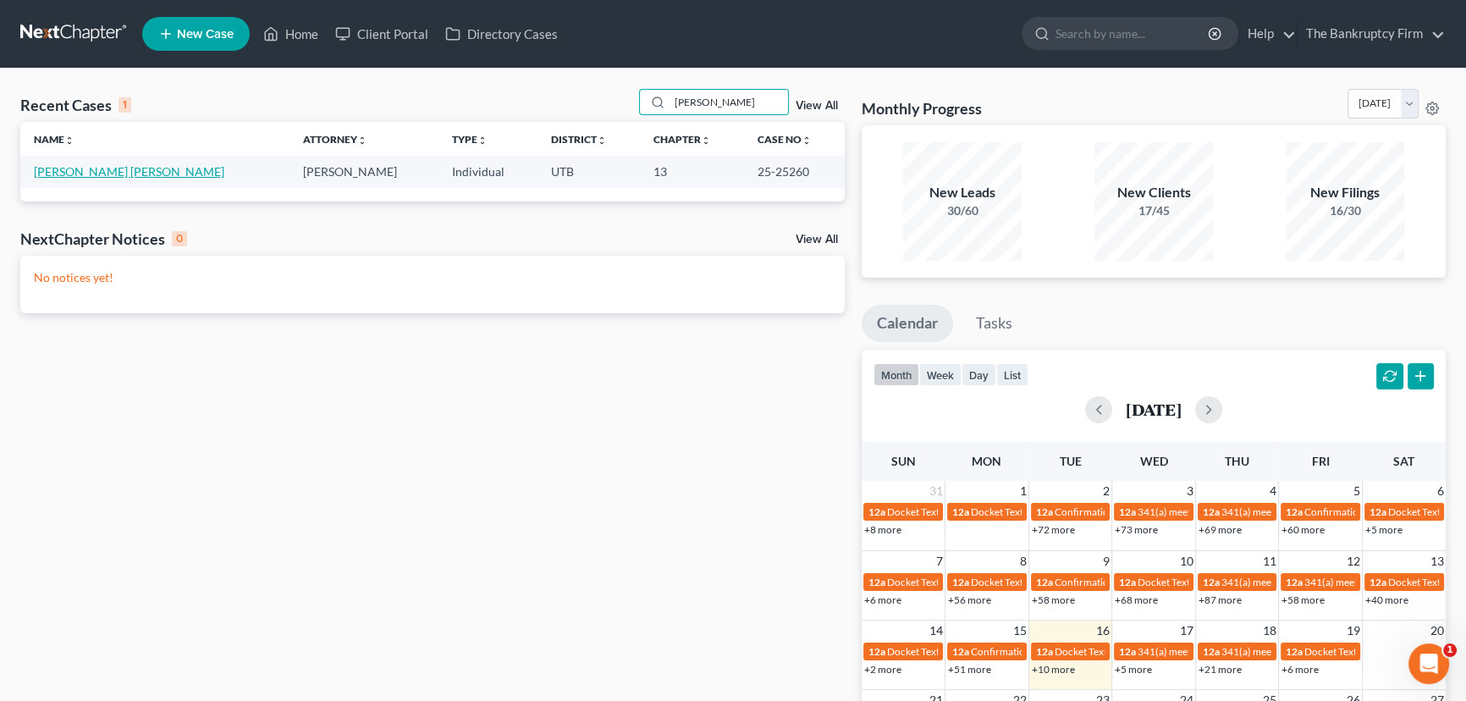
click at [100, 170] on link "[PERSON_NAME] [PERSON_NAME]" at bounding box center [129, 171] width 190 height 14
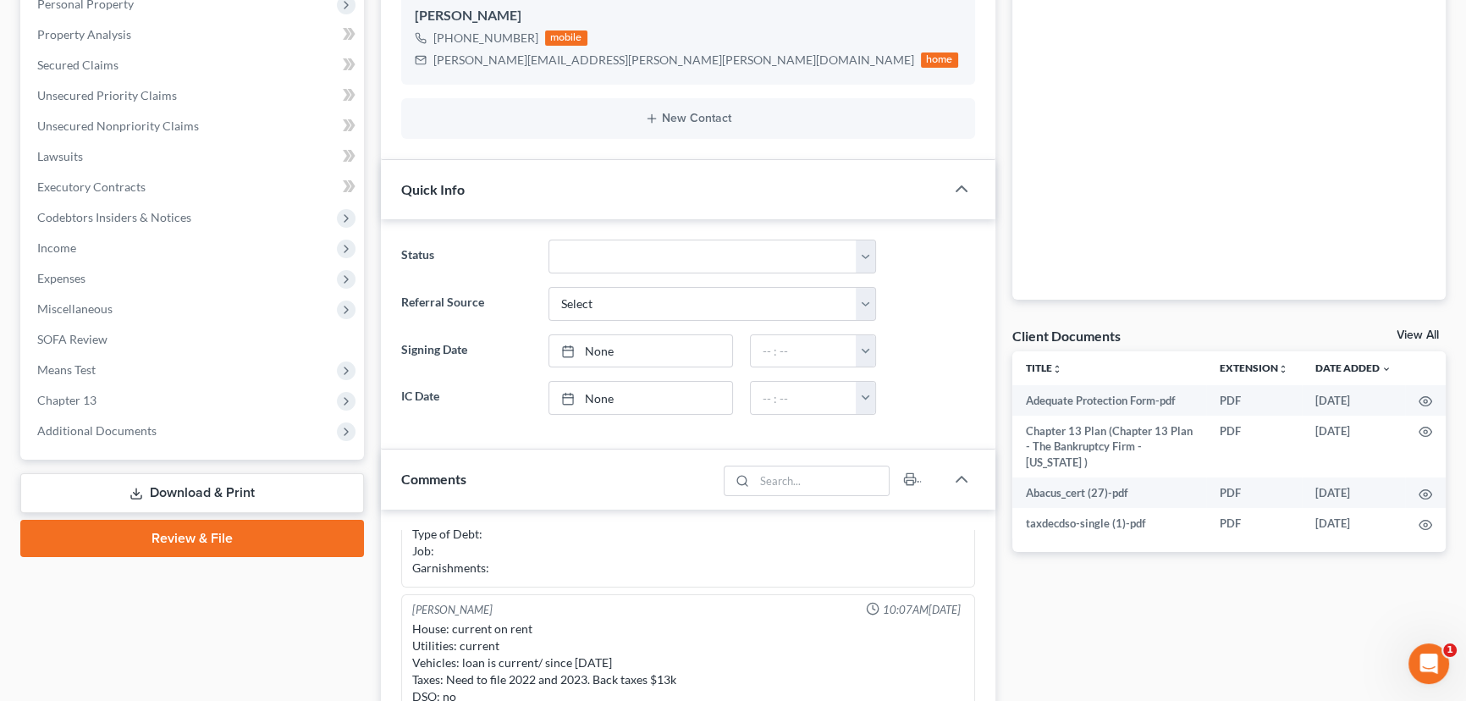
scroll to position [307, 0]
click at [1405, 335] on link "View All" at bounding box center [1417, 337] width 42 height 12
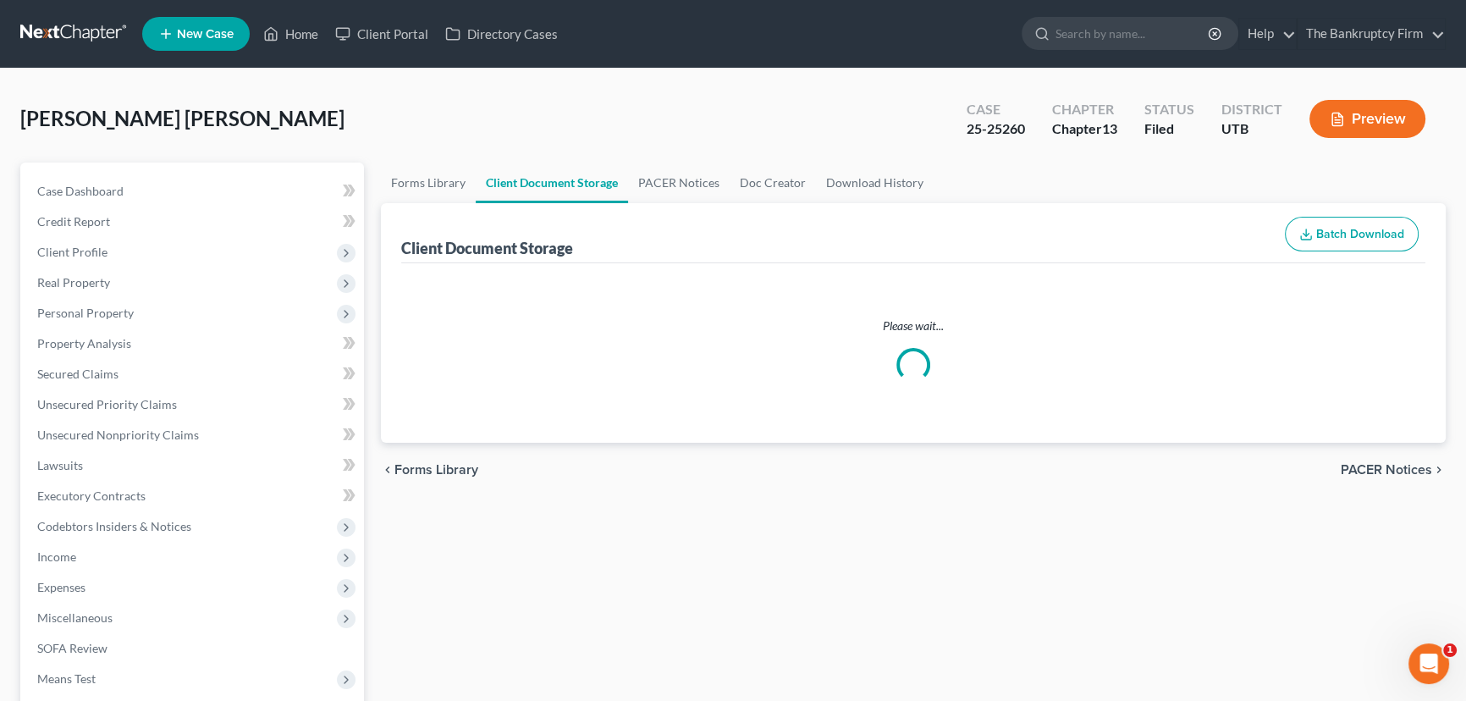
select select "30"
select select "26"
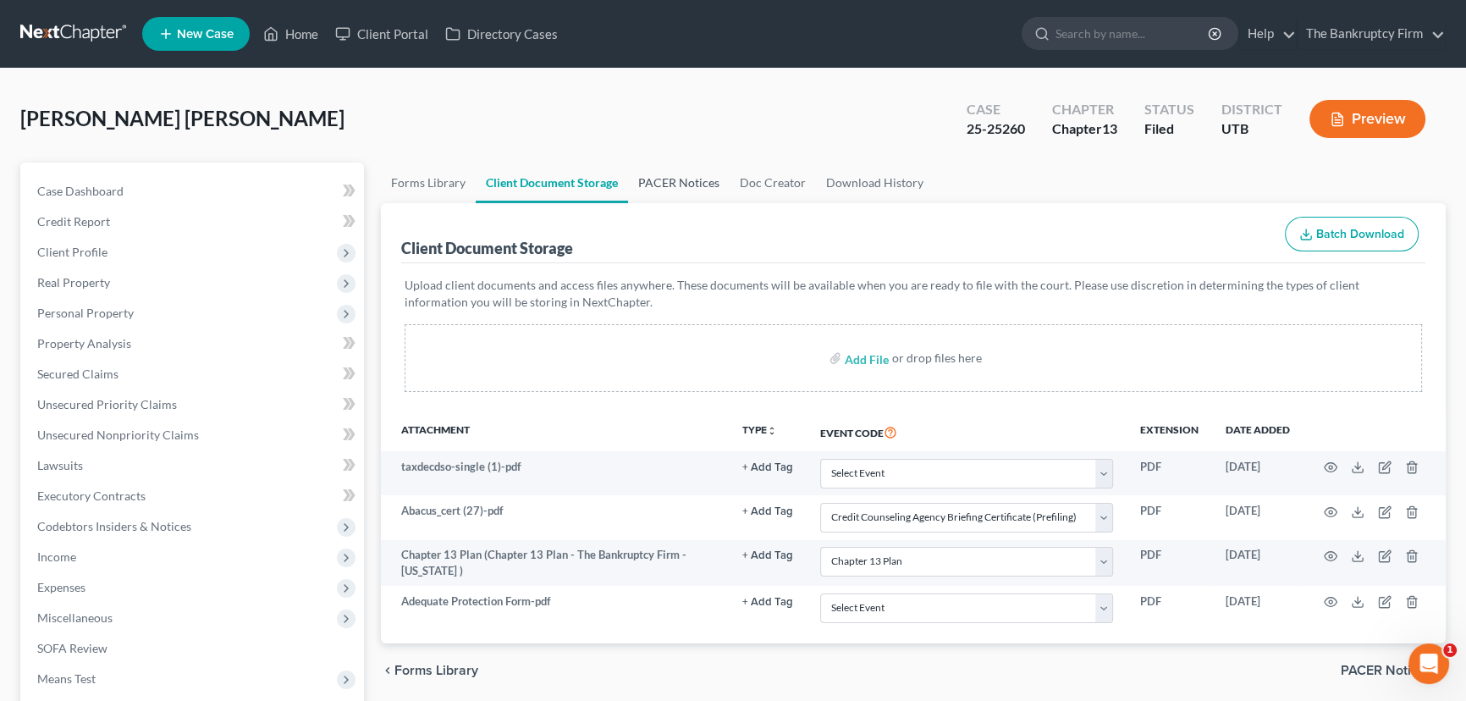
click at [682, 187] on link "PACER Notices" at bounding box center [679, 182] width 102 height 41
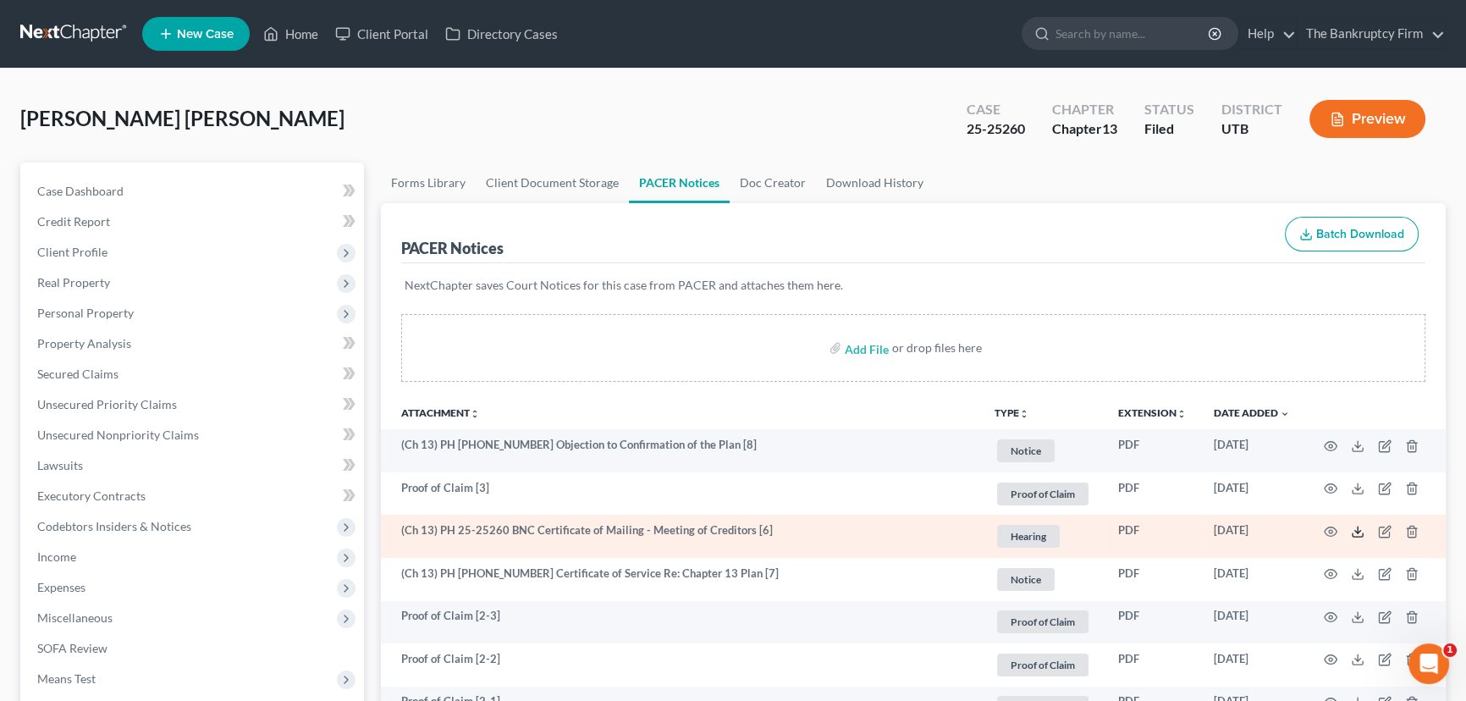
click at [1355, 531] on polyline at bounding box center [1358, 532] width 6 height 3
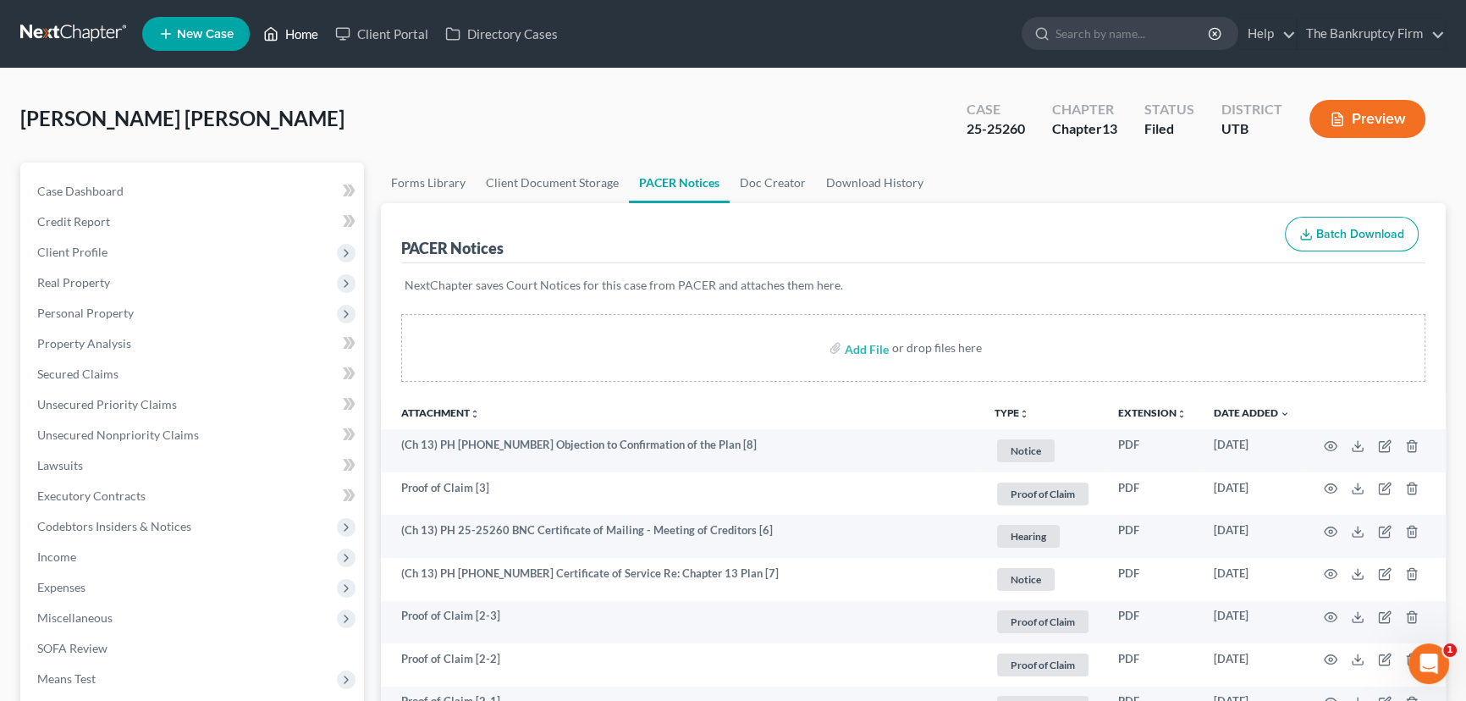
click at [298, 30] on link "Home" at bounding box center [291, 34] width 72 height 30
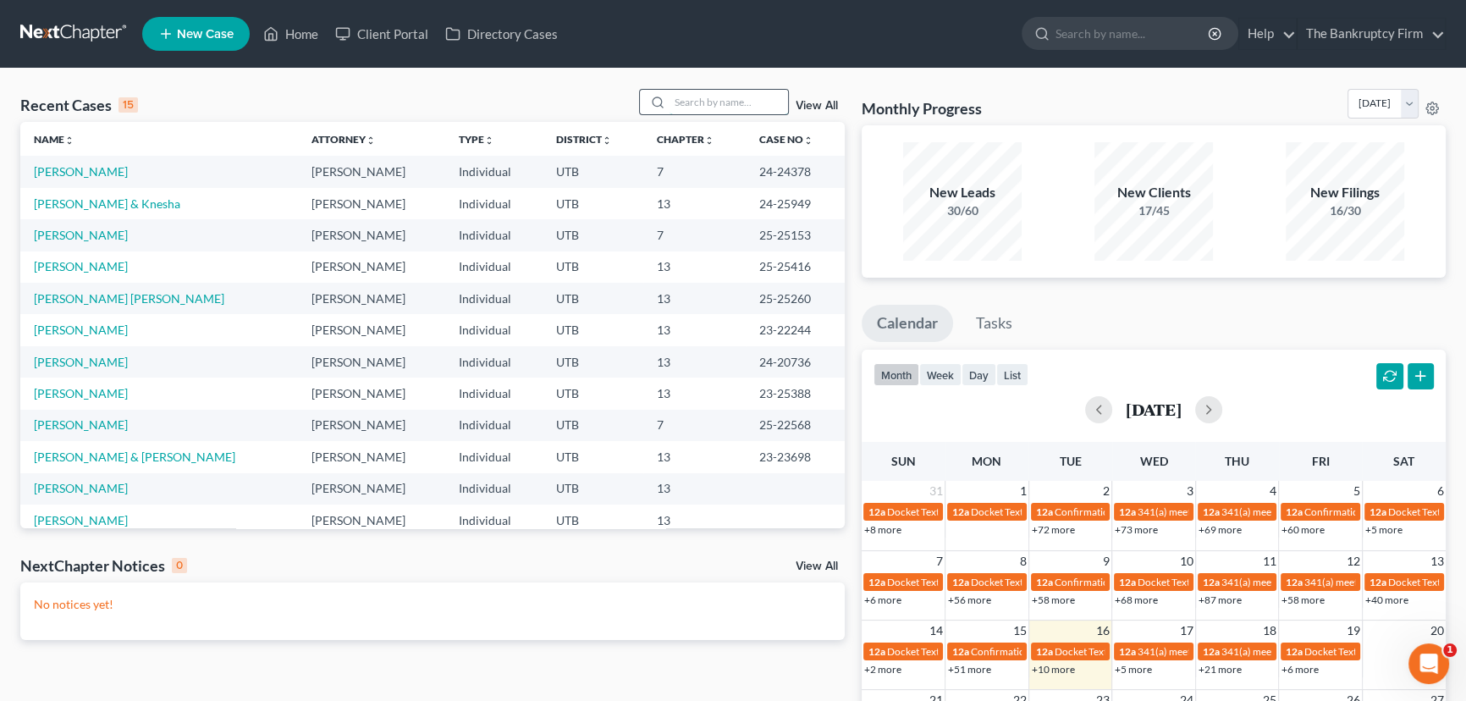
click at [687, 102] on input "search" at bounding box center [728, 102] width 118 height 25
type input "[PERSON_NAME]"
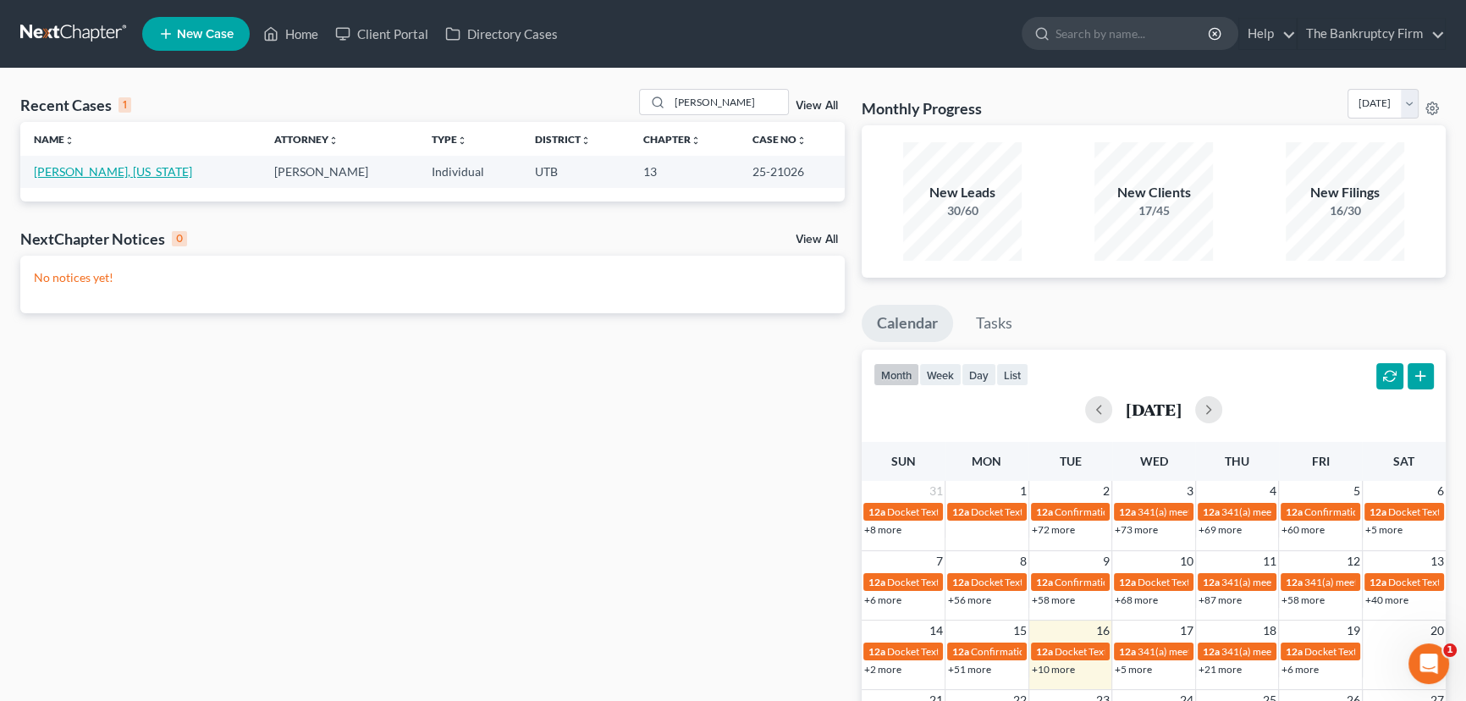
click at [80, 174] on link "[PERSON_NAME], [US_STATE]" at bounding box center [113, 171] width 158 height 14
select select "3"
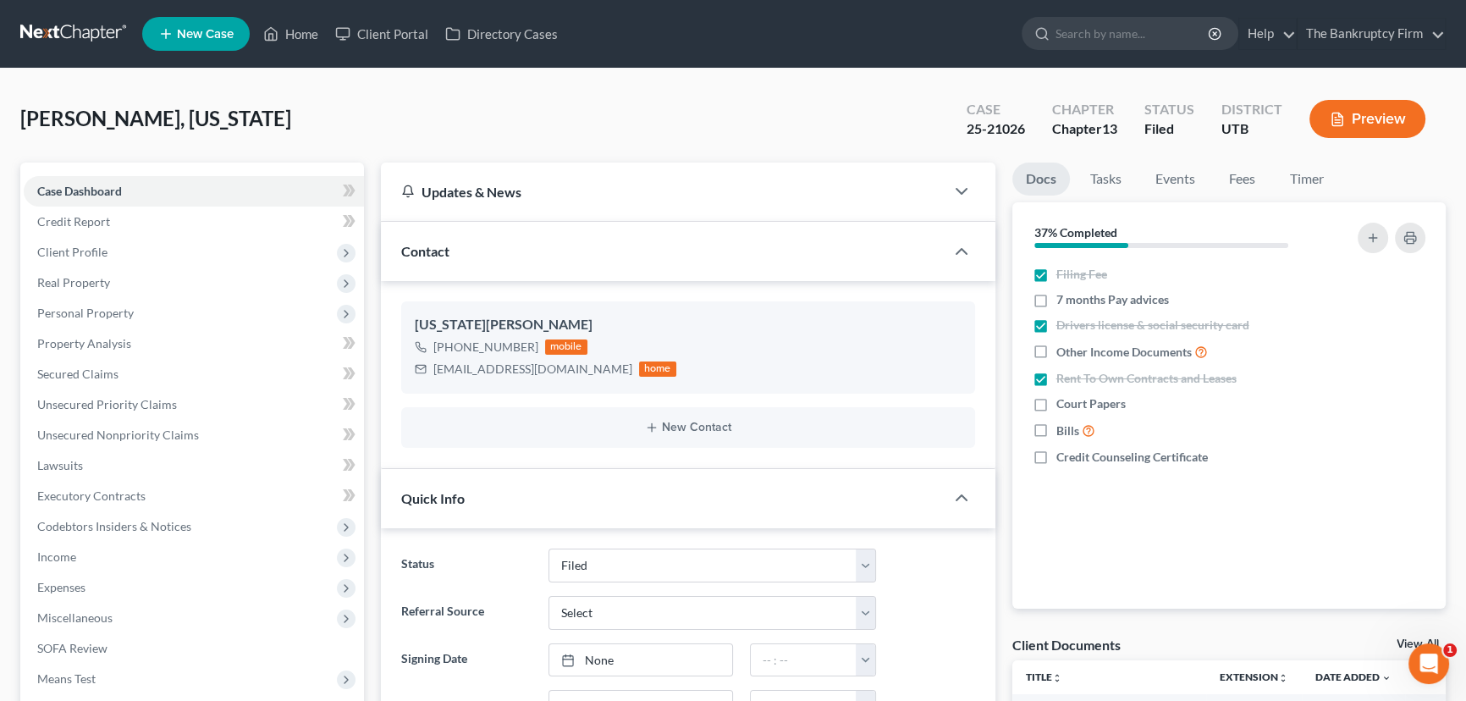
scroll to position [117, 0]
click at [1401, 639] on link "View All" at bounding box center [1417, 644] width 42 height 12
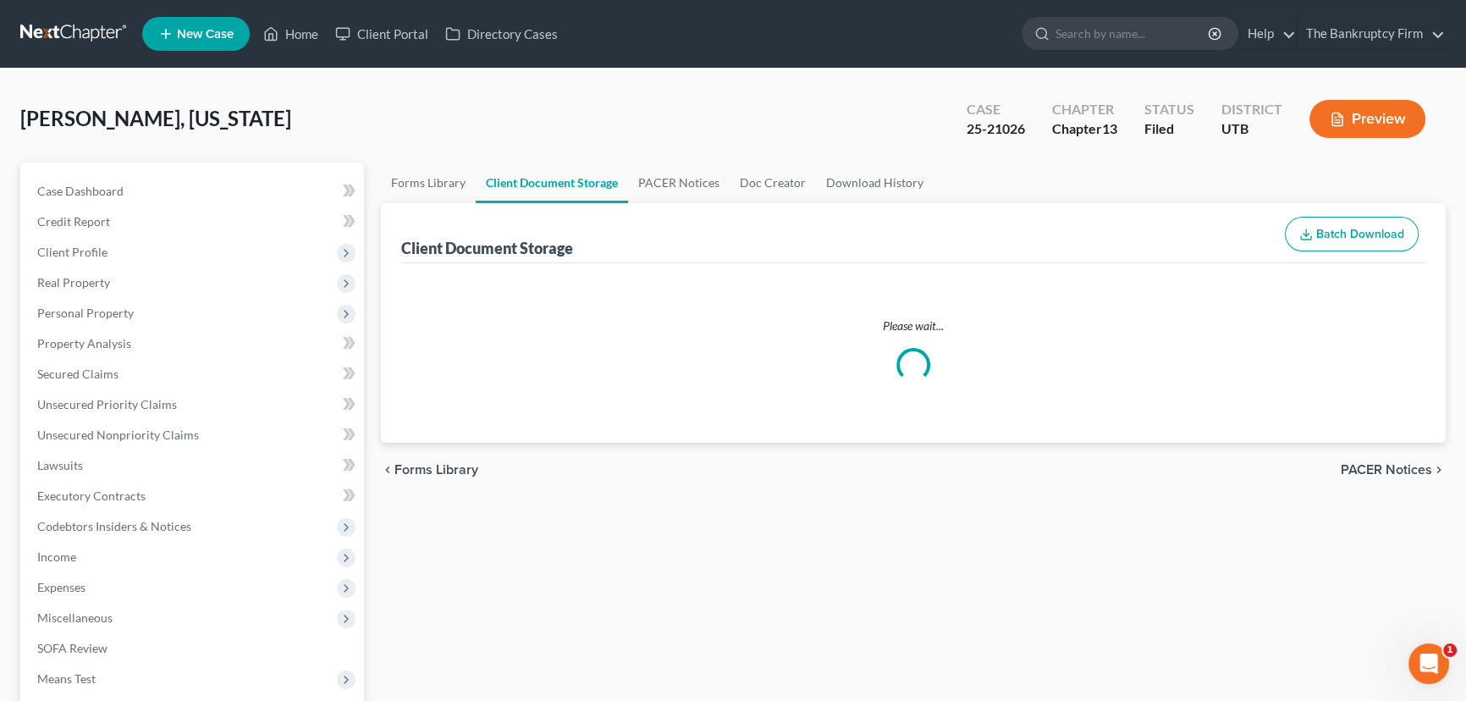
select select "26"
select select "30"
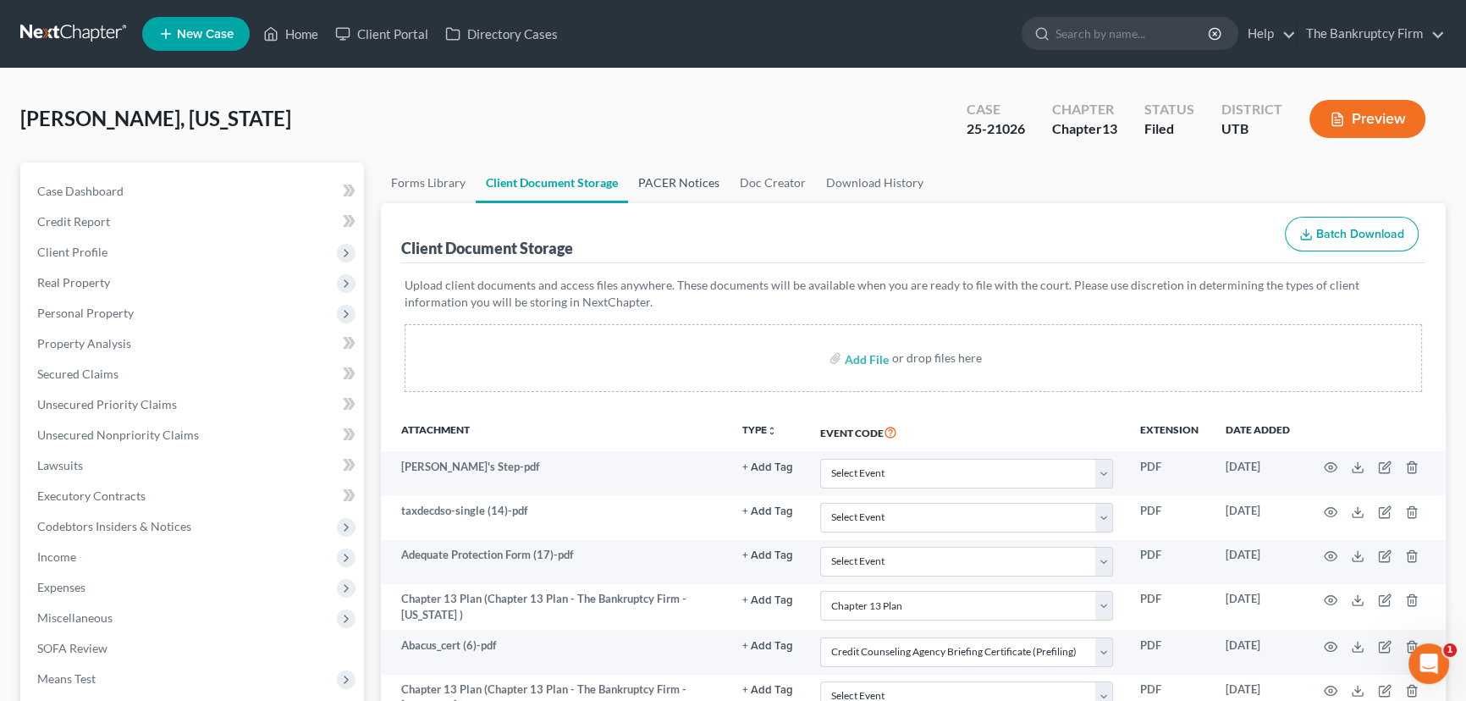
click at [673, 181] on link "PACER Notices" at bounding box center [679, 182] width 102 height 41
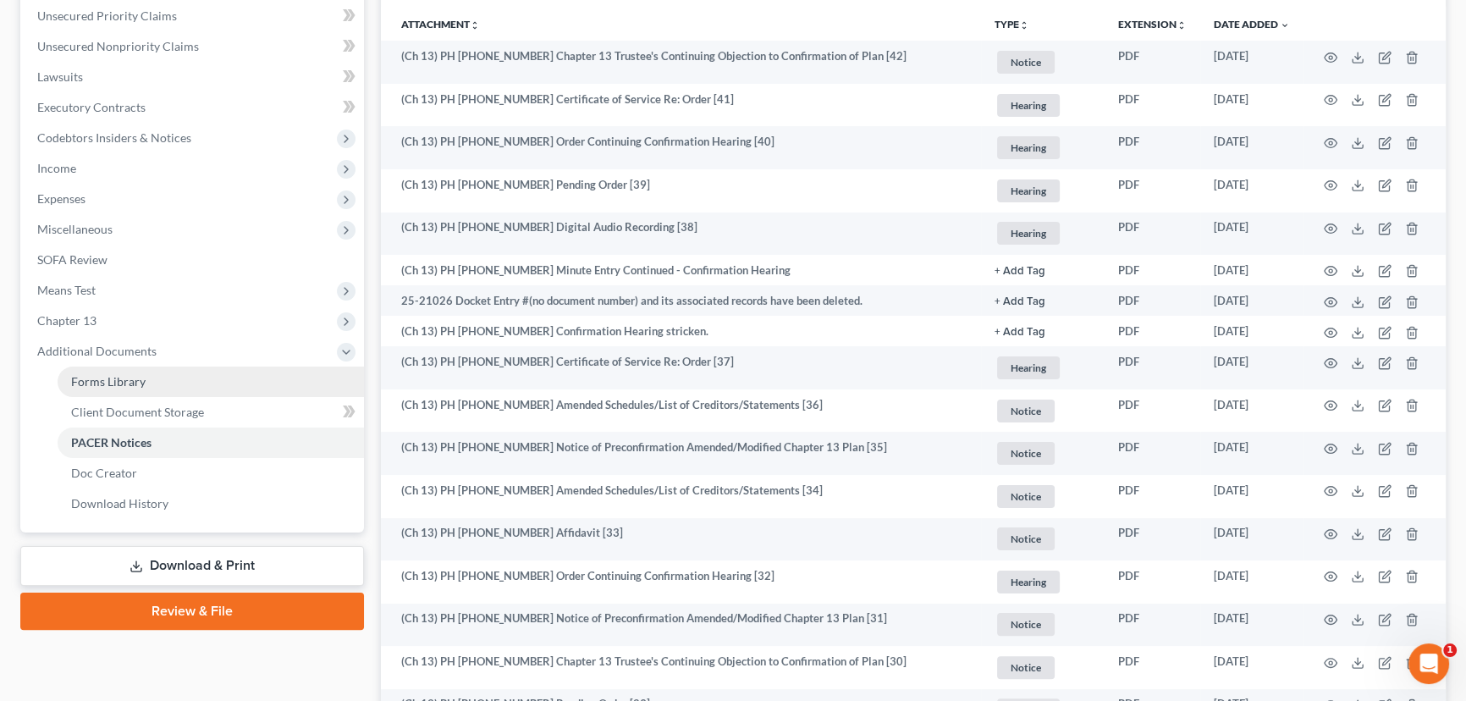
scroll to position [461, 0]
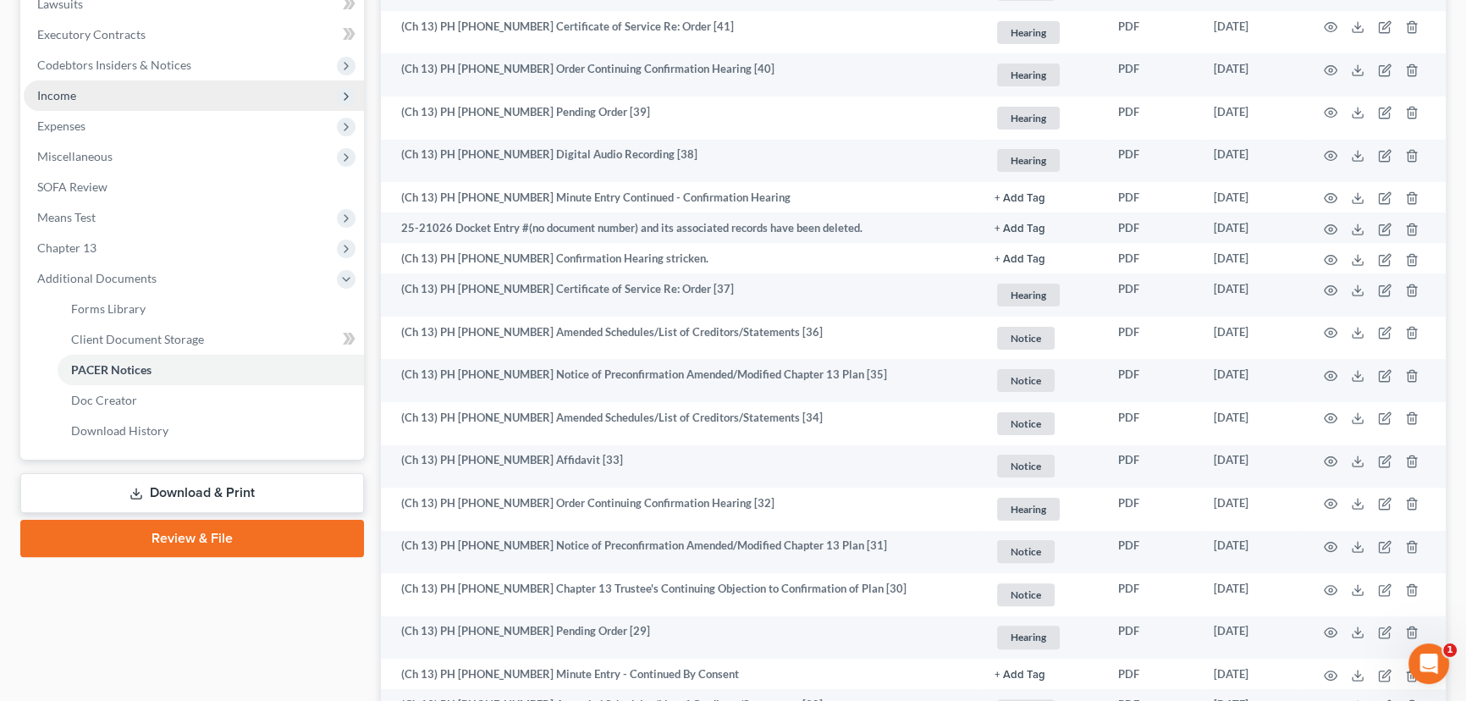
click at [55, 91] on span "Income" at bounding box center [56, 95] width 39 height 14
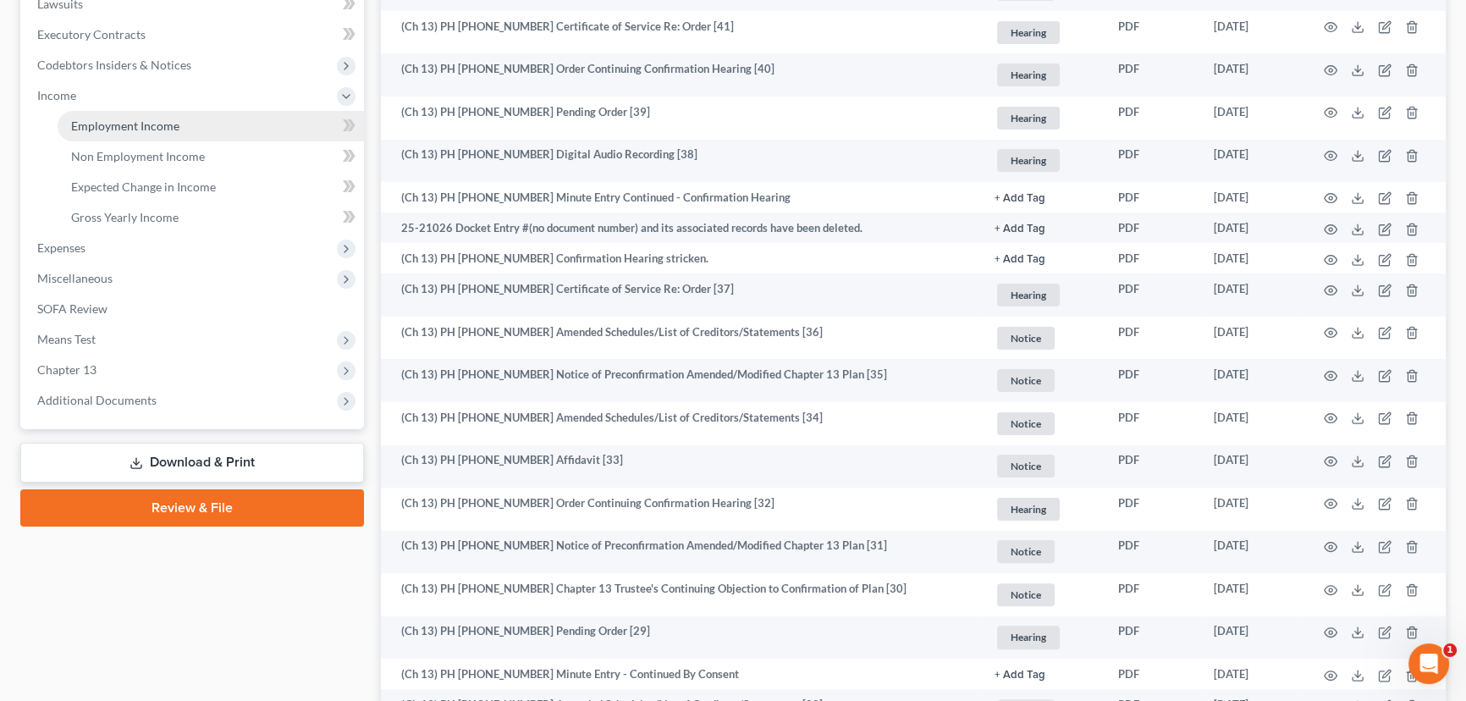
click at [147, 119] on span "Employment Income" at bounding box center [125, 125] width 108 height 14
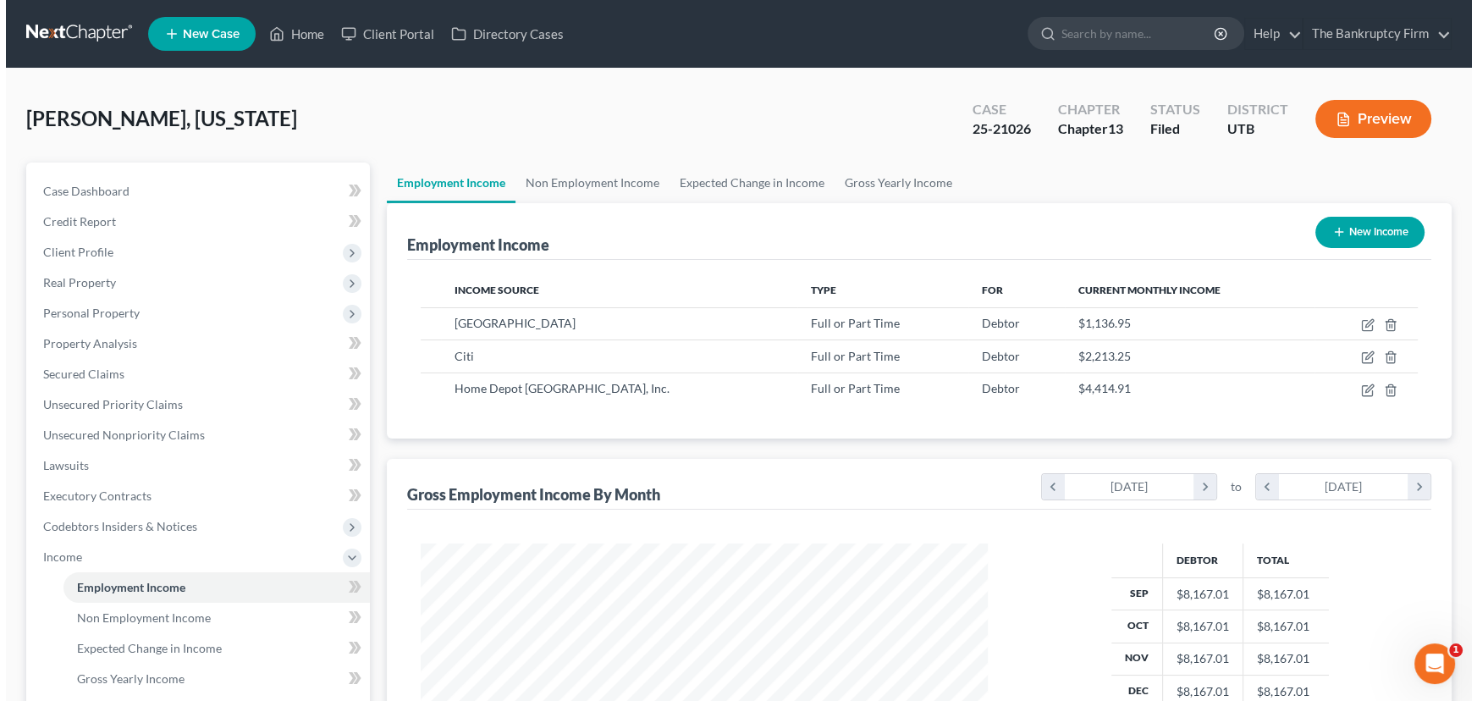
scroll to position [303, 601]
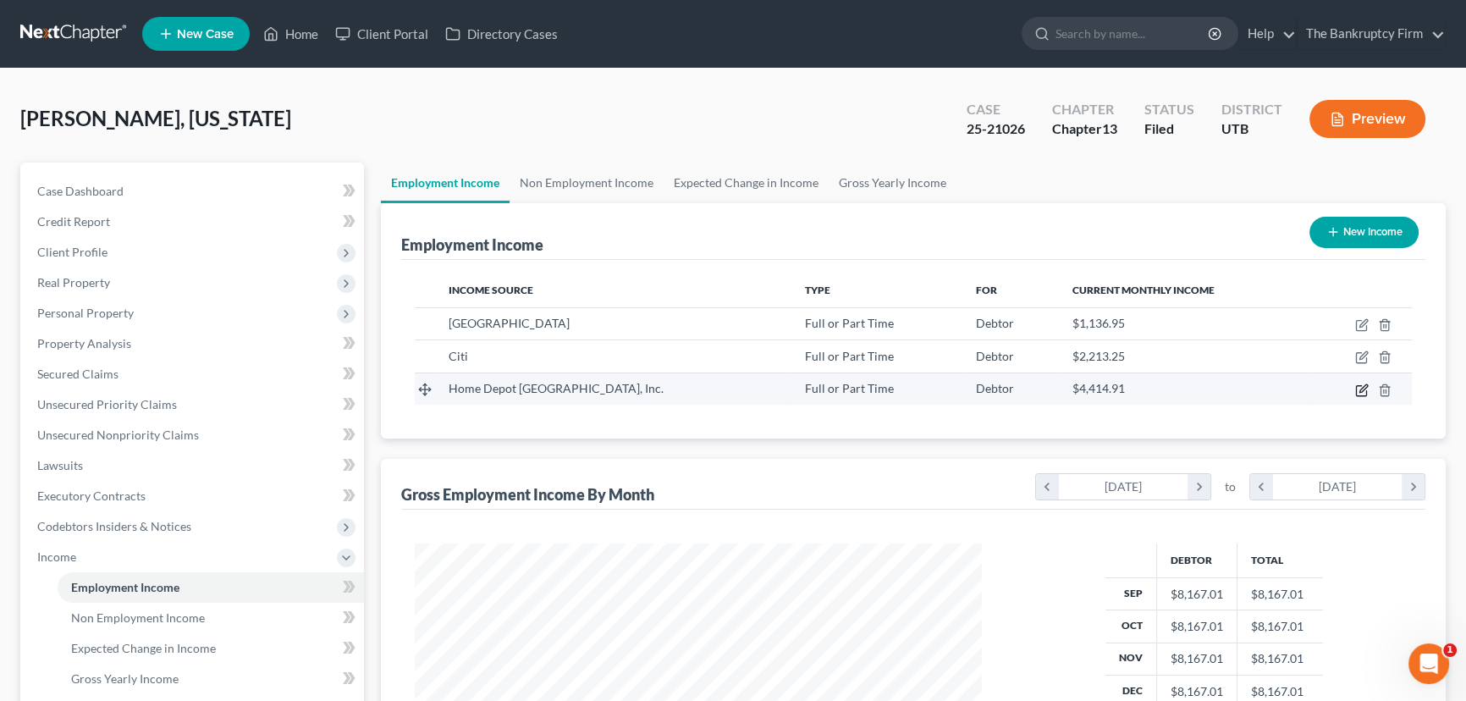
click at [1359, 387] on icon "button" at bounding box center [1362, 390] width 14 height 14
select select "0"
select select "10"
select select "2"
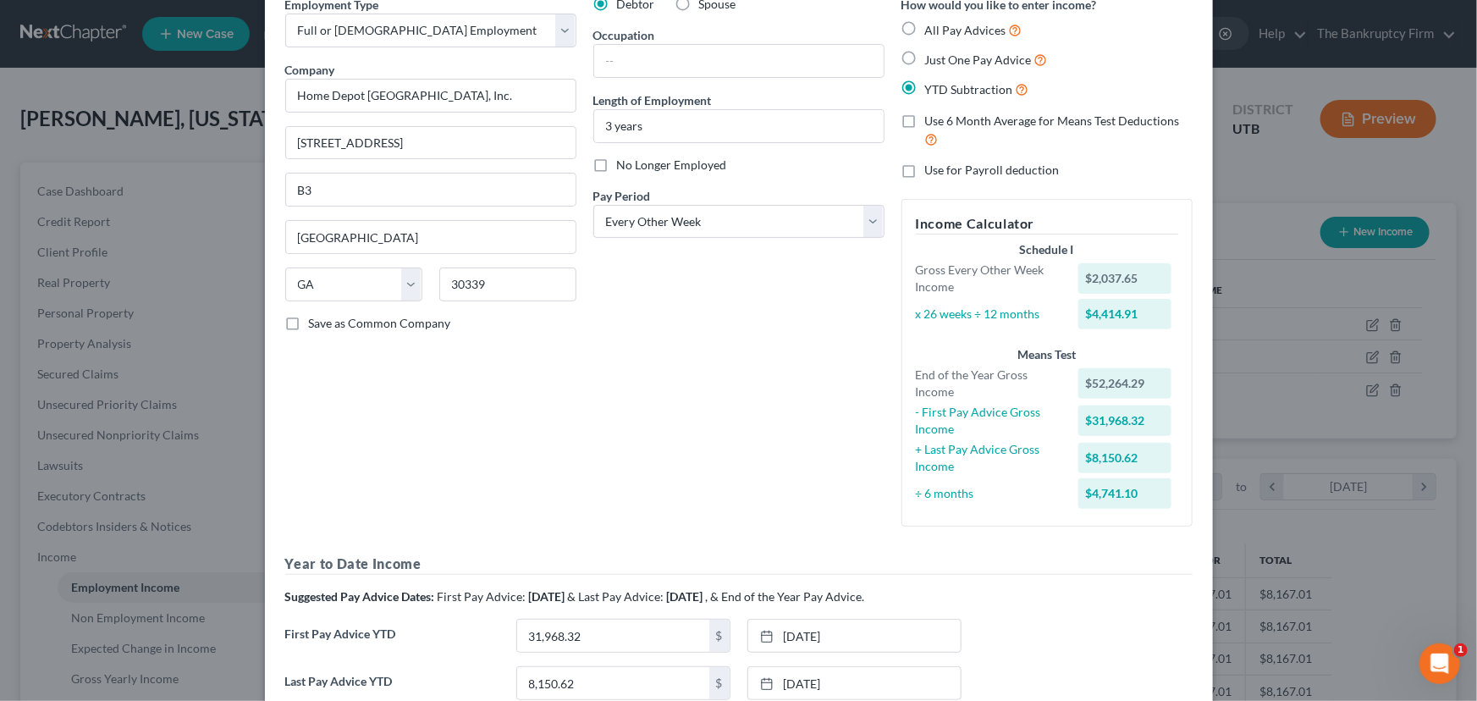
scroll to position [0, 0]
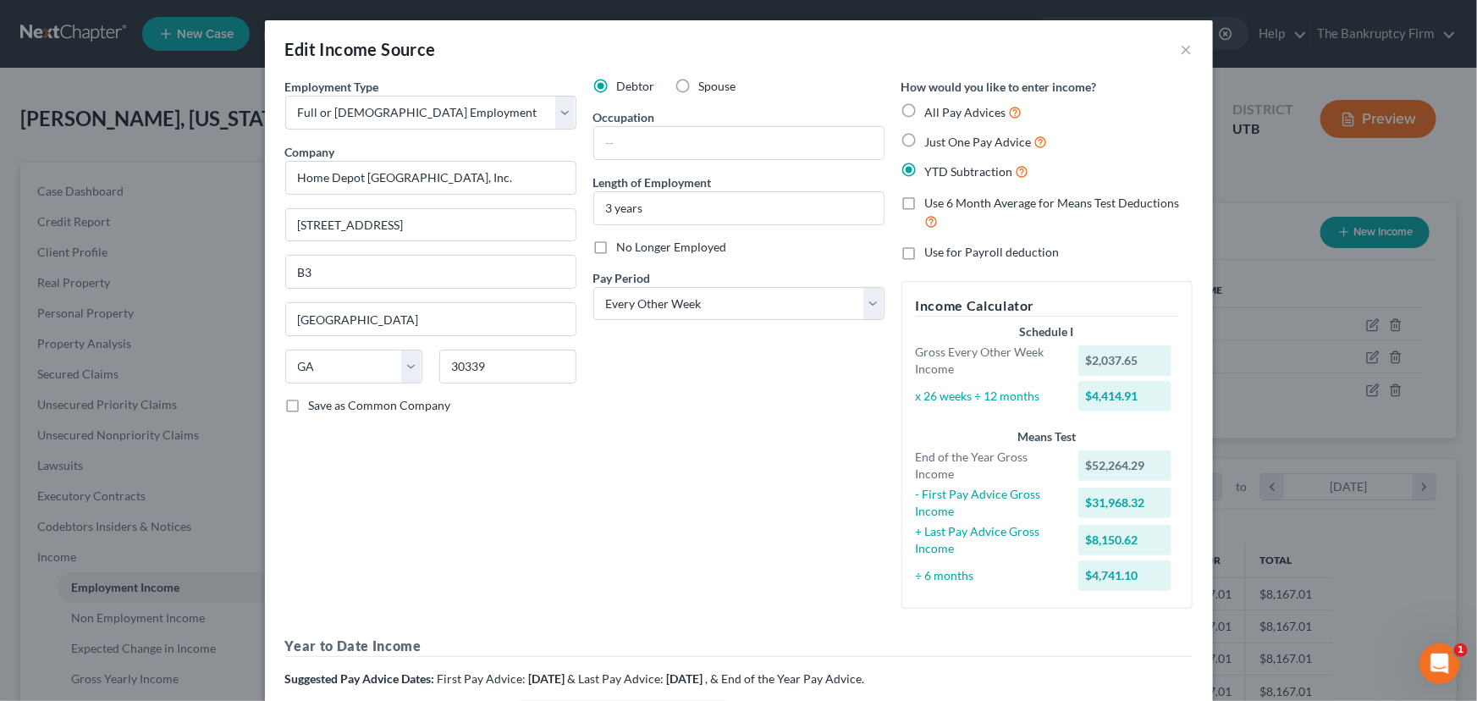
click at [617, 245] on label "No Longer Employed" at bounding box center [672, 247] width 110 height 17
click at [624, 245] on input "No Longer Employed" at bounding box center [629, 244] width 11 height 11
checkbox input "true"
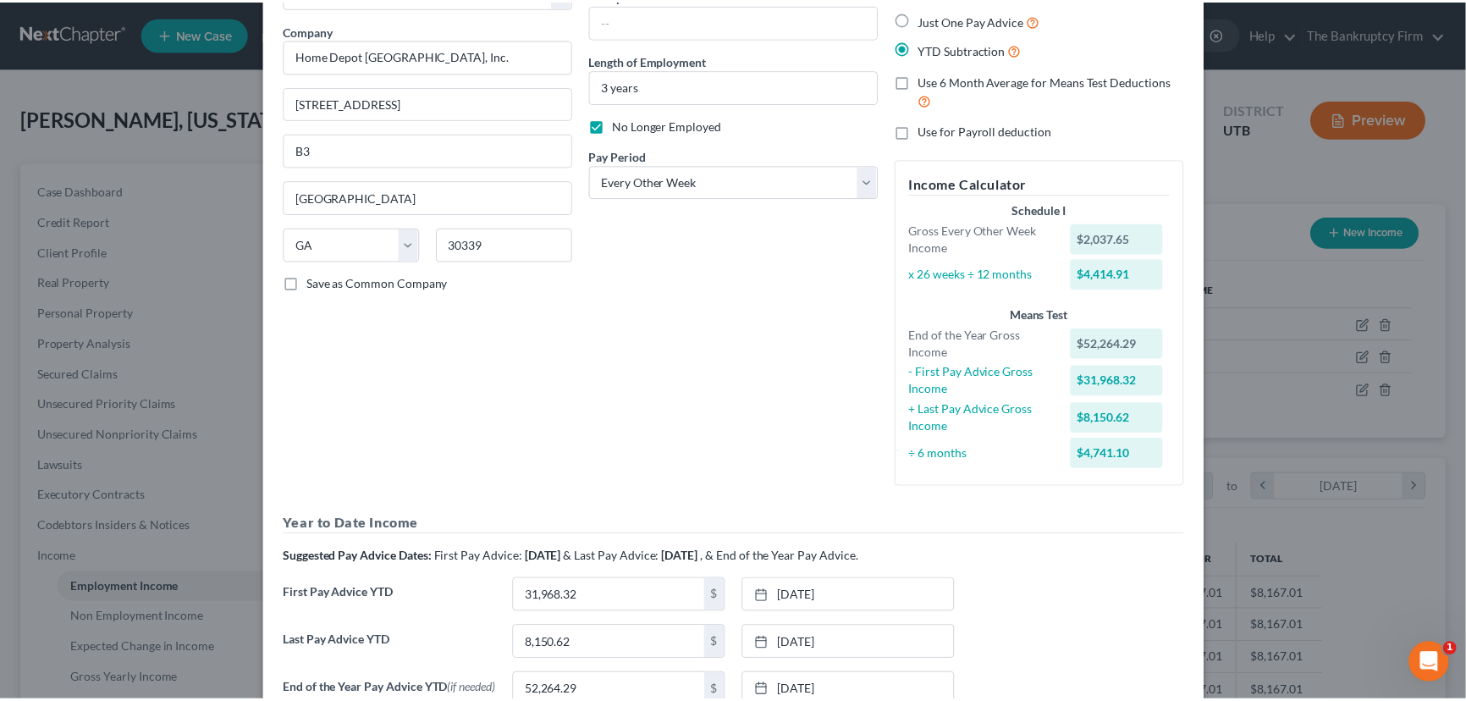
scroll to position [297, 0]
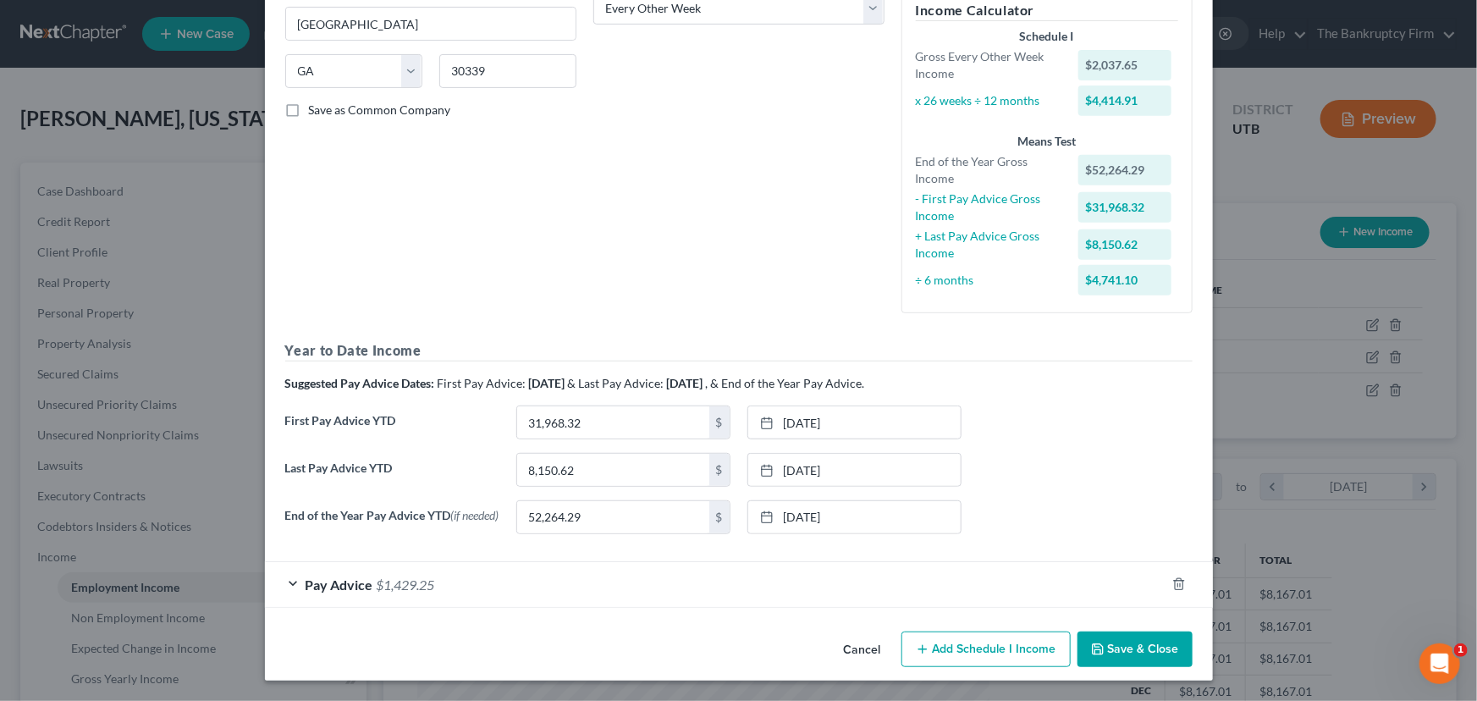
click at [1123, 647] on button "Save & Close" at bounding box center [1134, 649] width 115 height 36
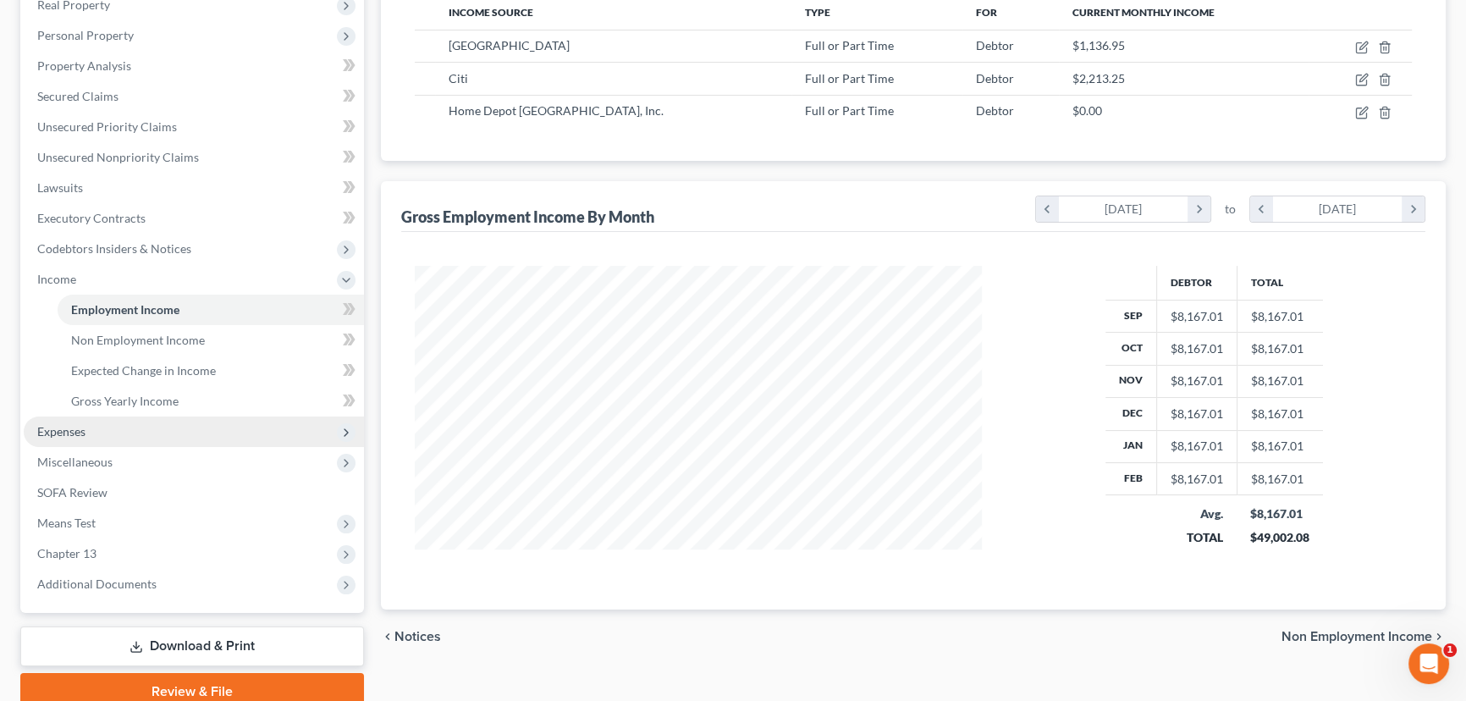
scroll to position [307, 0]
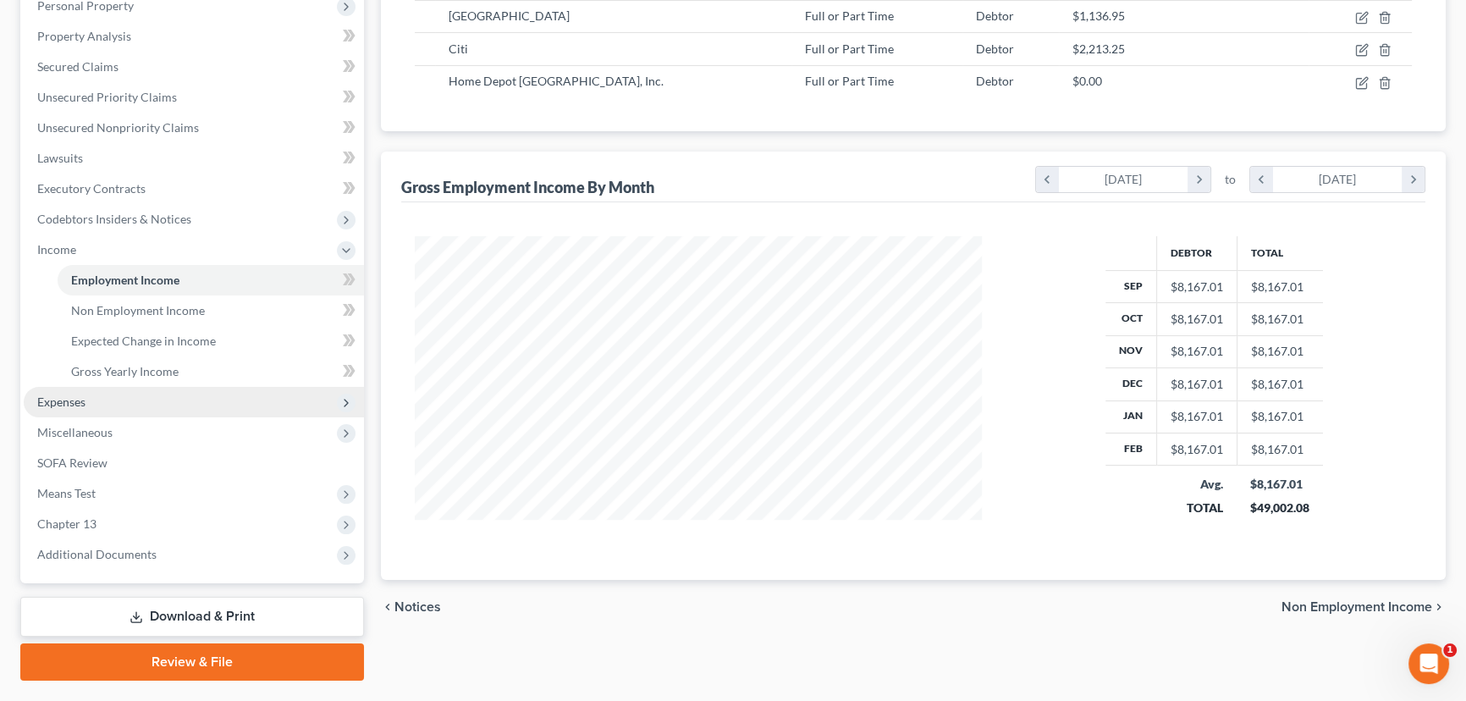
click at [57, 397] on span "Expenses" at bounding box center [61, 401] width 48 height 14
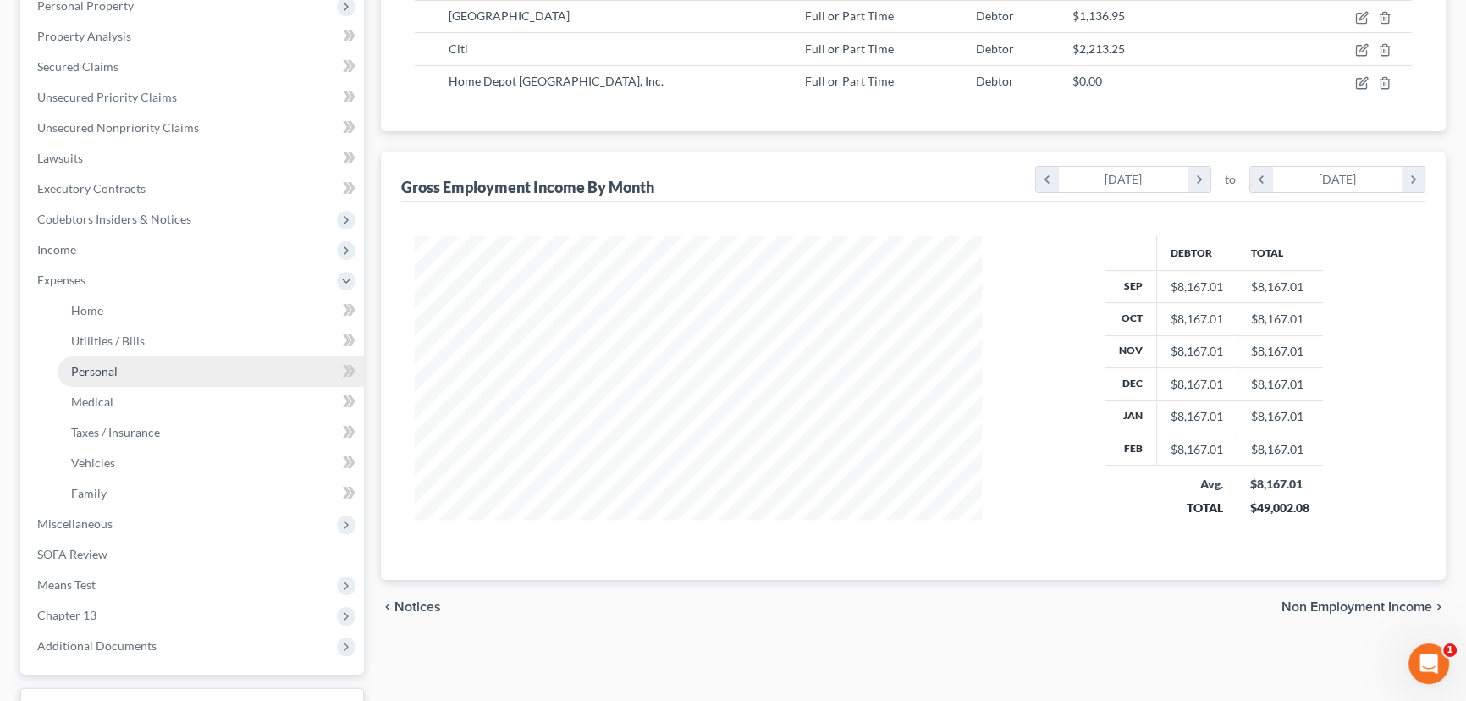
click at [90, 364] on span "Personal" at bounding box center [94, 371] width 47 height 14
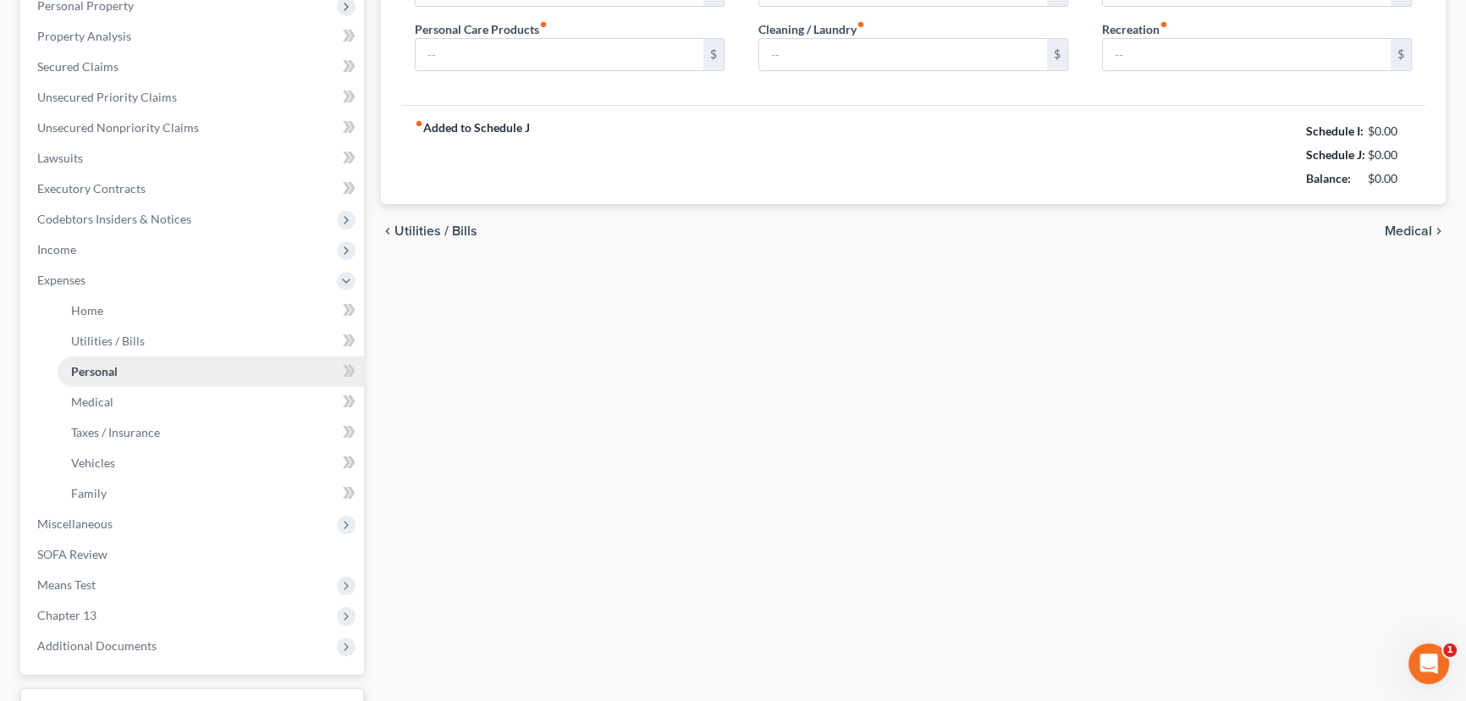
scroll to position [96, 0]
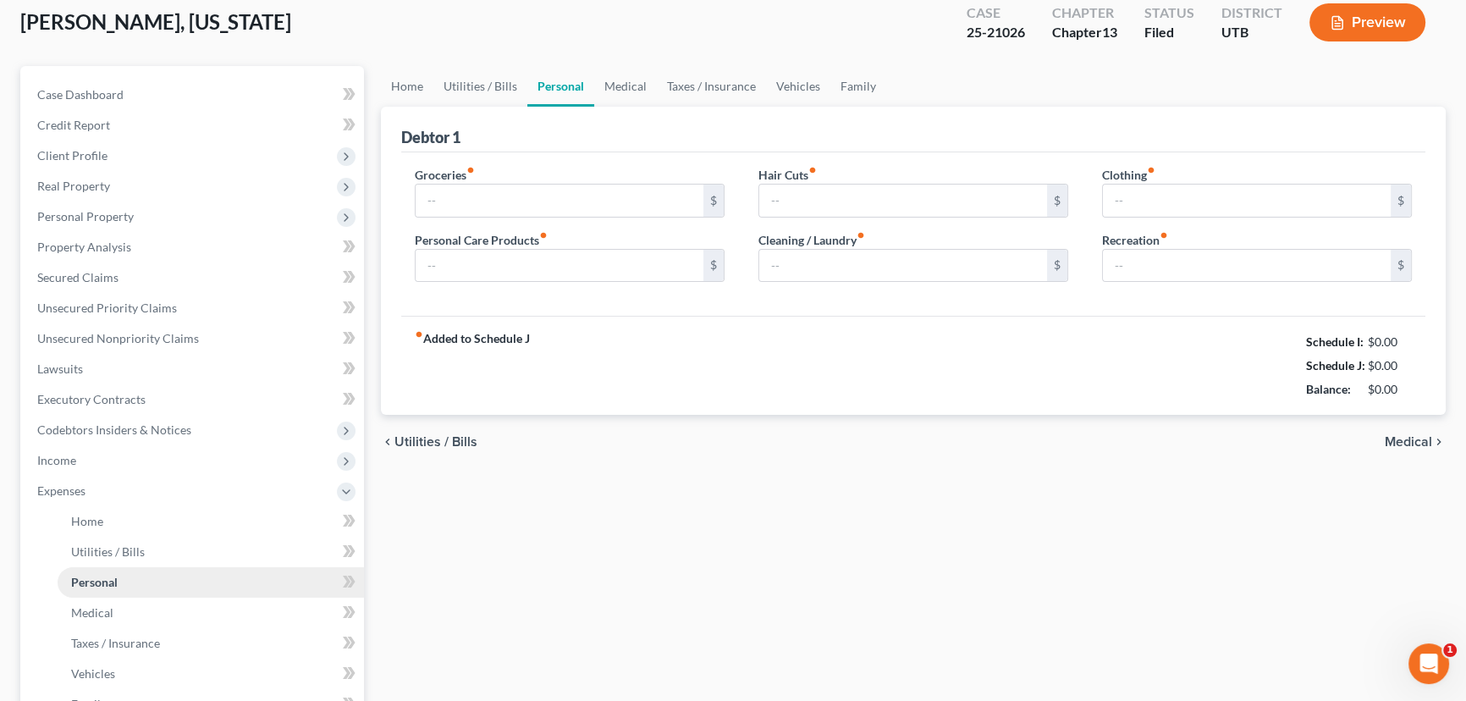
type input "779.00"
type input "75.00"
type input "100.00"
type input "75.00"
type input "99.00"
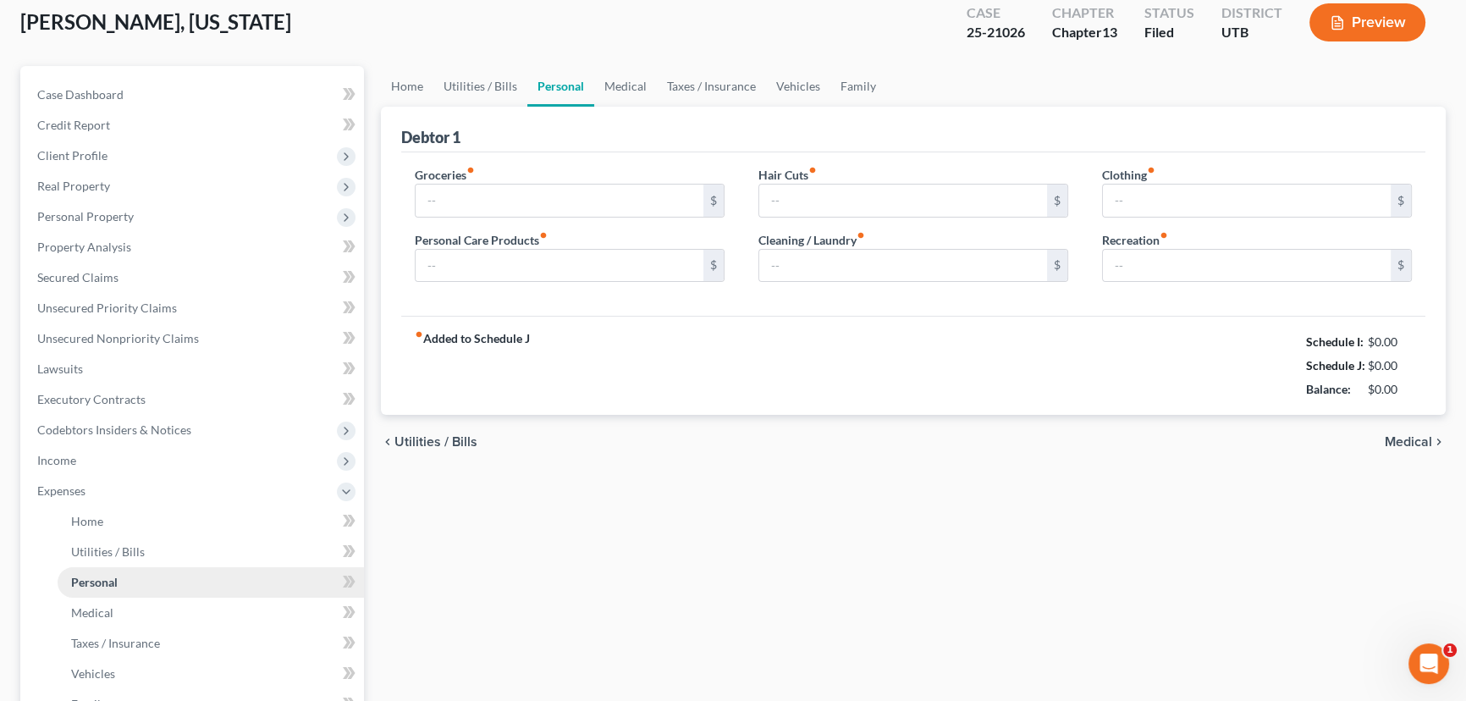
type input "150.00"
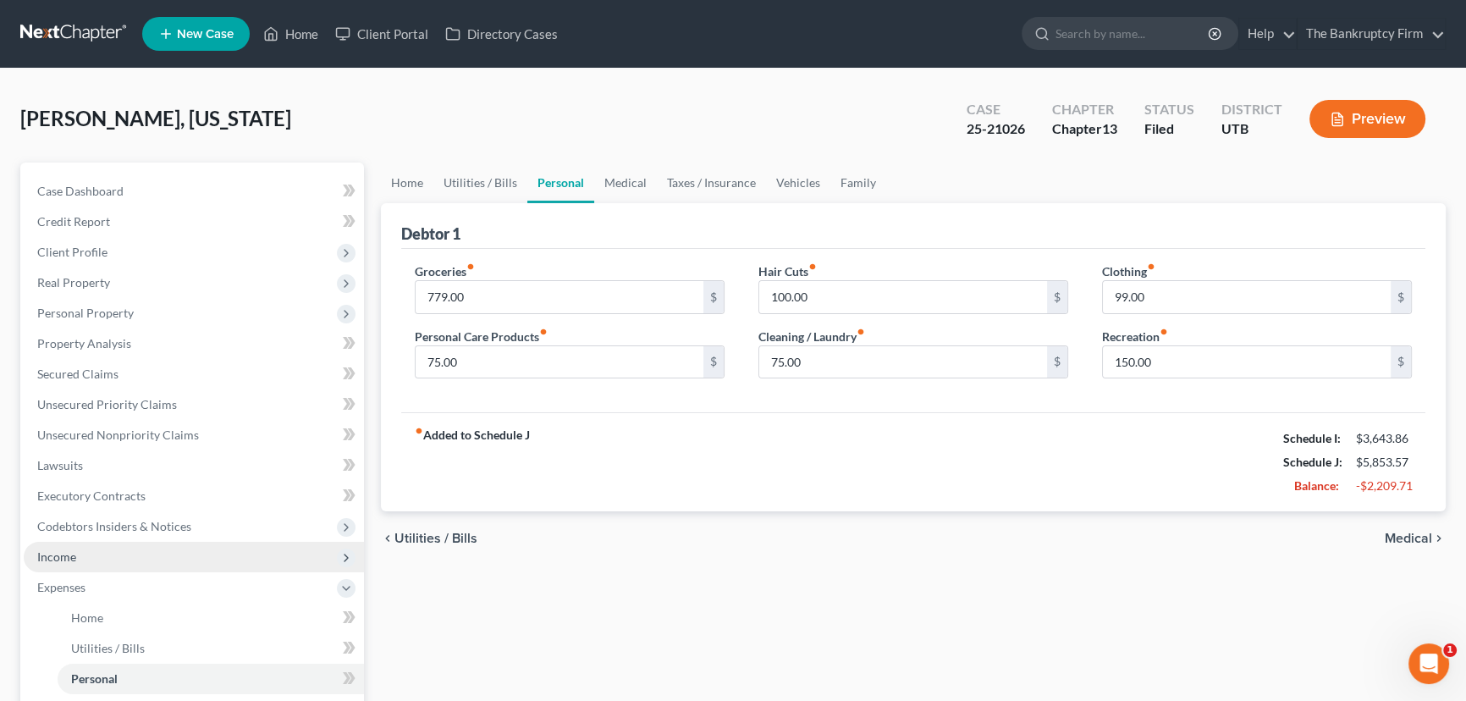
click at [67, 550] on span "Income" at bounding box center [56, 556] width 39 height 14
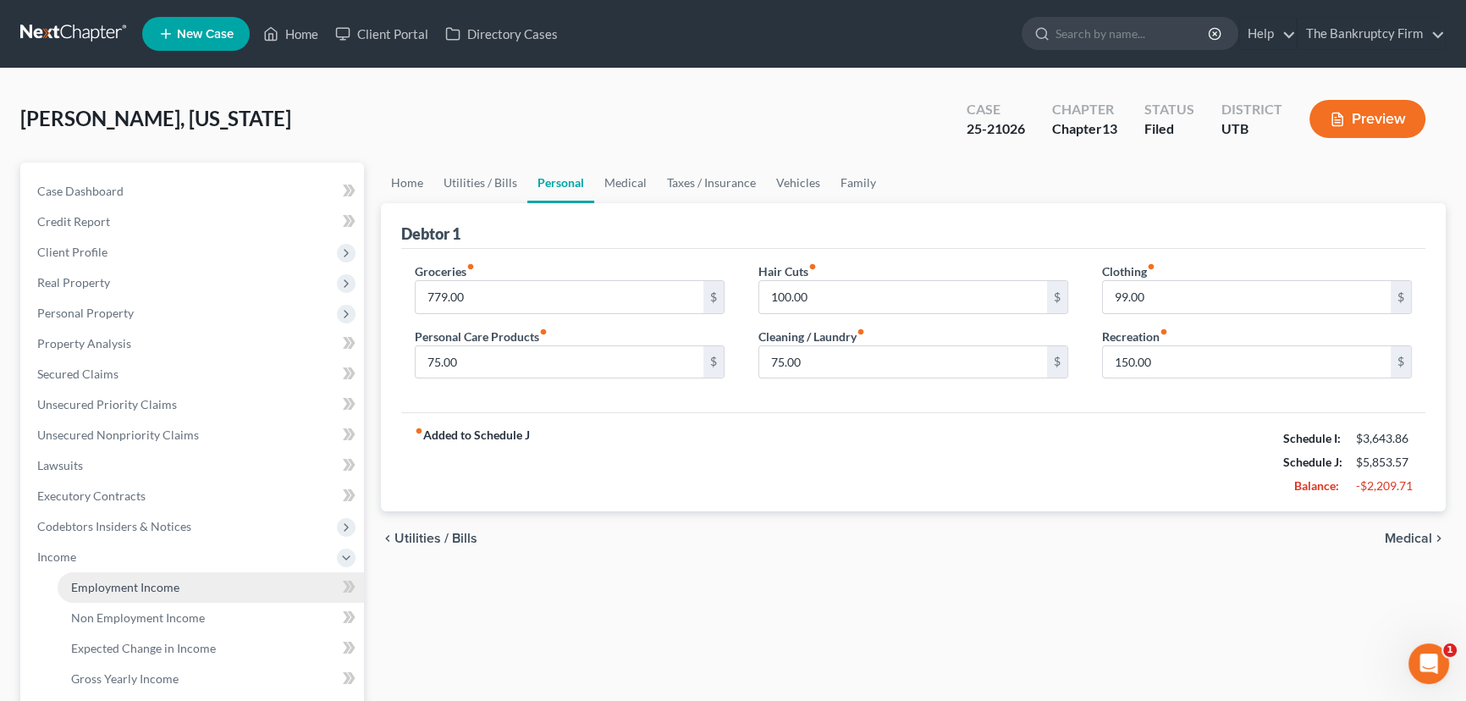
click at [80, 580] on span "Employment Income" at bounding box center [125, 587] width 108 height 14
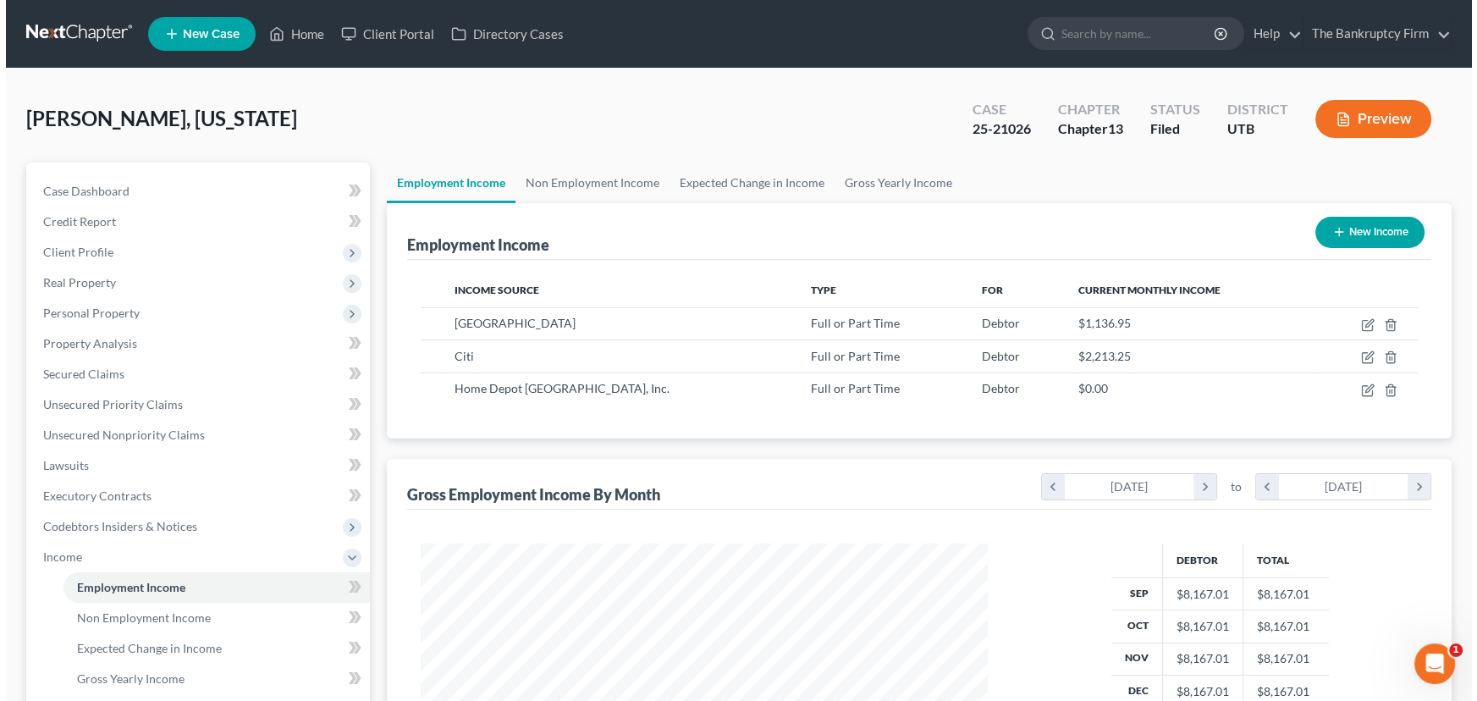
scroll to position [303, 601]
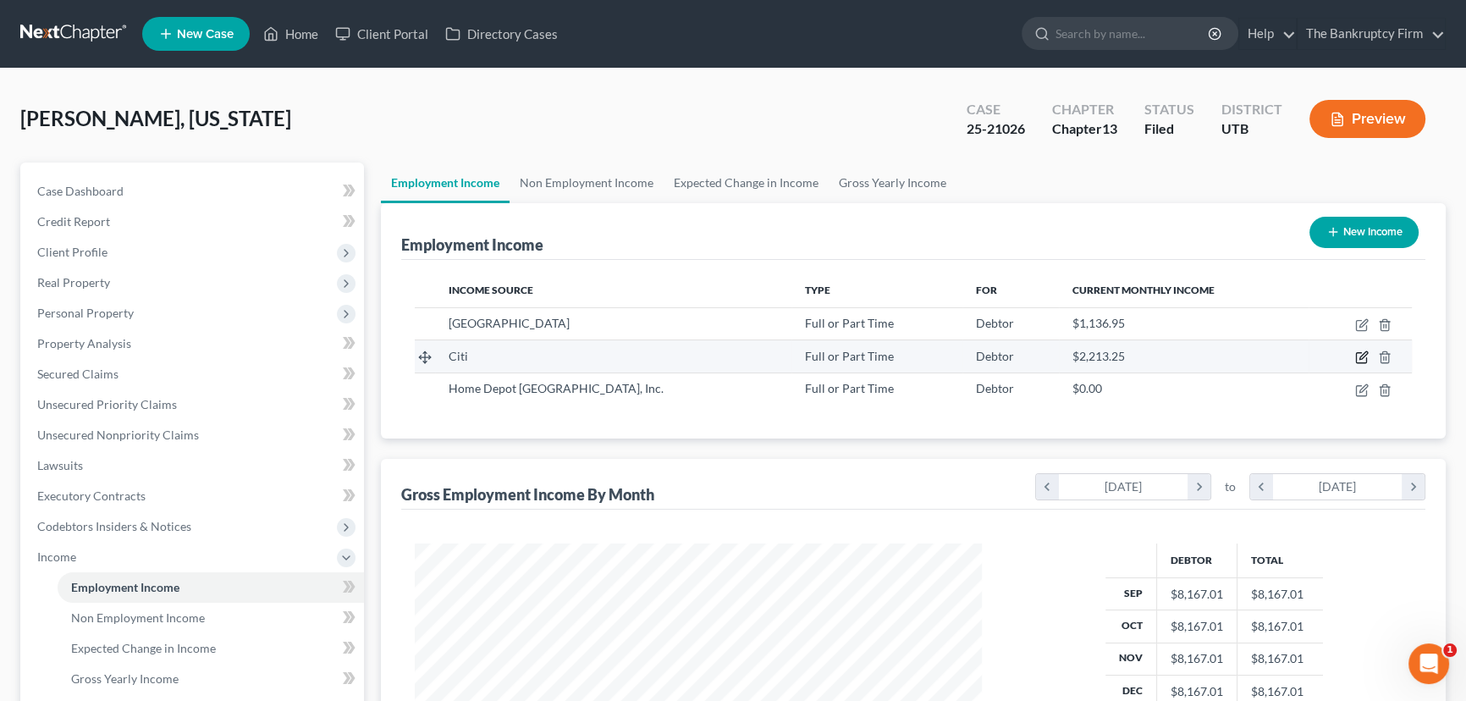
click at [1362, 354] on icon "button" at bounding box center [1362, 357] width 14 height 14
select select "0"
select select "9"
select select "2"
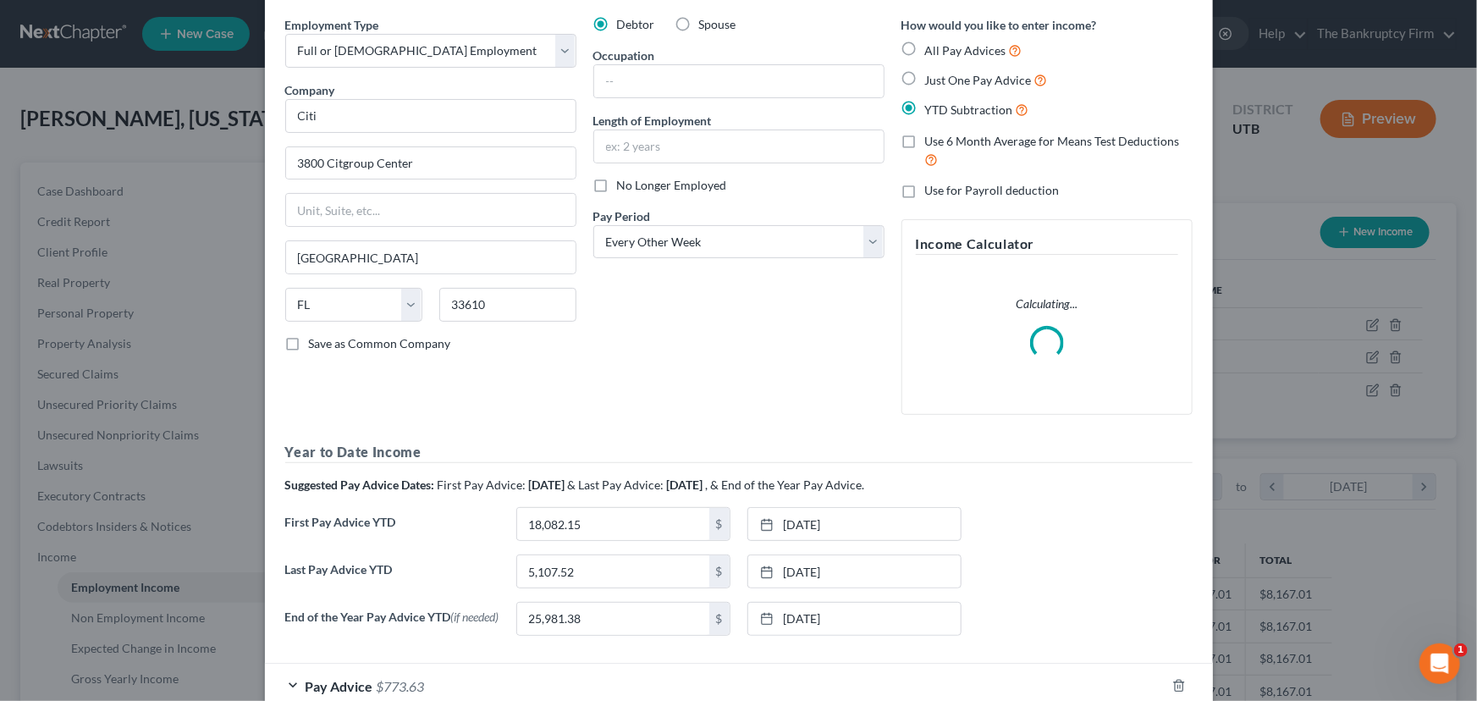
scroll to position [165, 0]
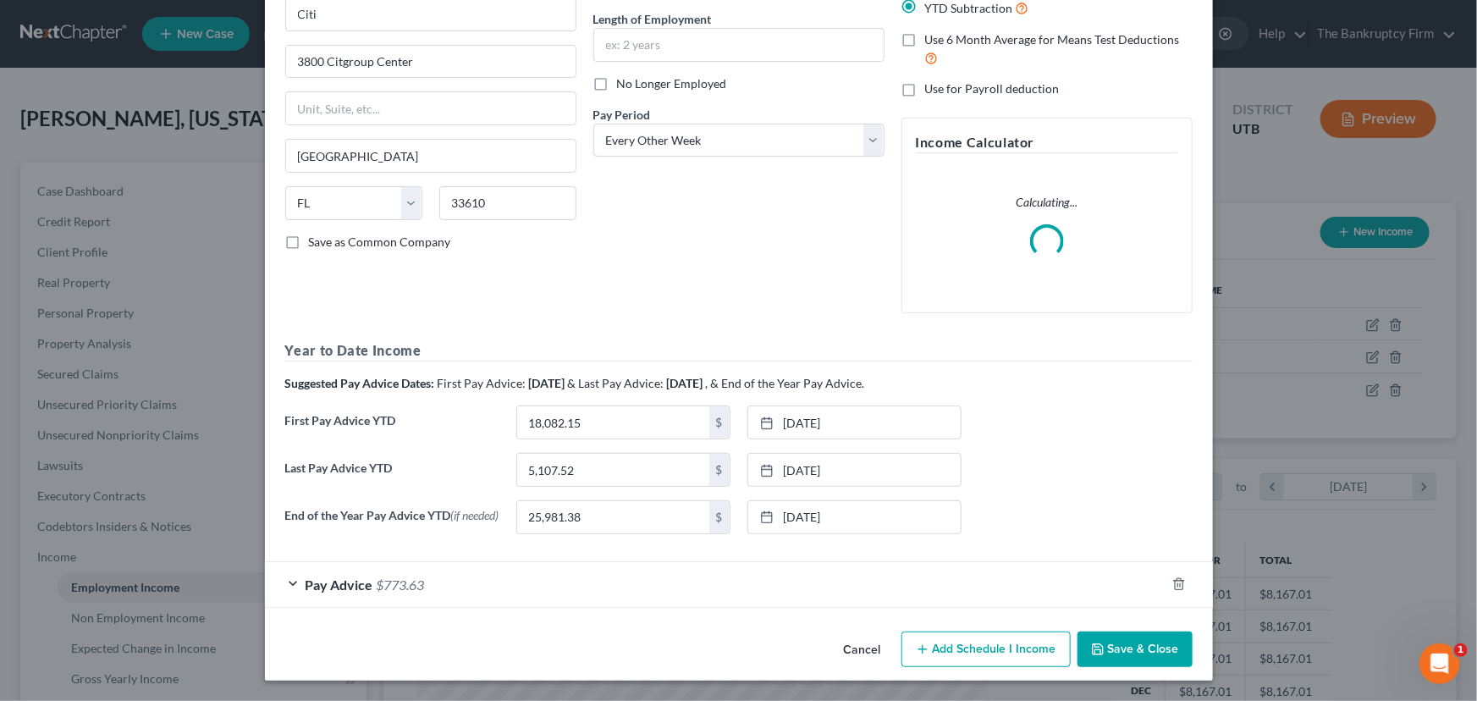
click at [453, 594] on div "Pay Advice $773.63" at bounding box center [715, 584] width 900 height 45
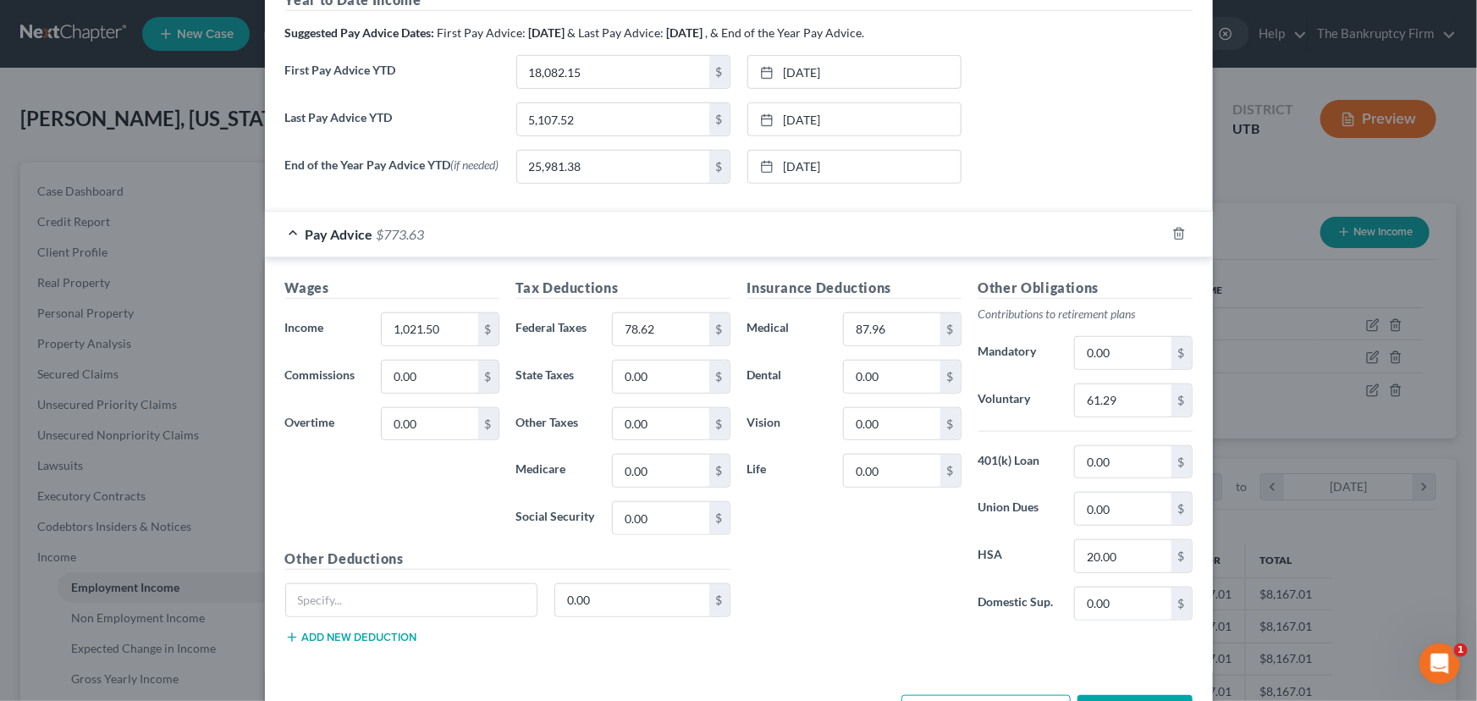
scroll to position [550, 0]
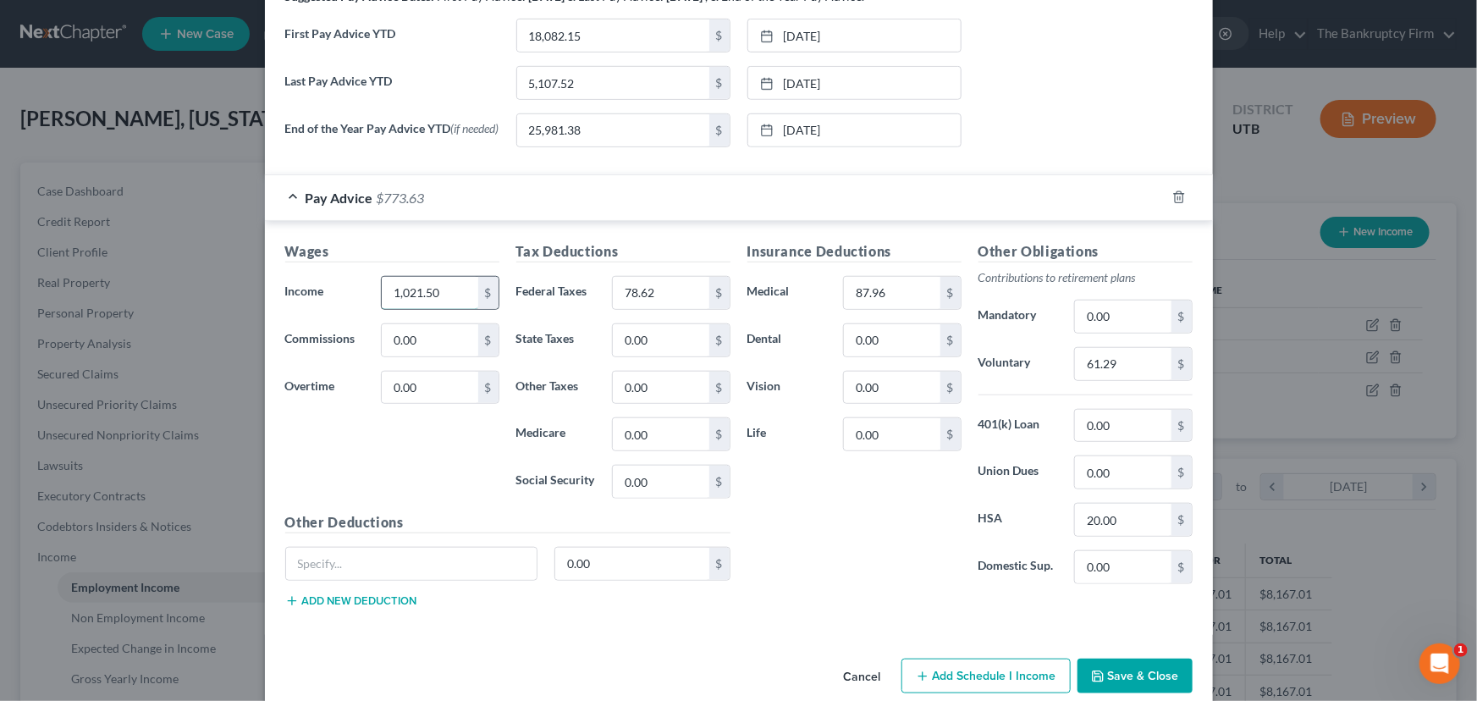
click at [443, 293] on input "1,021.50" at bounding box center [430, 293] width 96 height 32
type input "1,317.44"
click at [662, 294] on input "78.62" at bounding box center [661, 293] width 96 height 32
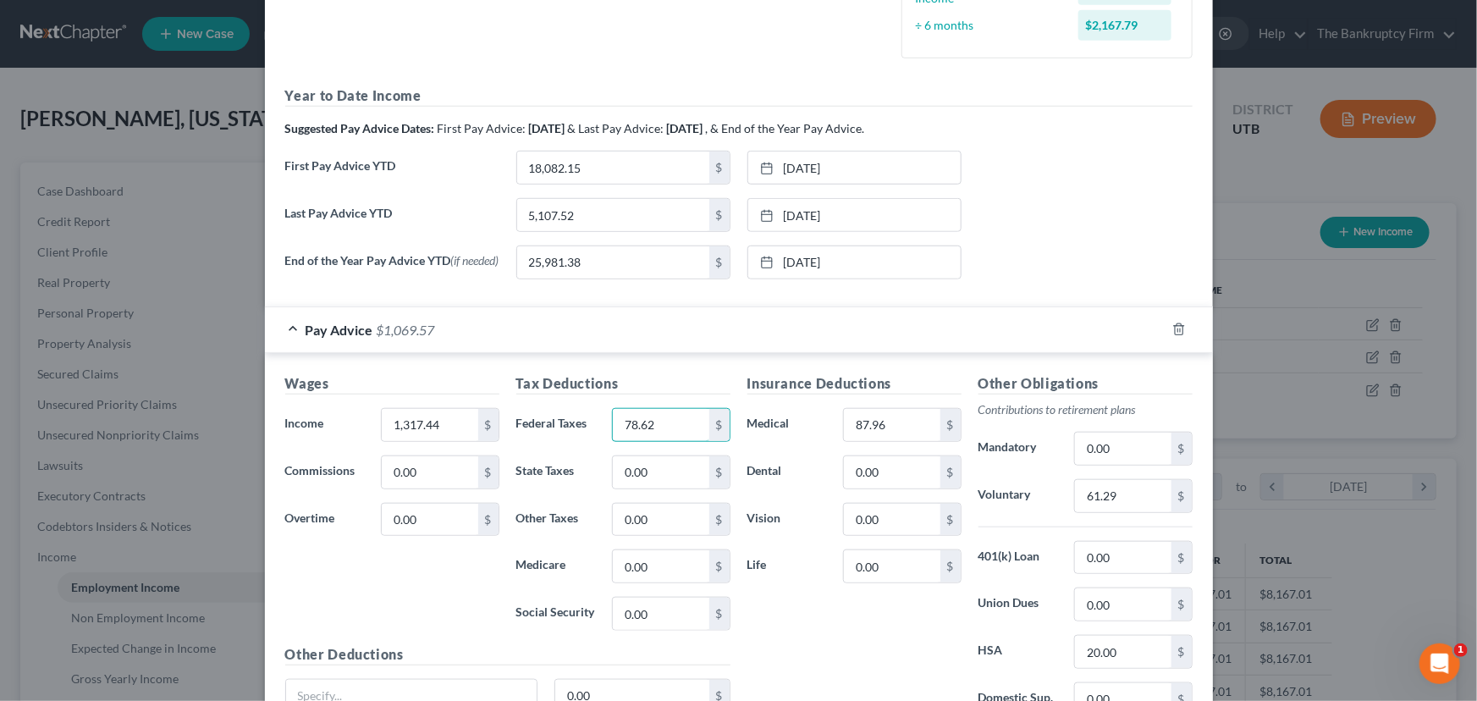
scroll to position [682, 0]
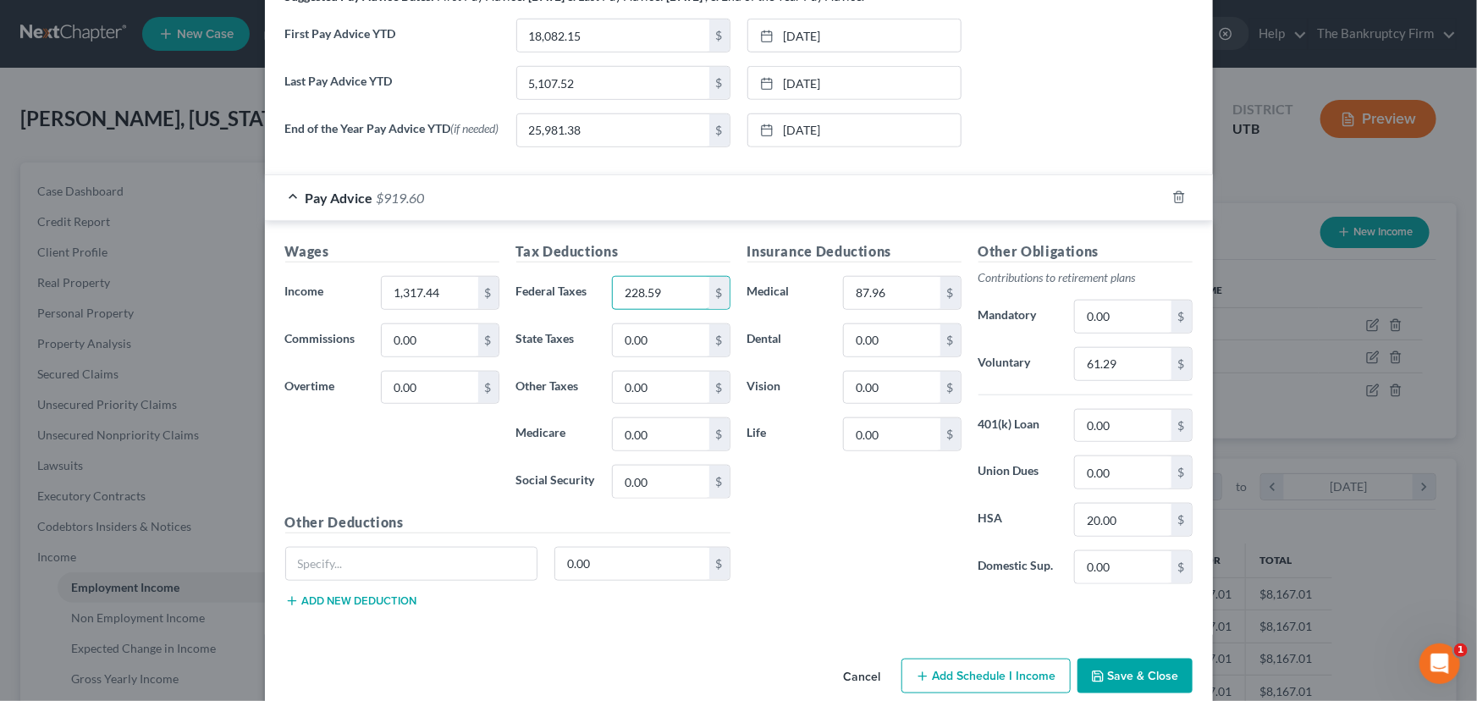
type input "228.59"
type input "159.13"
click at [1130, 366] on input "61.29" at bounding box center [1123, 364] width 96 height 32
type input "92.23"
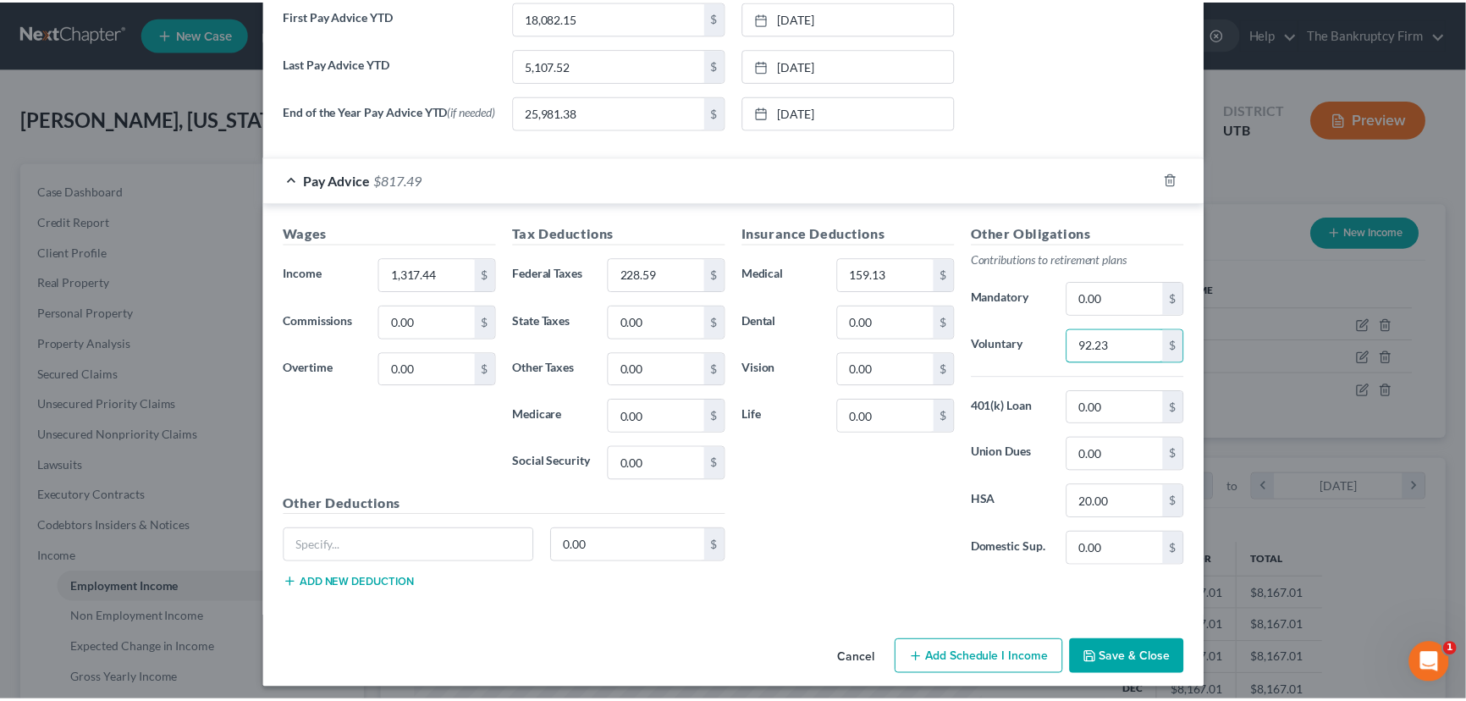
scroll to position [710, 0]
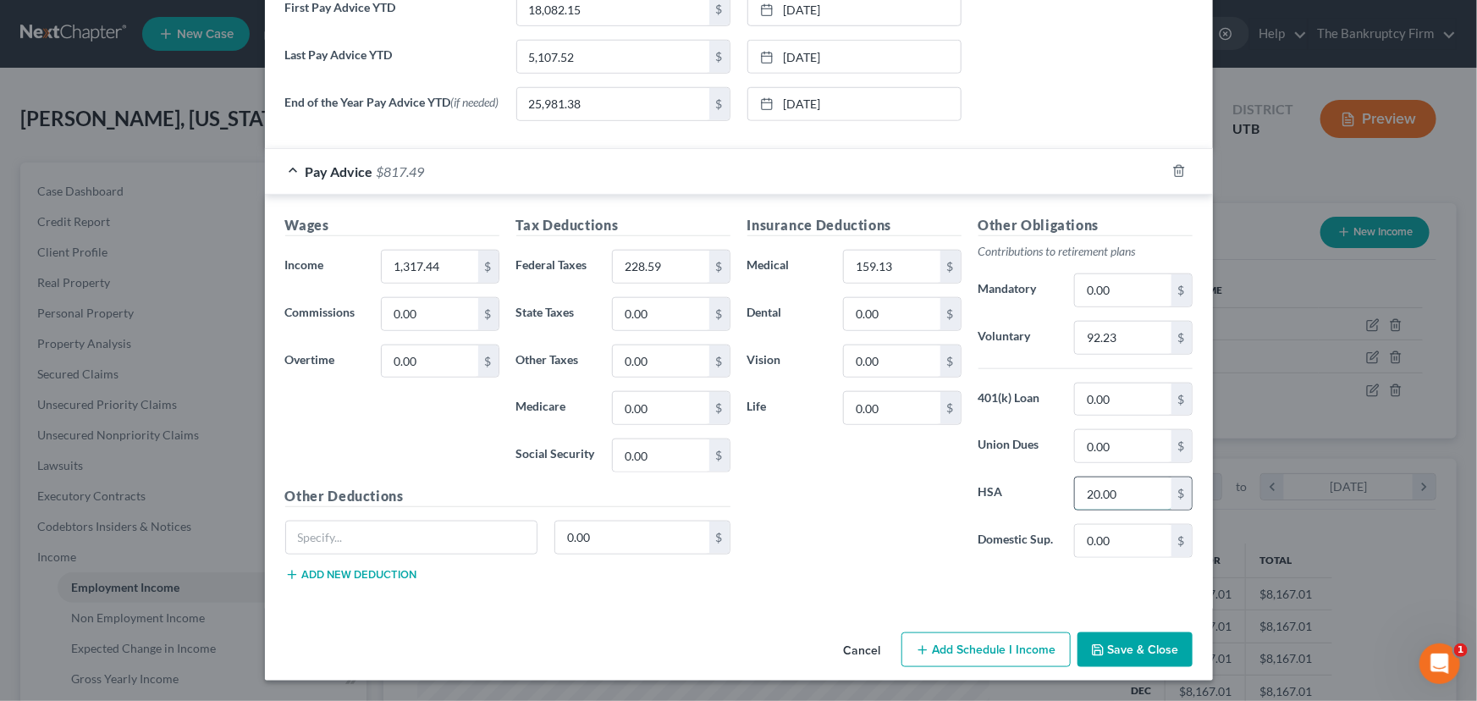
click at [1118, 493] on input "20.00" at bounding box center [1123, 493] width 96 height 32
type input "26.87"
type input "0"
click at [1127, 645] on button "Save & Close" at bounding box center [1134, 650] width 115 height 36
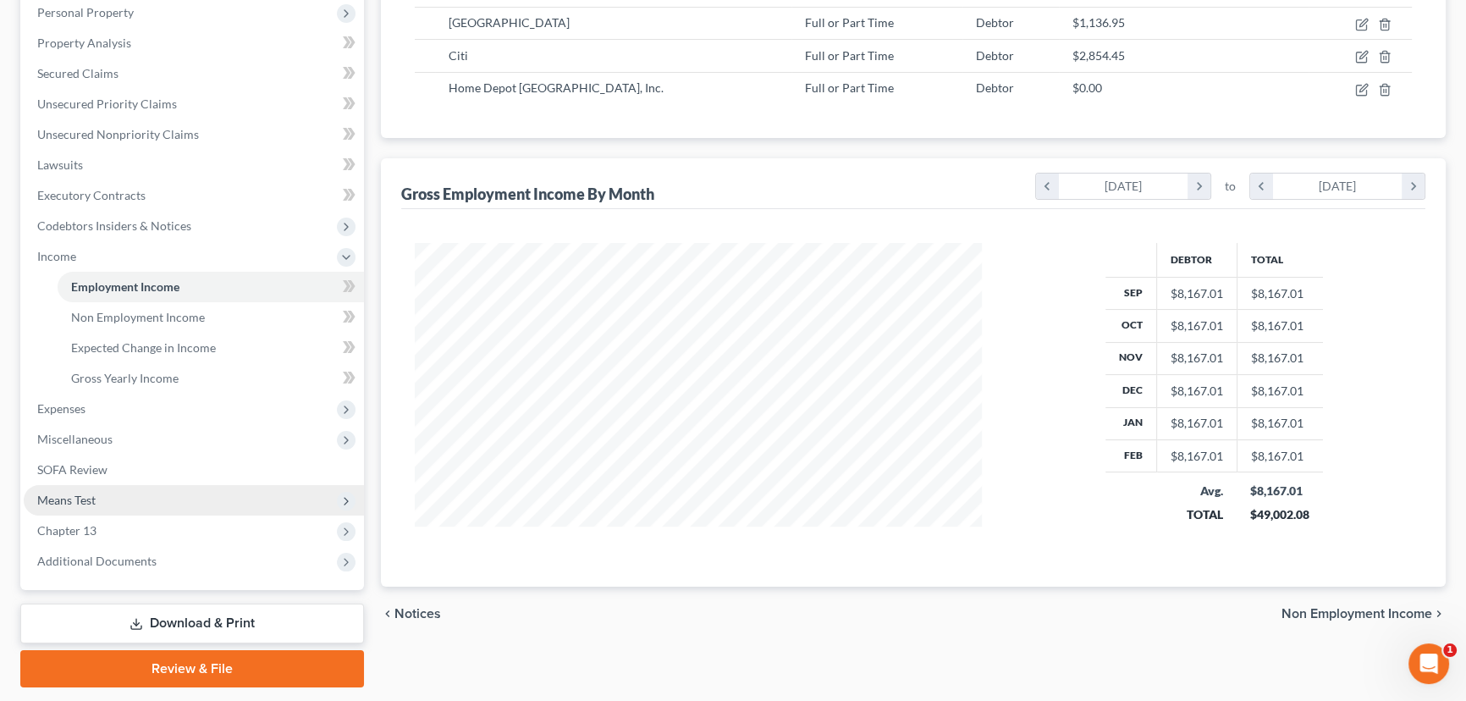
scroll to position [307, 0]
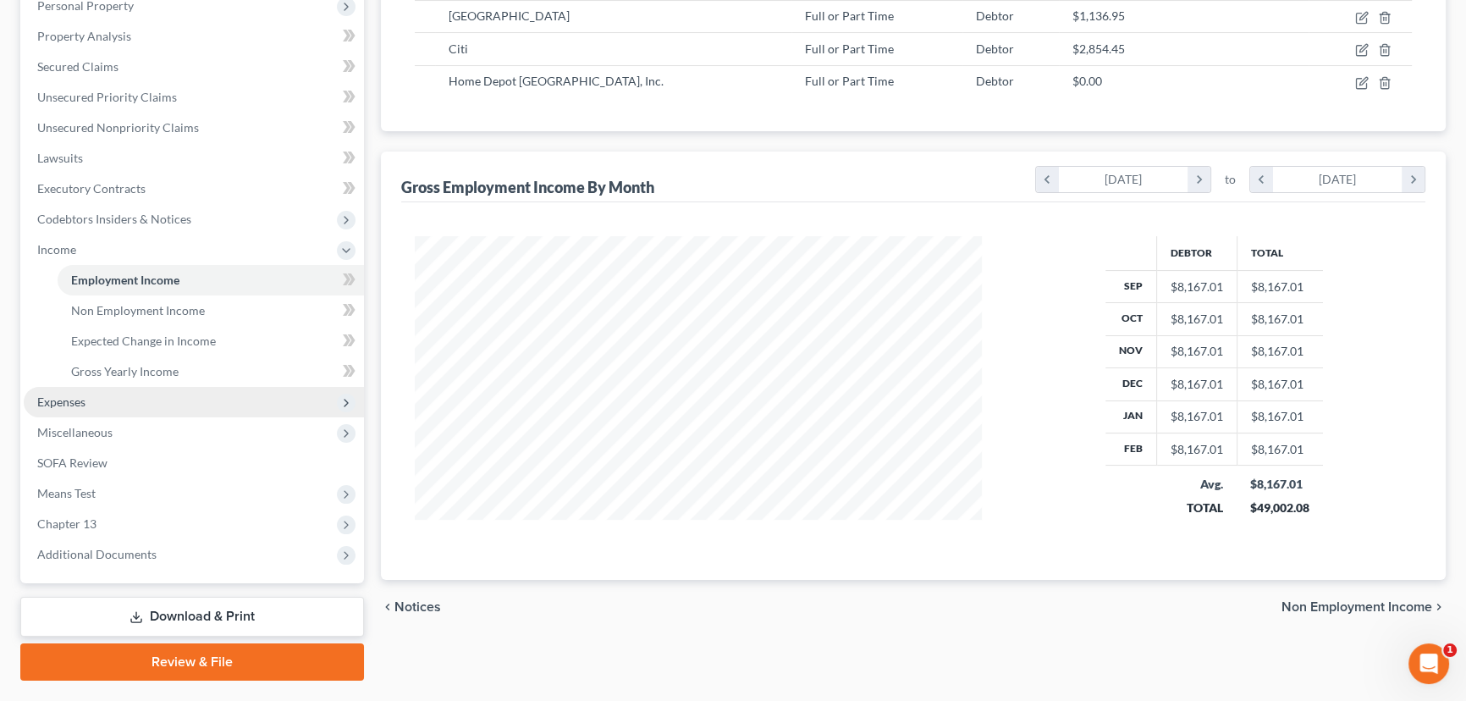
click at [75, 396] on span "Expenses" at bounding box center [61, 401] width 48 height 14
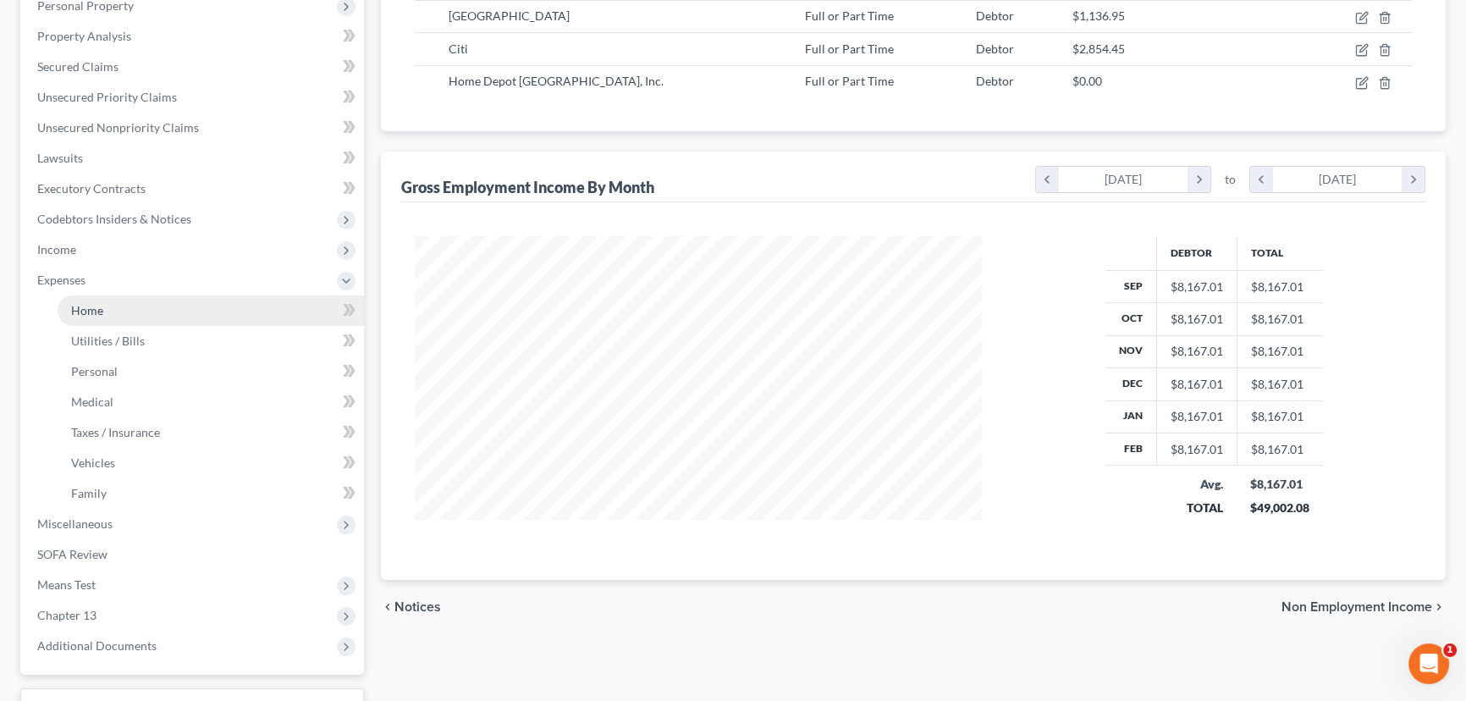
click at [92, 307] on span "Home" at bounding box center [87, 310] width 32 height 14
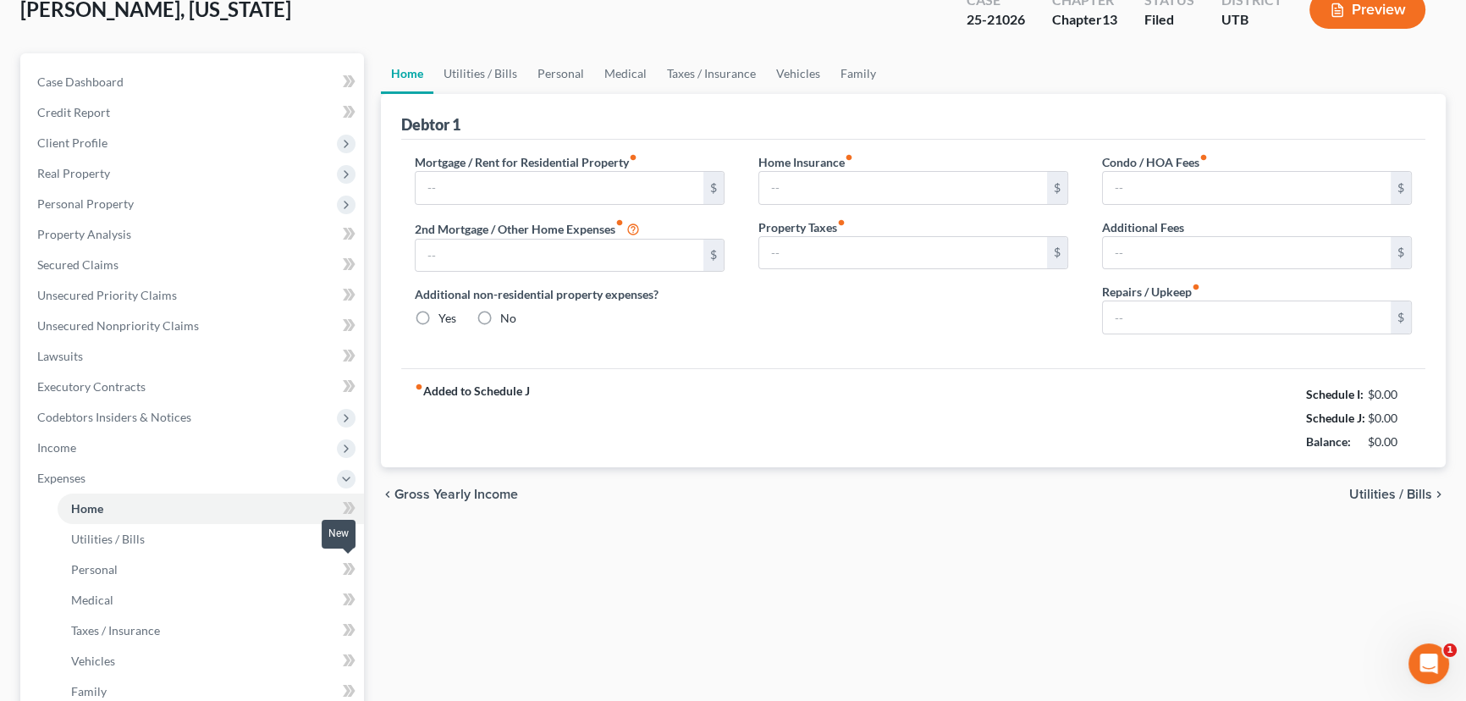
type input "2,100.00"
type input "0.00"
radio input "true"
type input "0.00"
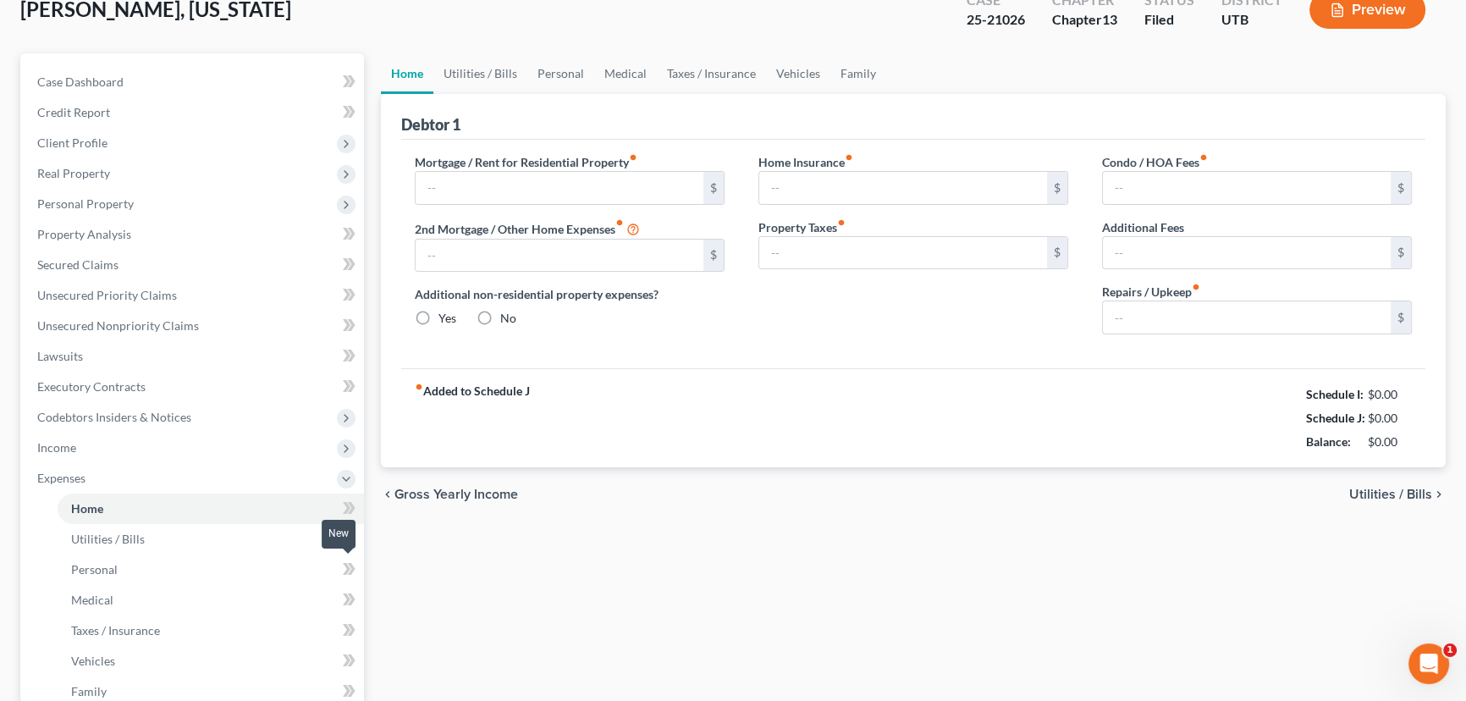
type input "0.00"
type input "150.00"
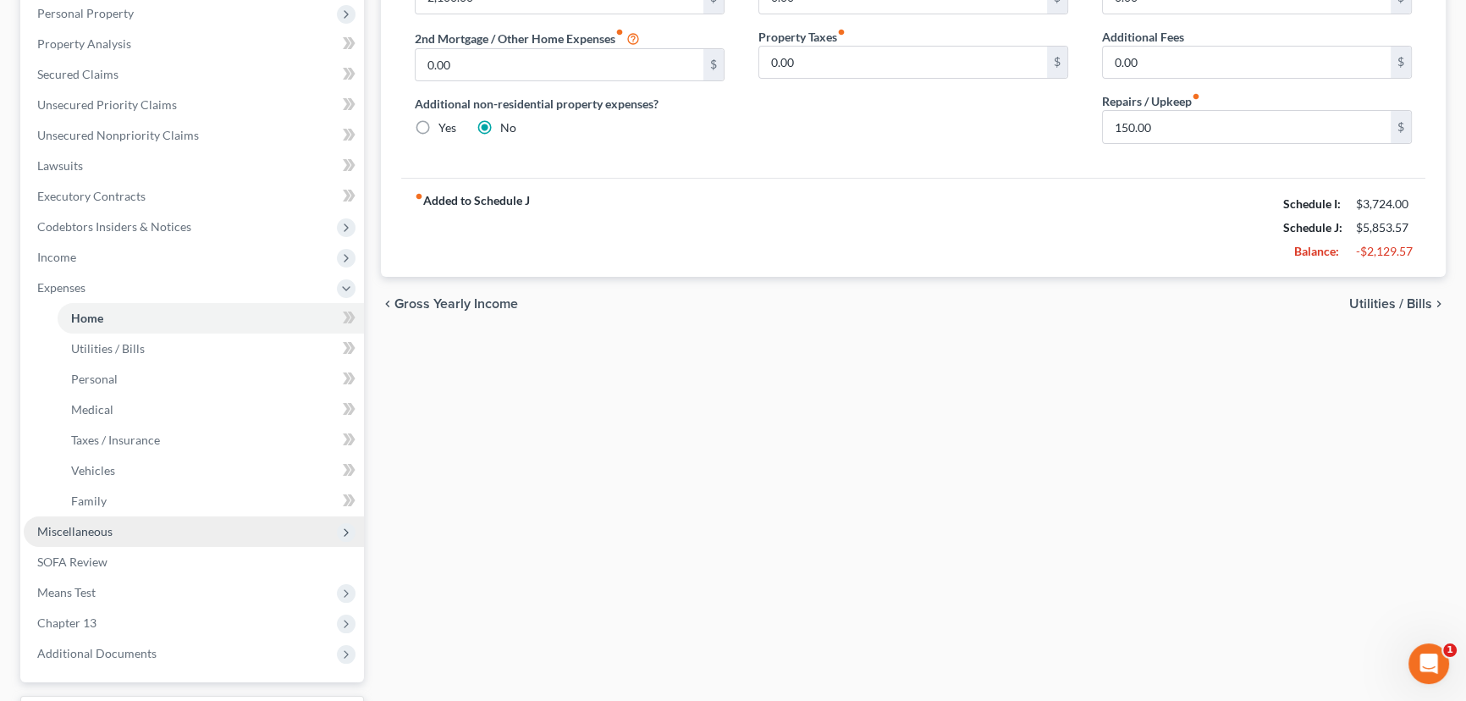
scroll to position [307, 0]
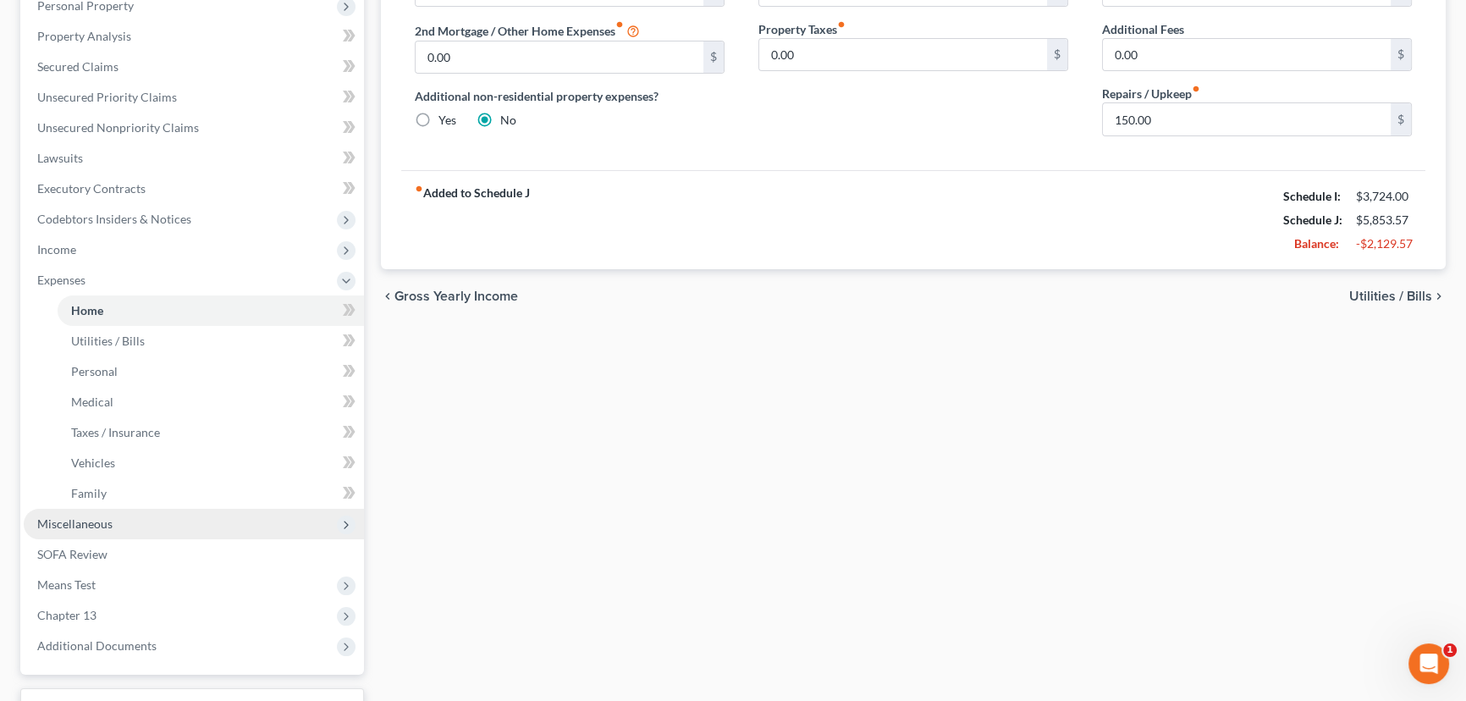
click at [92, 522] on span "Miscellaneous" at bounding box center [74, 523] width 75 height 14
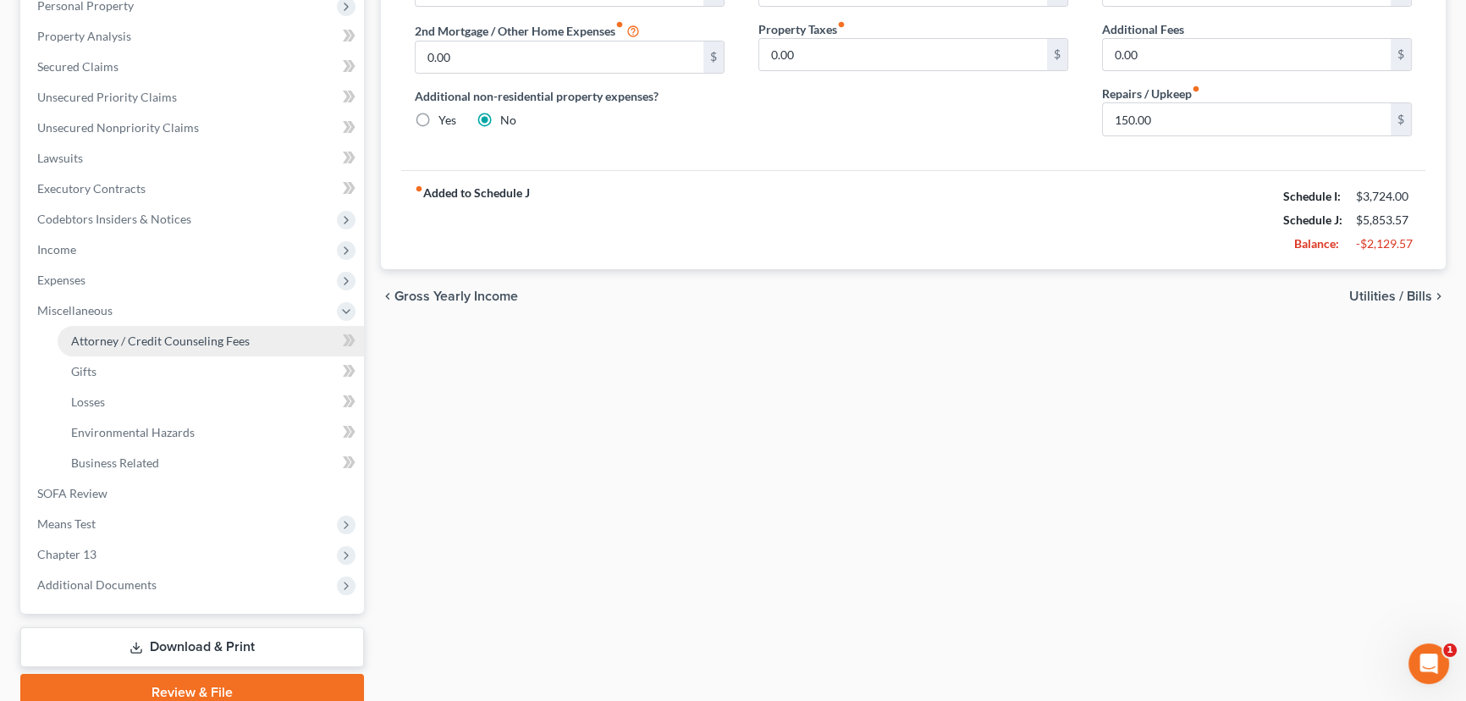
click at [123, 333] on span "Attorney / Credit Counseling Fees" at bounding box center [160, 340] width 179 height 14
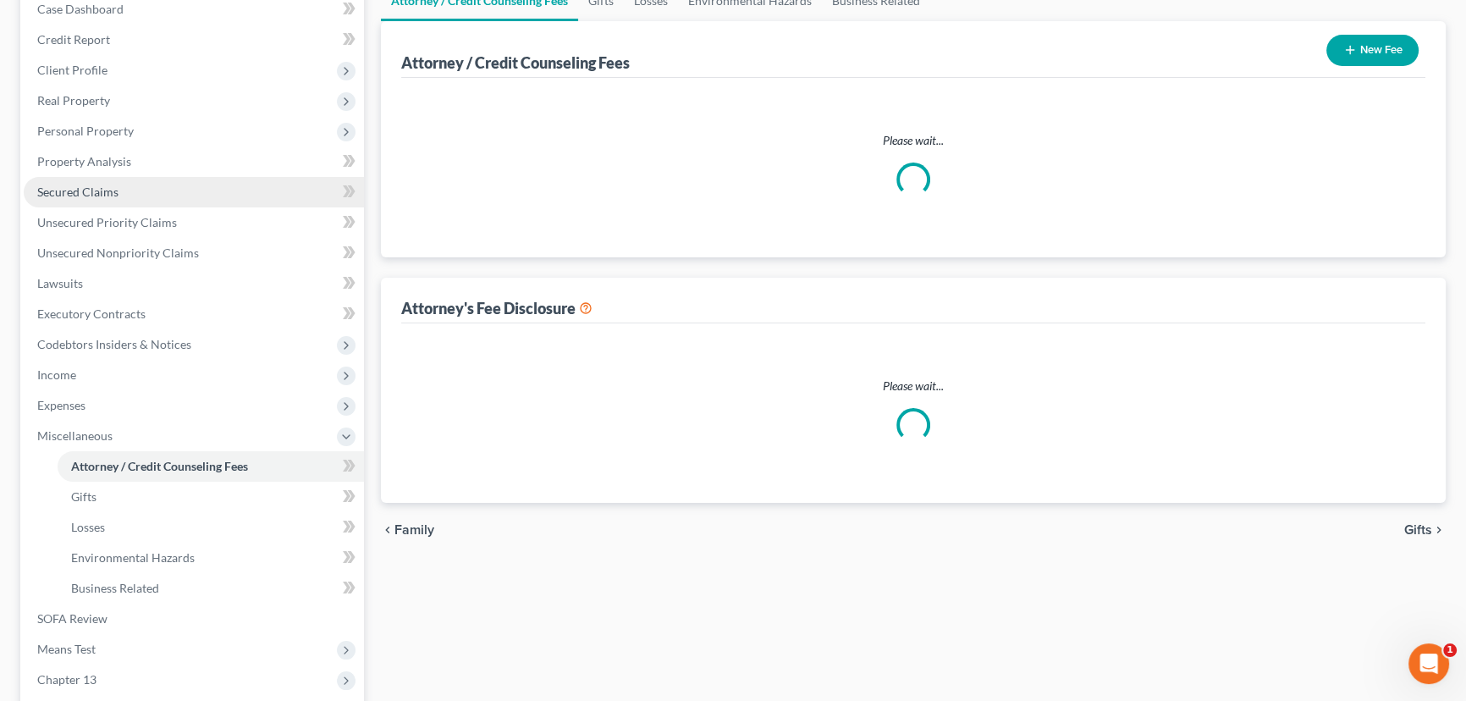
scroll to position [24, 0]
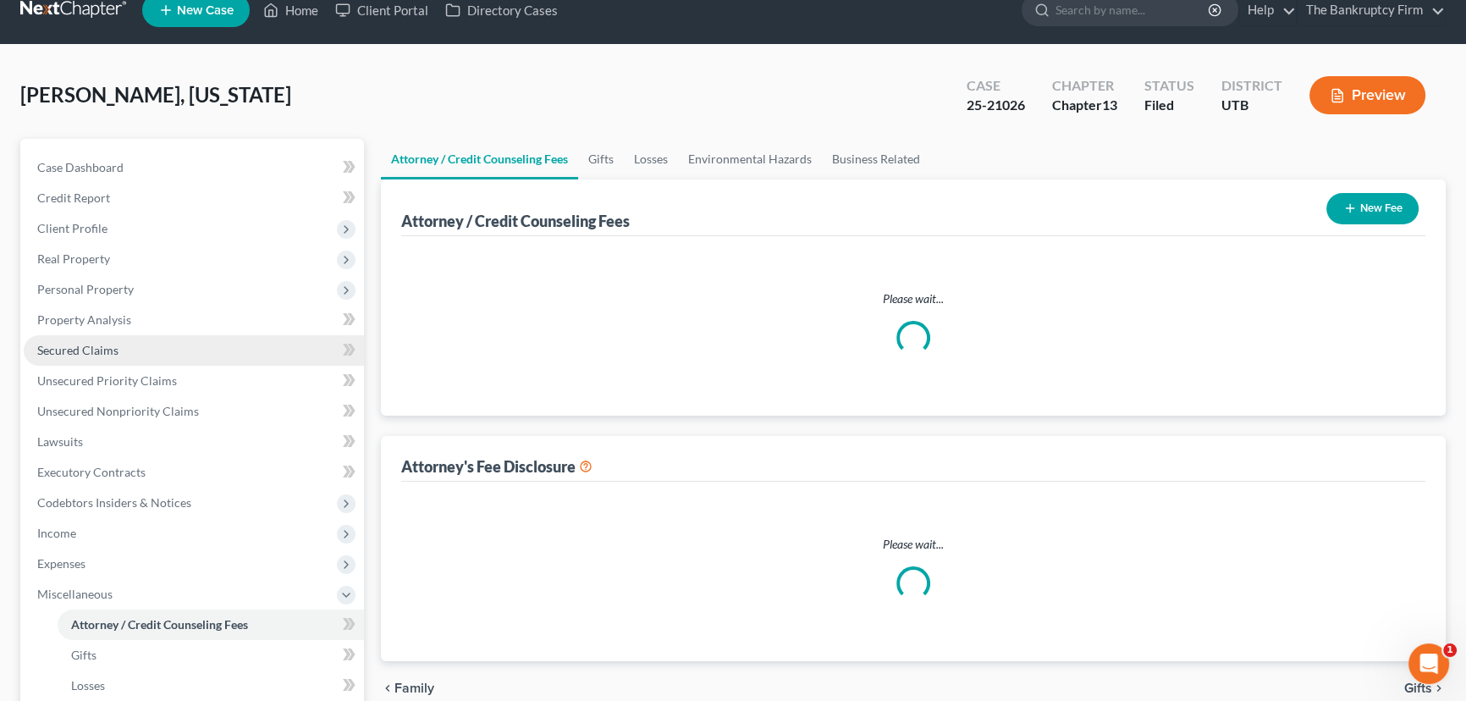
select select "0"
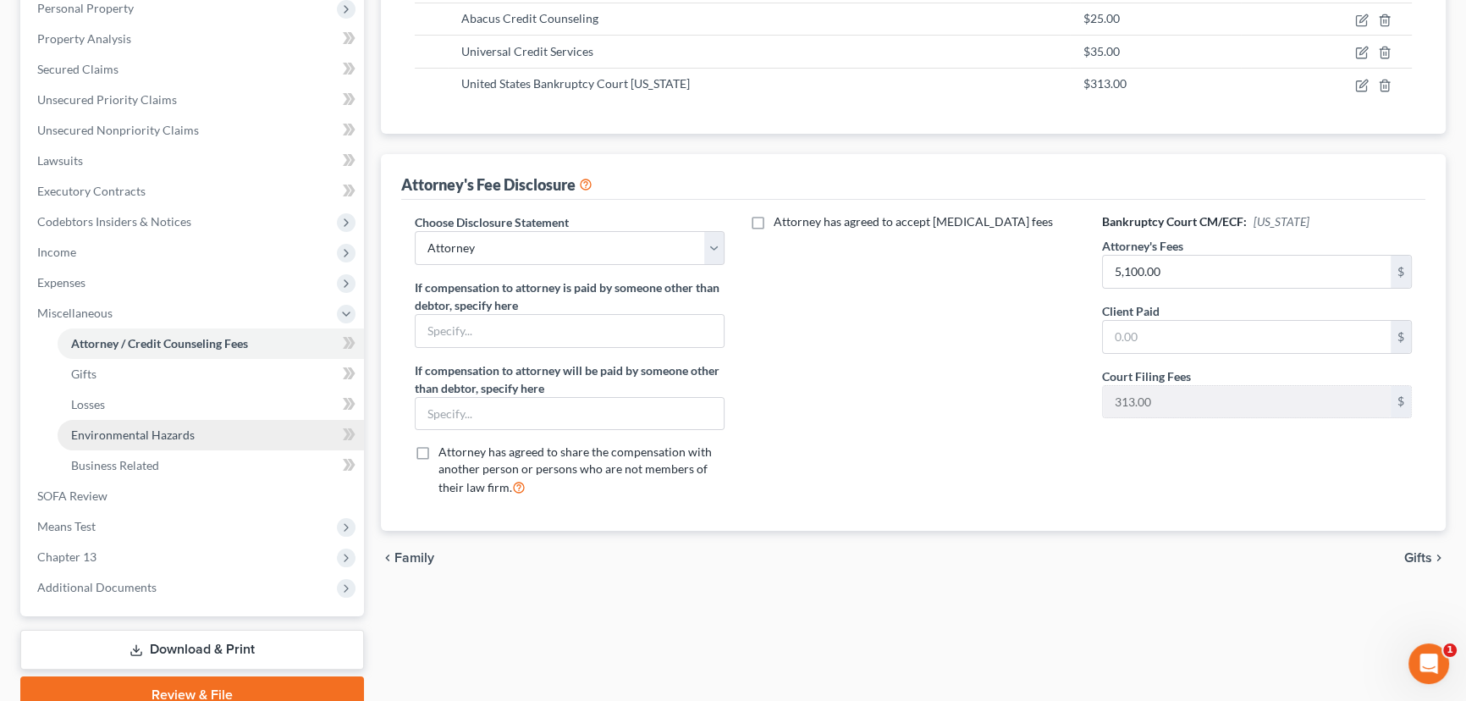
scroll to position [307, 0]
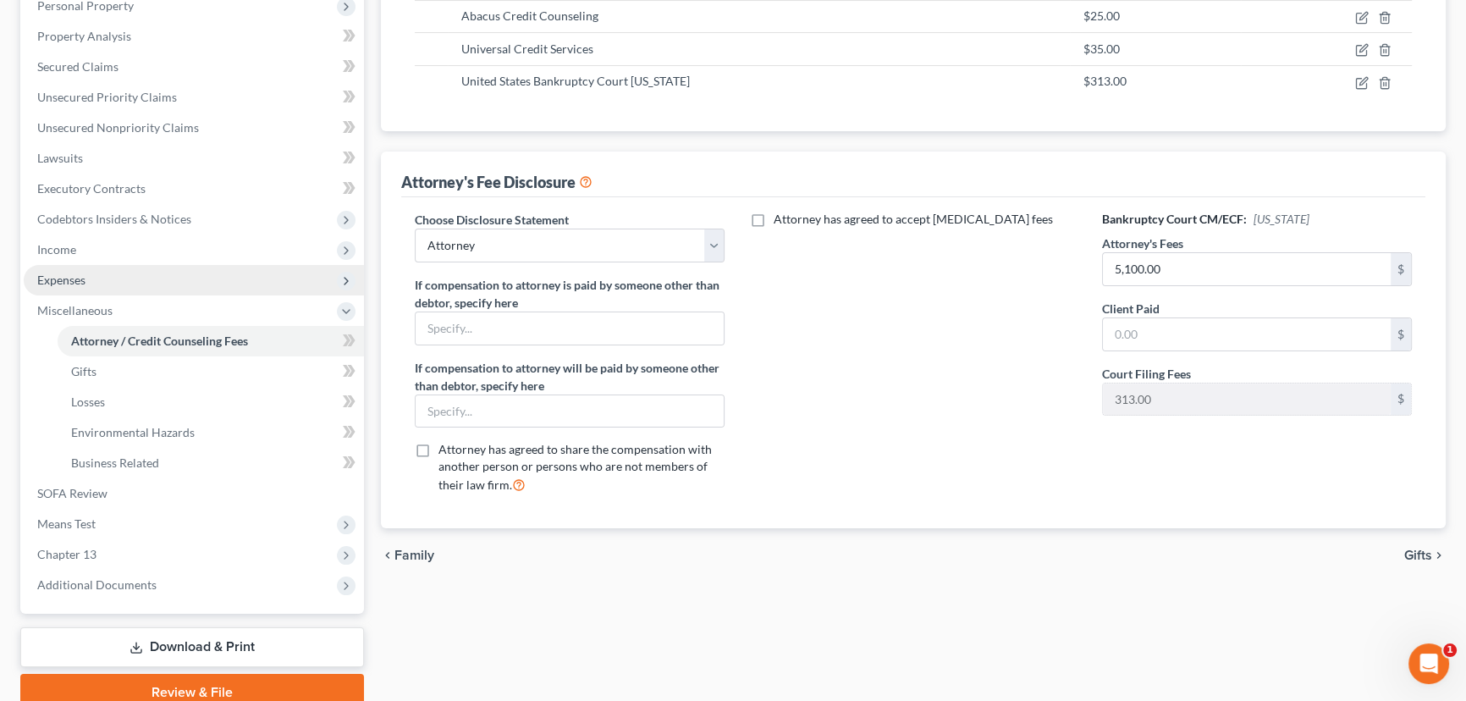
click at [68, 275] on span "Expenses" at bounding box center [61, 279] width 48 height 14
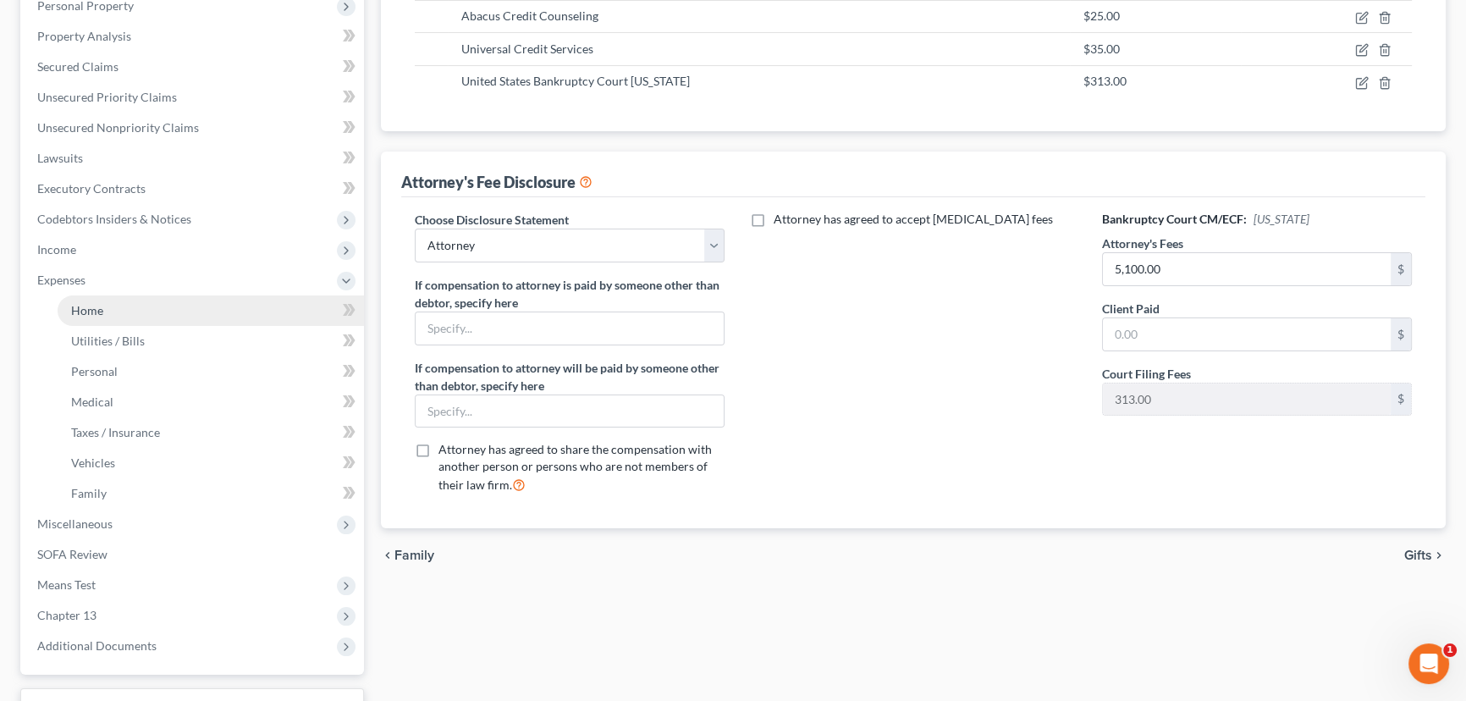
click at [100, 316] on link "Home" at bounding box center [211, 310] width 306 height 30
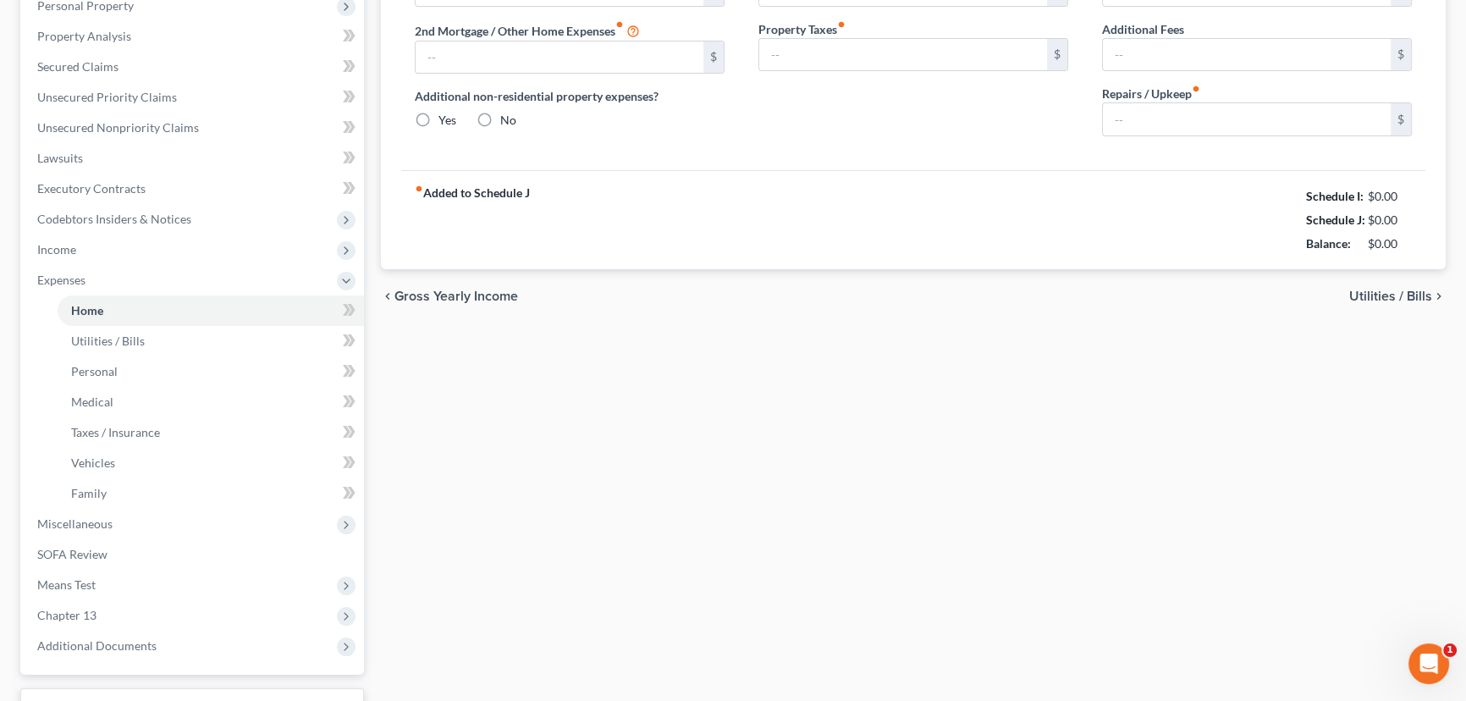
scroll to position [96, 0]
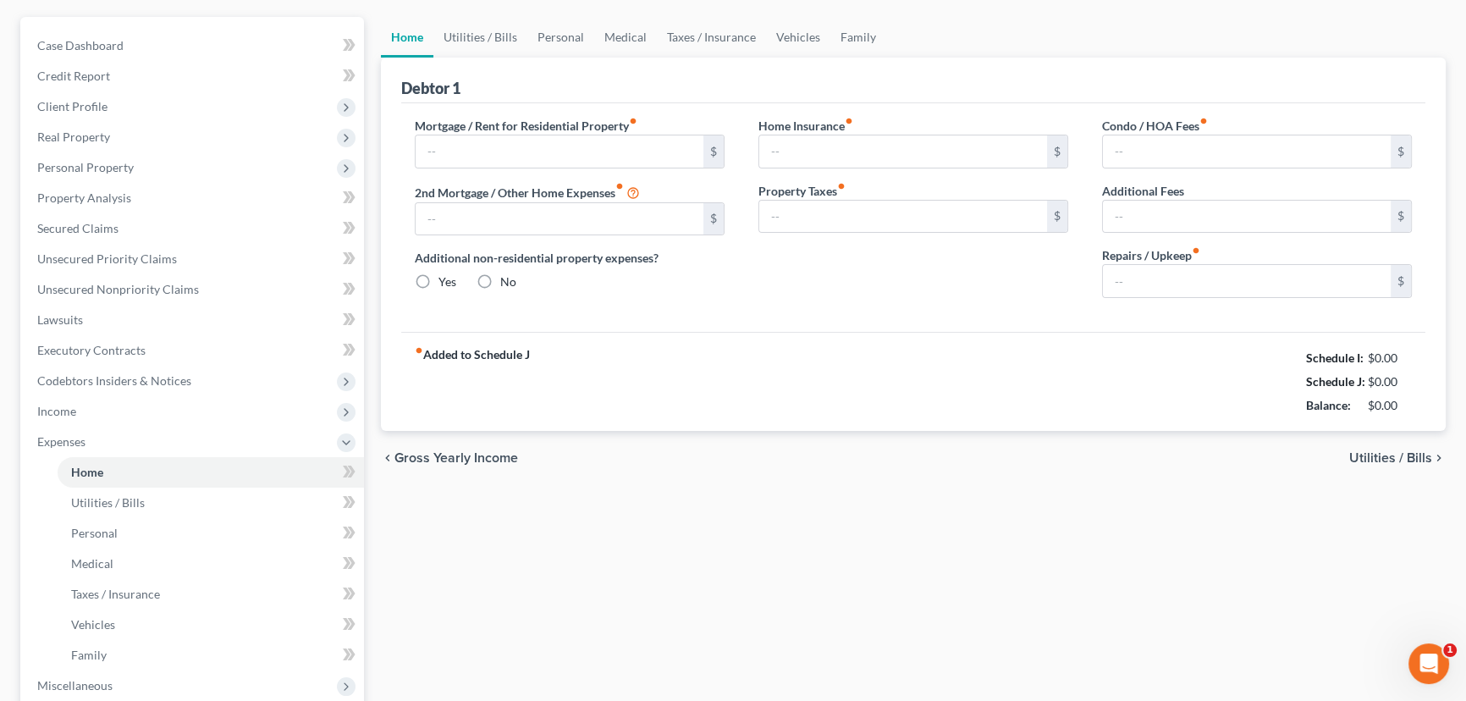
type input "2,100.00"
type input "0.00"
radio input "true"
type input "0.00"
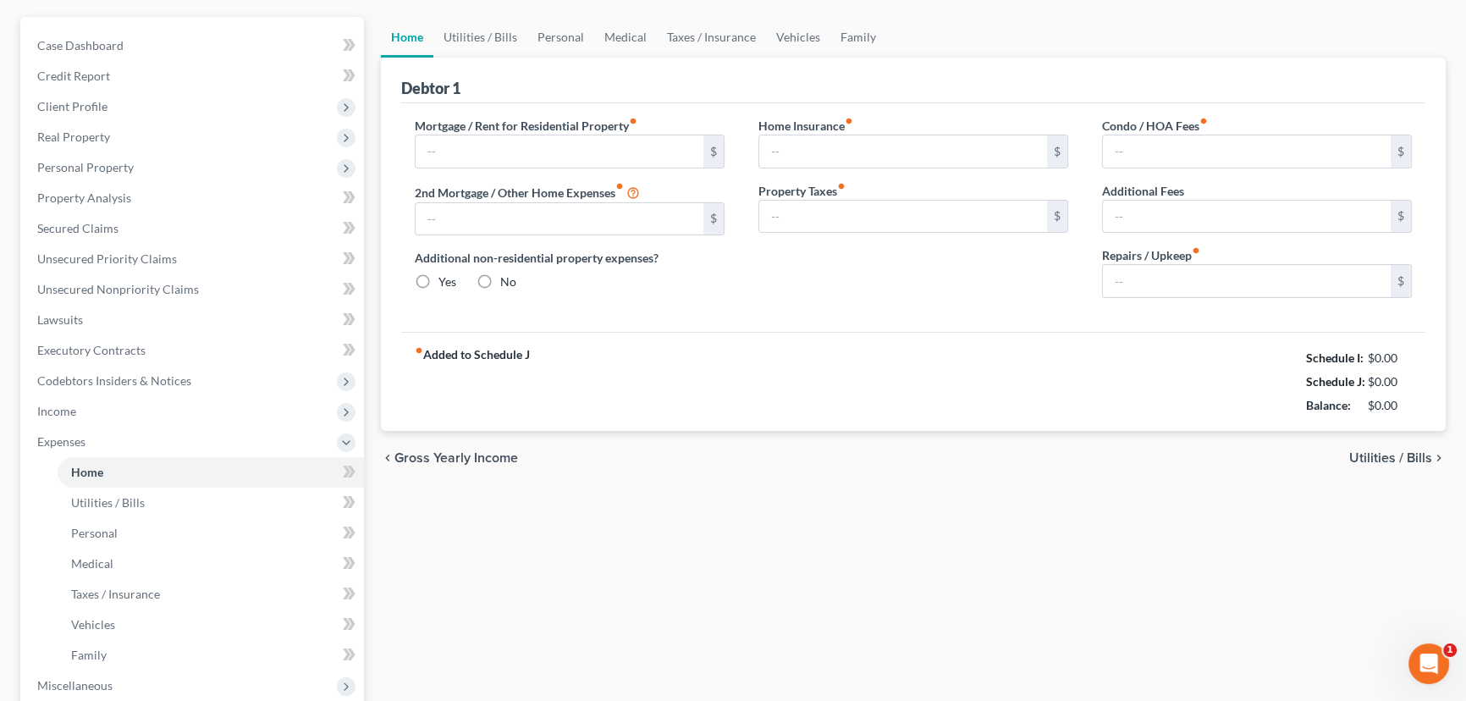
type input "0.00"
type input "150.00"
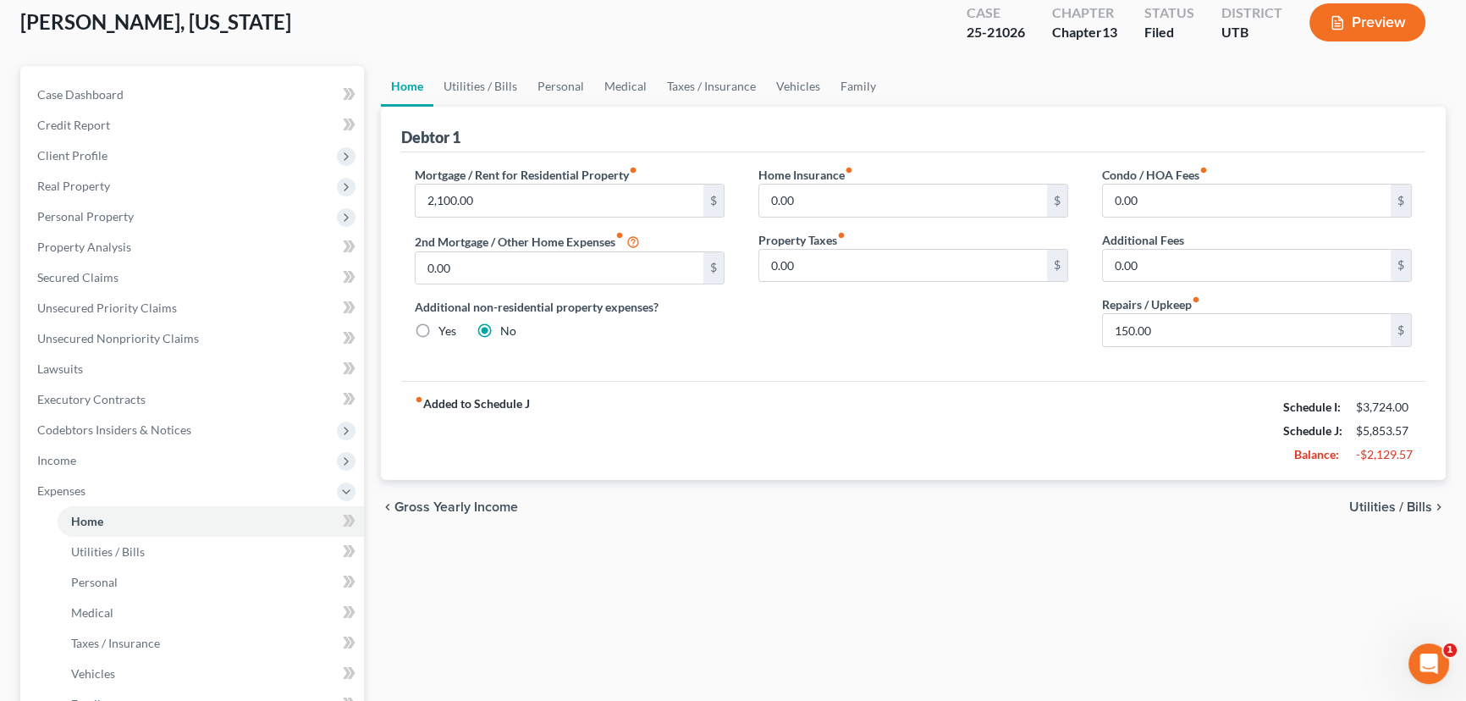
scroll to position [0, 0]
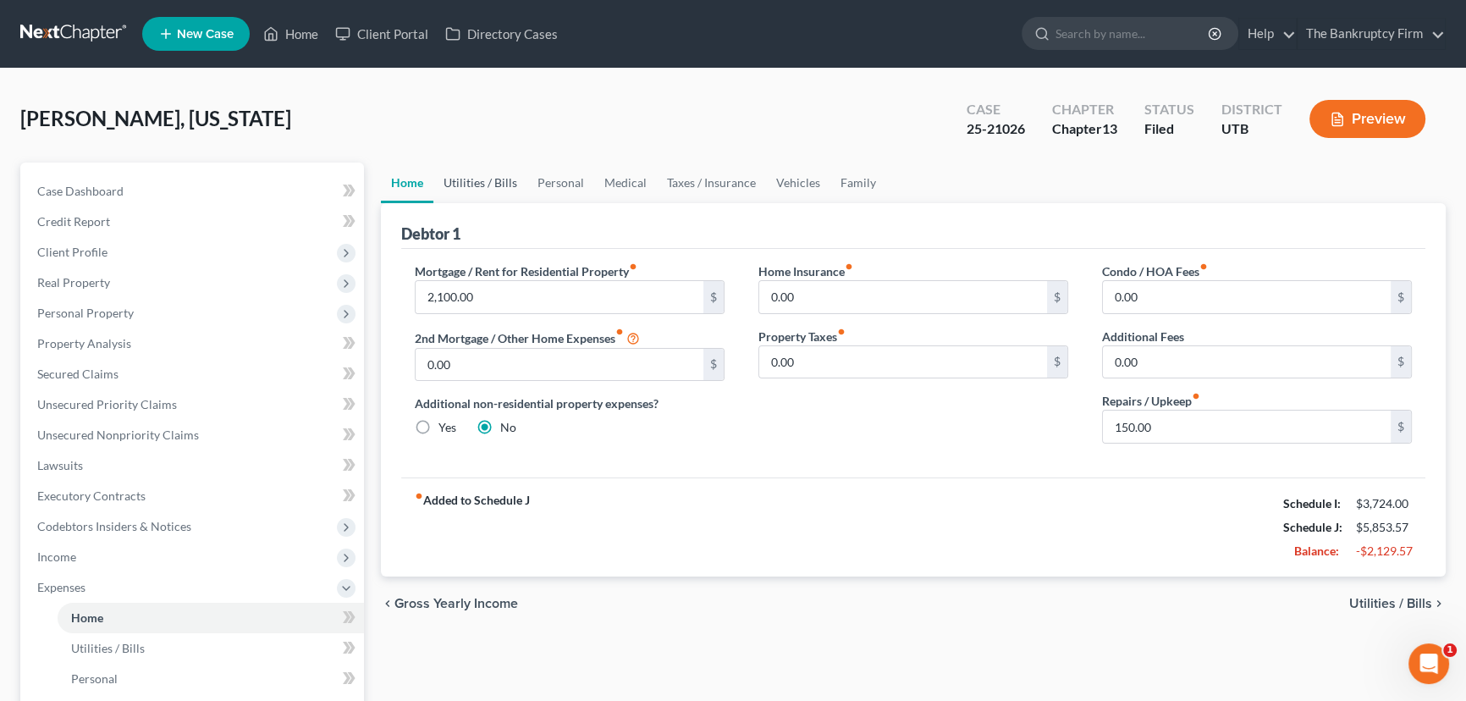
click at [478, 178] on link "Utilities / Bills" at bounding box center [480, 182] width 94 height 41
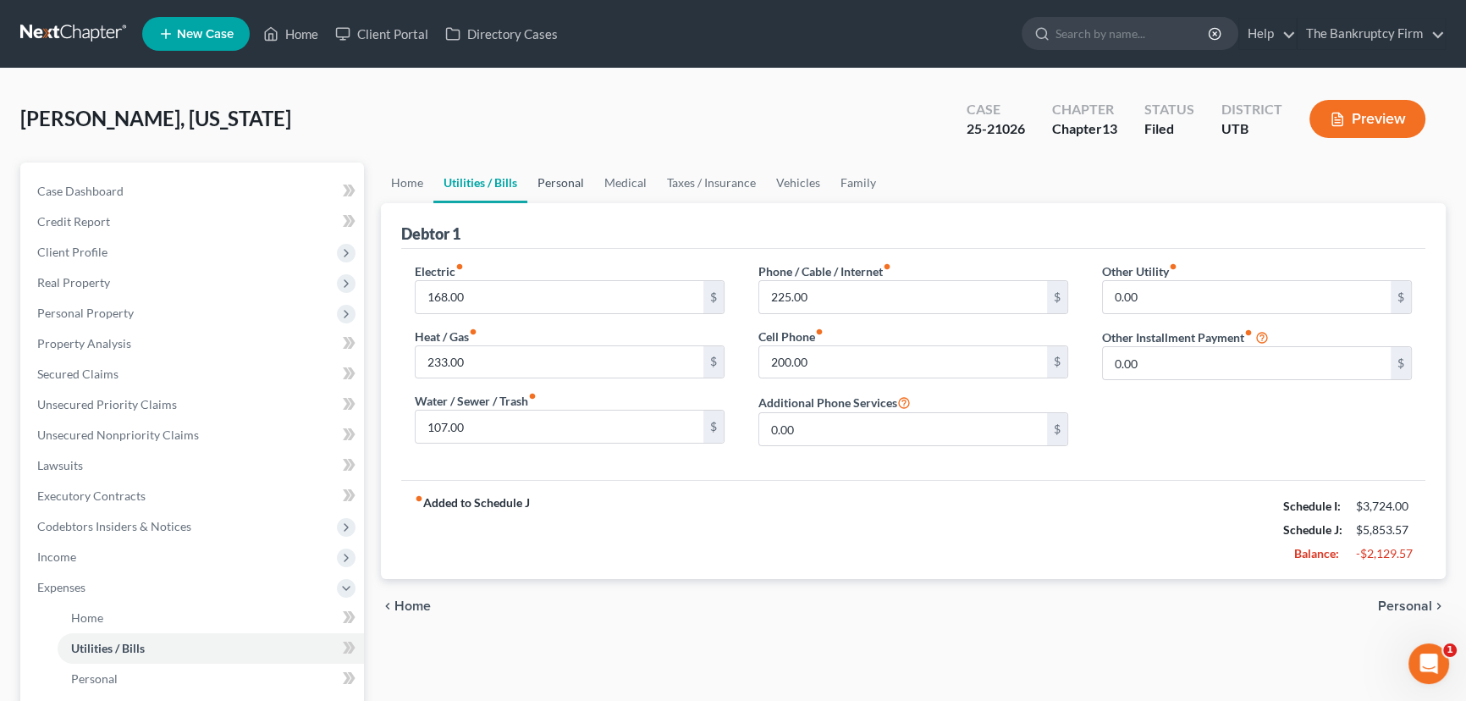
click at [566, 180] on link "Personal" at bounding box center [560, 182] width 67 height 41
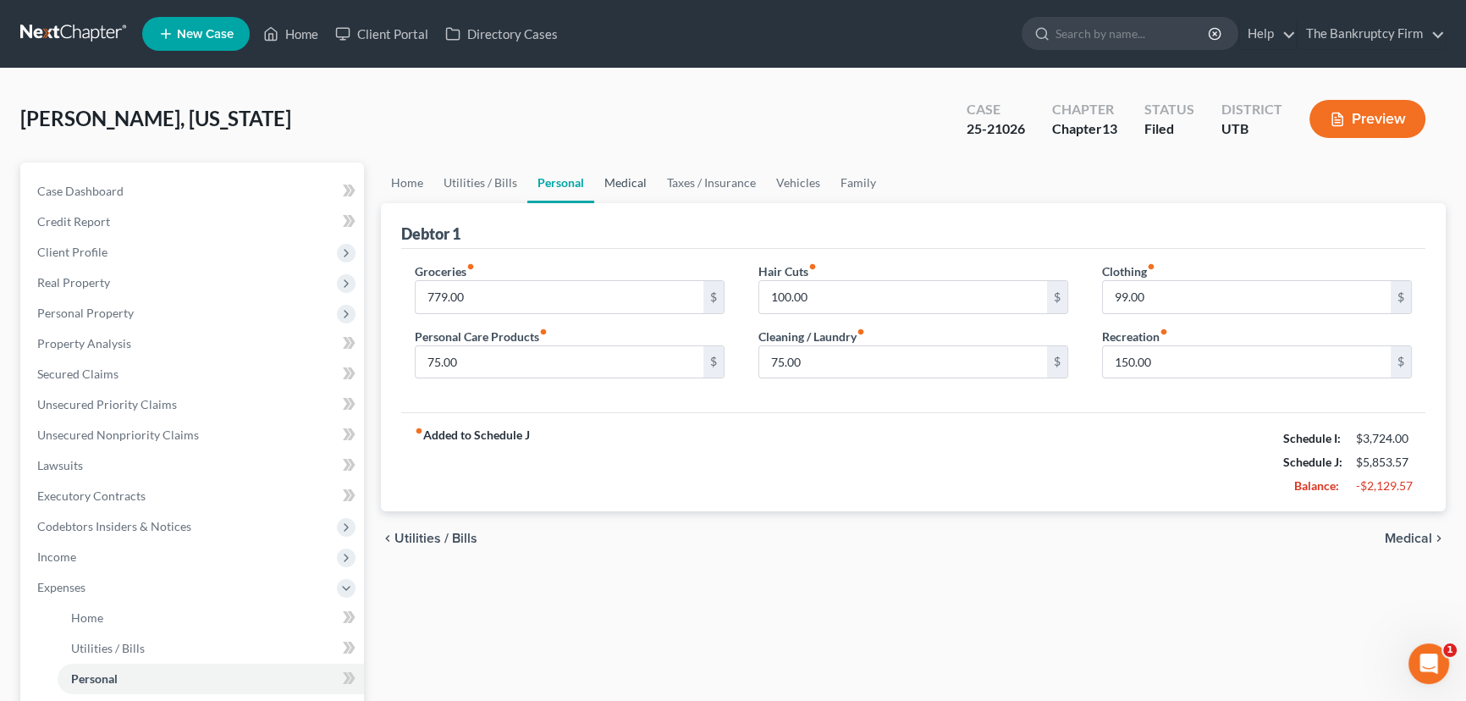
click at [629, 178] on link "Medical" at bounding box center [625, 182] width 63 height 41
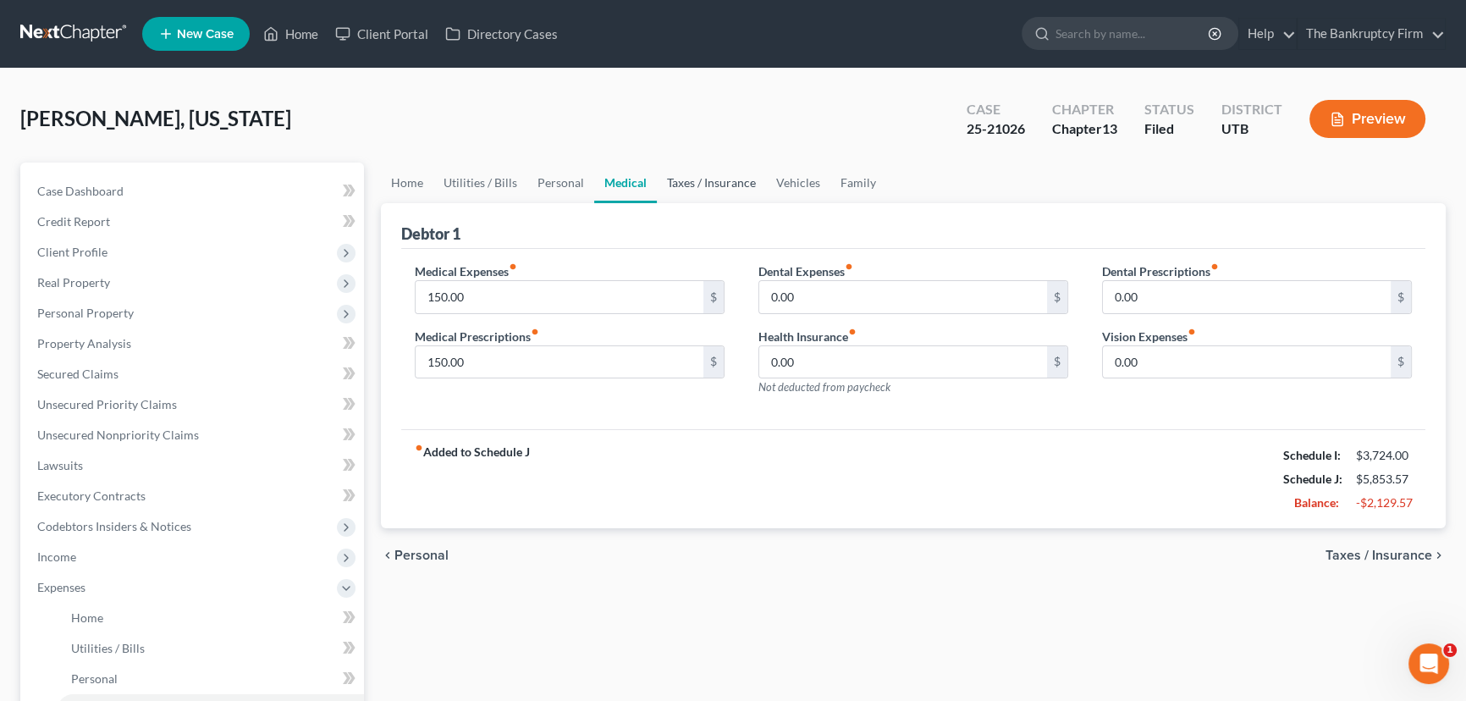
click at [686, 189] on link "Taxes / Insurance" at bounding box center [711, 182] width 109 height 41
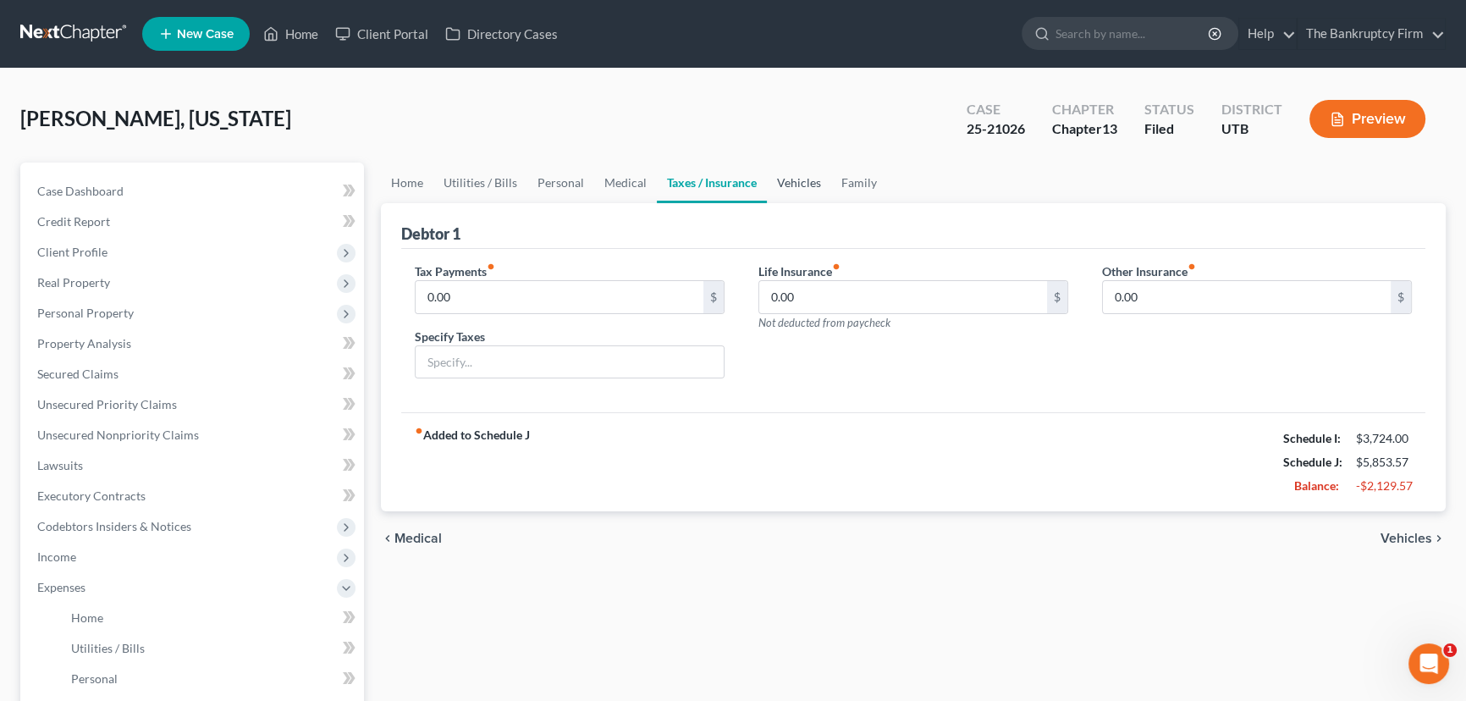
click at [780, 184] on link "Vehicles" at bounding box center [799, 182] width 64 height 41
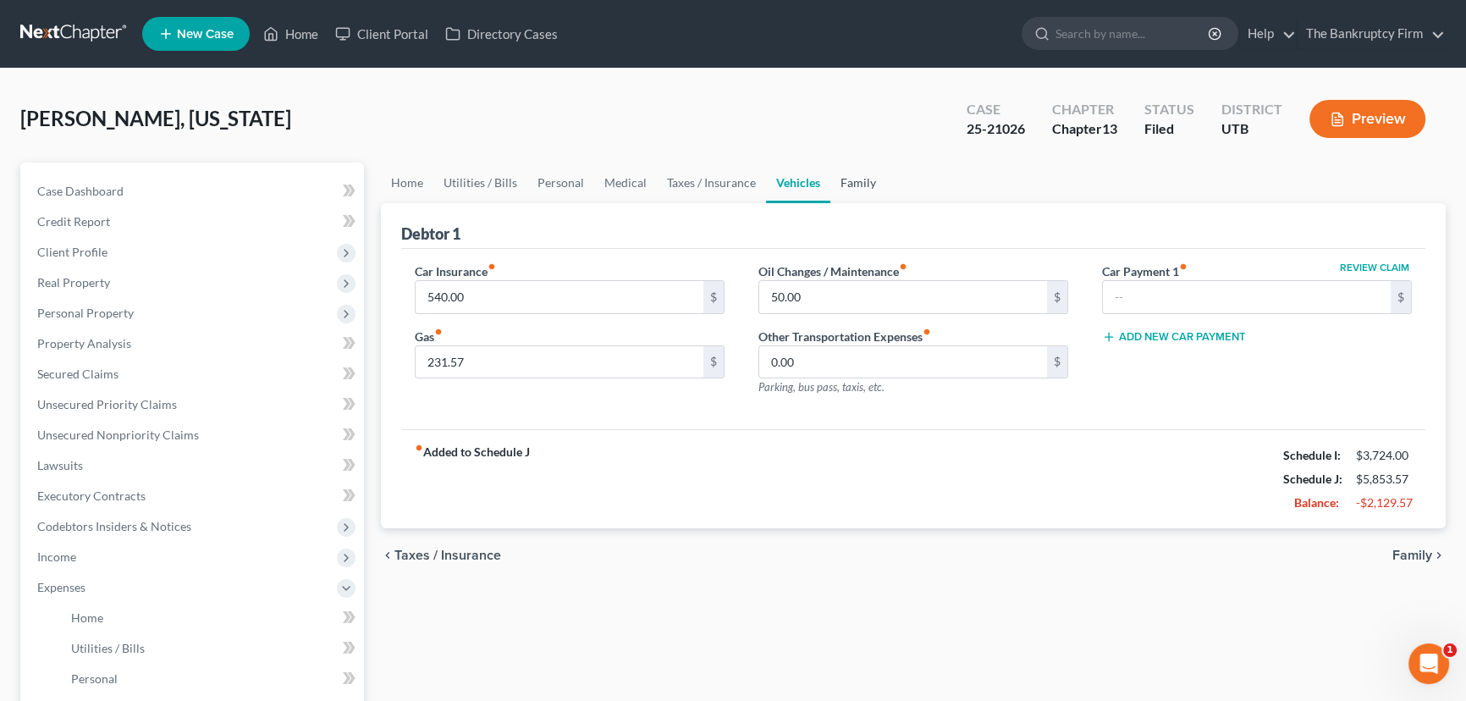
click at [864, 186] on link "Family" at bounding box center [858, 182] width 56 height 41
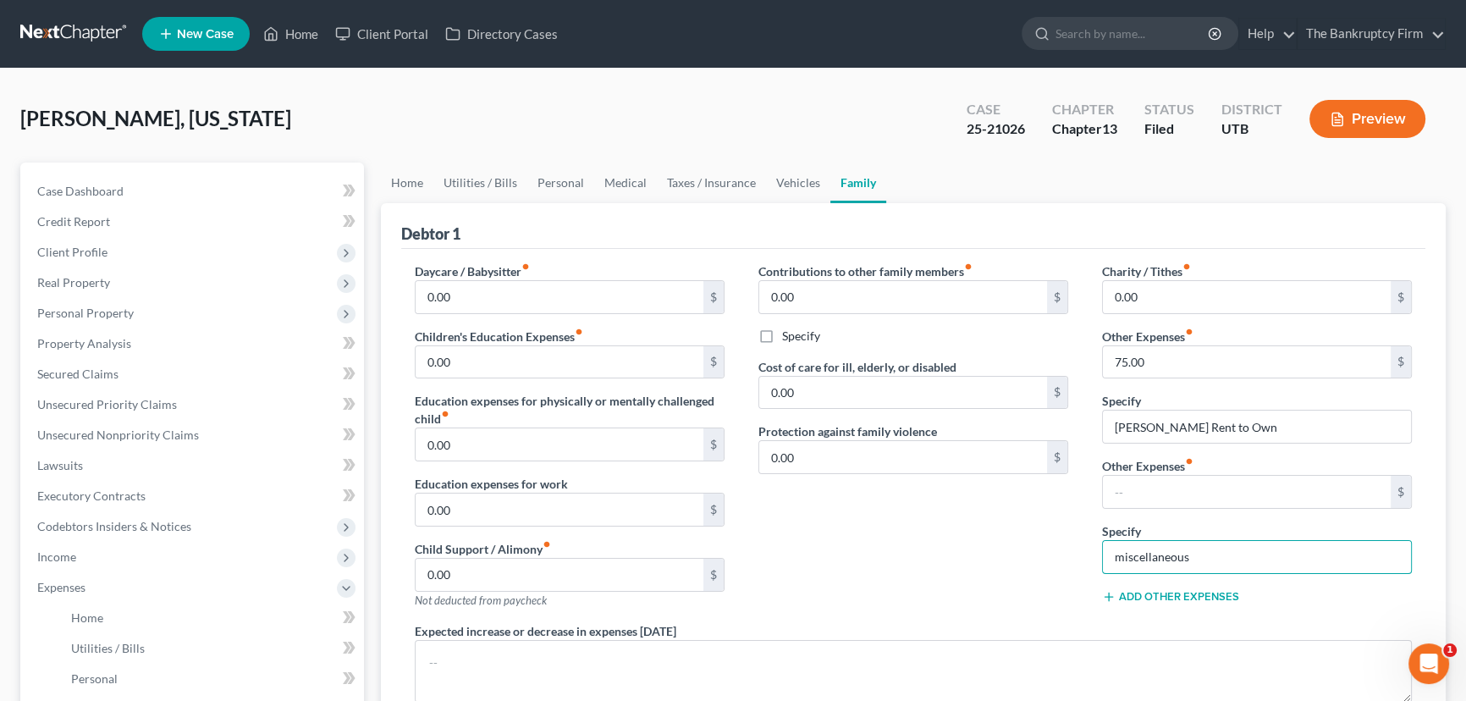
drag, startPoint x: 1199, startPoint y: 558, endPoint x: 1072, endPoint y: 556, distance: 126.9
click at [1072, 556] on div "Daycare / Babysitter fiber_manual_record 0.00 $ Children's Education Expenses f…" at bounding box center [913, 516] width 1031 height 509
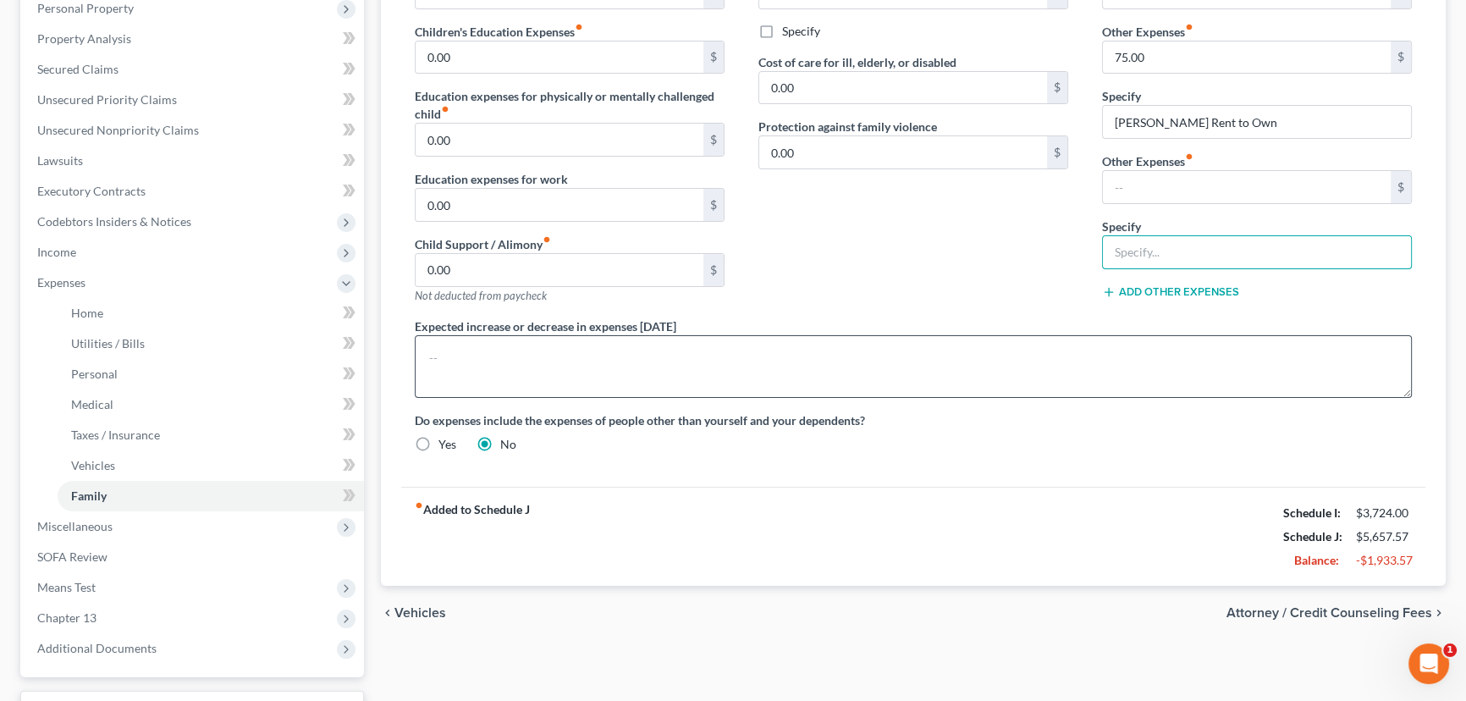
scroll to position [307, 0]
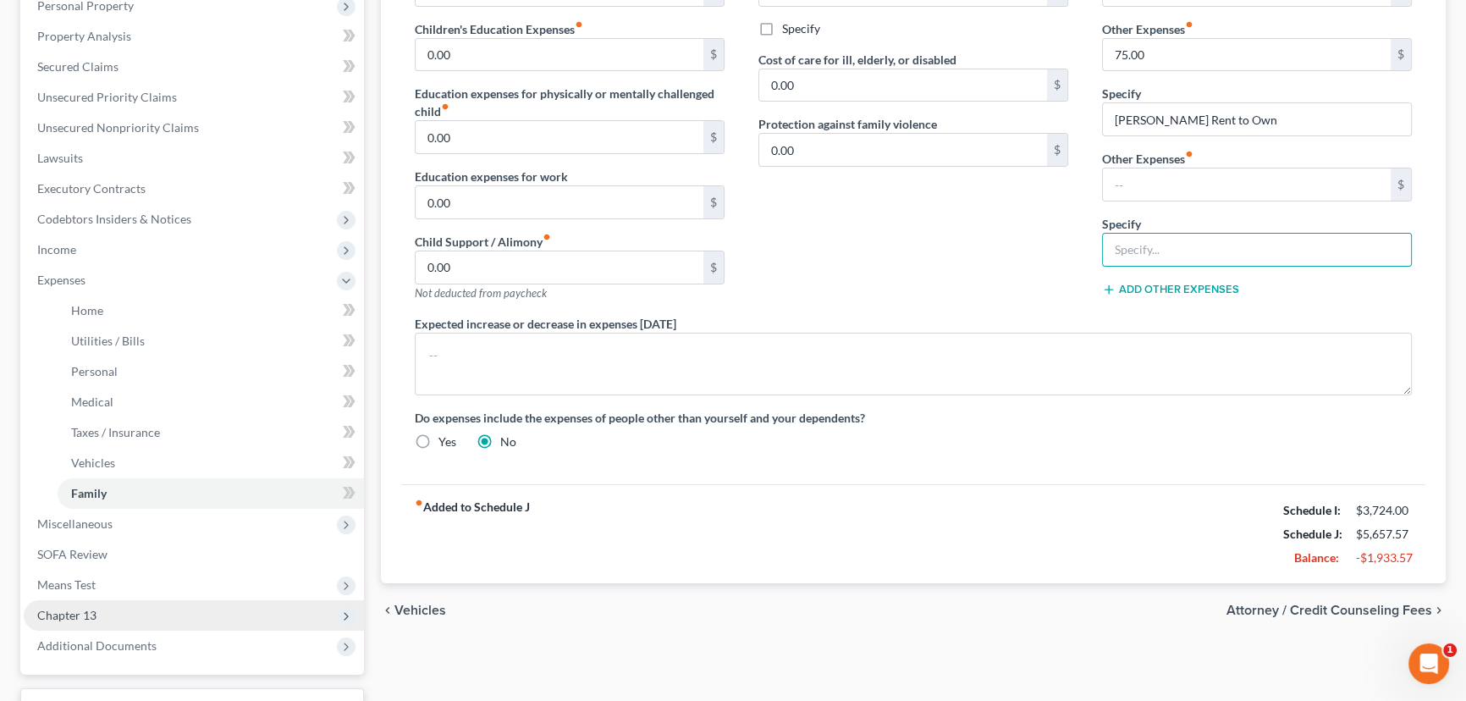
click at [68, 614] on span "Chapter 13" at bounding box center [66, 615] width 59 height 14
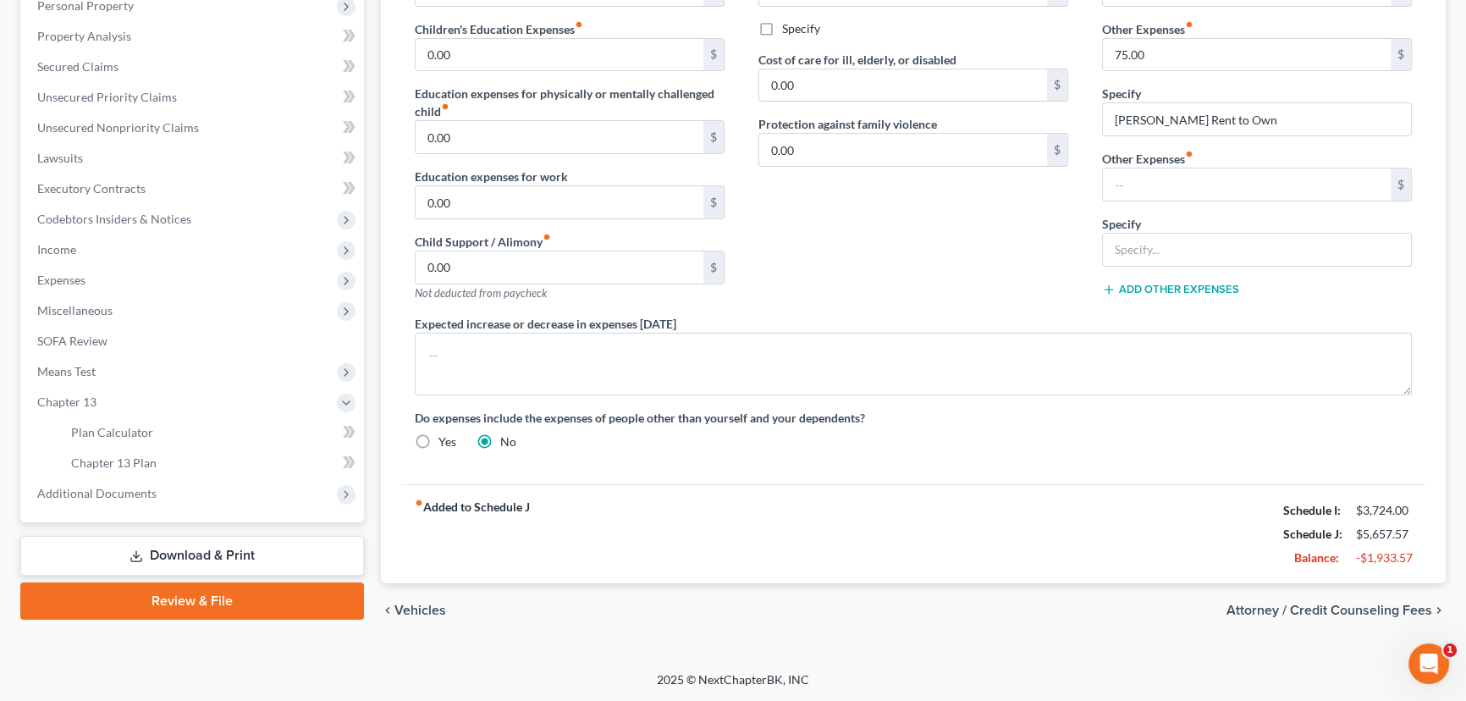
scroll to position [305, 0]
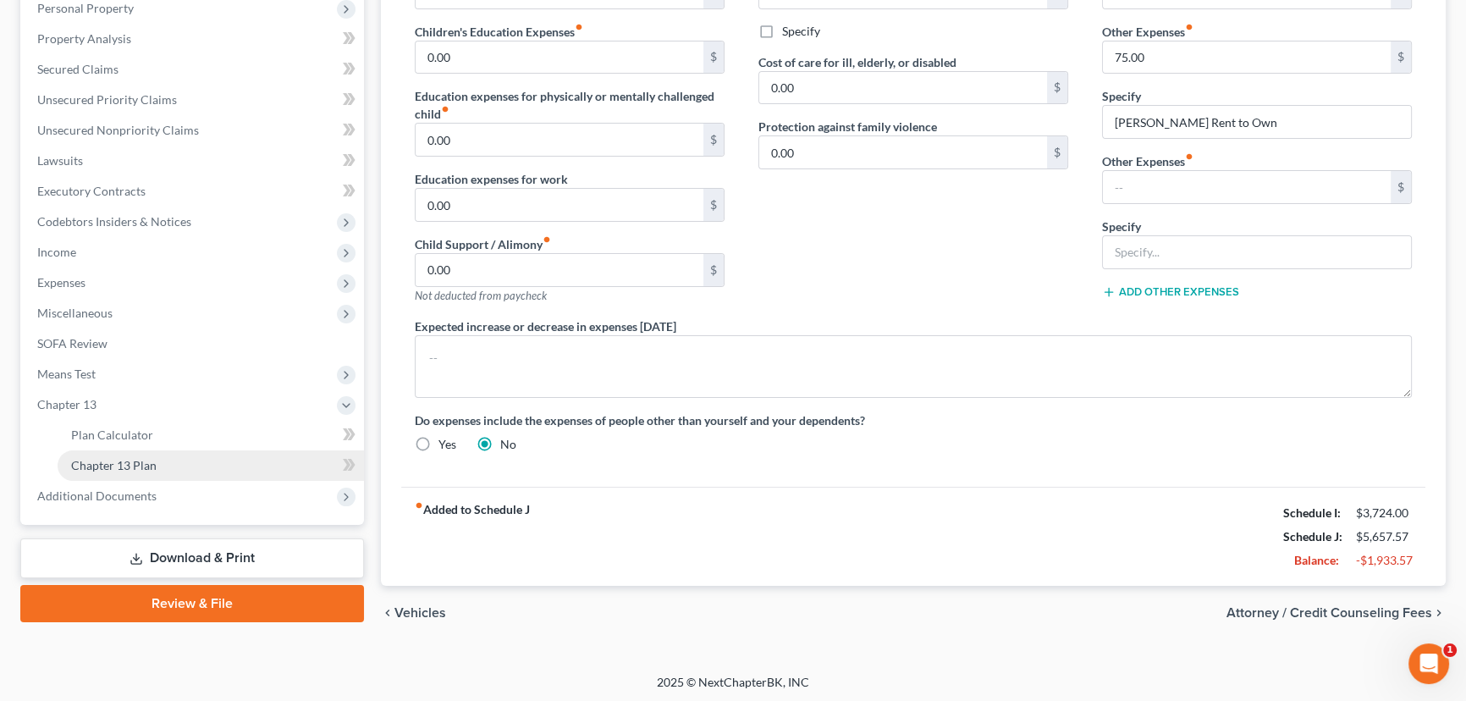
click at [122, 460] on span "Chapter 13 Plan" at bounding box center [113, 465] width 85 height 14
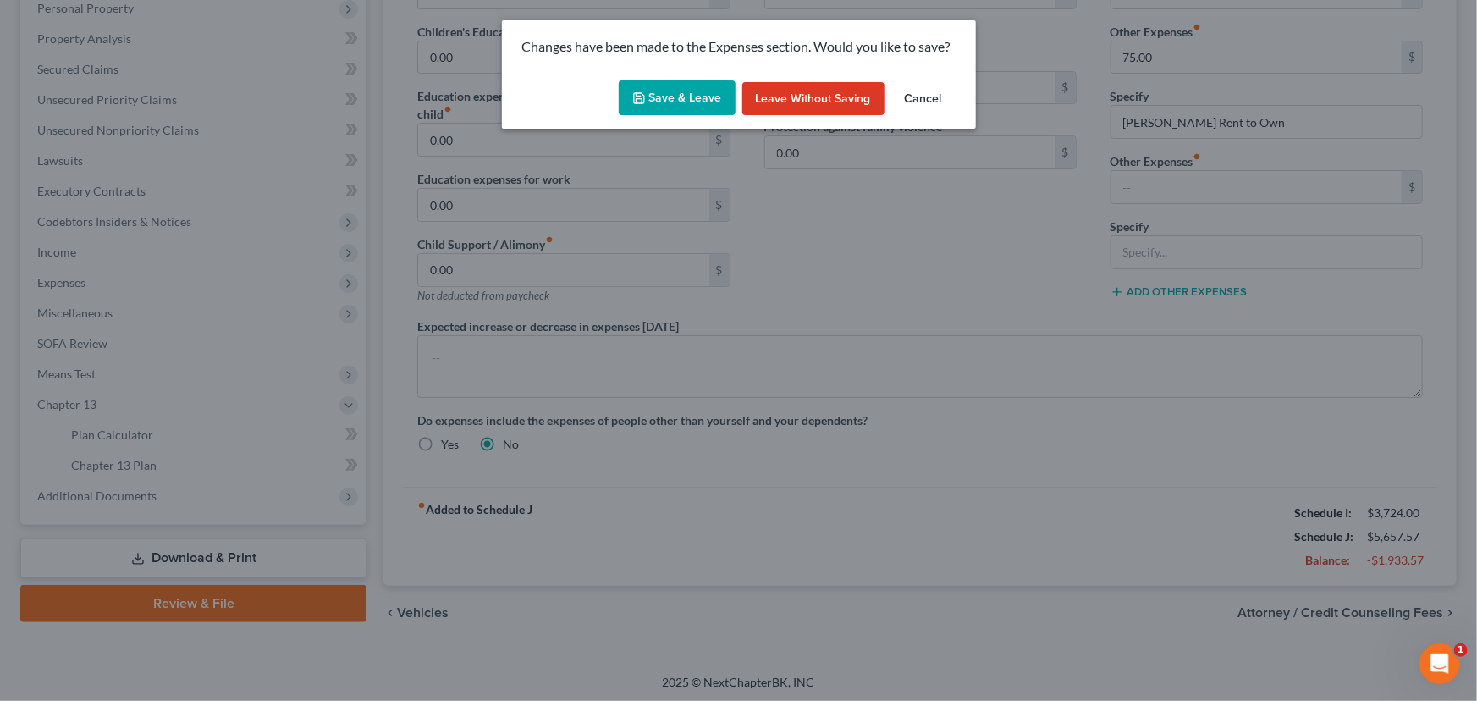
click at [658, 93] on button "Save & Leave" at bounding box center [677, 98] width 117 height 36
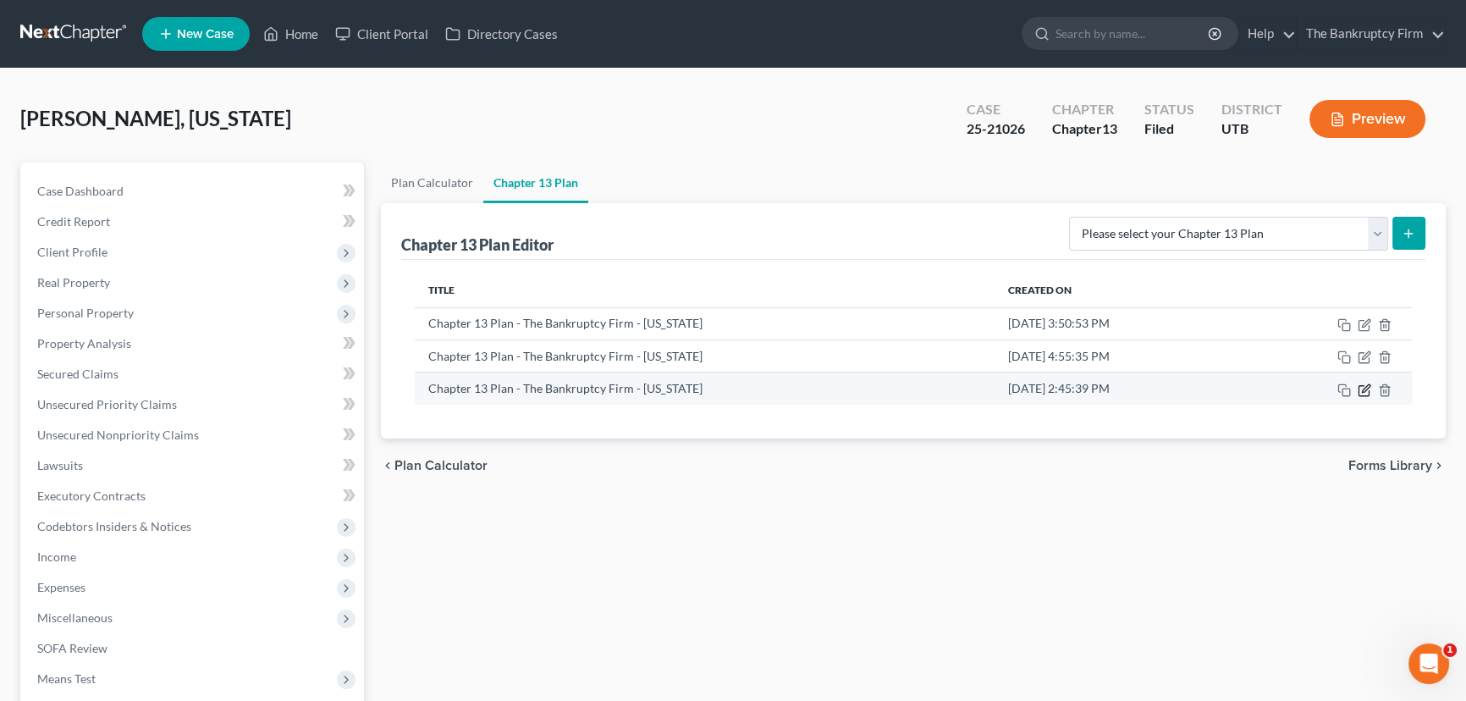
click at [1361, 388] on icon "button" at bounding box center [1364, 390] width 14 height 14
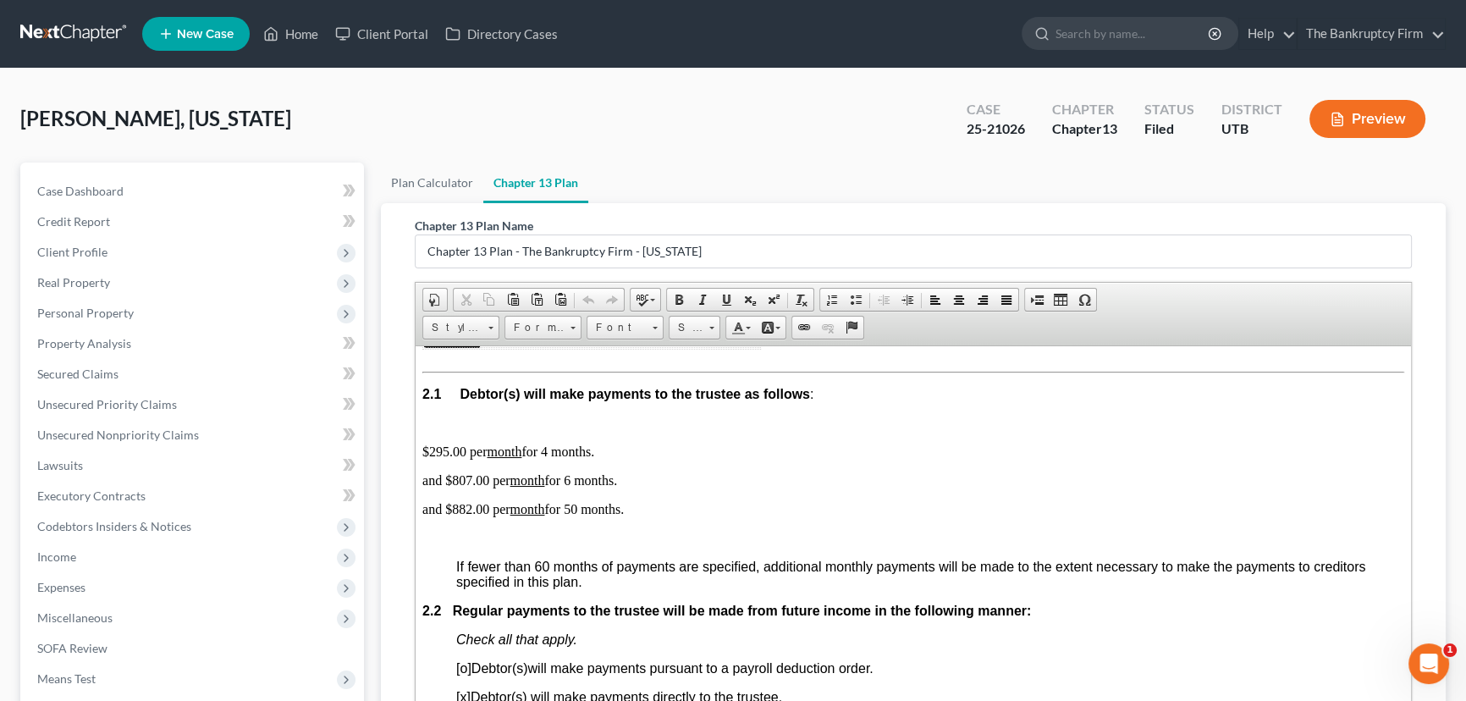
scroll to position [999, 0]
